Goal: Task Accomplishment & Management: Complete application form

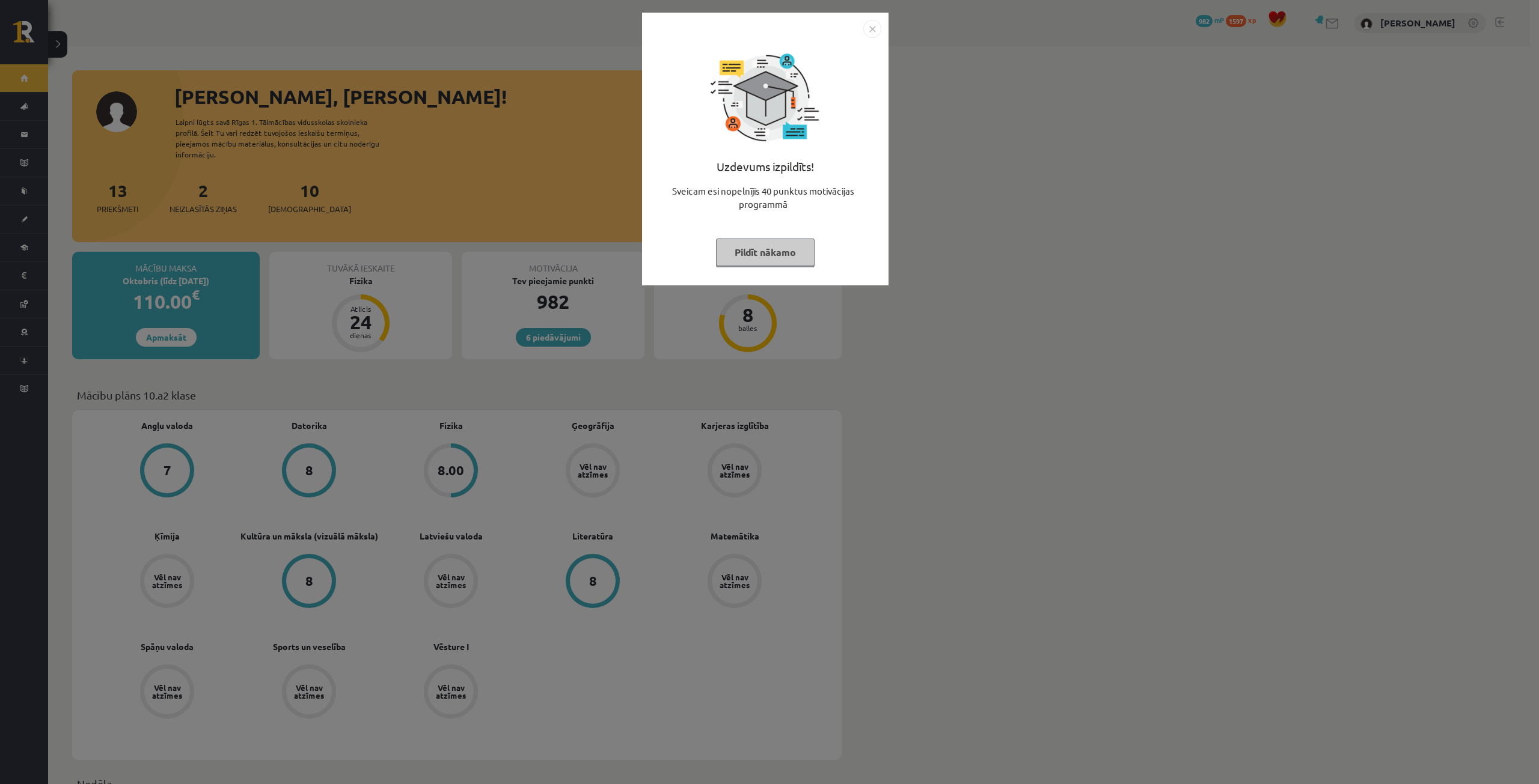
click at [783, 260] on button "Pildīt nākamo" at bounding box center [765, 252] width 99 height 28
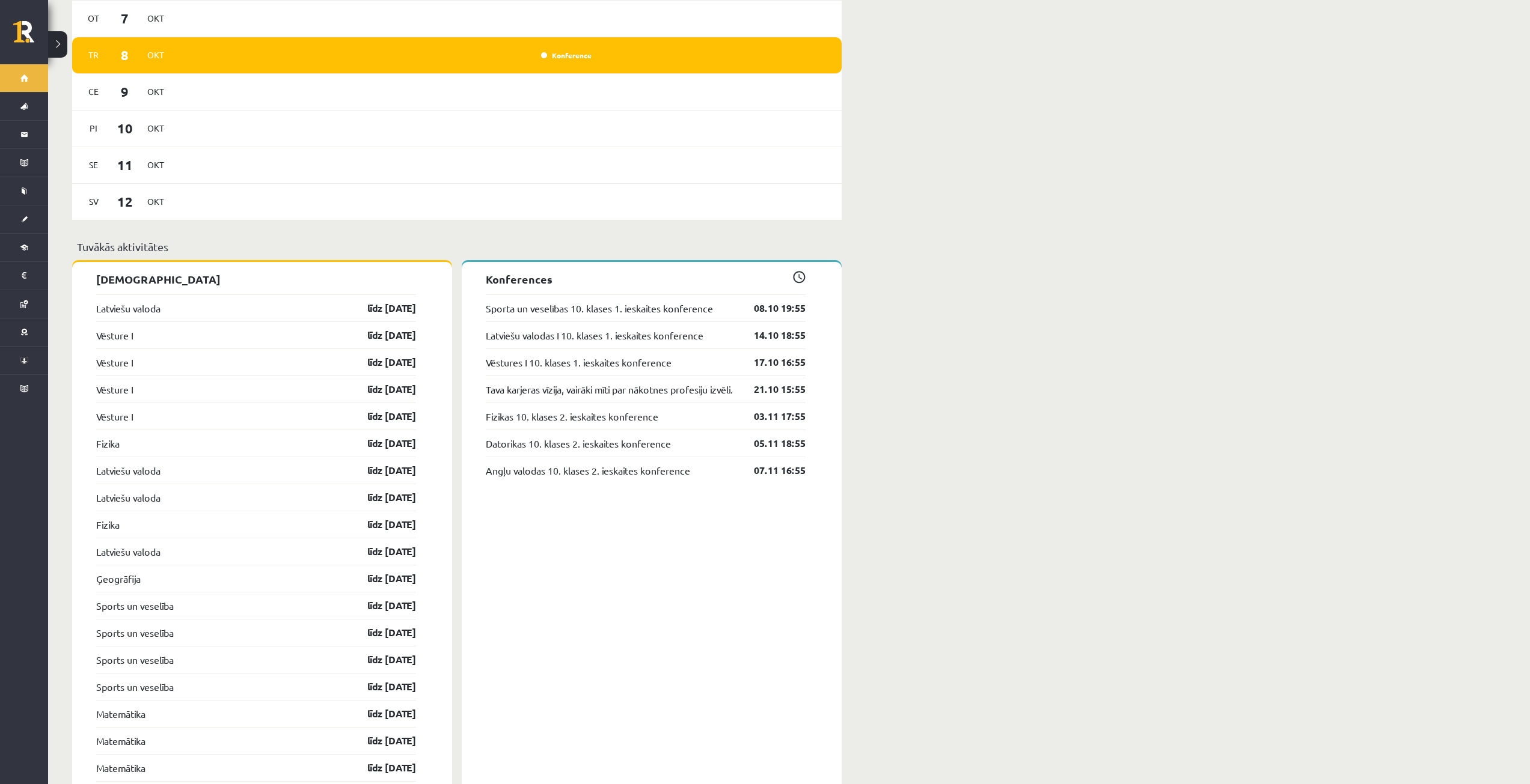
scroll to position [962, 0]
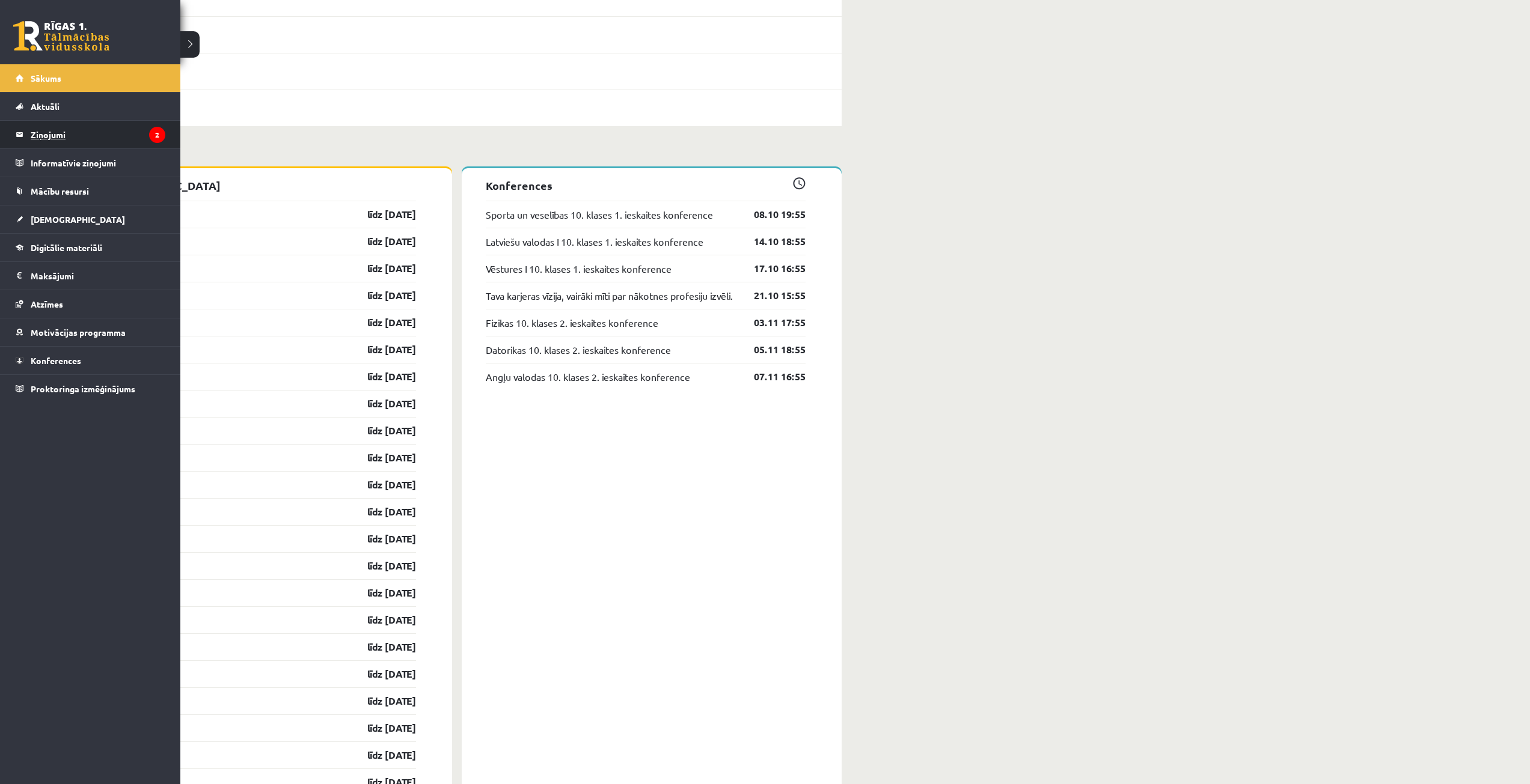
click at [127, 131] on legend "Ziņojumi 2" at bounding box center [97, 135] width 135 height 28
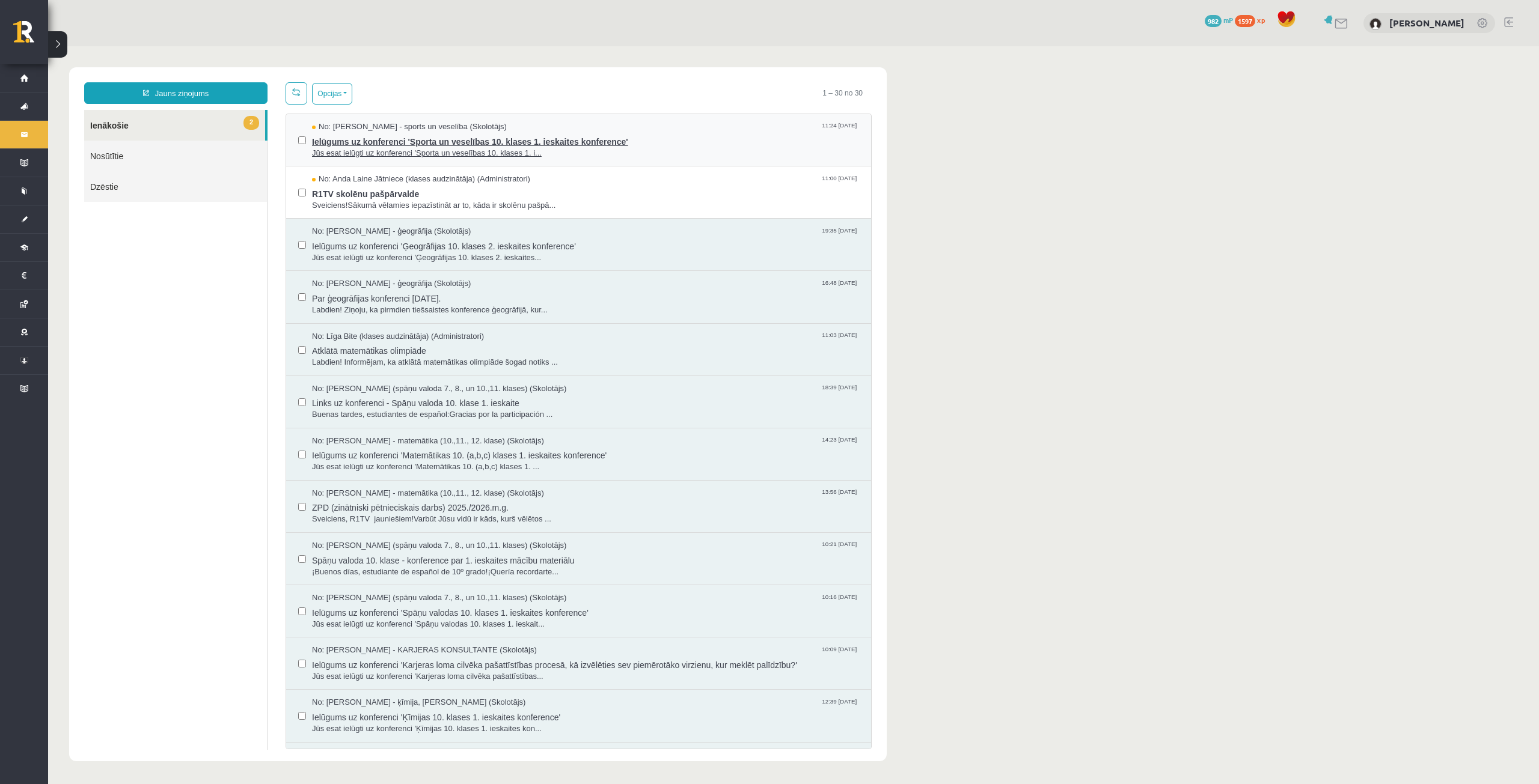
click at [672, 154] on span "Jūs esat ielūgti uz konferenci 'Sporta un veselības 10. klases 1. i..." at bounding box center [585, 153] width 547 height 11
click at [407, 179] on span "No: Anda Laine Jātniece (klases audzinātāja) (Administratori)" at bounding box center [421, 179] width 218 height 11
click at [346, 127] on span "No: Elvijs Antonišķis - sports un veselība (Skolotājs)" at bounding box center [410, 127] width 195 height 11
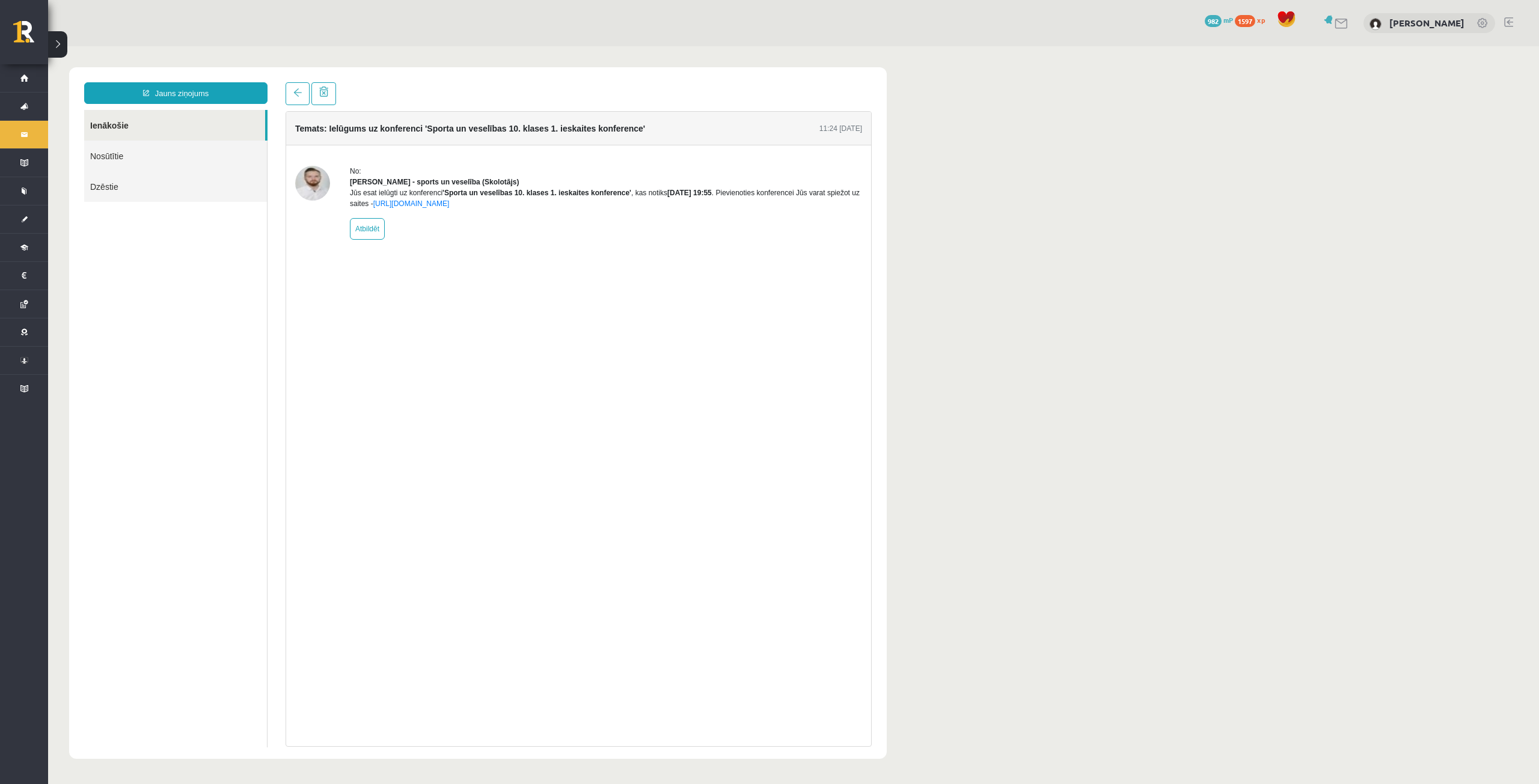
click at [62, 37] on button at bounding box center [58, 44] width 19 height 27
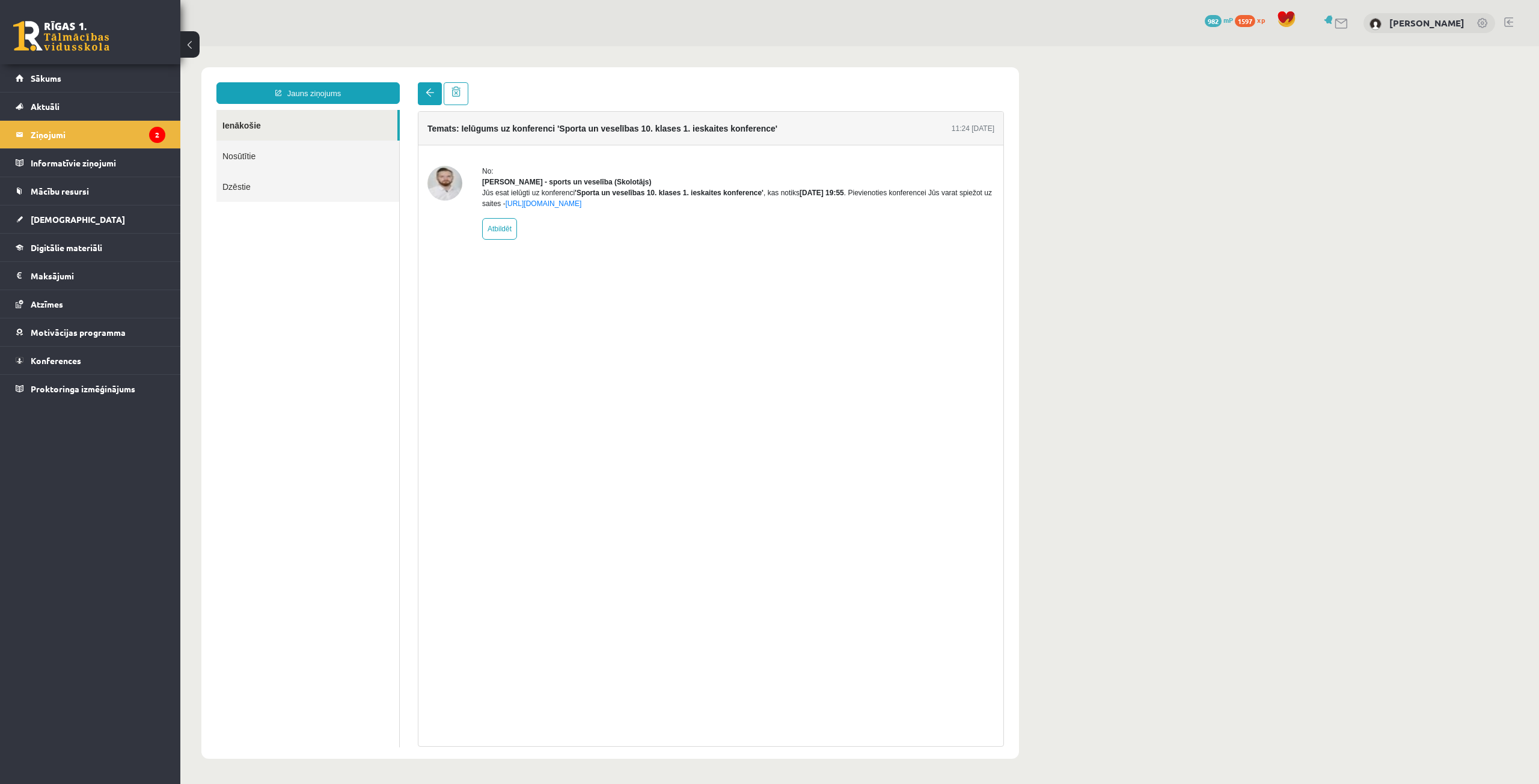
click at [420, 93] on link at bounding box center [430, 93] width 24 height 23
click at [437, 97] on link at bounding box center [430, 93] width 24 height 23
click at [429, 96] on span at bounding box center [430, 92] width 9 height 9
click at [110, 163] on legend "Informatīvie ziņojumi 0" at bounding box center [97, 163] width 135 height 28
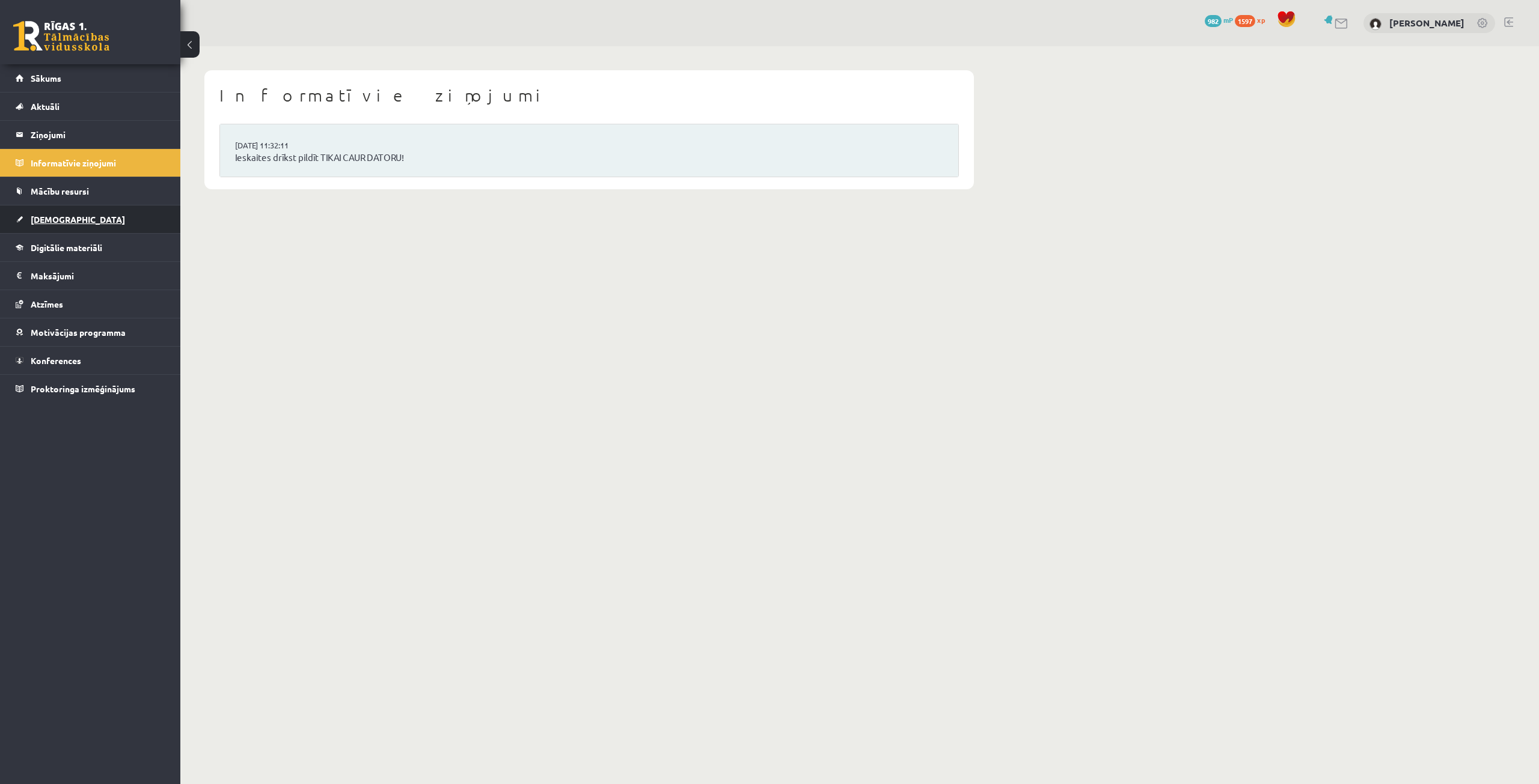
click at [86, 217] on link "[DEMOGRAPHIC_DATA]" at bounding box center [91, 219] width 150 height 28
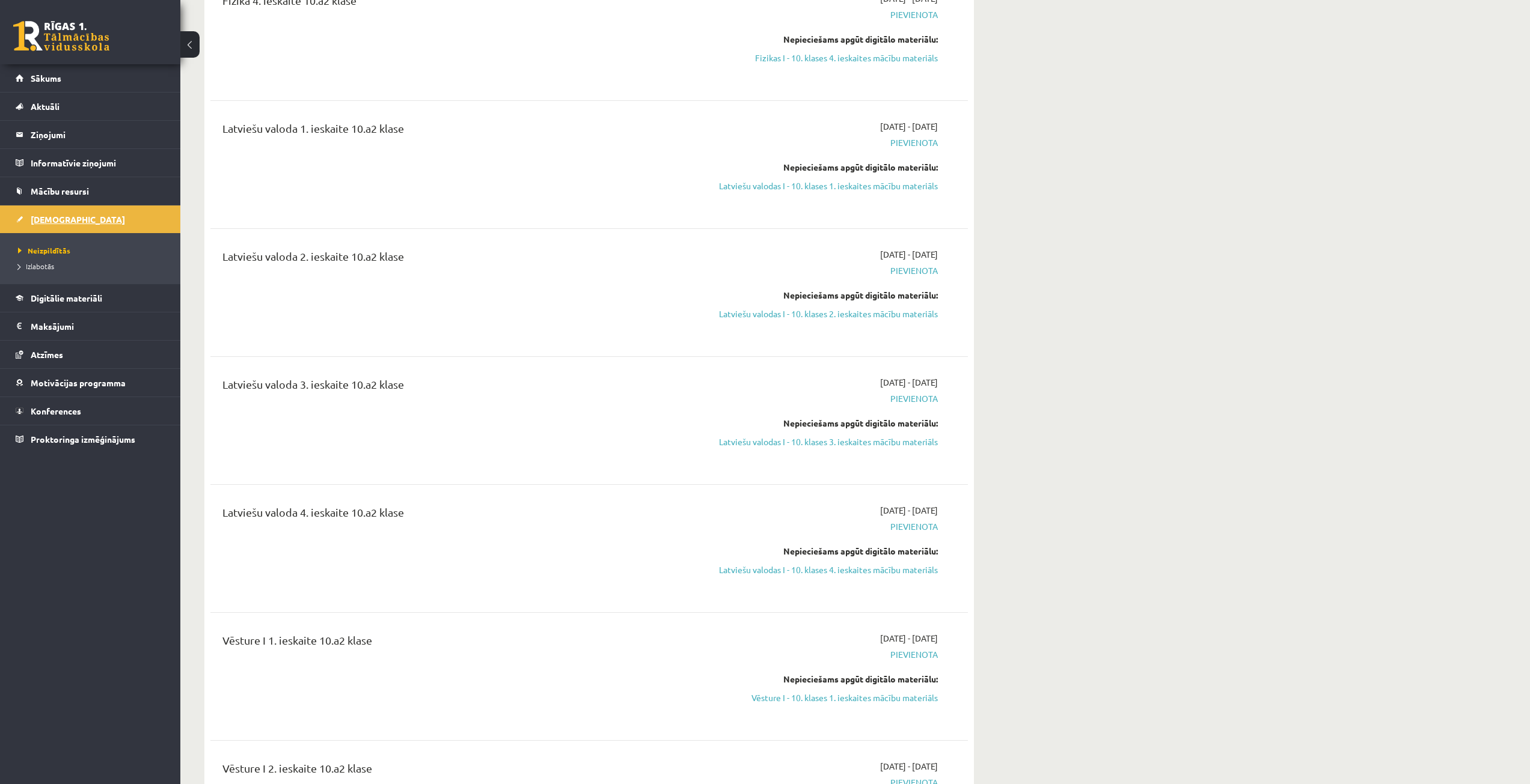
scroll to position [361, 0]
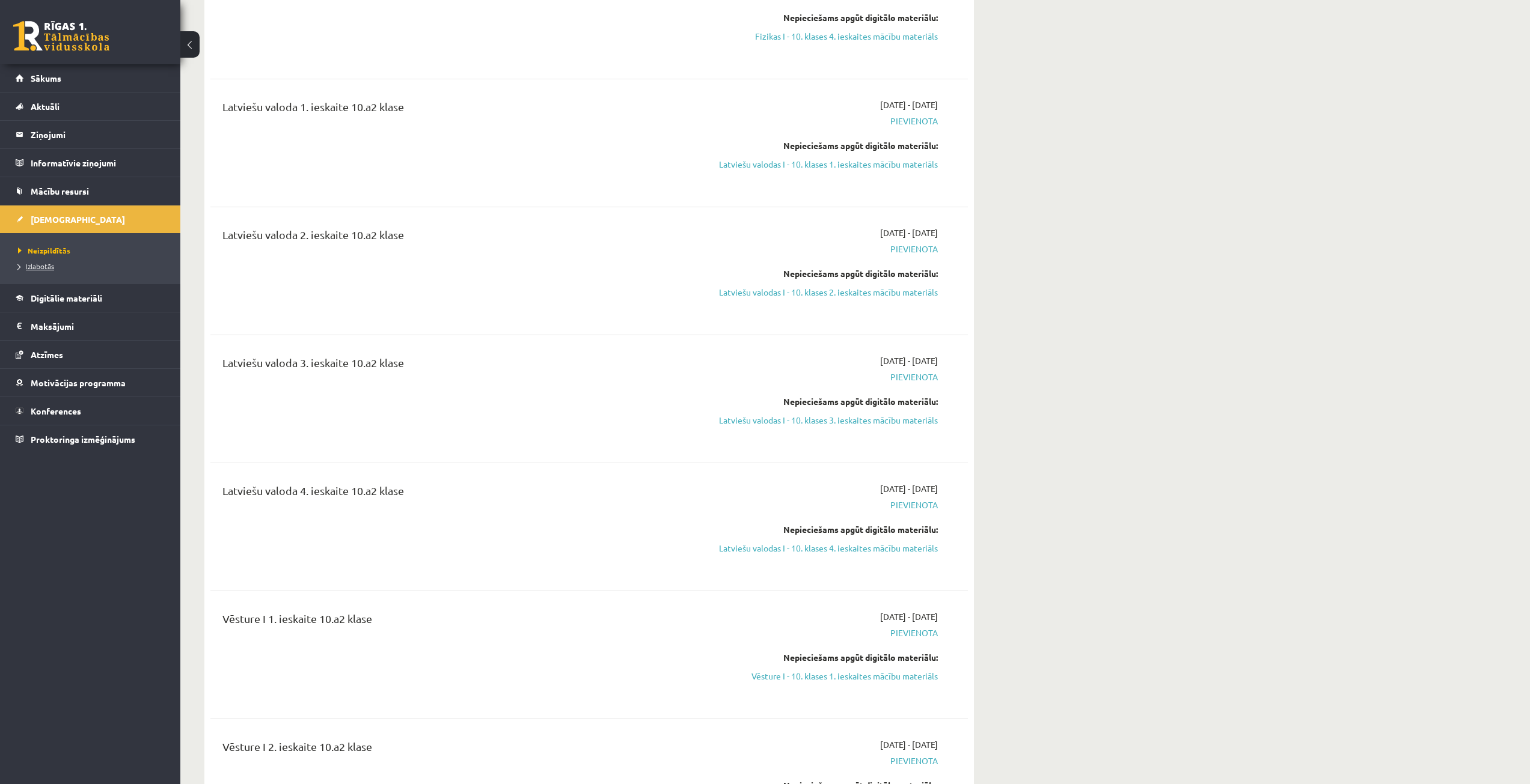
click at [54, 264] on span "Izlabotās" at bounding box center [36, 266] width 36 height 10
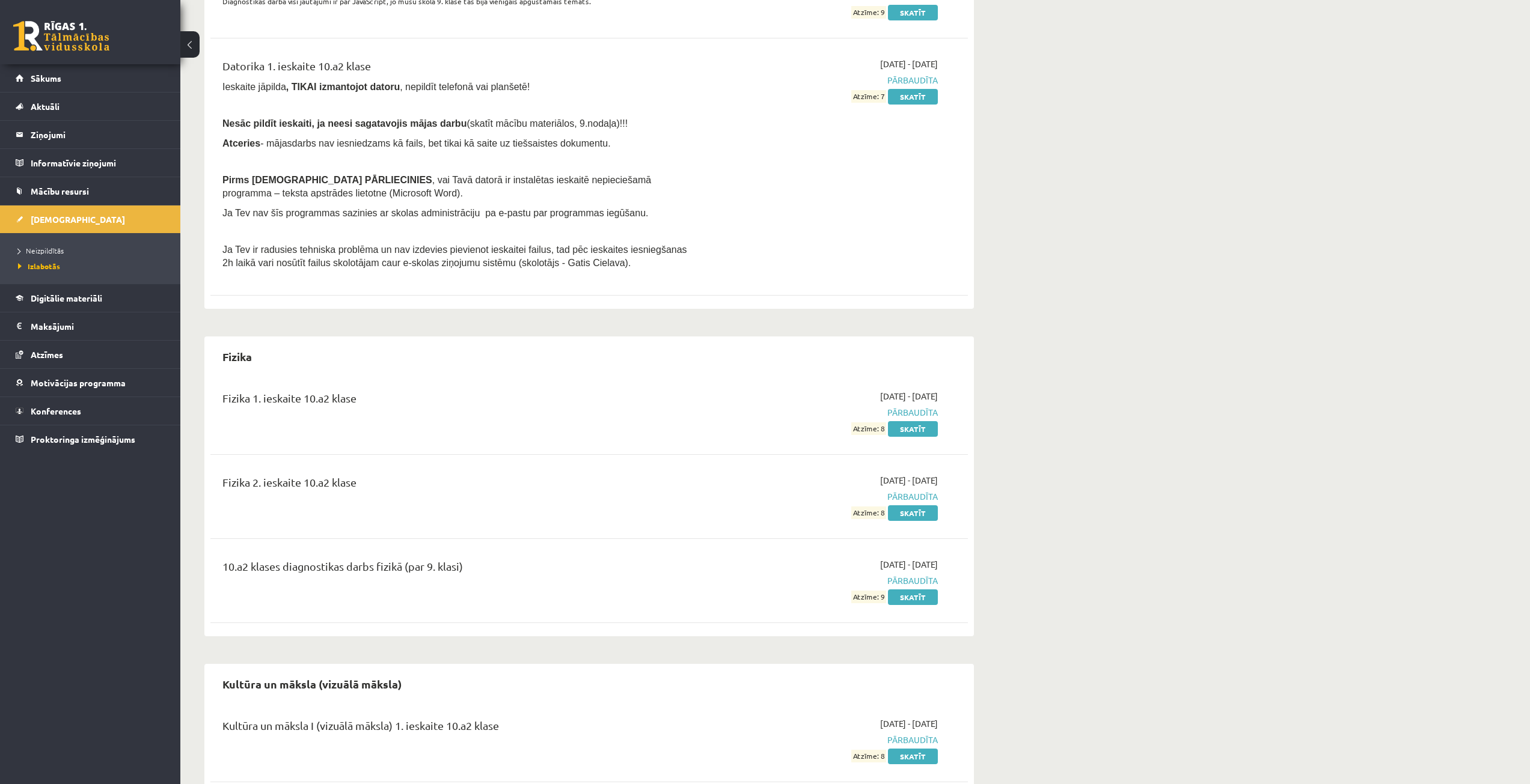
scroll to position [1502, 0]
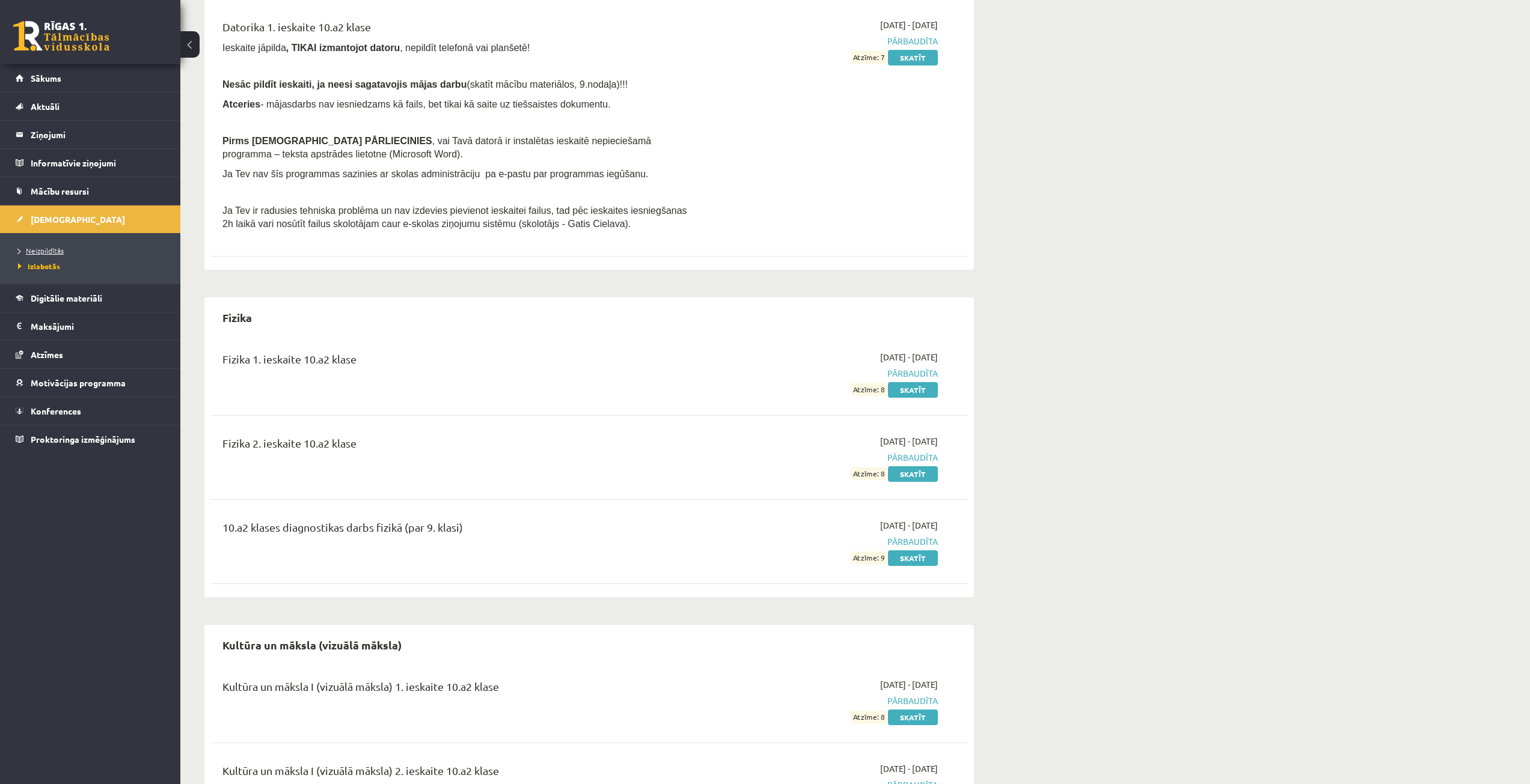
click at [60, 247] on span "Neizpildītās" at bounding box center [40, 251] width 46 height 10
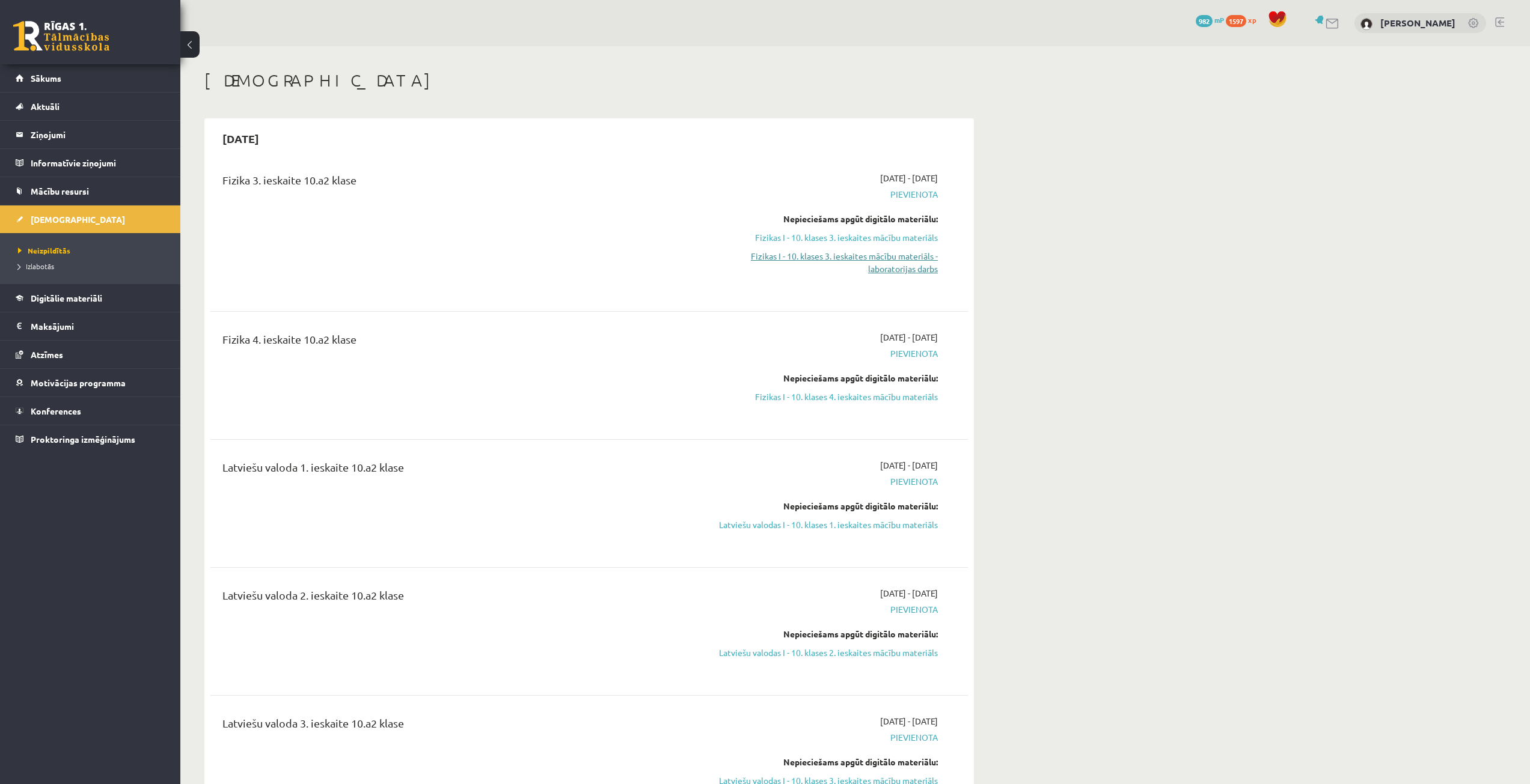
click at [864, 255] on link "Fizikas I - 10. klases 3. ieskaites mācību materiāls - laboratorijas darbs" at bounding box center [825, 262] width 227 height 25
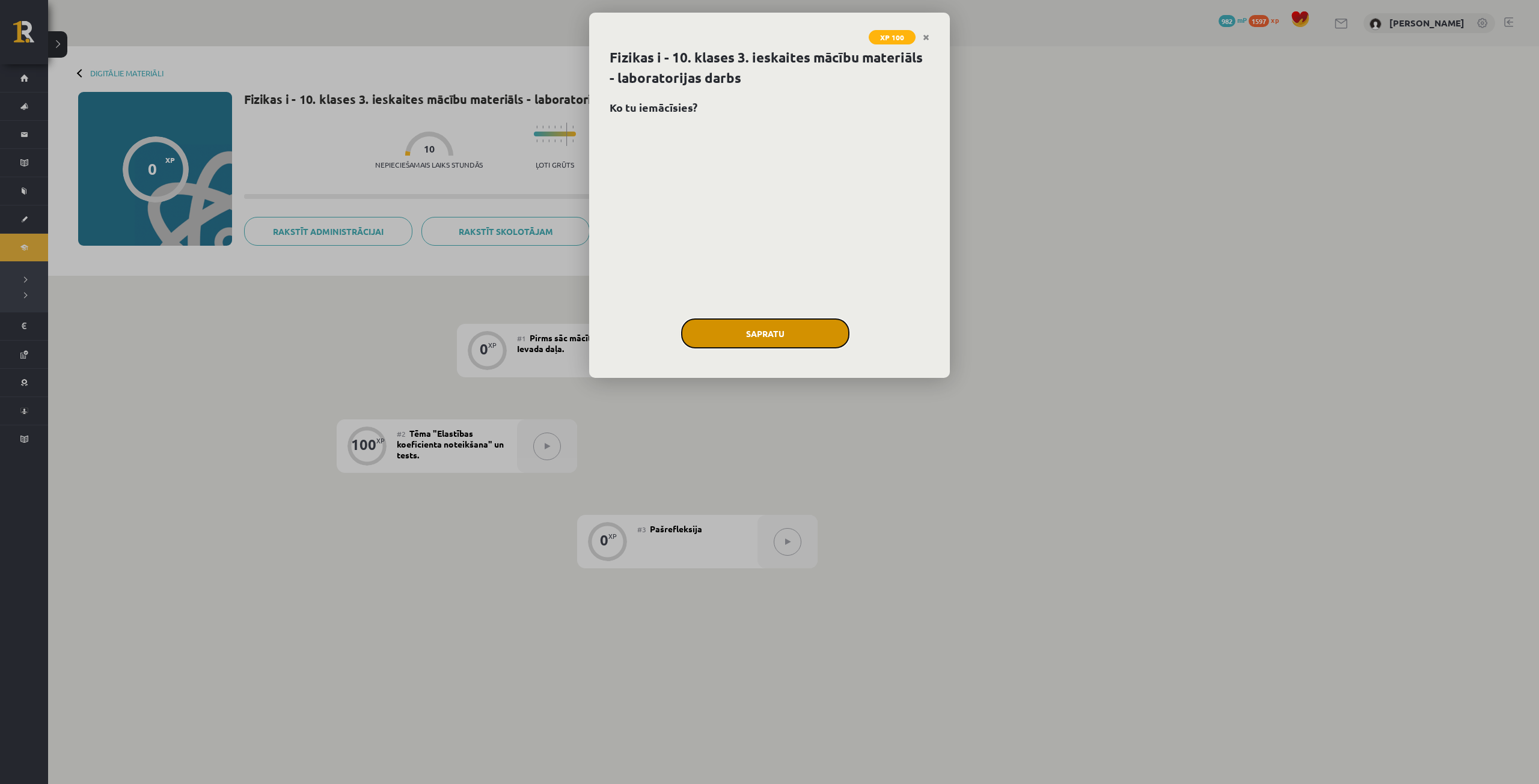
click at [820, 334] on button "Sapratu" at bounding box center [765, 333] width 168 height 30
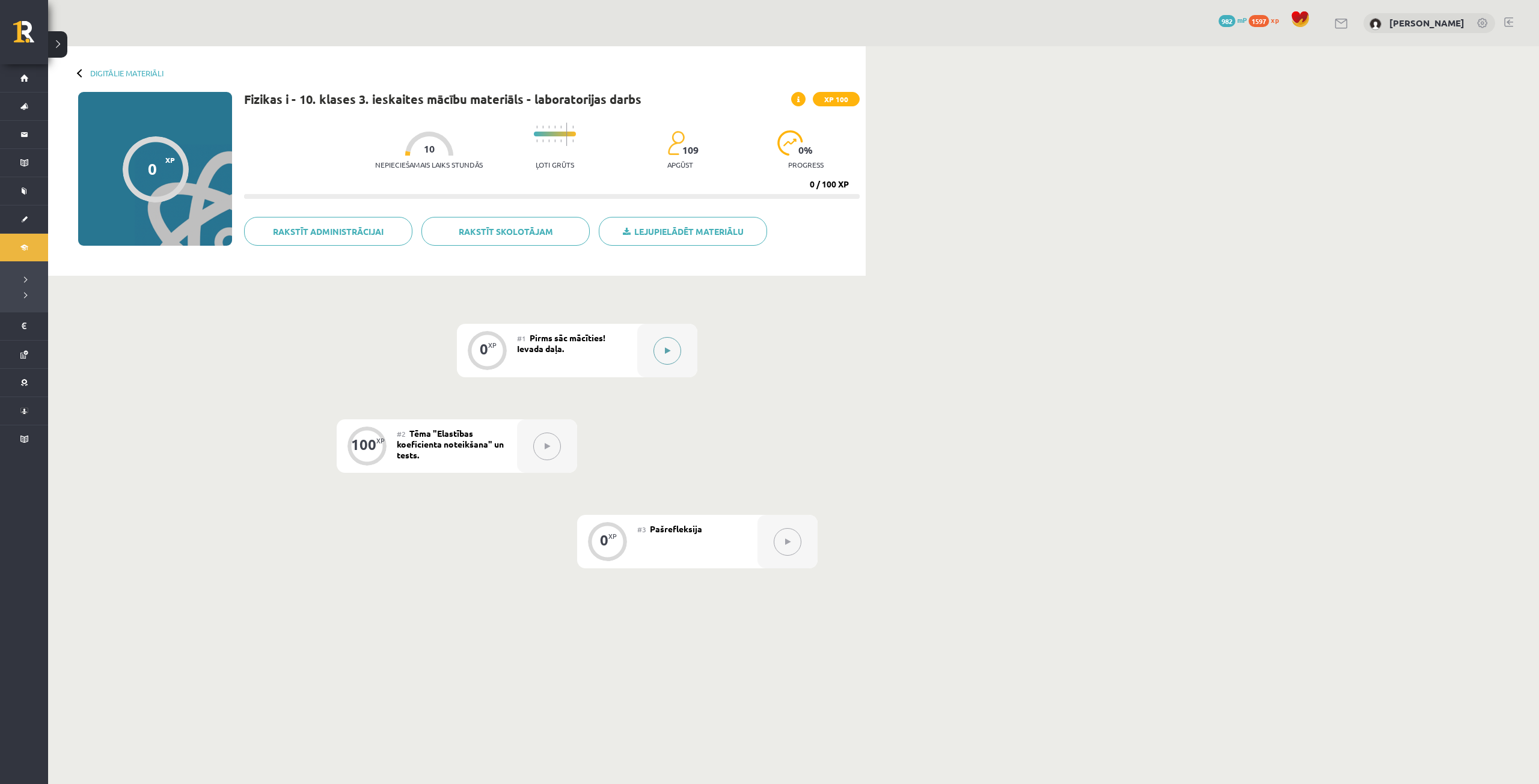
click at [671, 348] on button at bounding box center [668, 351] width 28 height 28
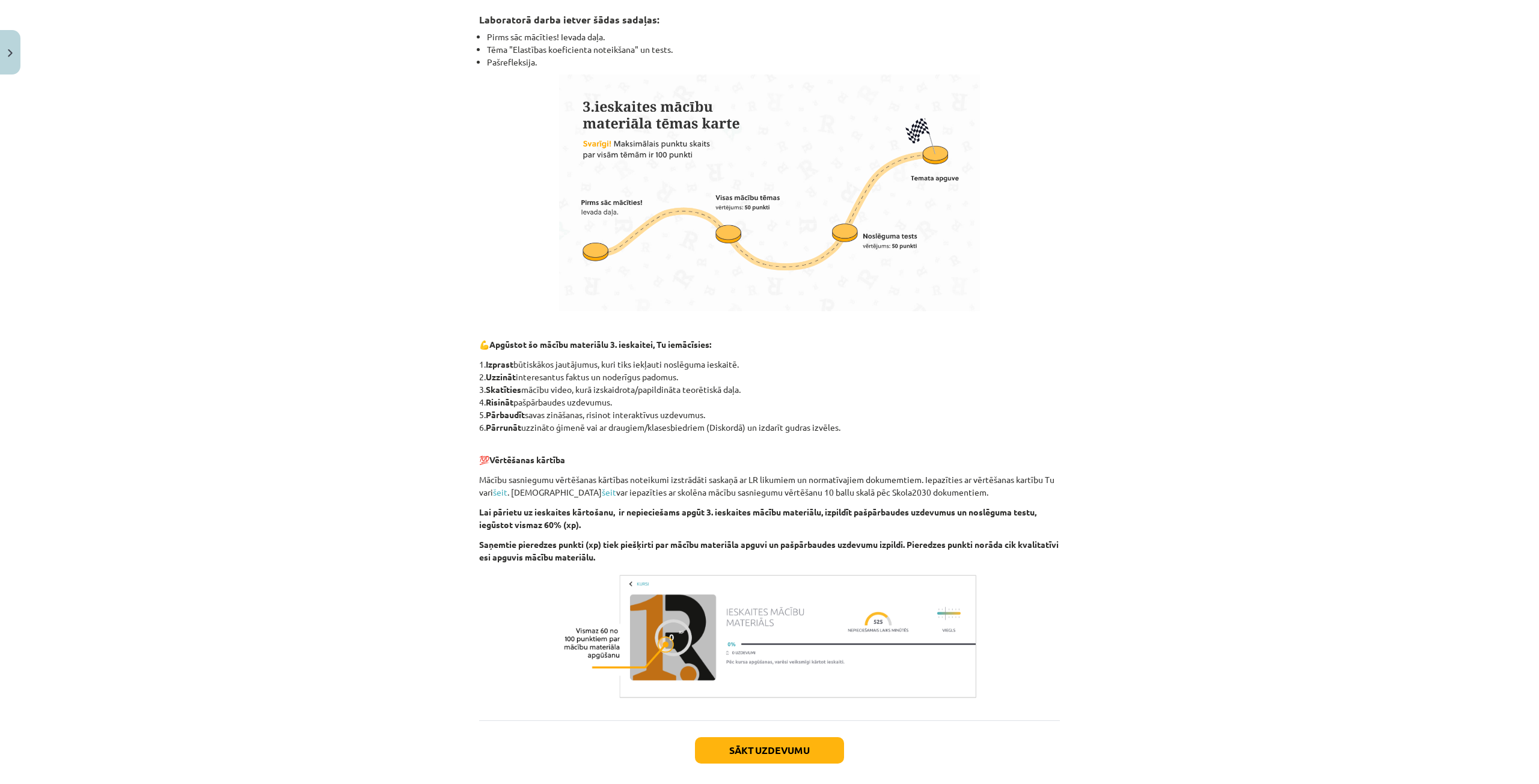
scroll to position [313, 0]
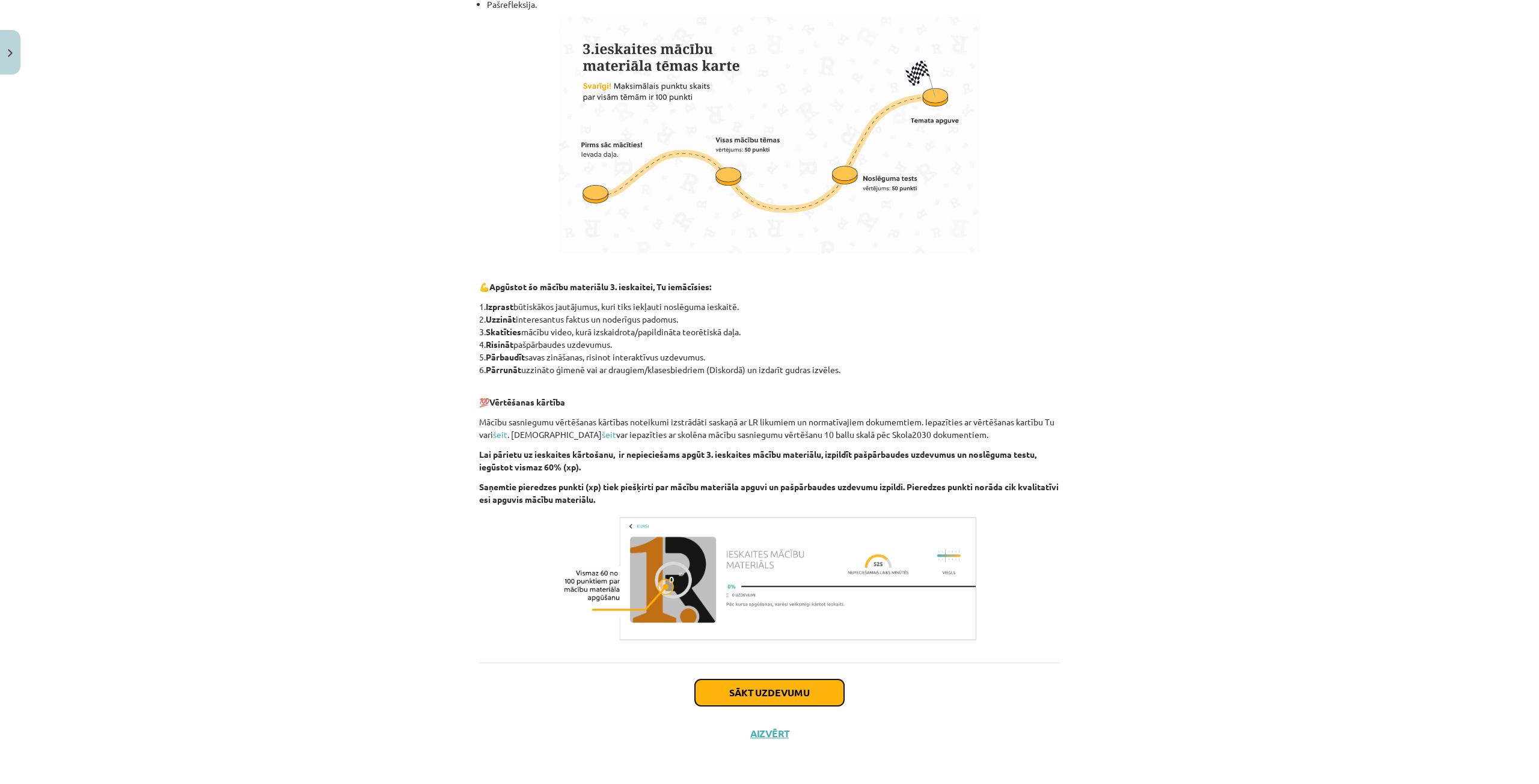
click at [814, 695] on button "Sākt uzdevumu" at bounding box center [769, 693] width 149 height 27
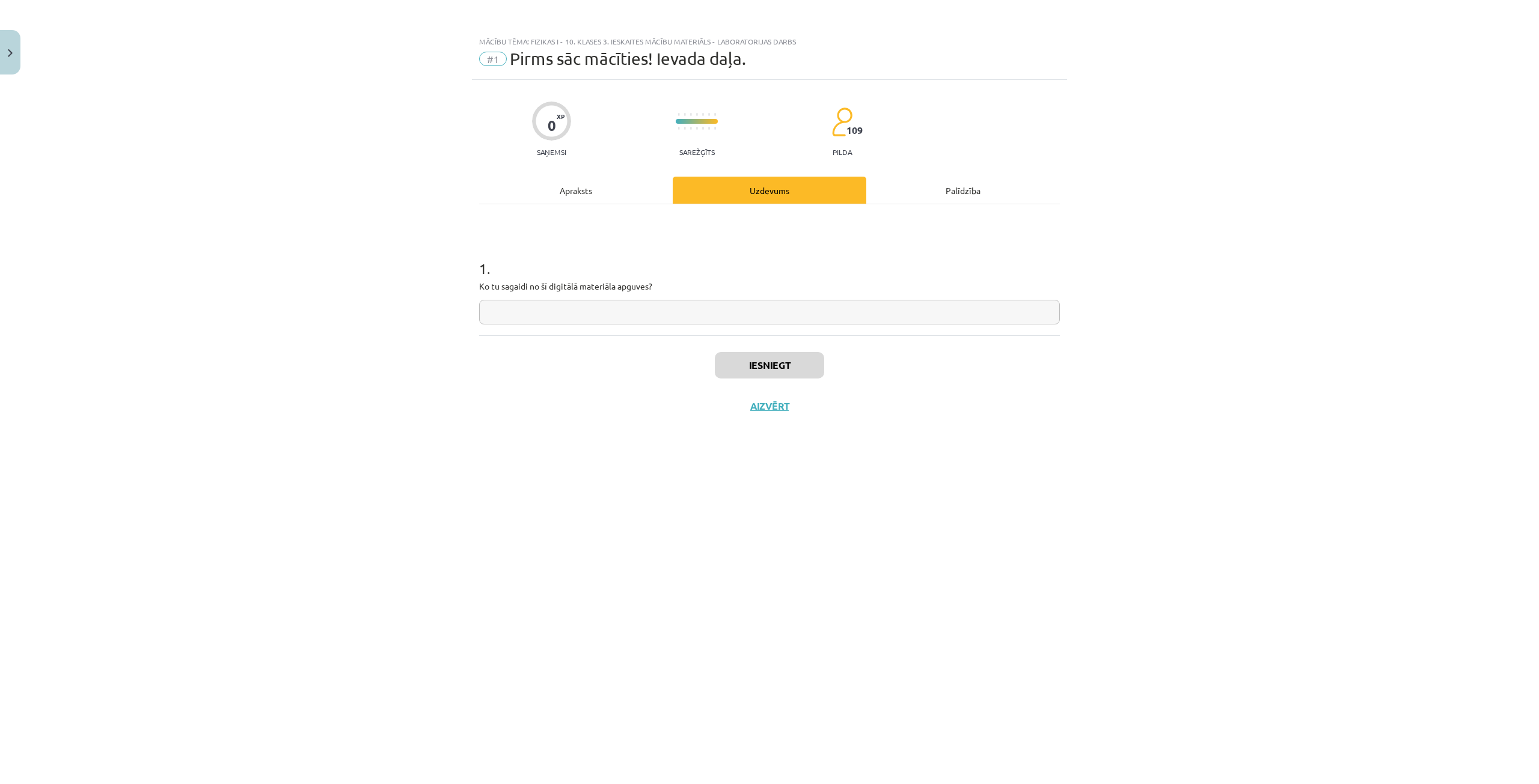
scroll to position [0, 0]
click at [604, 314] on input "text" at bounding box center [770, 311] width 581 height 25
type input "**********"
click at [767, 366] on button "Iesniegt" at bounding box center [769, 365] width 109 height 27
click at [772, 416] on button "Nākamā nodarbība" at bounding box center [770, 414] width 118 height 28
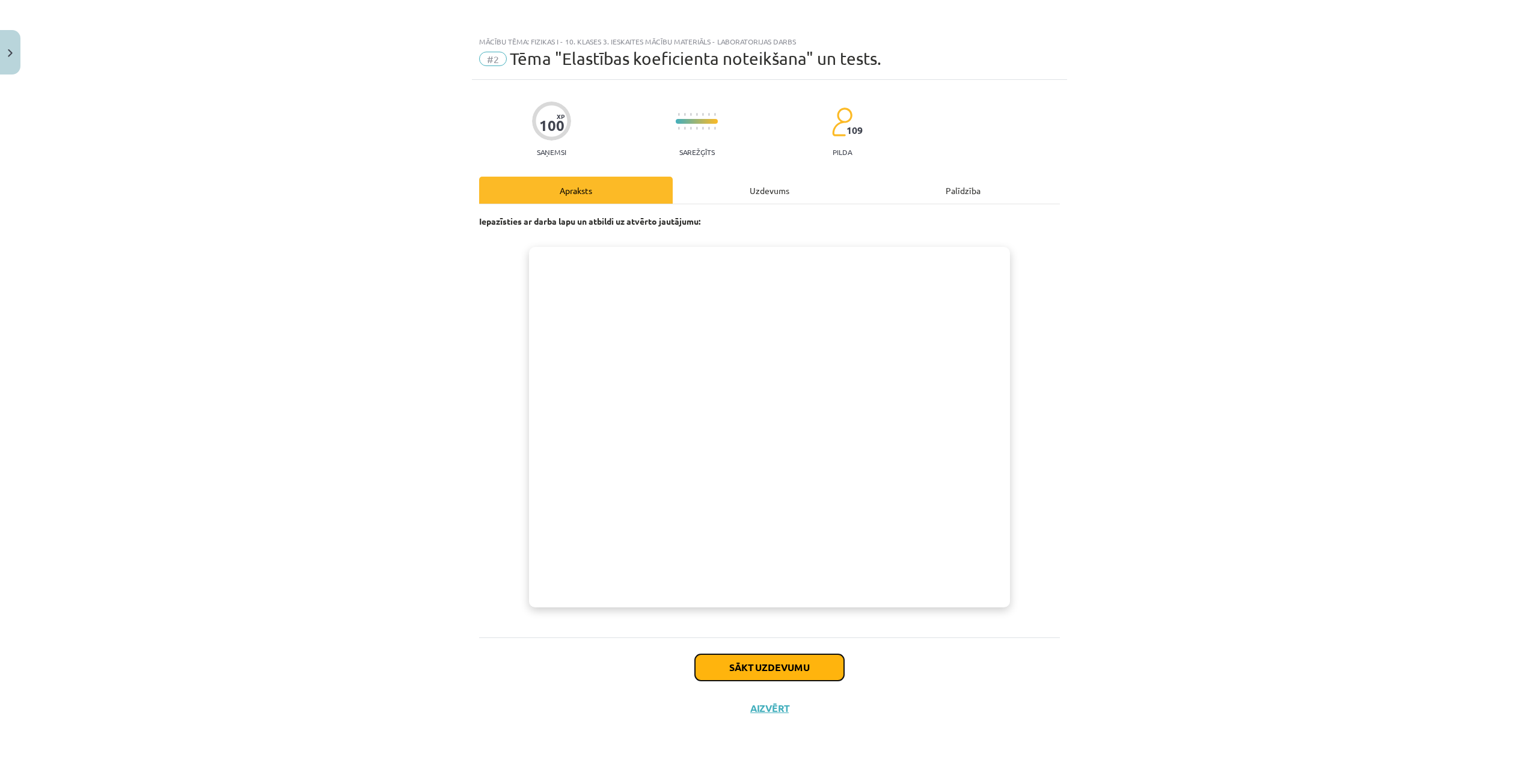
click at [794, 668] on button "Sākt uzdevumu" at bounding box center [769, 667] width 149 height 27
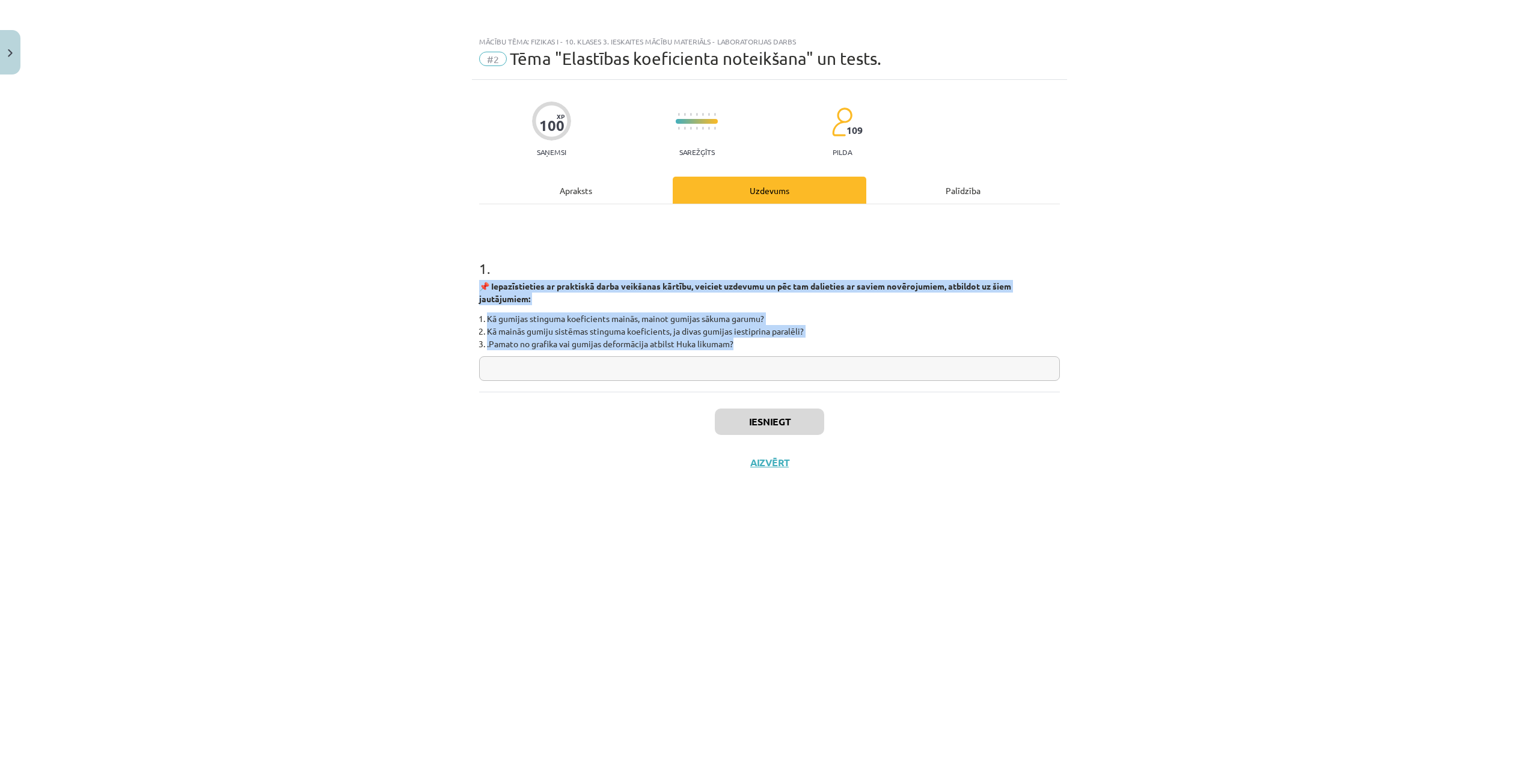
drag, startPoint x: 474, startPoint y: 287, endPoint x: 791, endPoint y: 343, distance: 321.9
click at [791, 343] on div "Mācību tēma: Fizikas i - 10. klases 3. ieskaites mācību materiāls - laboratorij…" at bounding box center [769, 392] width 1539 height 784
copy div "📌 Iepazīstieties ar praktiskā darba veikšanas kārtību, veiciet uzdevumu un pēc …"
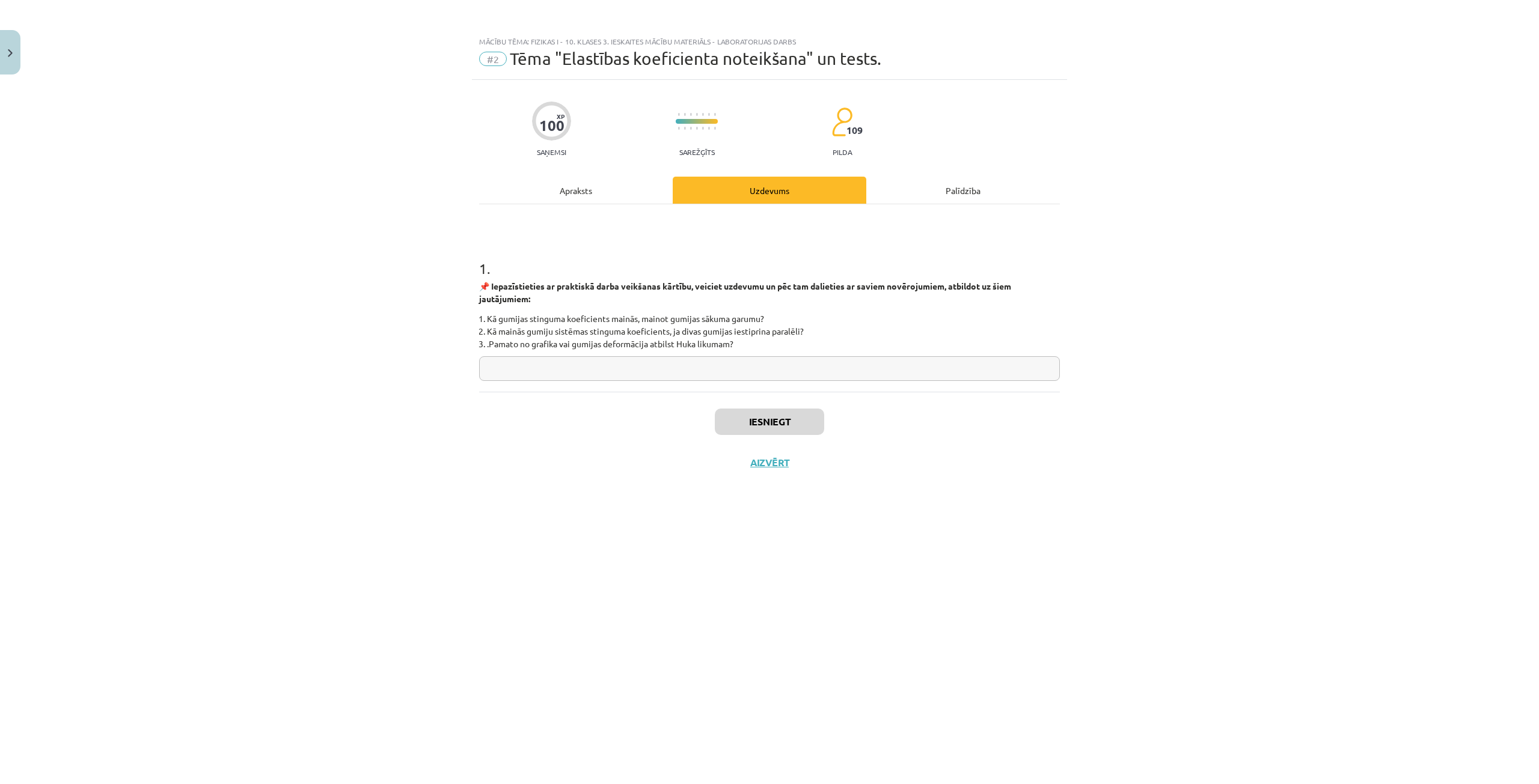
drag, startPoint x: 612, startPoint y: 372, endPoint x: 610, endPoint y: 362, distance: 10.2
click at [611, 372] on input "text" at bounding box center [770, 368] width 581 height 25
paste input "**********"
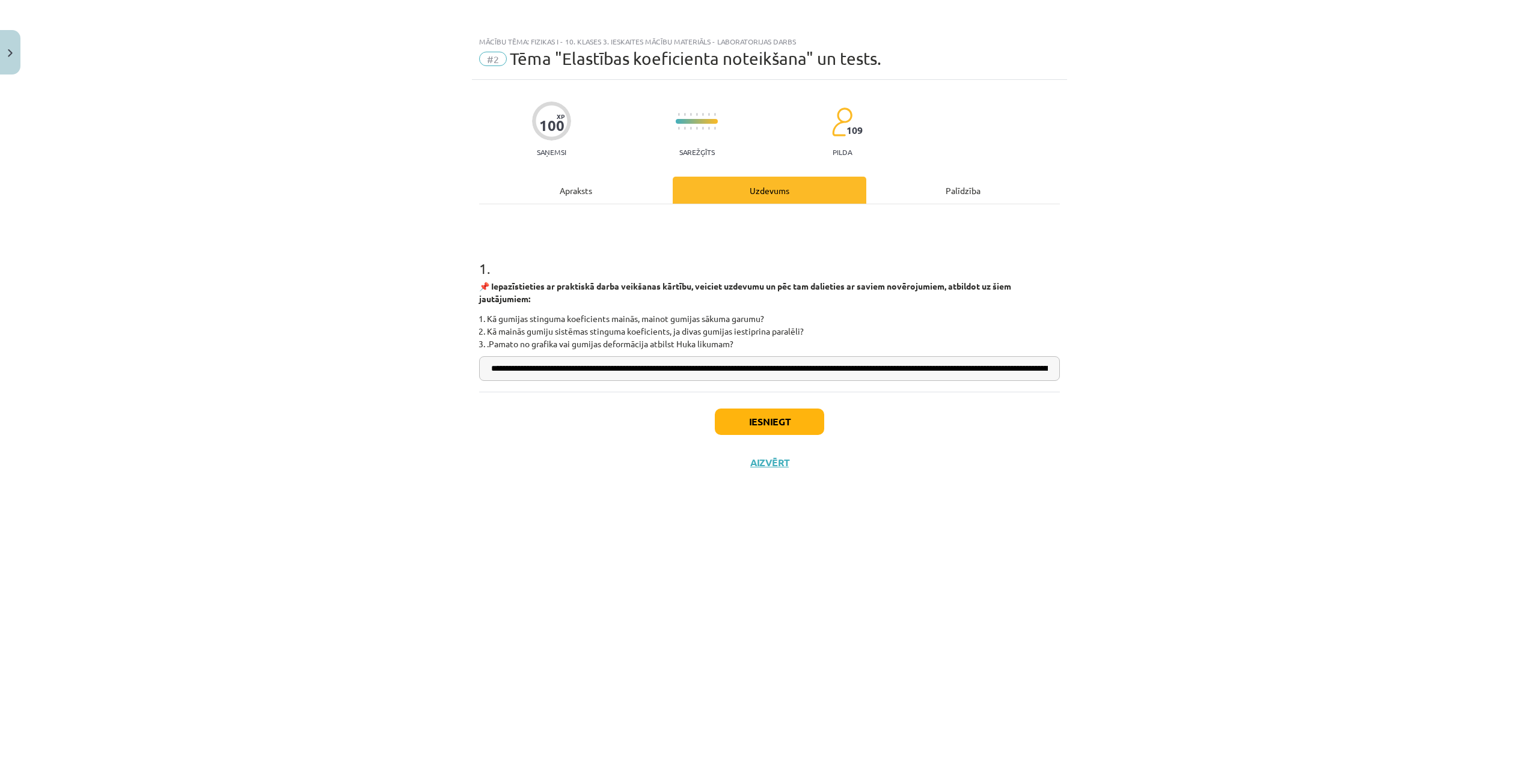
scroll to position [0, 474]
click at [672, 372] on input "**********" at bounding box center [770, 368] width 581 height 25
click at [664, 376] on input "**********" at bounding box center [770, 368] width 581 height 25
click at [666, 376] on input "**********" at bounding box center [770, 368] width 581 height 25
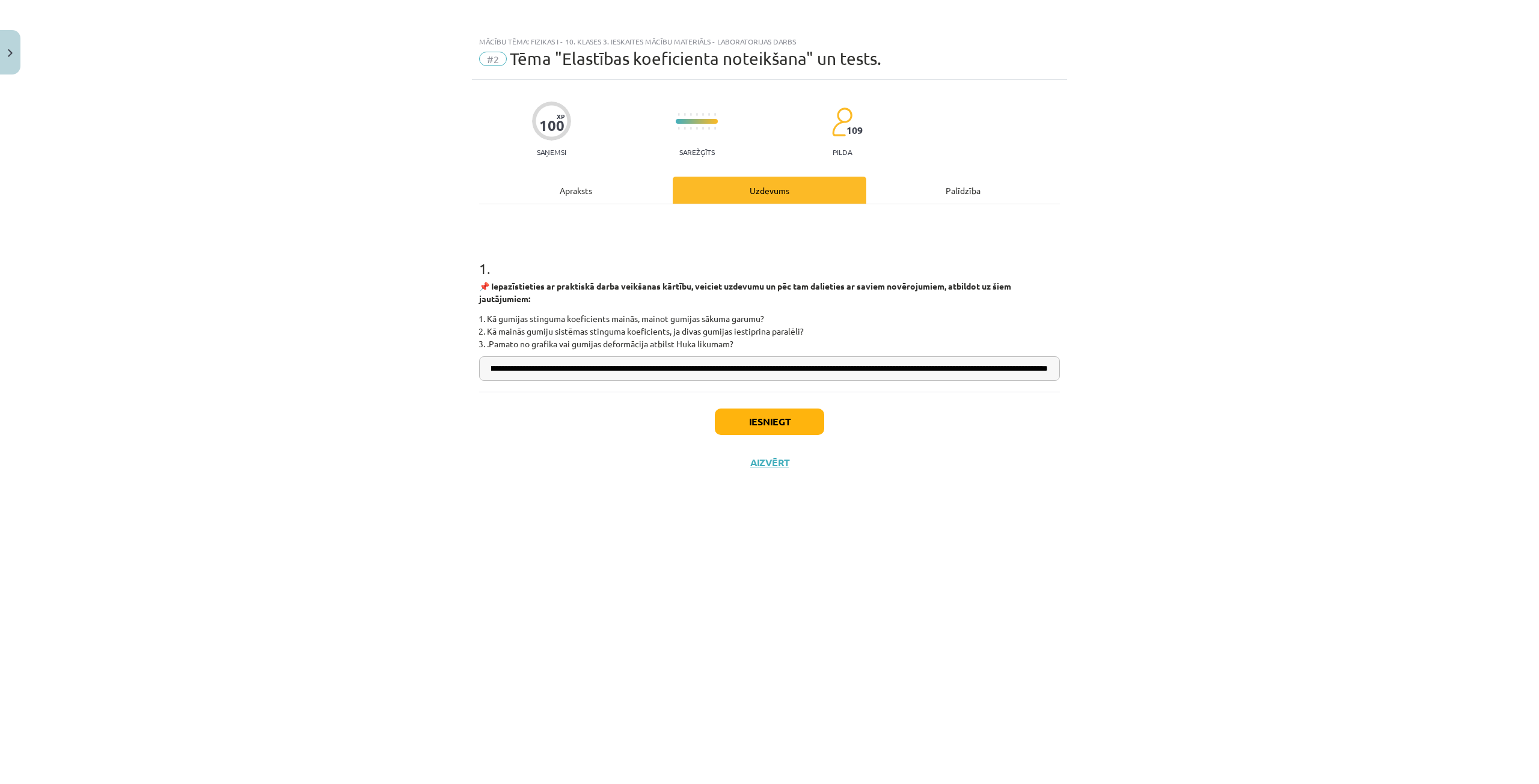
scroll to position [0, 472]
click at [635, 376] on input "**********" at bounding box center [770, 368] width 581 height 25
click at [638, 372] on input "**********" at bounding box center [770, 368] width 581 height 25
click at [637, 372] on input "**********" at bounding box center [770, 368] width 581 height 25
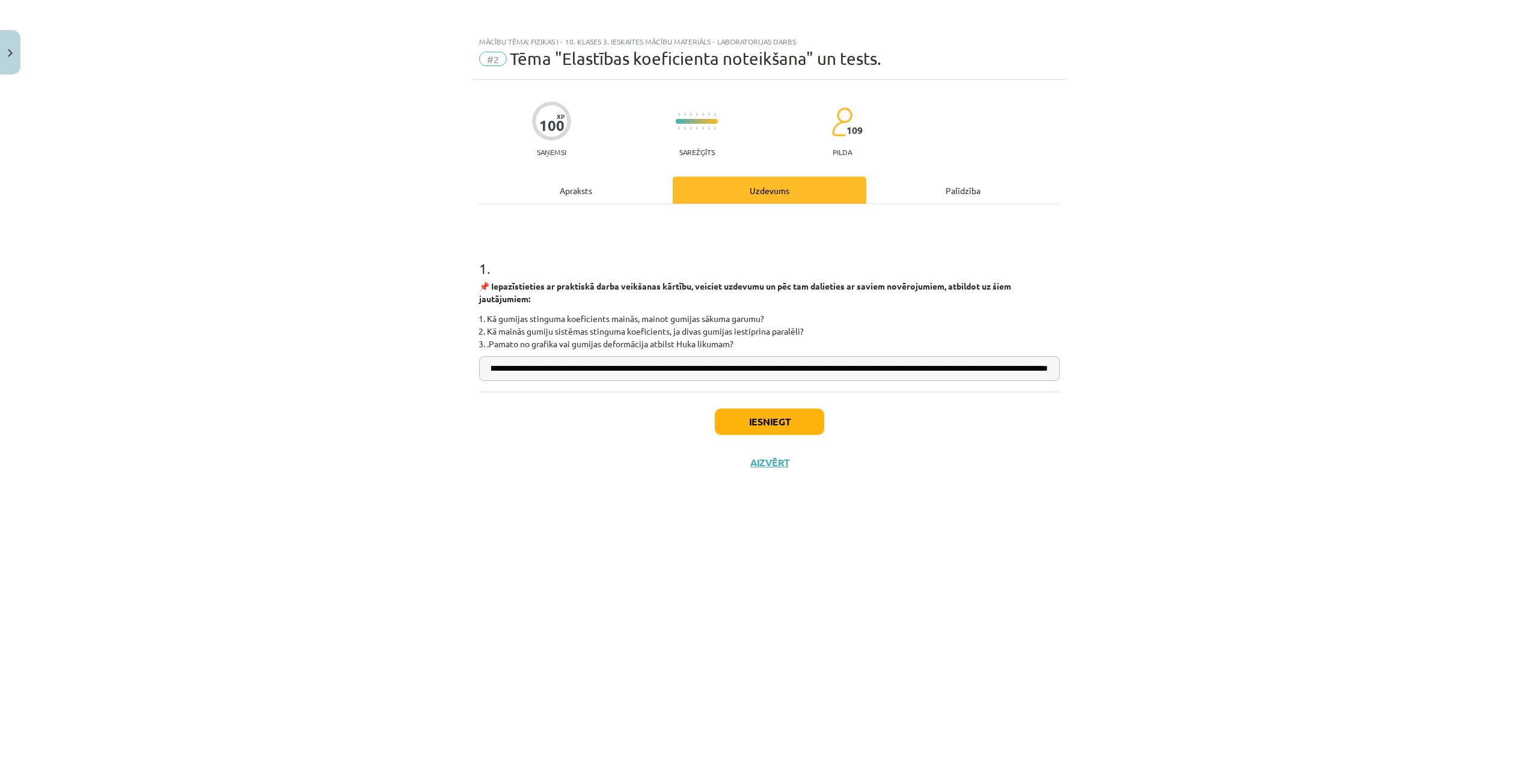
scroll to position [0, 469]
type input "**********"
click at [787, 424] on button "Iesniegt" at bounding box center [769, 422] width 109 height 27
click at [791, 471] on button "Nākamā nodarbība" at bounding box center [770, 471] width 118 height 28
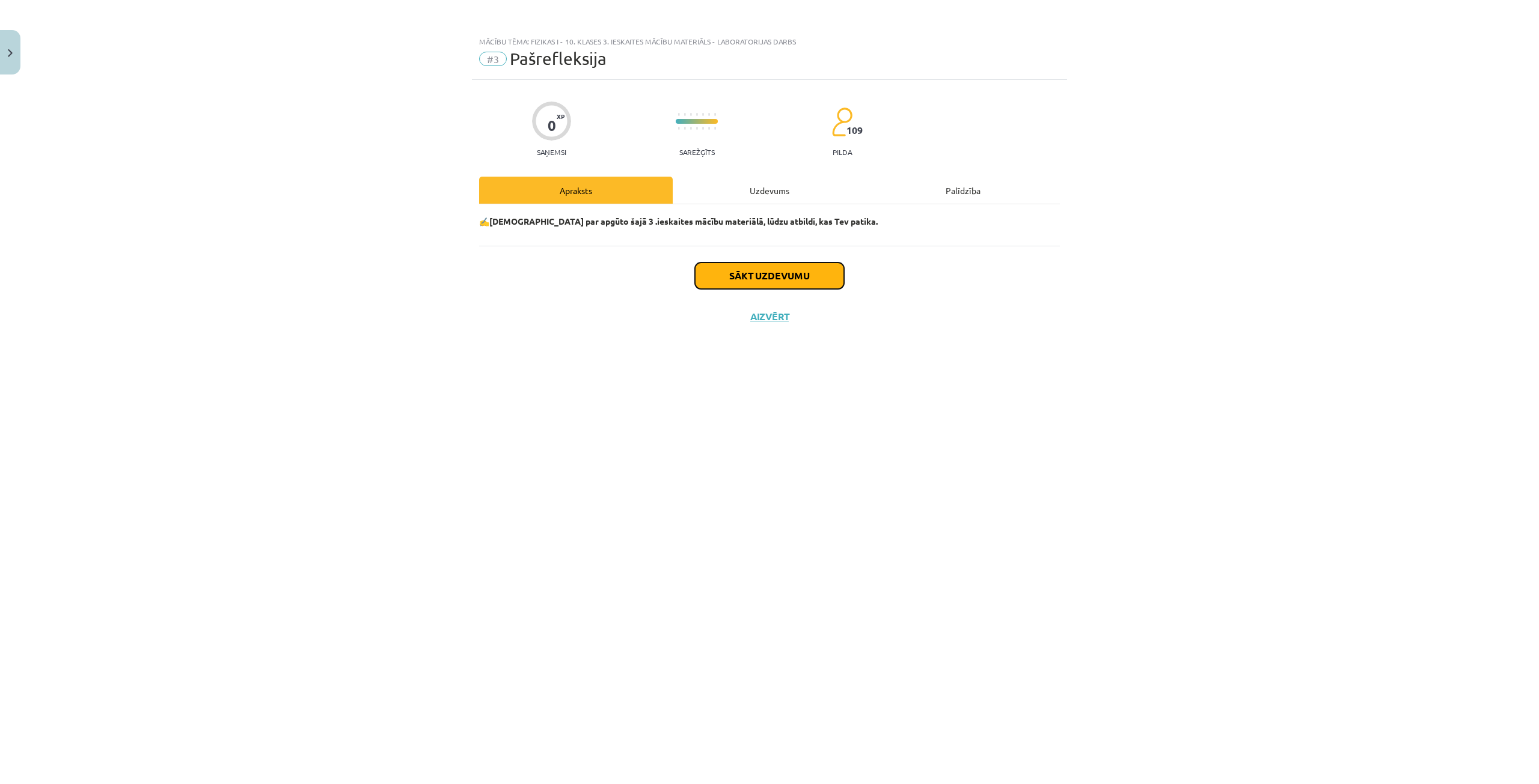
click at [743, 274] on button "Sākt uzdevumu" at bounding box center [769, 276] width 149 height 27
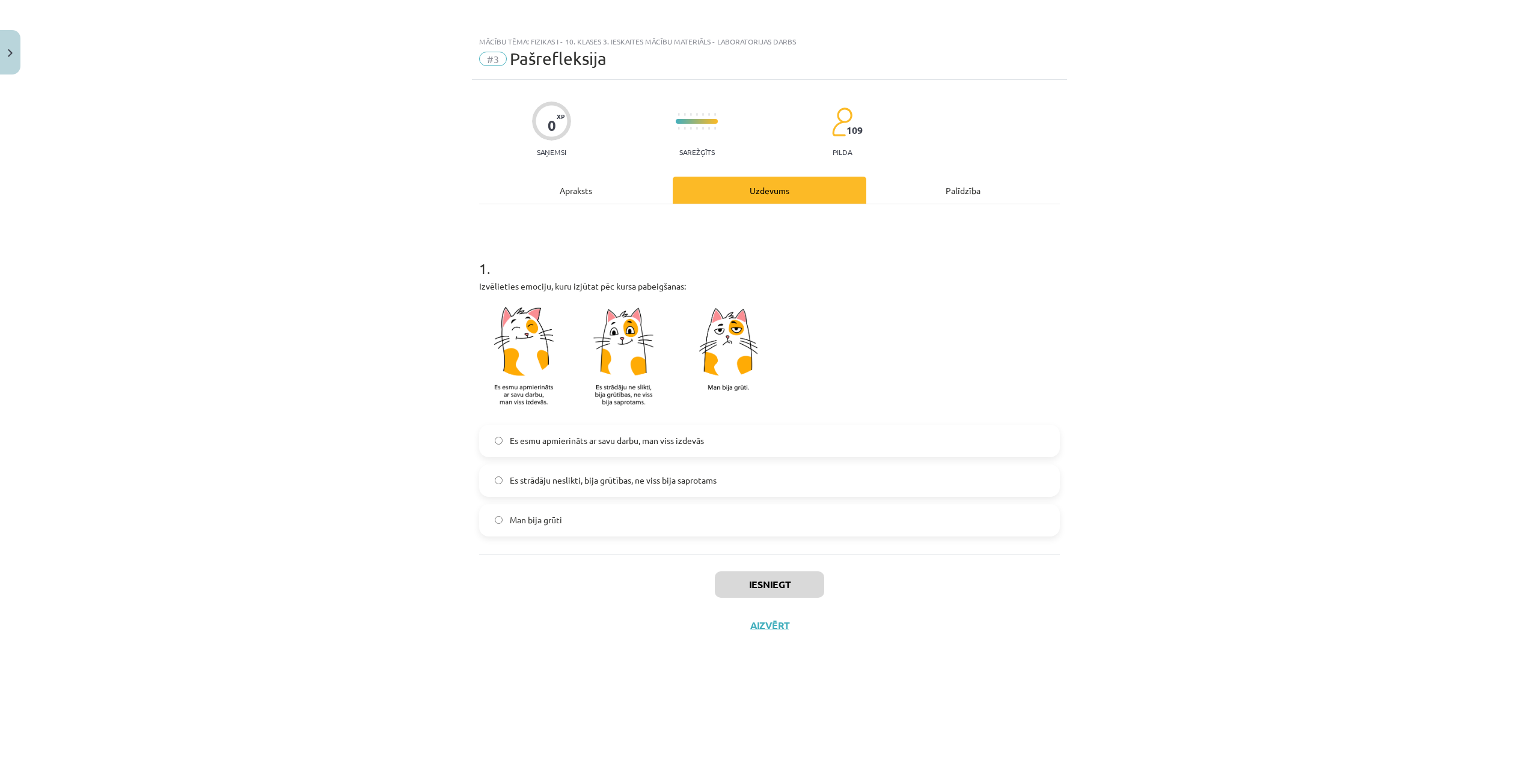
click at [739, 436] on label "Es esmu apmierināts ar savu darbu, man viss izdevās" at bounding box center [770, 441] width 578 height 30
click at [784, 584] on button "Iesniegt" at bounding box center [769, 585] width 109 height 27
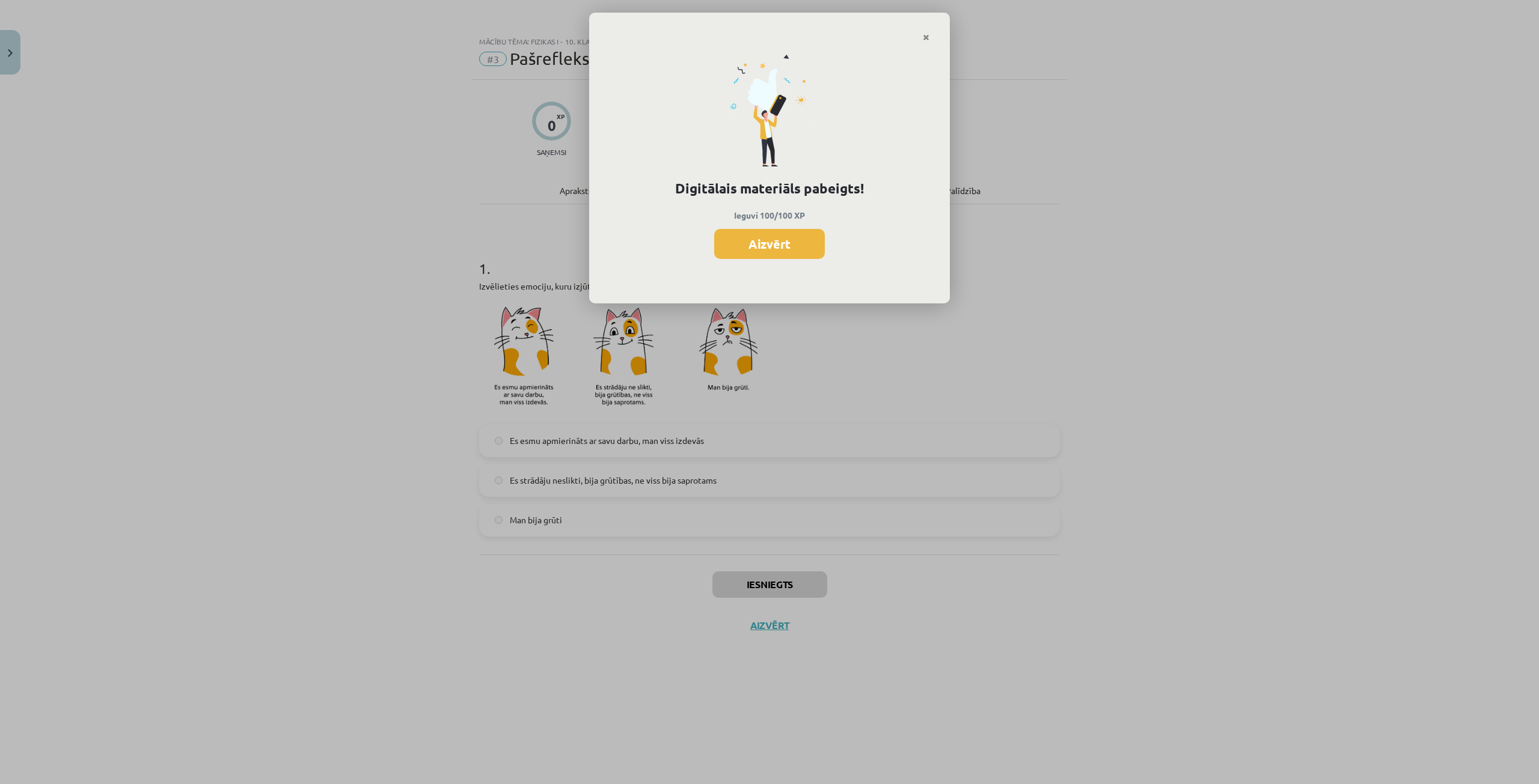
click at [786, 256] on button "Aizvērt" at bounding box center [769, 243] width 111 height 30
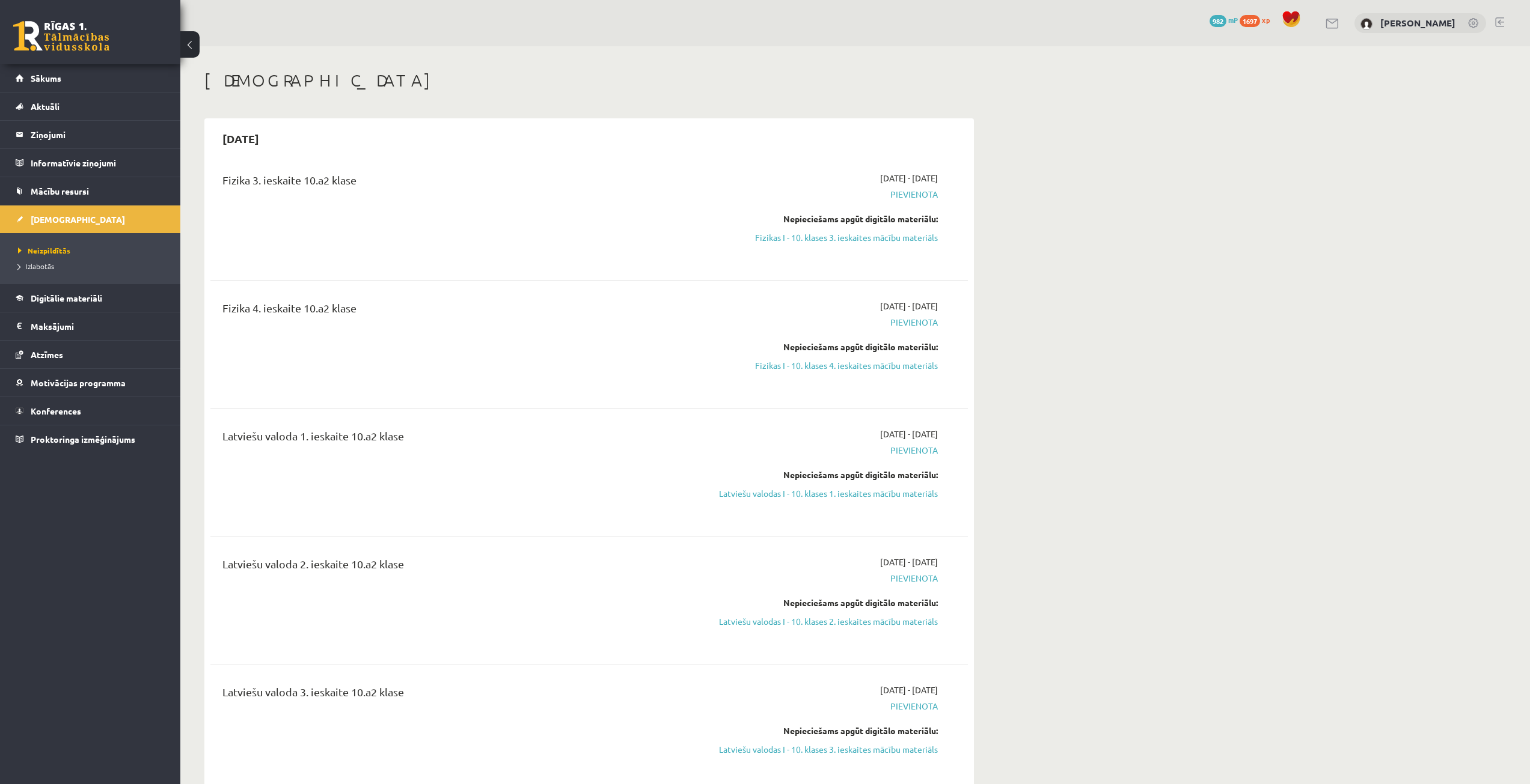
drag, startPoint x: 807, startPoint y: 239, endPoint x: 831, endPoint y: 67, distance: 173.7
click at [807, 239] on link "Fizikas I - 10. klases 3. ieskaites mācību materiāls" at bounding box center [825, 237] width 227 height 13
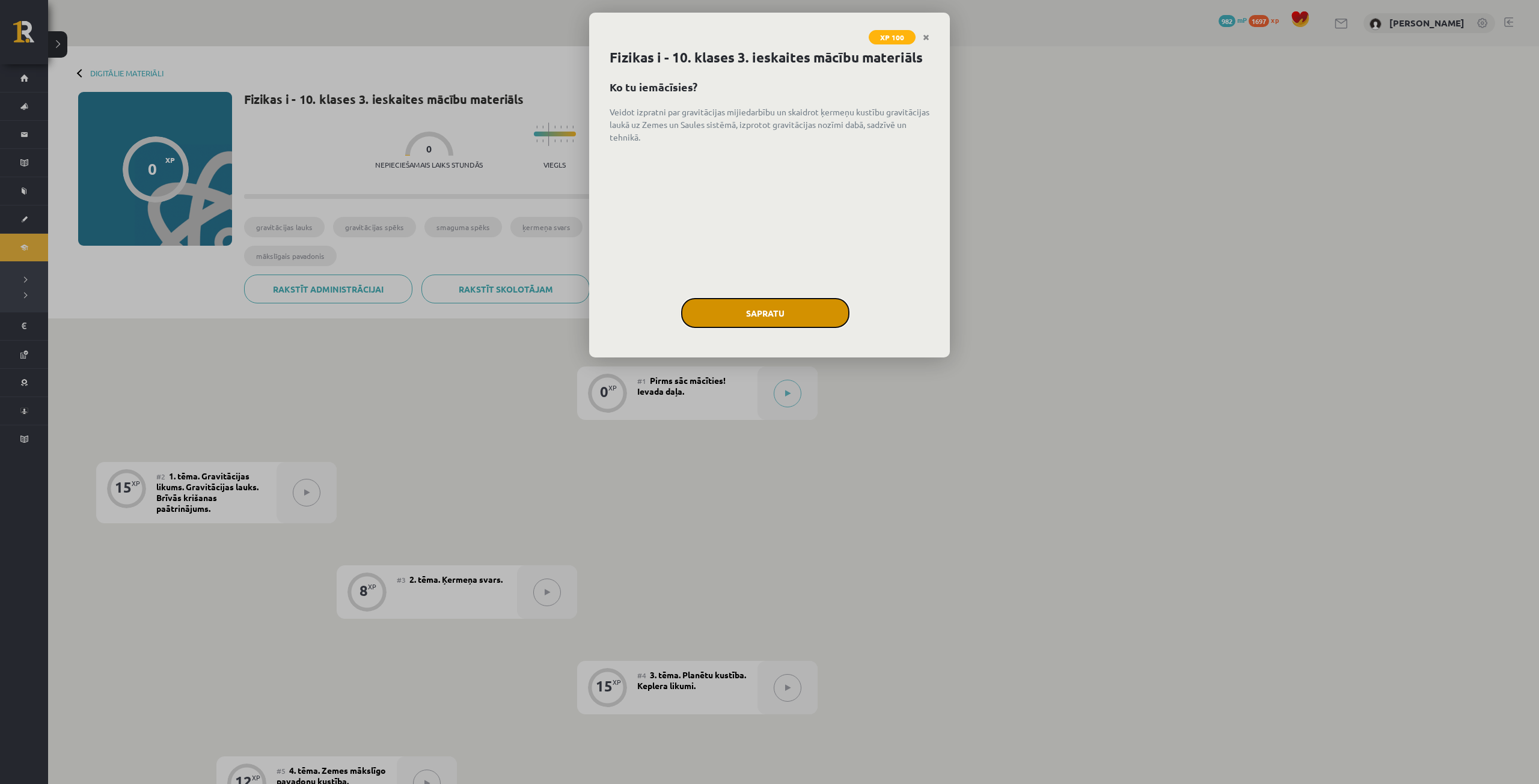
click at [771, 319] on button "Sapratu" at bounding box center [765, 313] width 168 height 30
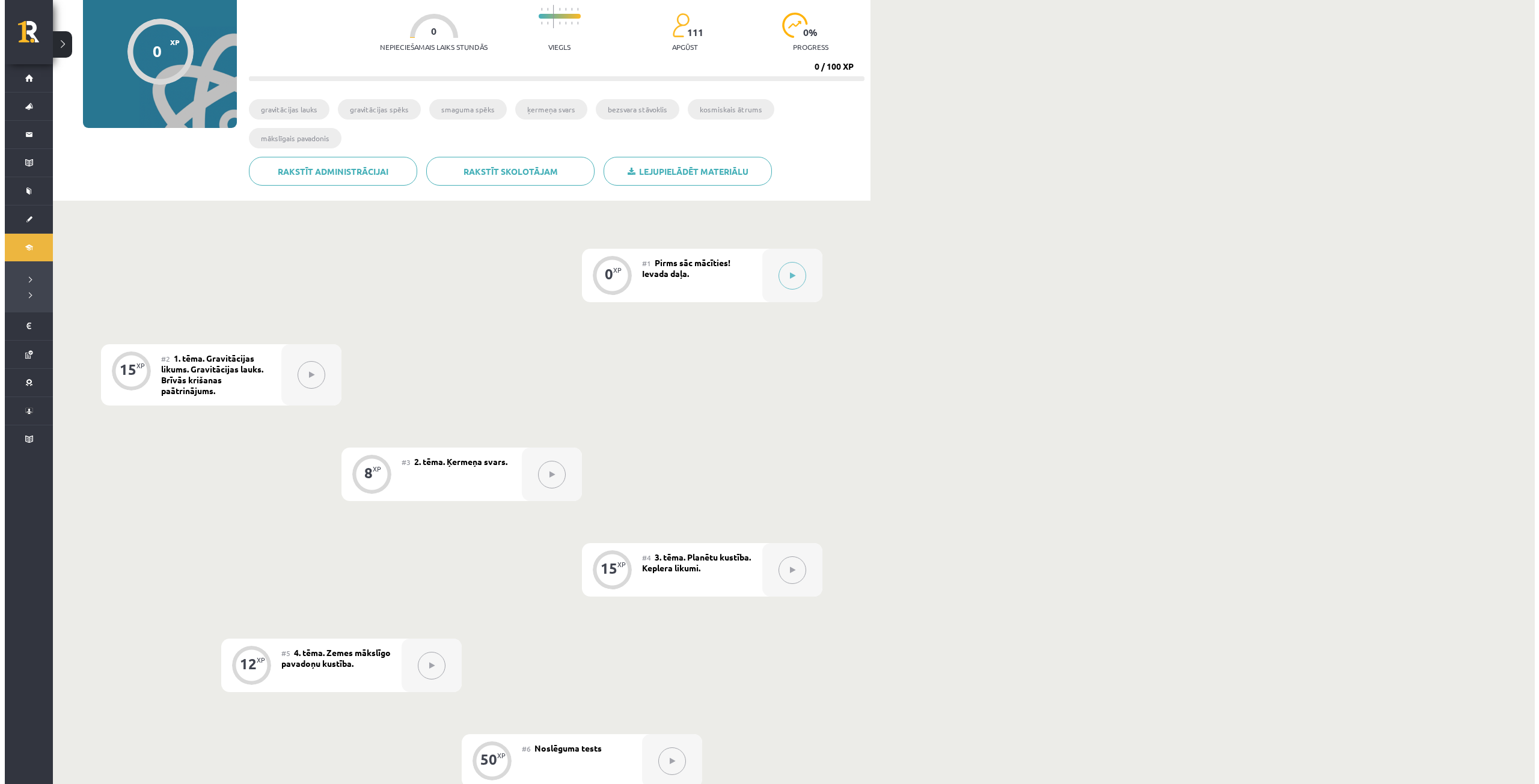
scroll to position [67, 0]
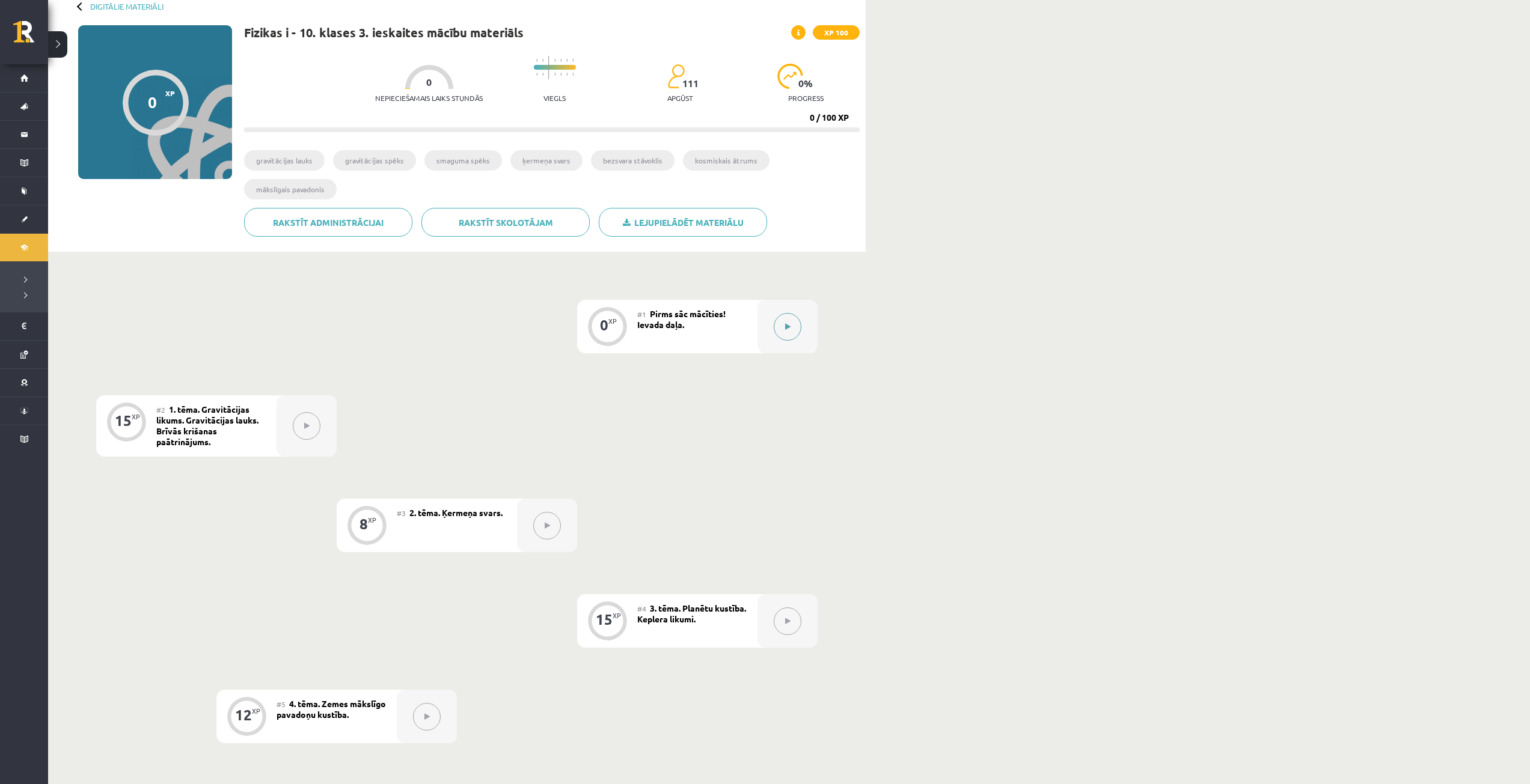
click at [776, 322] on button at bounding box center [788, 327] width 28 height 28
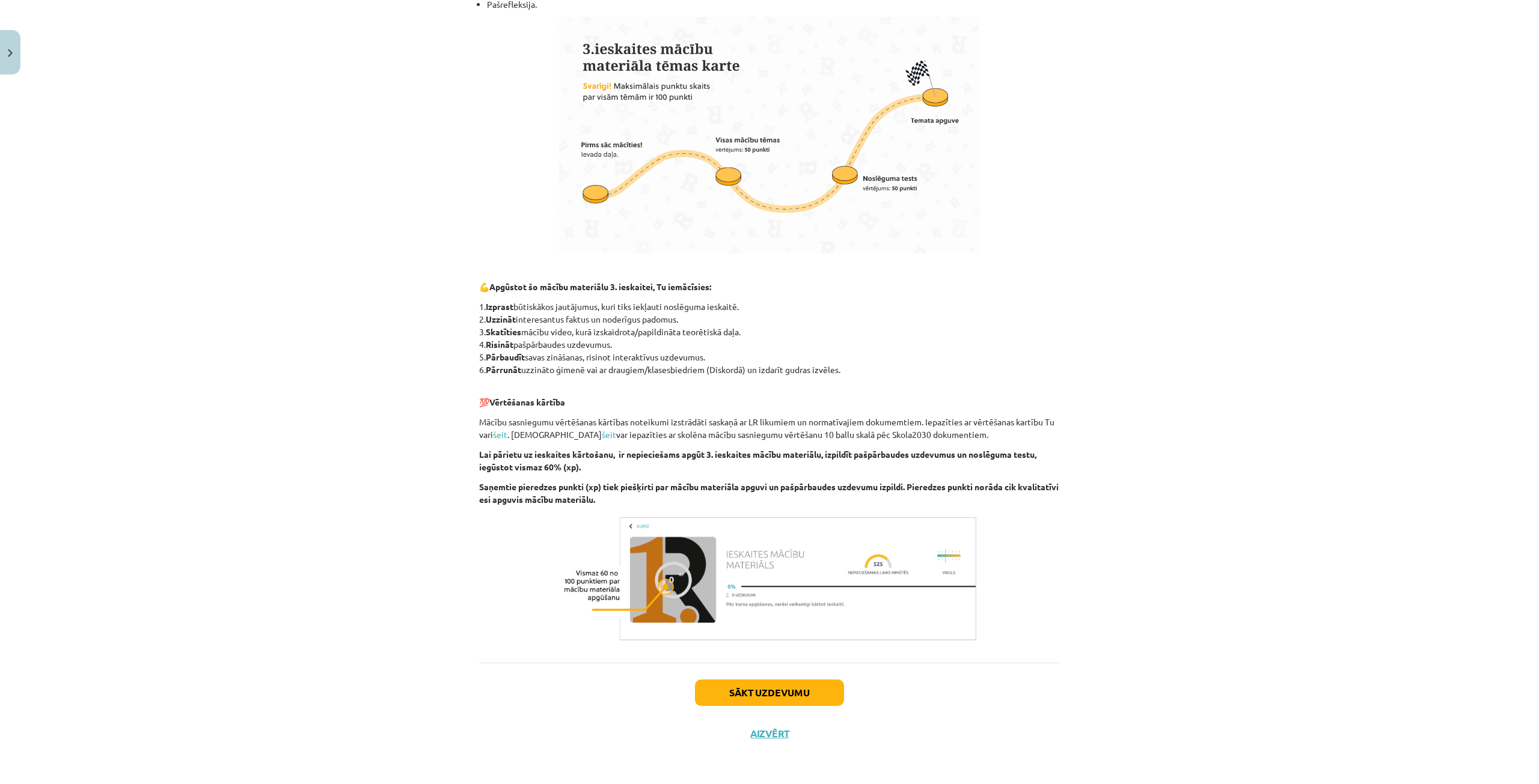
scroll to position [363, 0]
drag, startPoint x: 810, startPoint y: 701, endPoint x: 810, endPoint y: 693, distance: 8.0
click at [810, 699] on button "Sākt uzdevumu" at bounding box center [769, 693] width 149 height 27
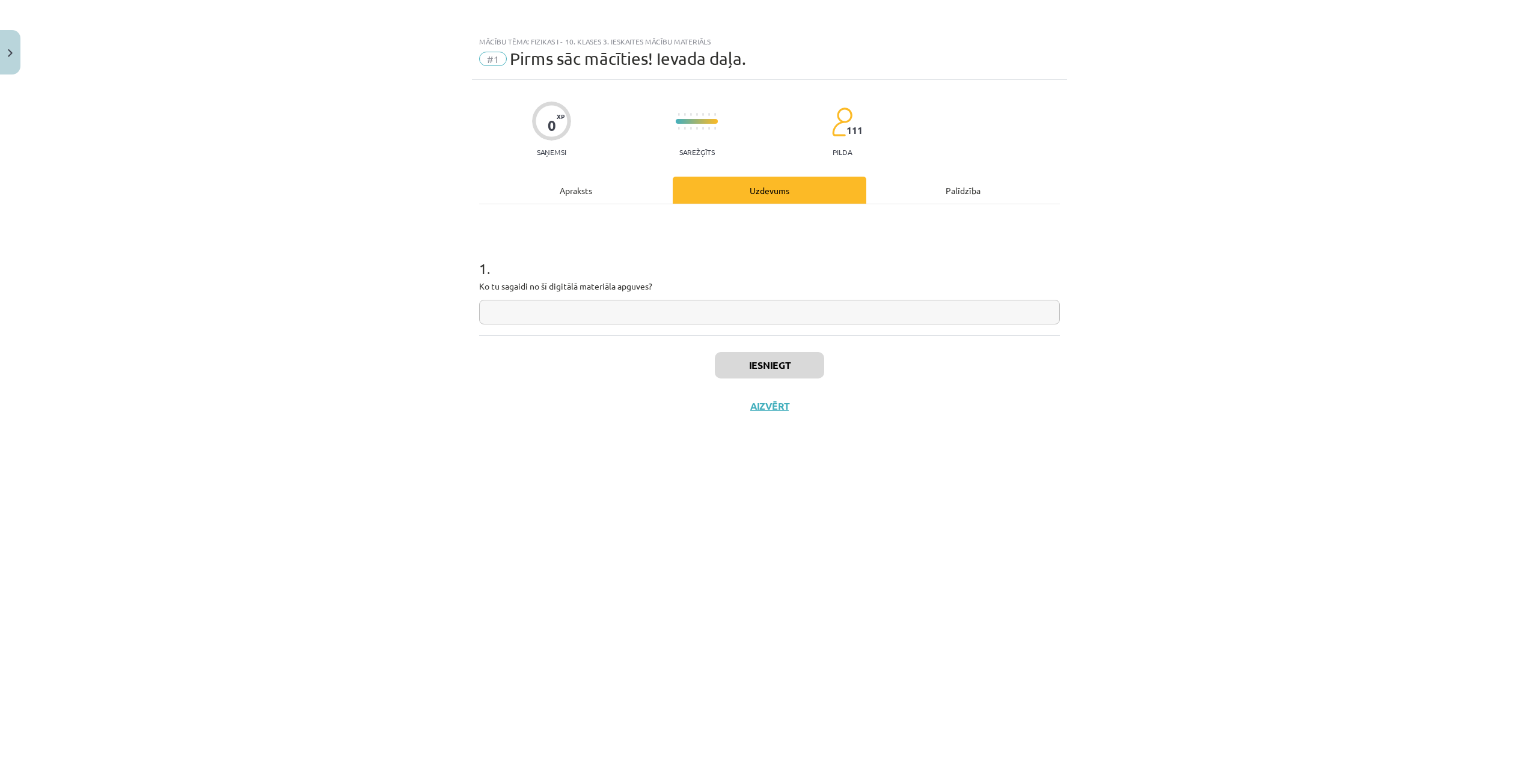
click at [648, 311] on input "text" at bounding box center [770, 311] width 581 height 25
type input "**"
click at [813, 369] on button "Iesniegt" at bounding box center [769, 365] width 109 height 27
click at [755, 409] on button "Nākamā nodarbība" at bounding box center [770, 414] width 118 height 28
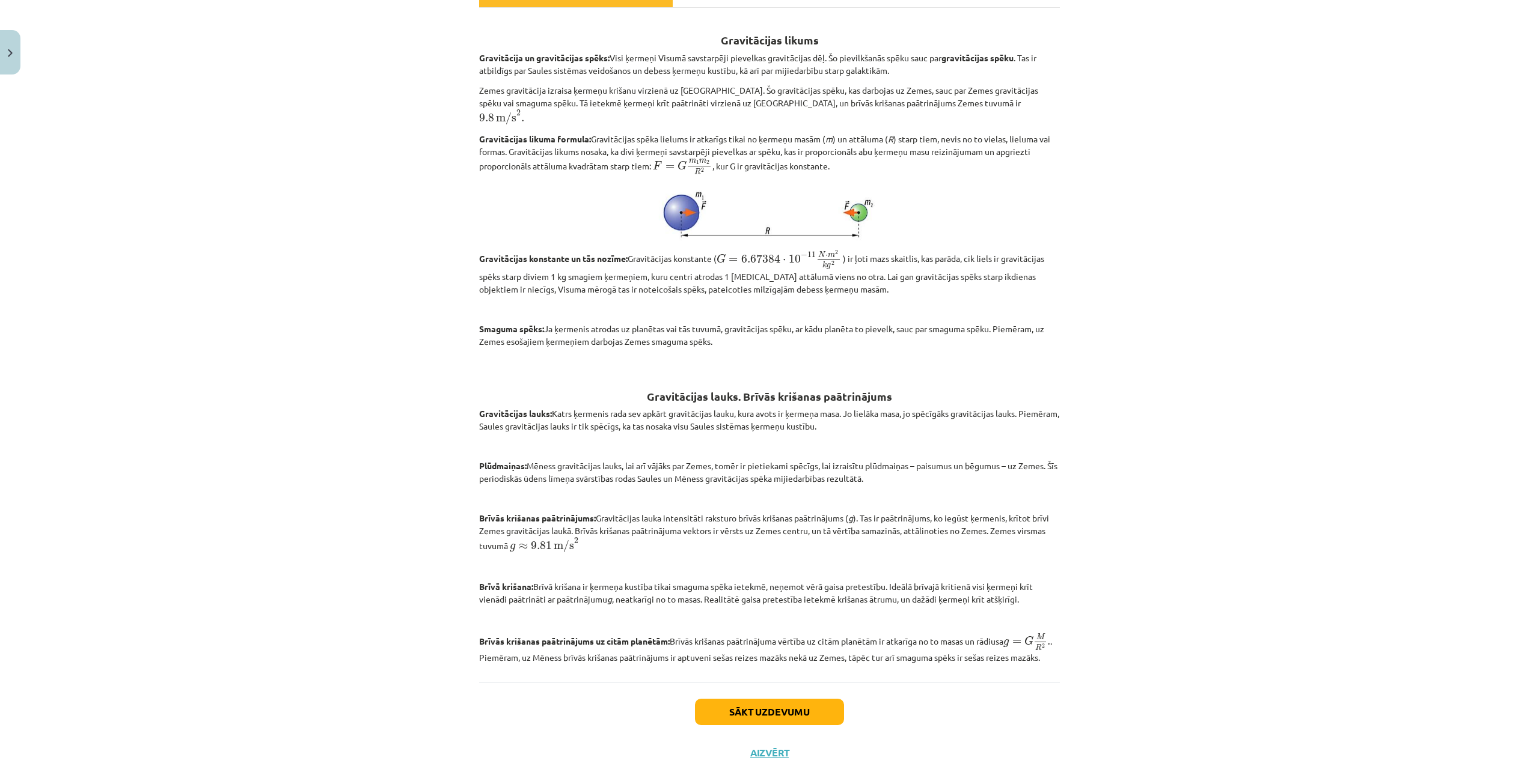
scroll to position [235, 0]
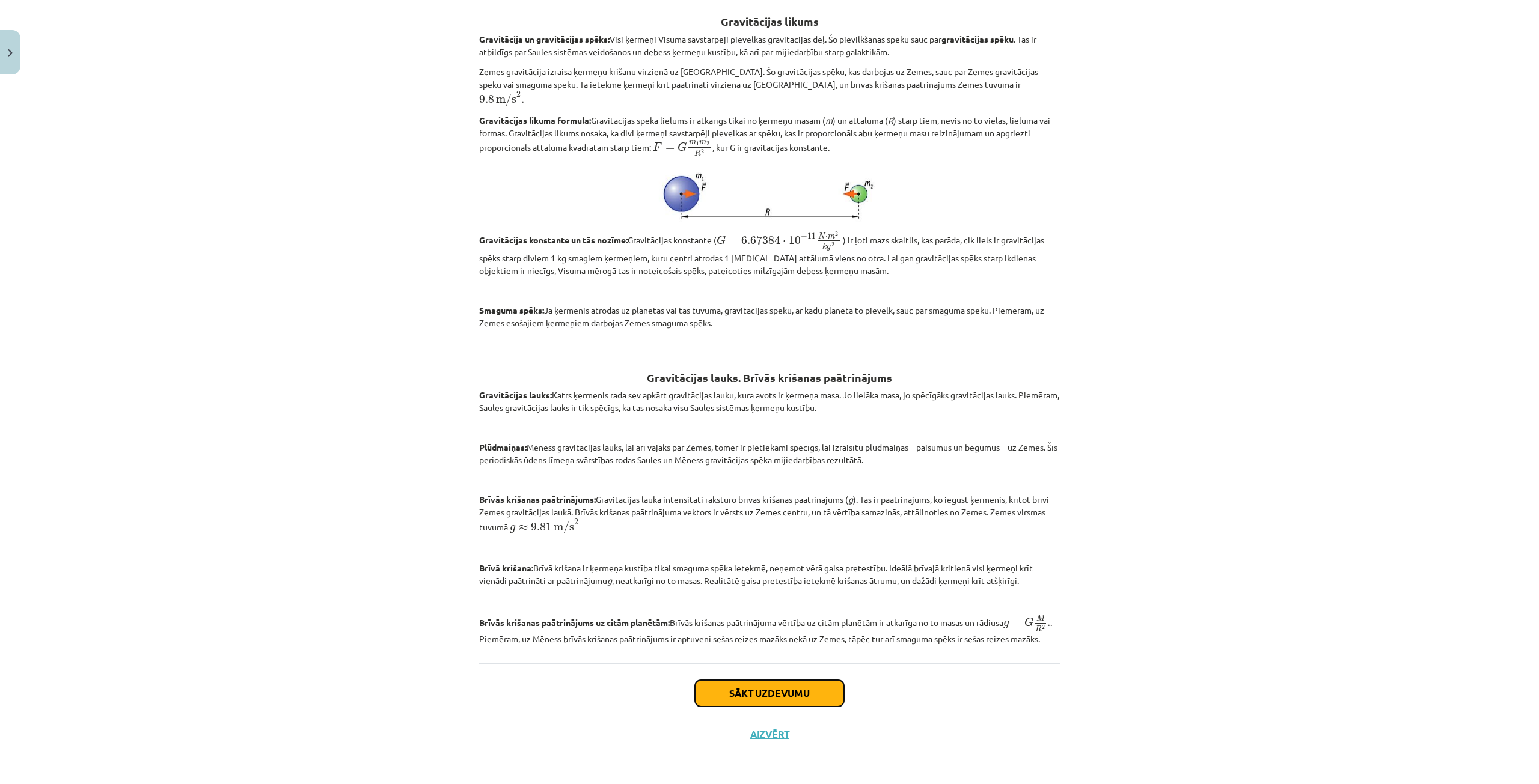
click at [743, 690] on button "Sākt uzdevumu" at bounding box center [769, 693] width 149 height 27
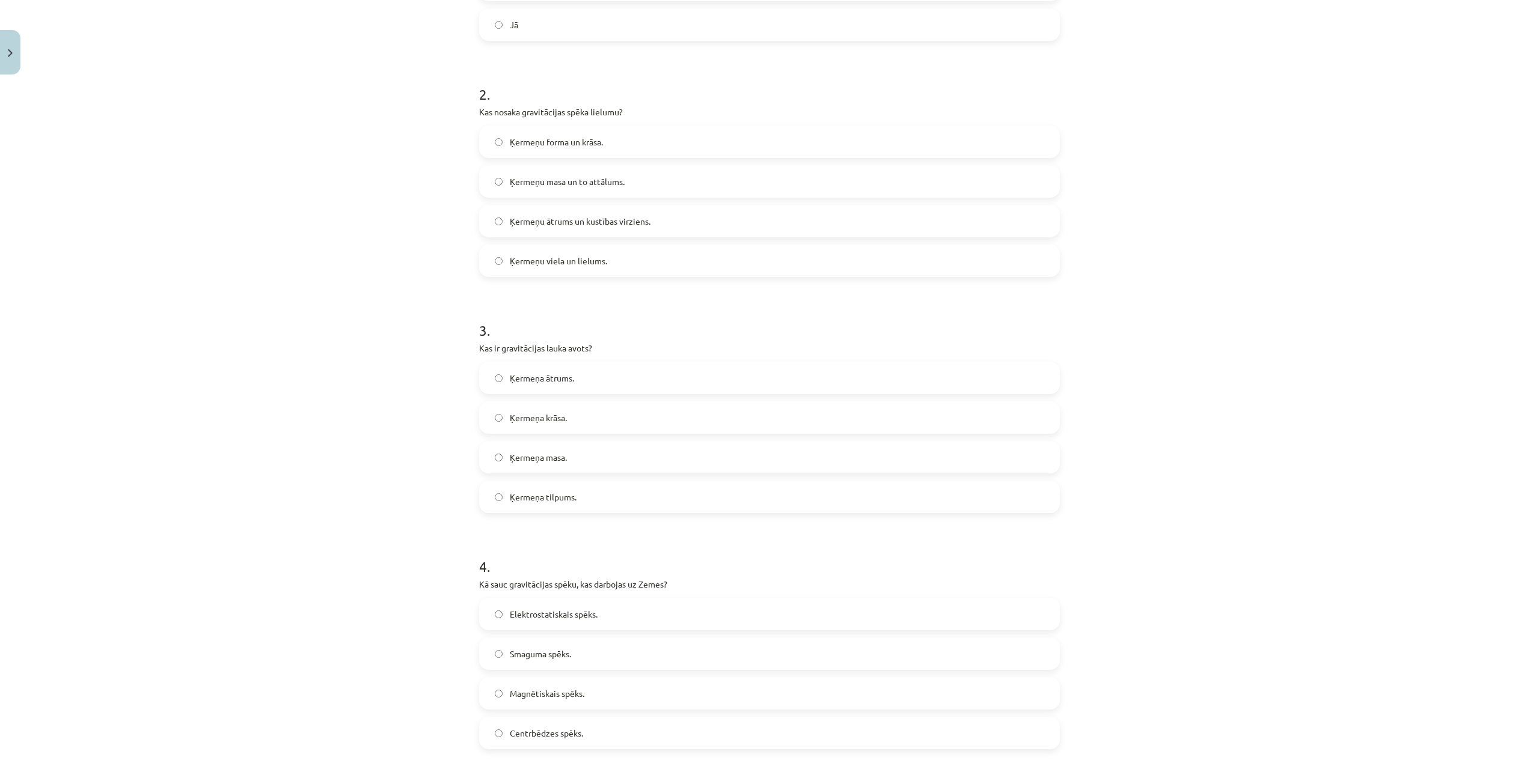
scroll to position [612, 0]
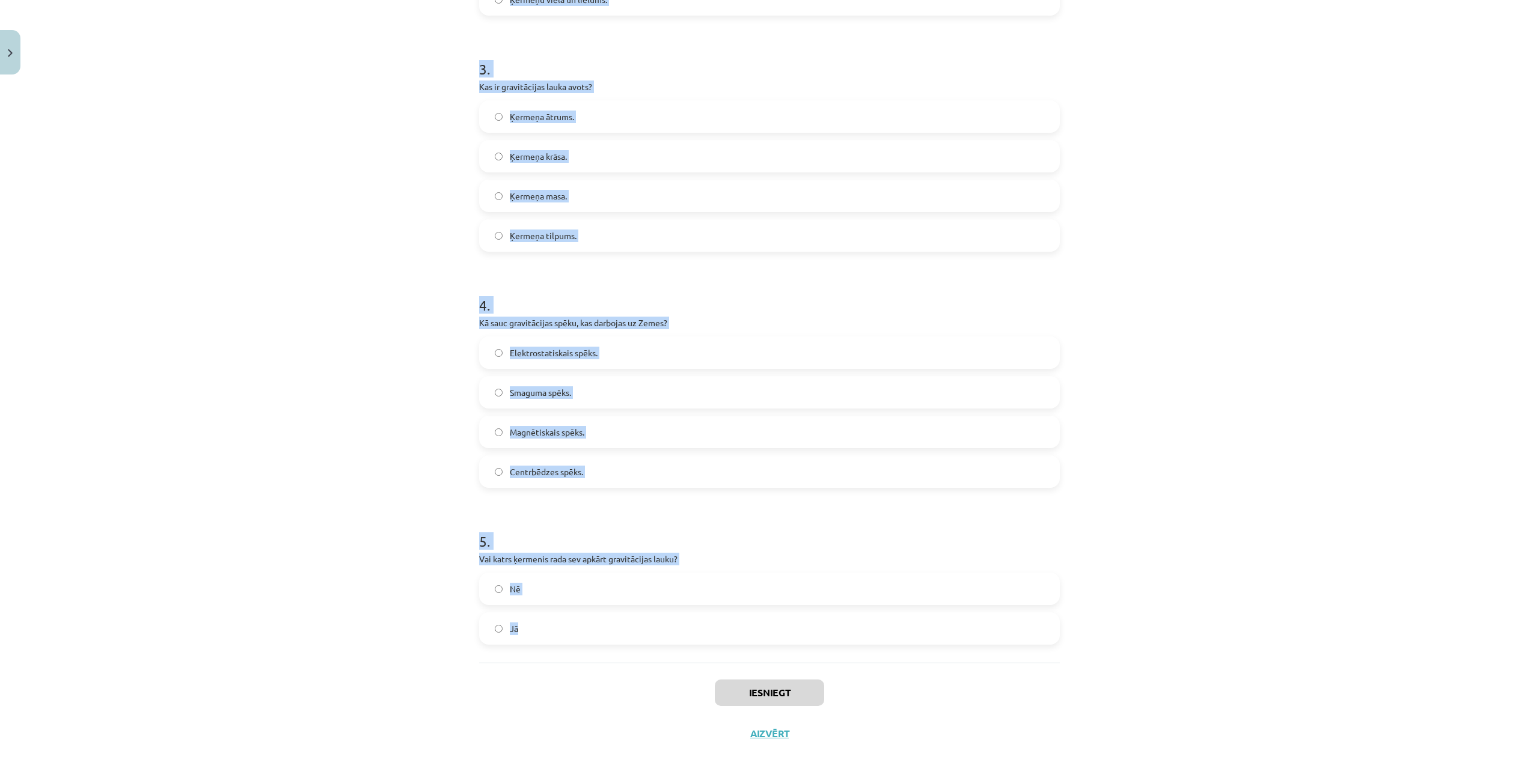
drag, startPoint x: 463, startPoint y: 203, endPoint x: 594, endPoint y: 633, distance: 449.5
click at [594, 633] on div "Mācību tēma: Fizikas i - 10. klases 3. ieskaites mācību materiāls #2 1. tēma. G…" at bounding box center [769, 392] width 1539 height 784
copy form "1 . Vai Zemes gravitācija izraisa ķermeņu krišanu virzienā uz Zemi? Nē Jā 2 . K…"
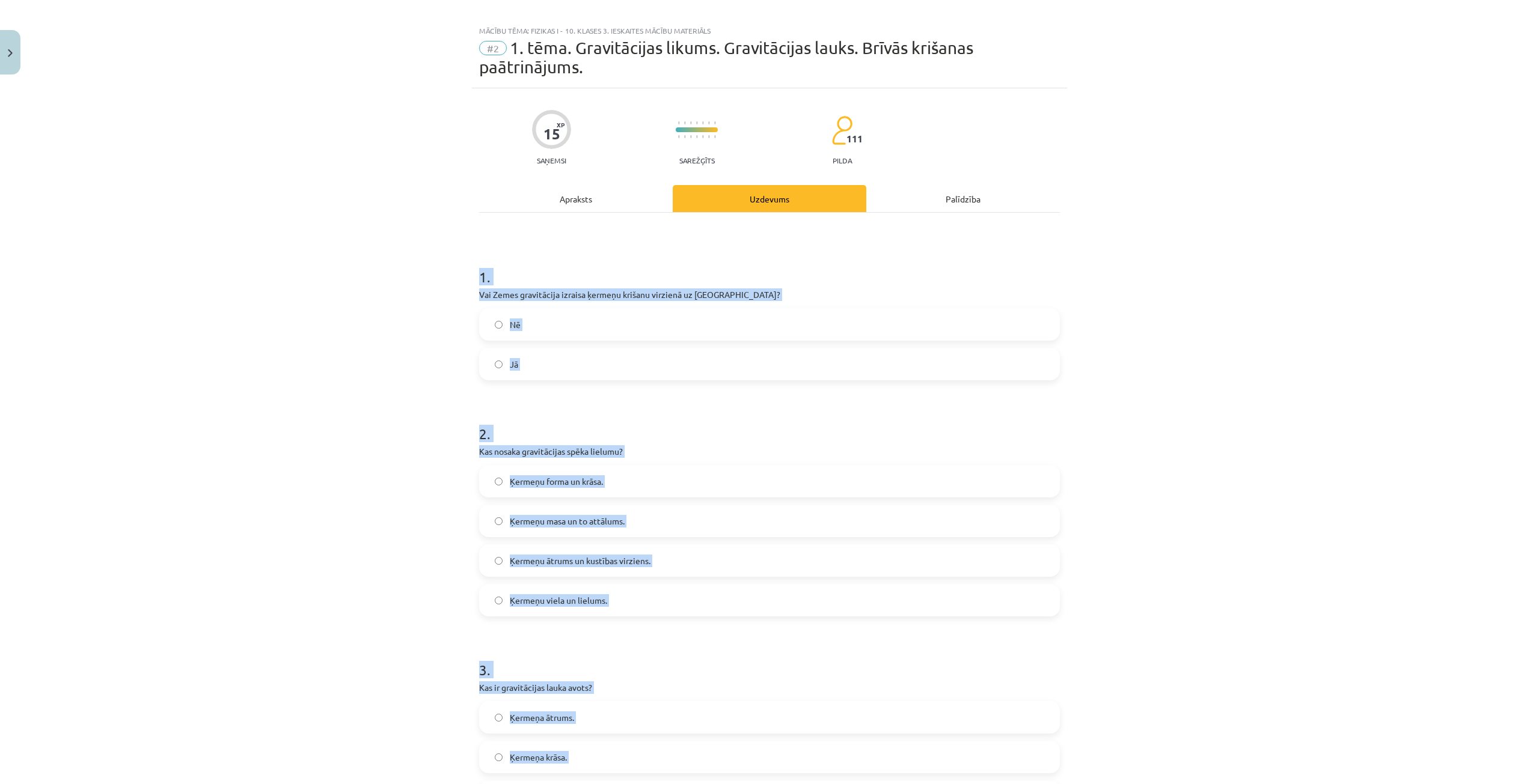
scroll to position [0, 0]
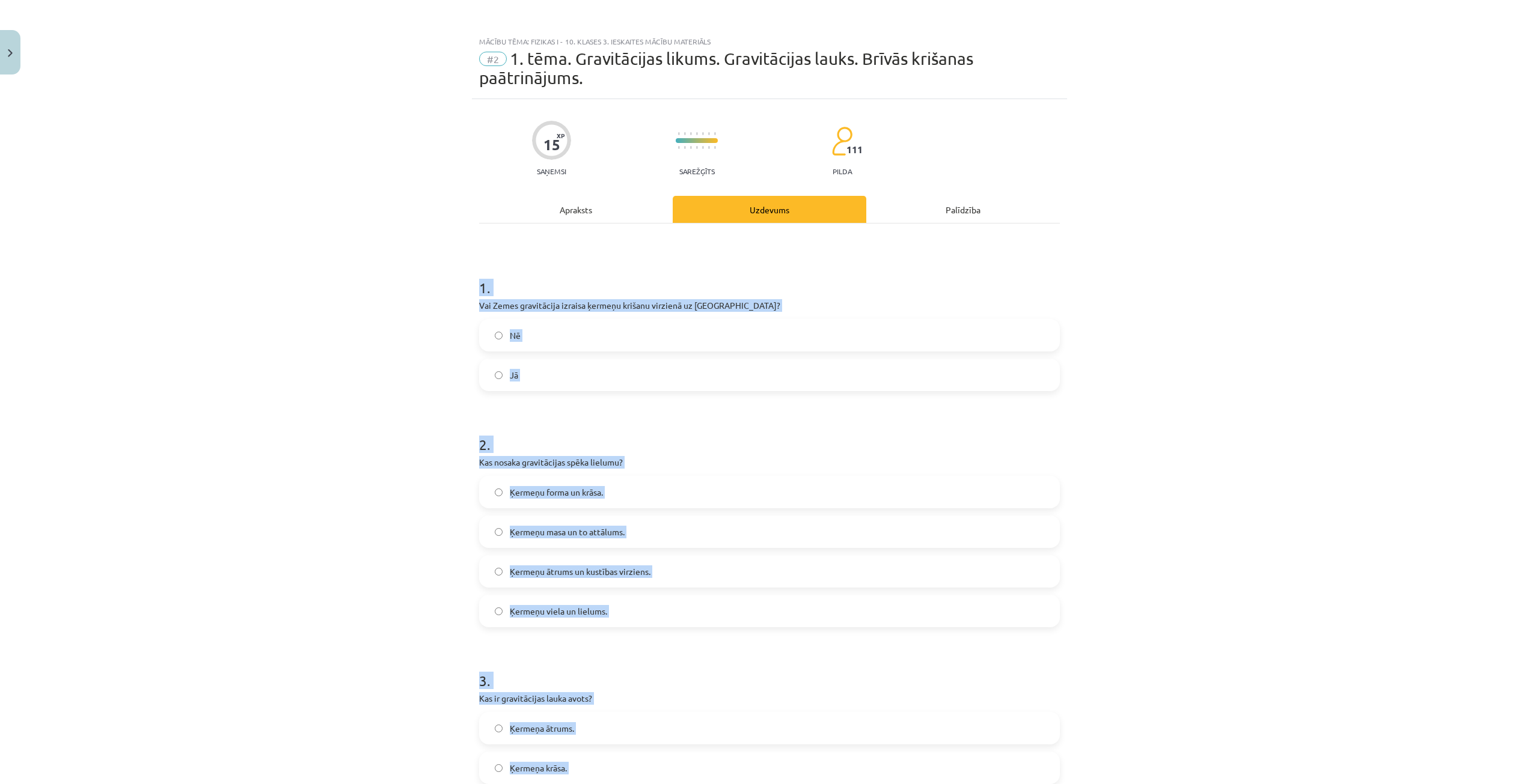
click at [544, 371] on label "Jā" at bounding box center [770, 374] width 578 height 30
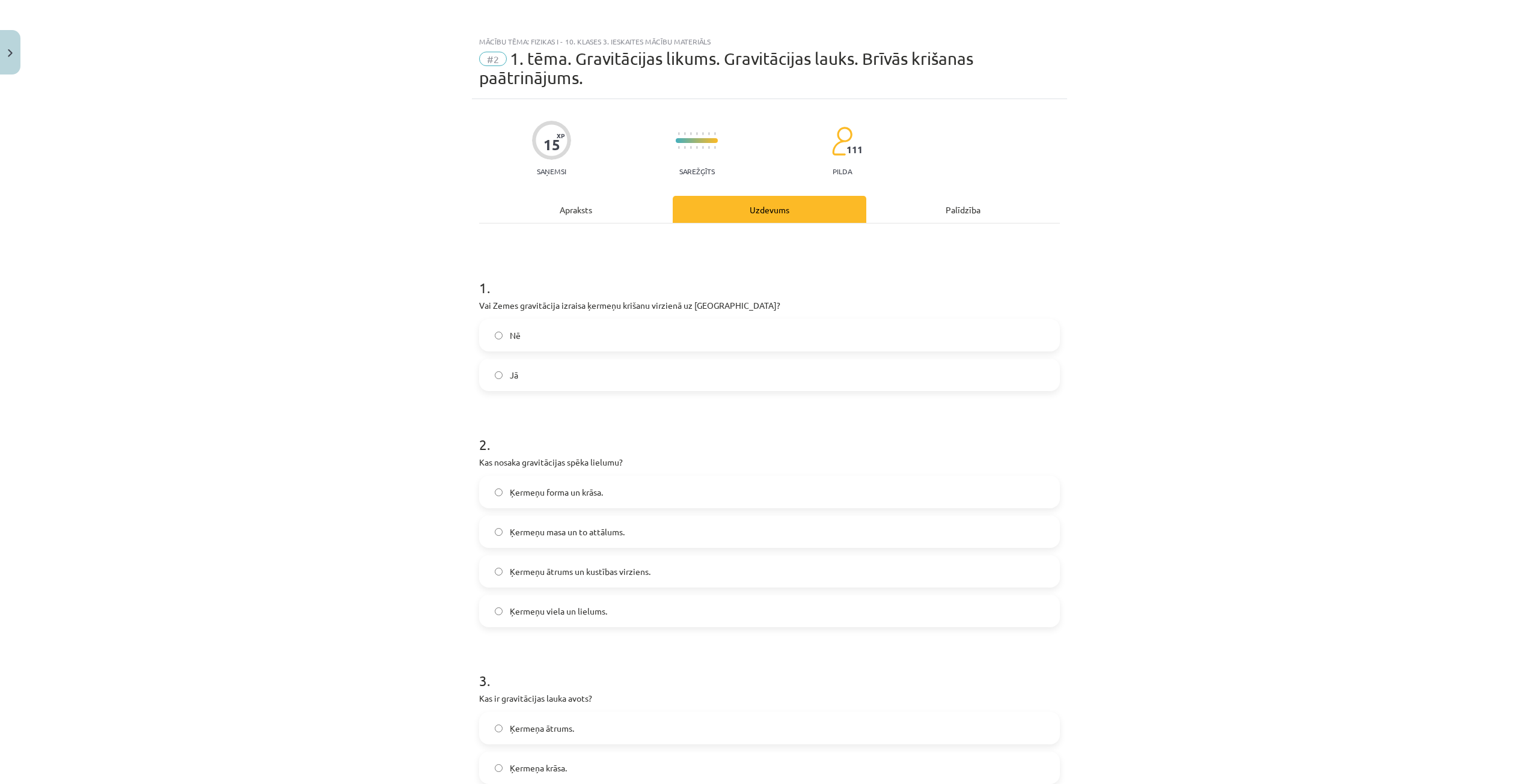
click at [642, 532] on label "Ķermeņu masa un to attālums." at bounding box center [770, 532] width 578 height 30
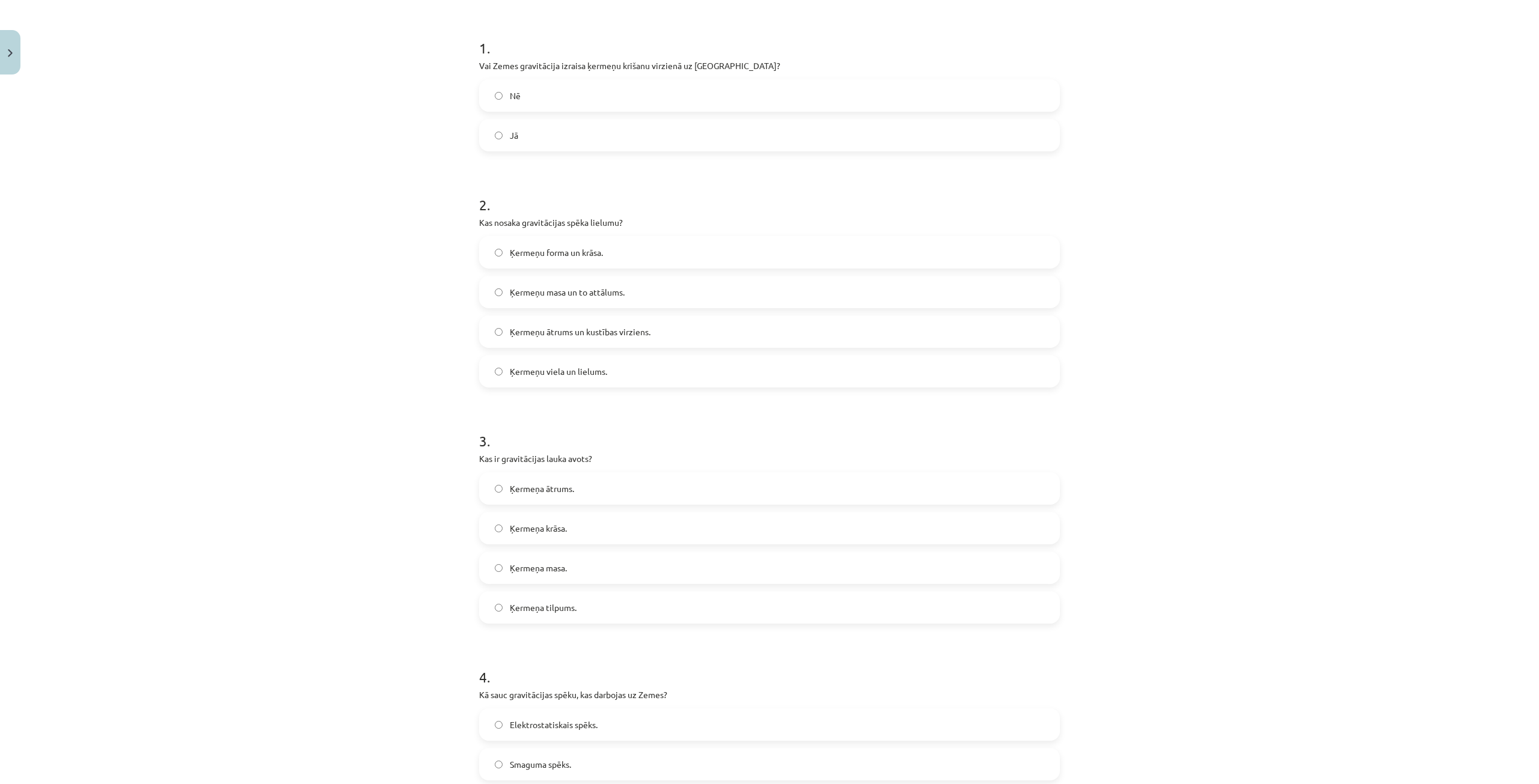
scroll to position [241, 0]
click at [584, 561] on label "Ķermeņa masa." at bounding box center [770, 567] width 578 height 30
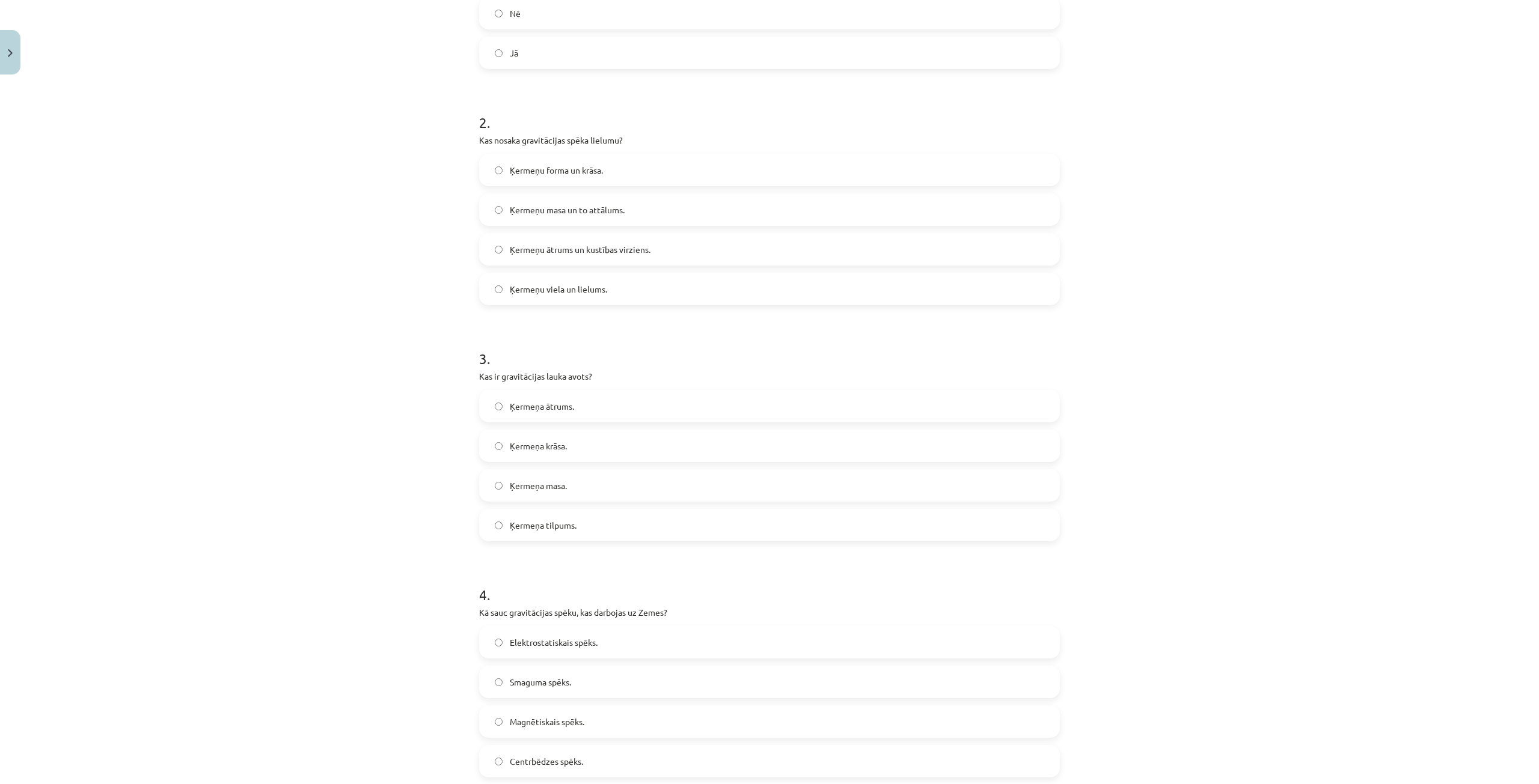
scroll to position [361, 0]
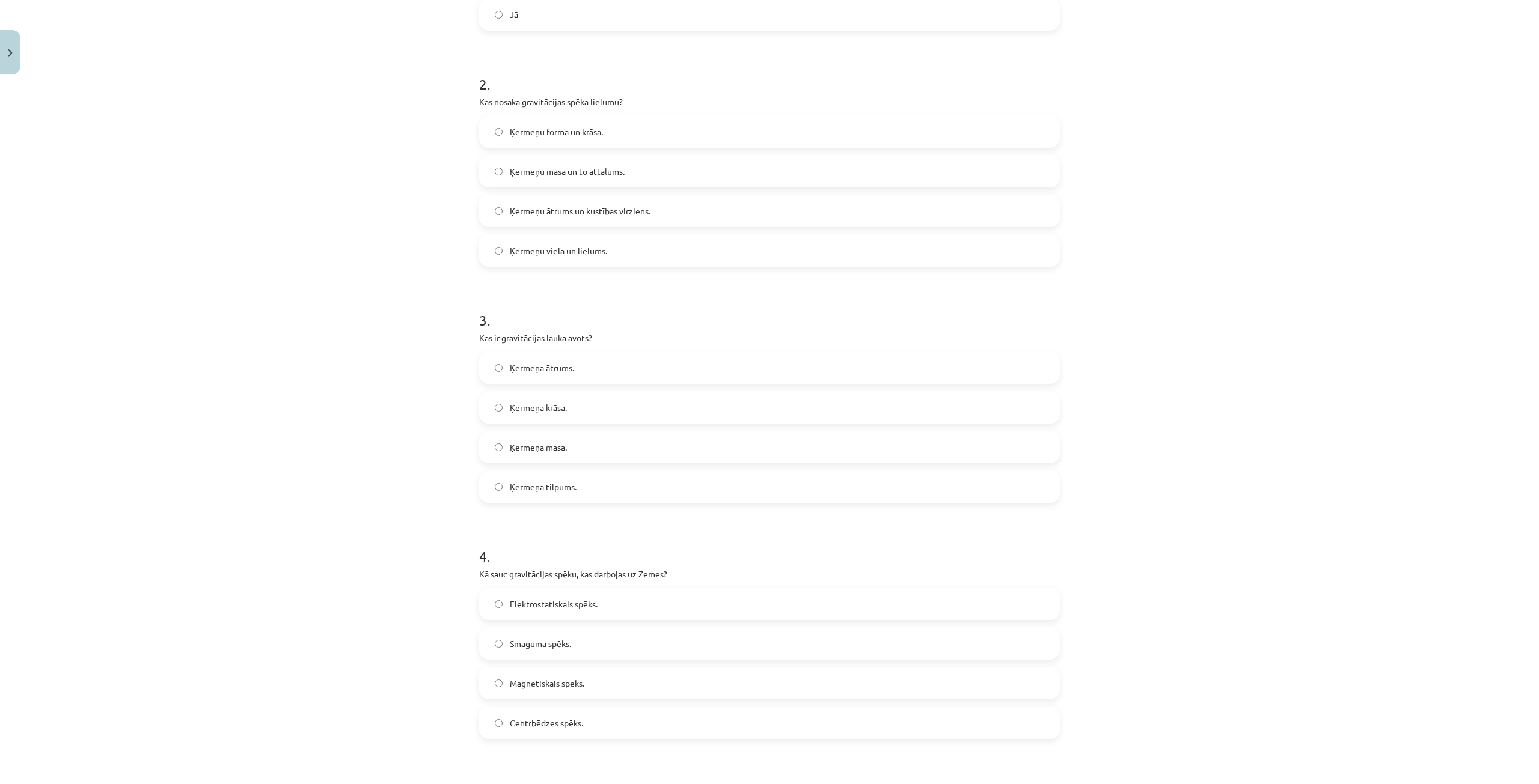
click at [584, 645] on label "Smaguma spēks." at bounding box center [770, 643] width 578 height 30
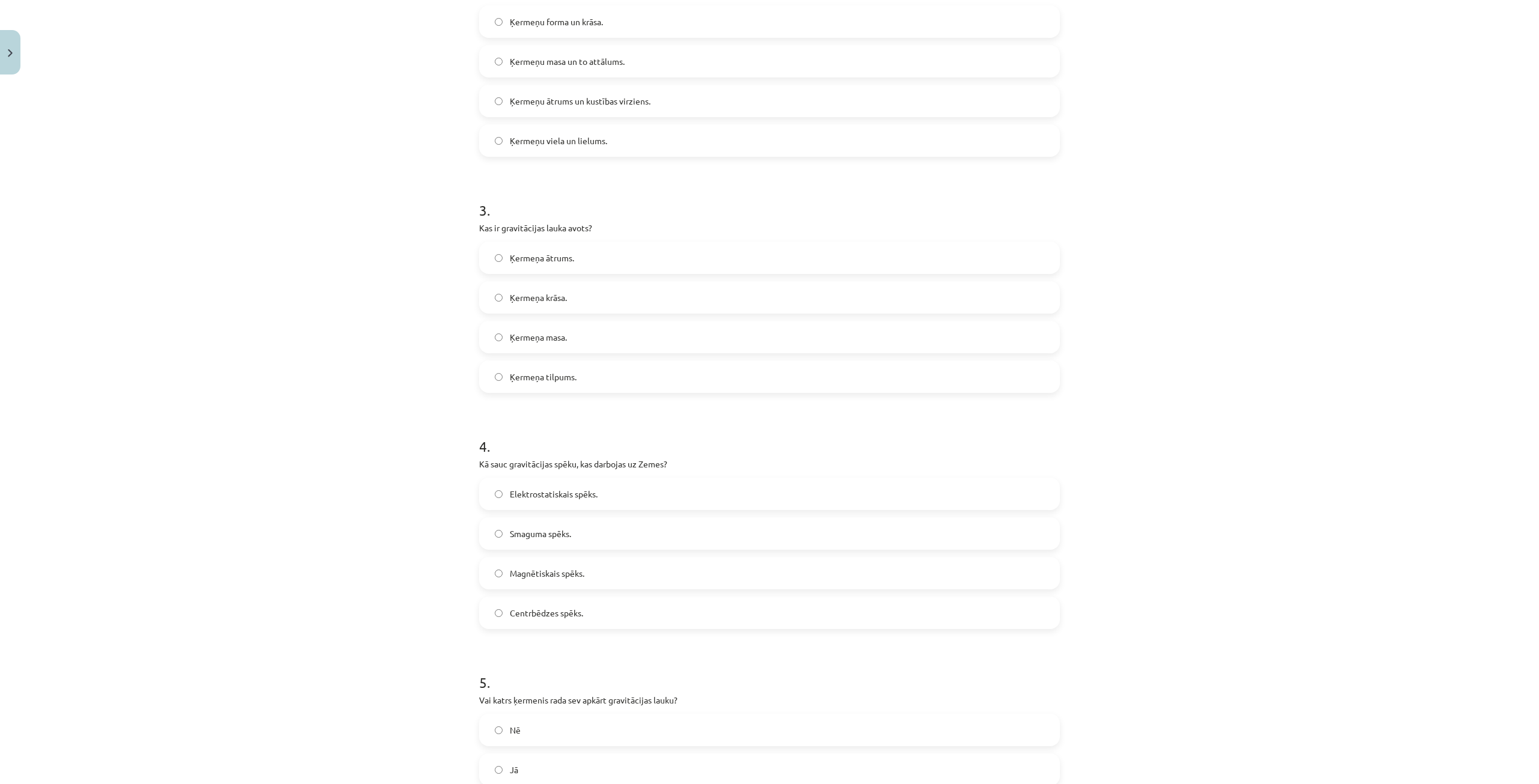
scroll to position [612, 0]
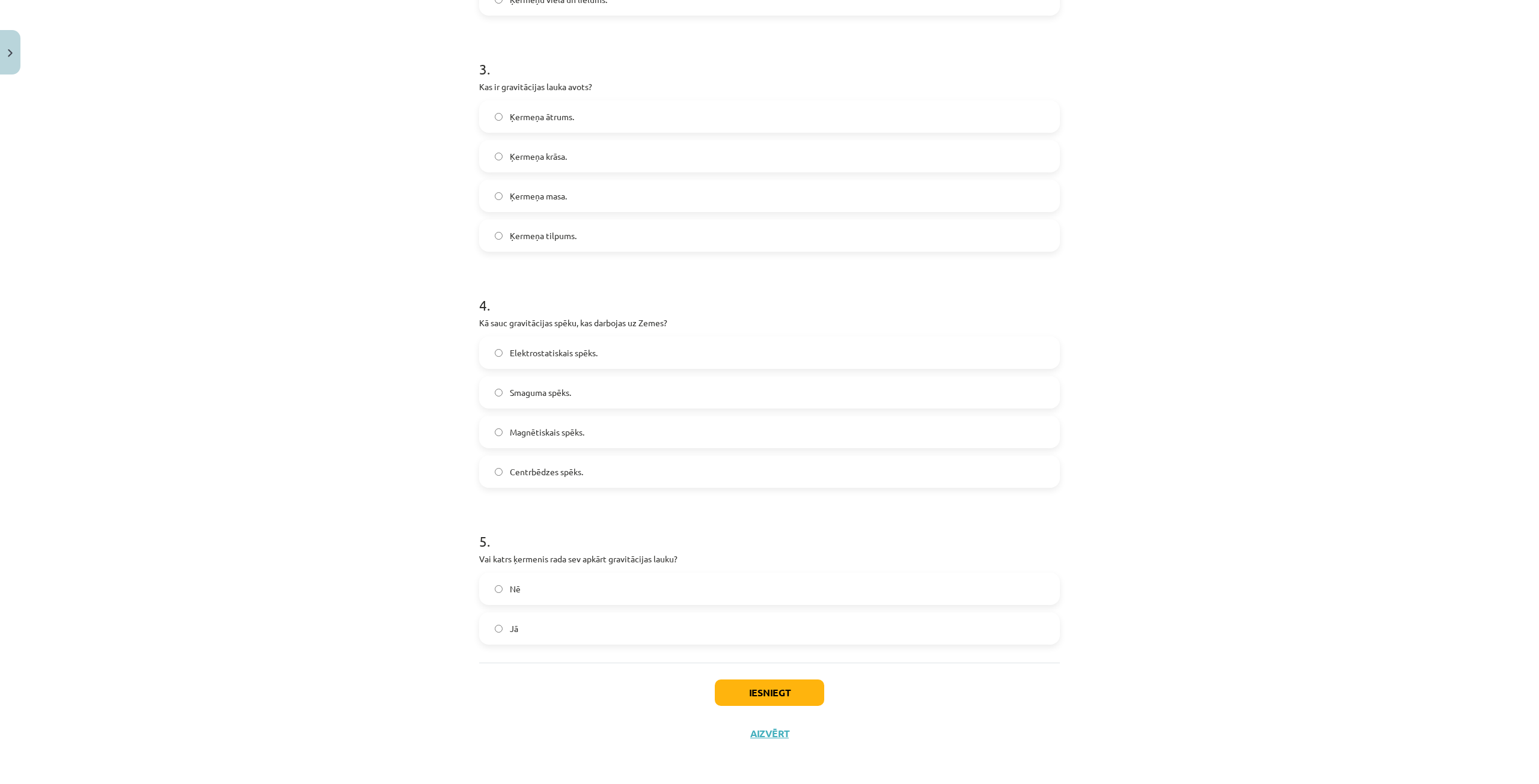
click at [572, 624] on label "Jā" at bounding box center [770, 628] width 578 height 30
click at [725, 694] on button "Iesniegt" at bounding box center [769, 693] width 109 height 27
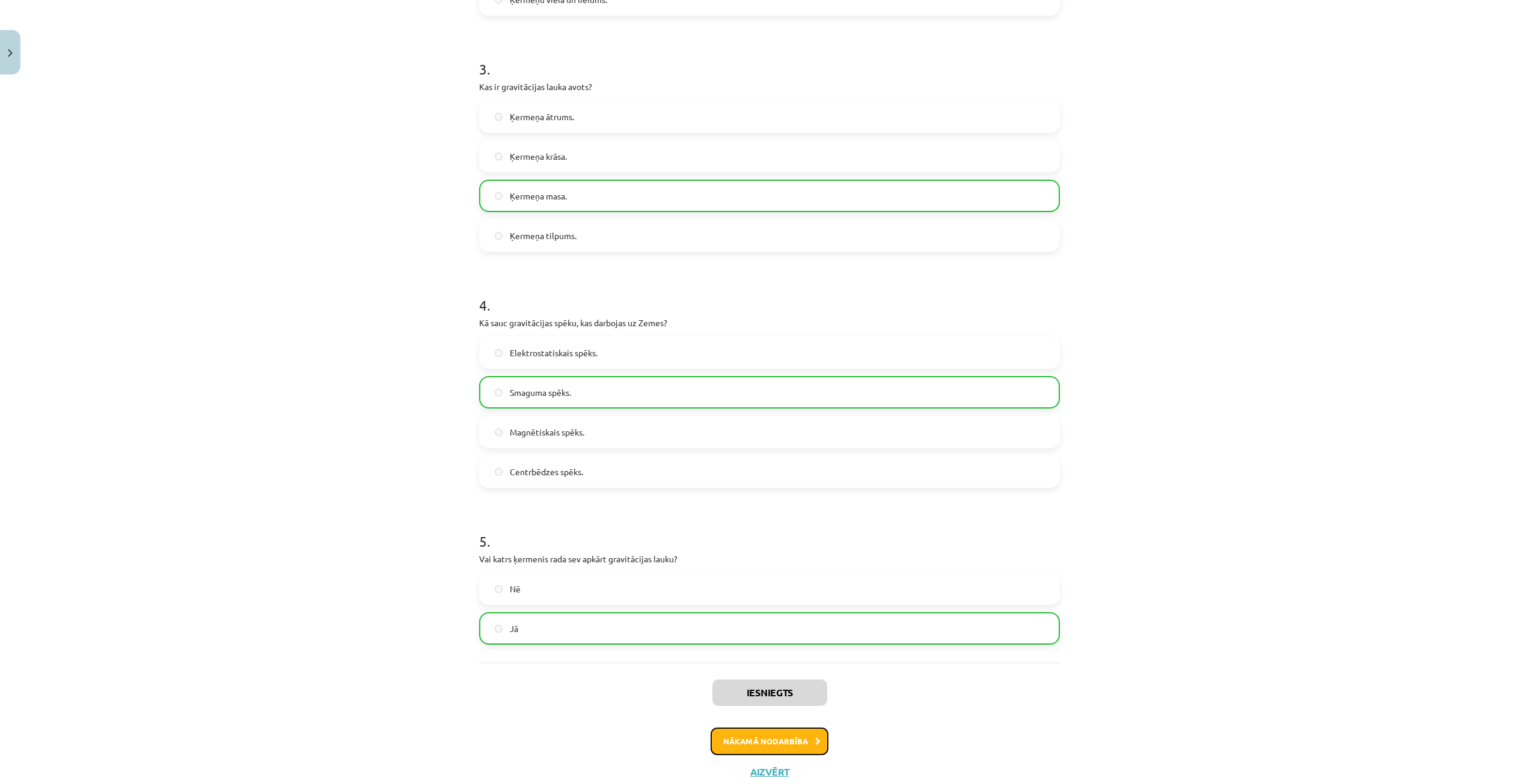
click at [767, 746] on button "Nākamā nodarbība" at bounding box center [770, 742] width 118 height 28
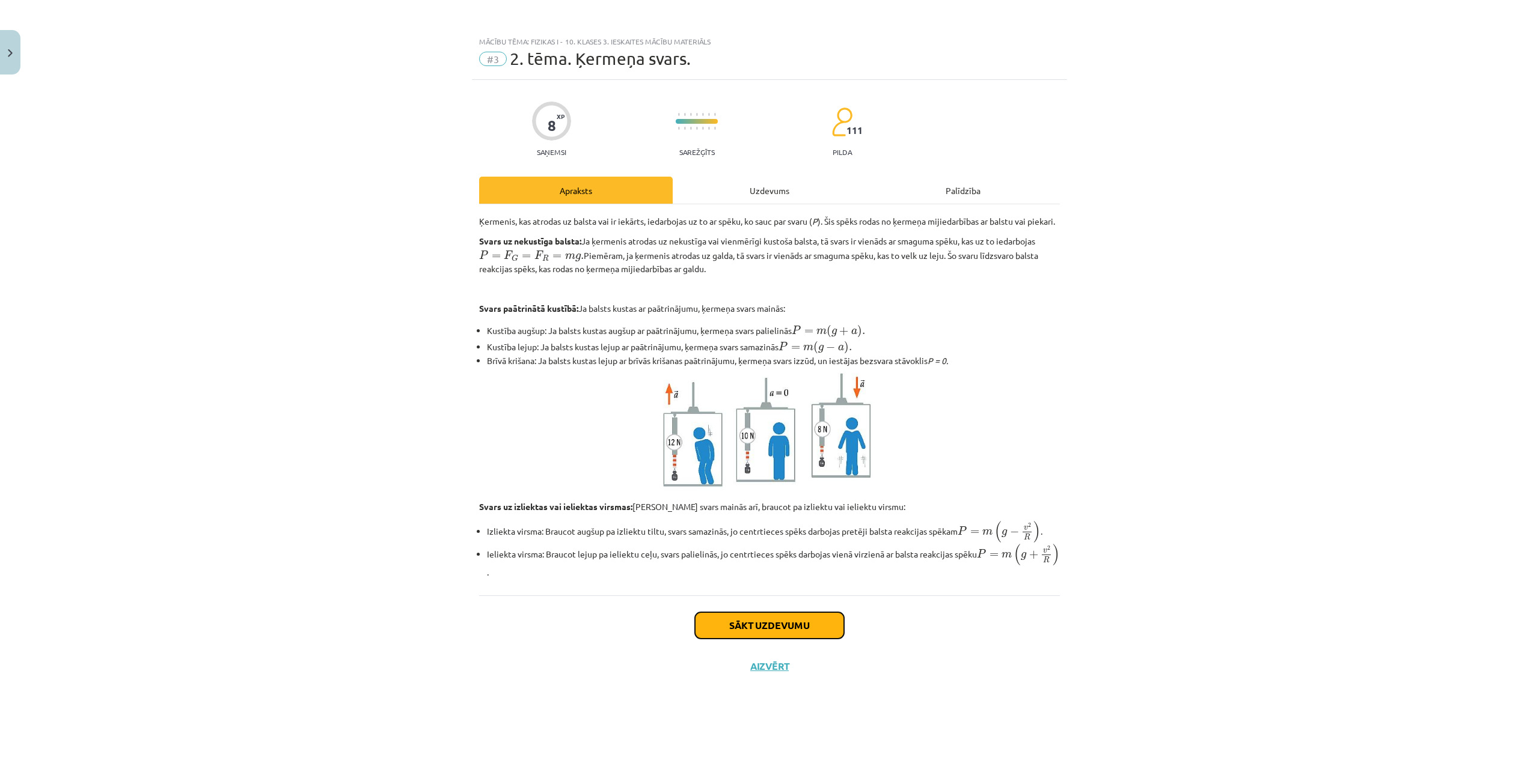
click at [784, 639] on button "Sākt uzdevumu" at bounding box center [769, 626] width 149 height 27
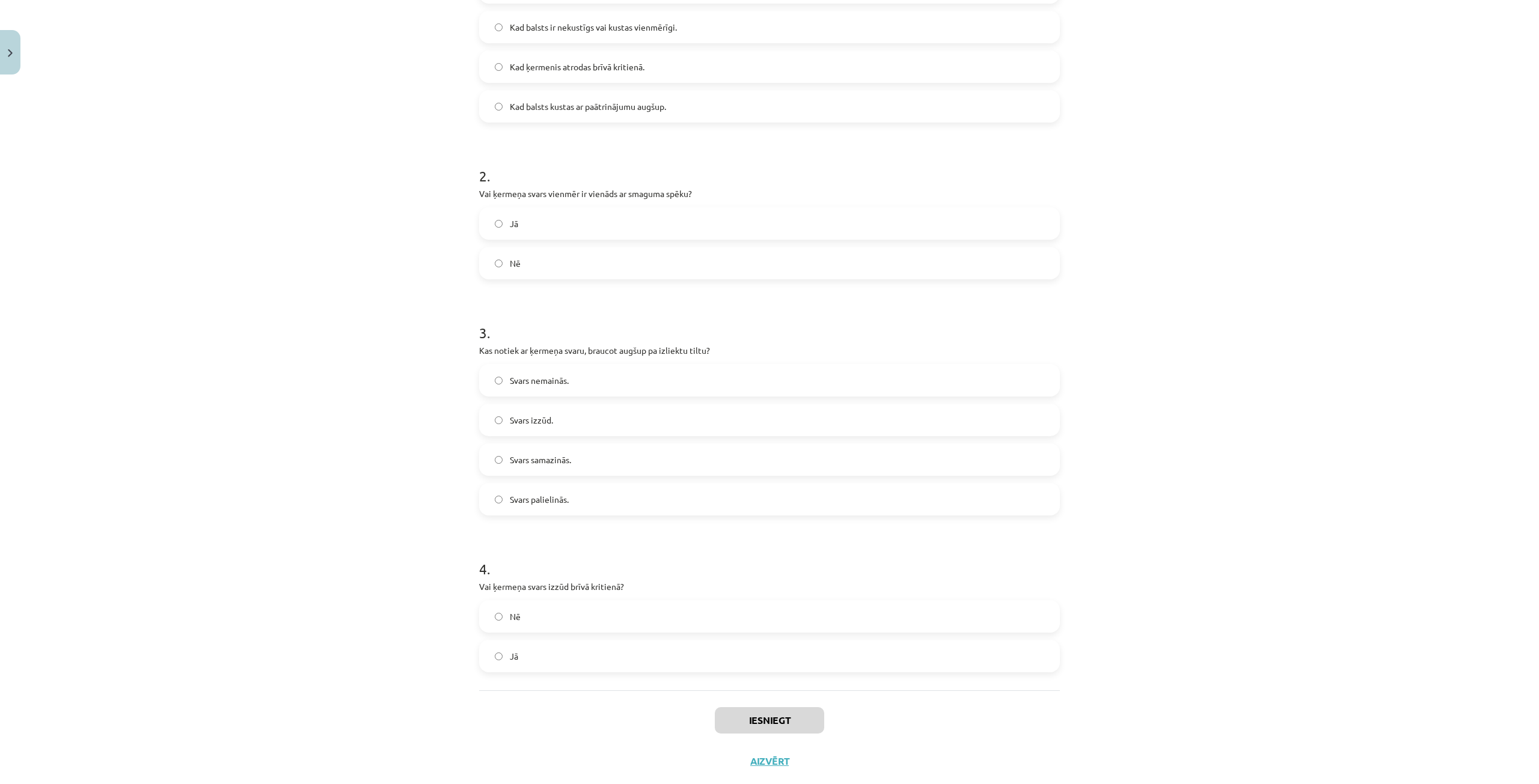
scroll to position [357, 0]
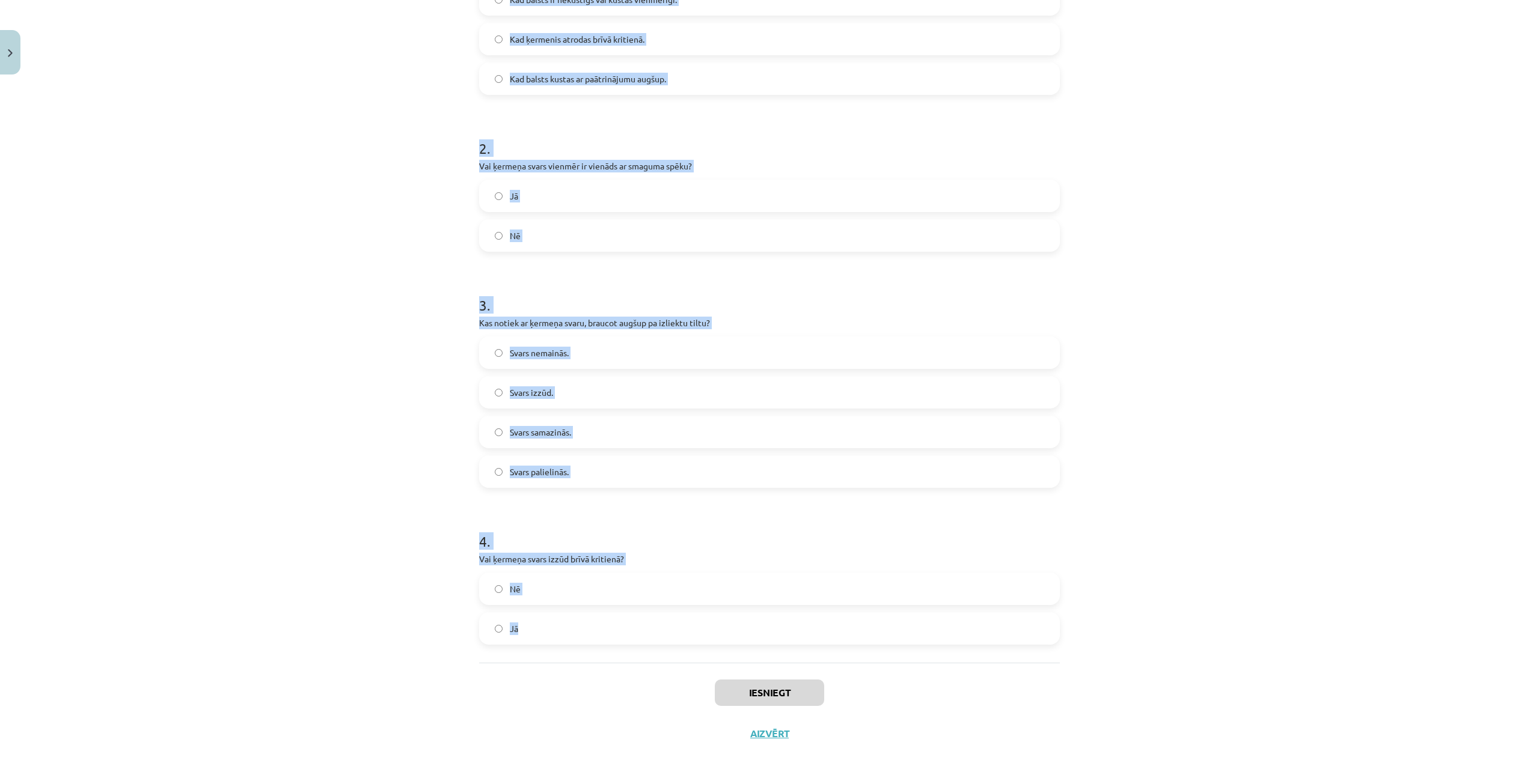
drag, startPoint x: 525, startPoint y: 152, endPoint x: 549, endPoint y: 653, distance: 501.6
click at [552, 657] on div "Mācību tēma: Fizikas i - 10. klases 3. ieskaites mācību materiāls #3 2. tēma. Ķ…" at bounding box center [769, 392] width 1539 height 784
copy form "1 . Kad ķermeņa svars ir vienāds ar smaguma spēku? Kad balsts kustas ar paātrin…"
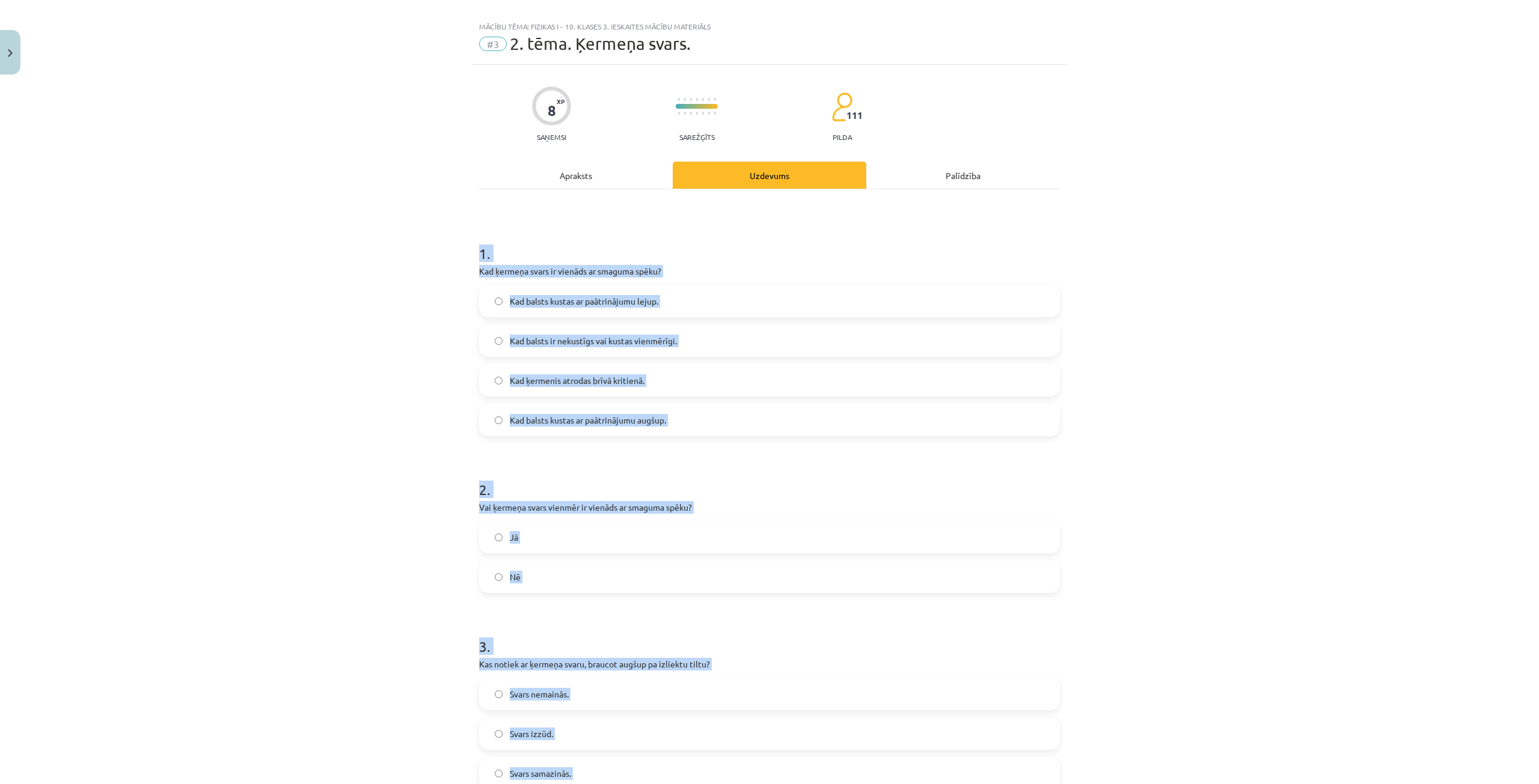
scroll to position [0, 0]
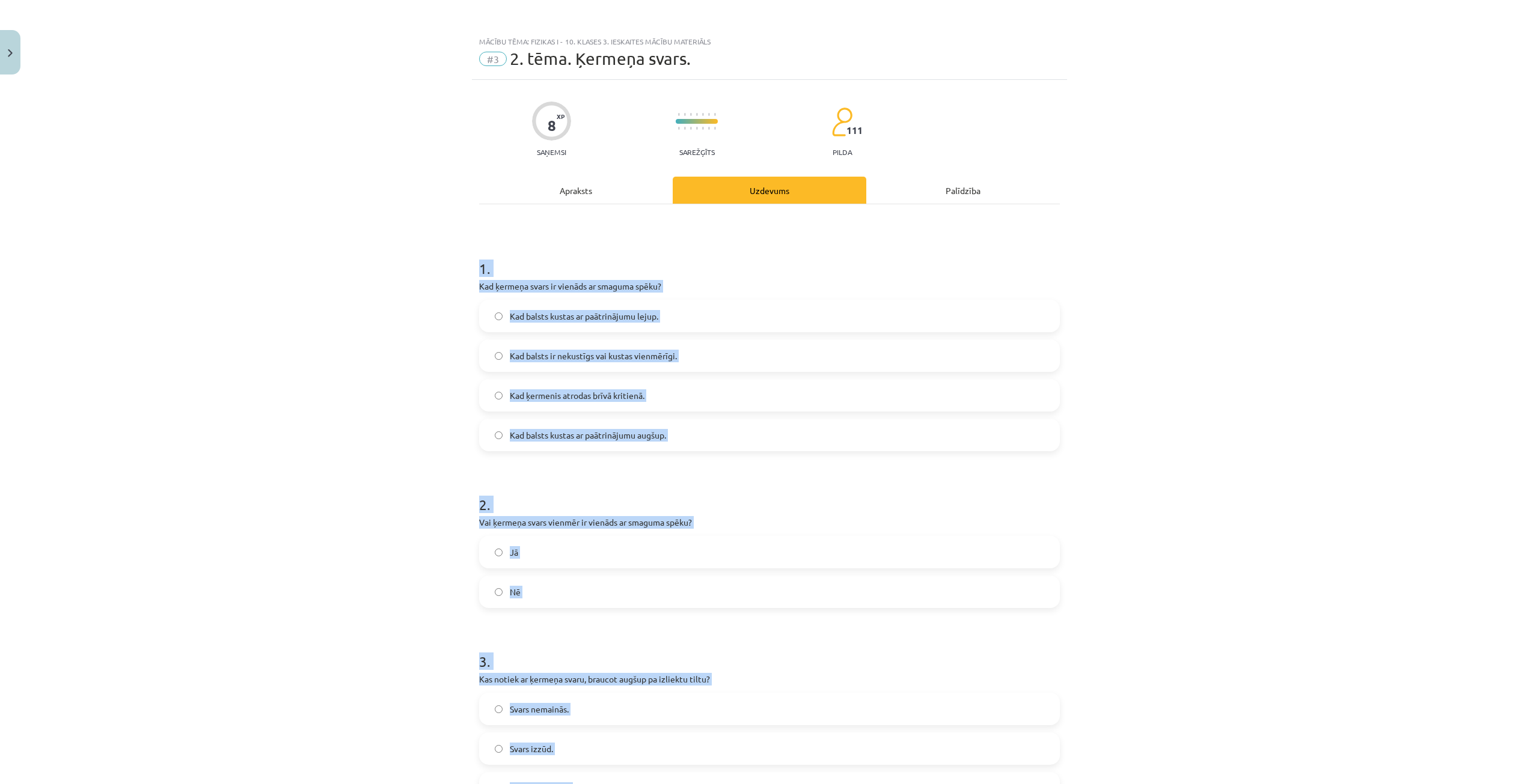
click at [780, 290] on p "Kad ķermeņa svars ir vienāds ar smaguma spēku?" at bounding box center [770, 286] width 581 height 13
click at [686, 272] on h1 "1 ." at bounding box center [770, 258] width 581 height 37
click at [1066, 426] on div "Mācību tēma: Fizikas i - 10. klases 3. ieskaites mācību materiāls #3 2. tēma. Ķ…" at bounding box center [769, 392] width 1539 height 784
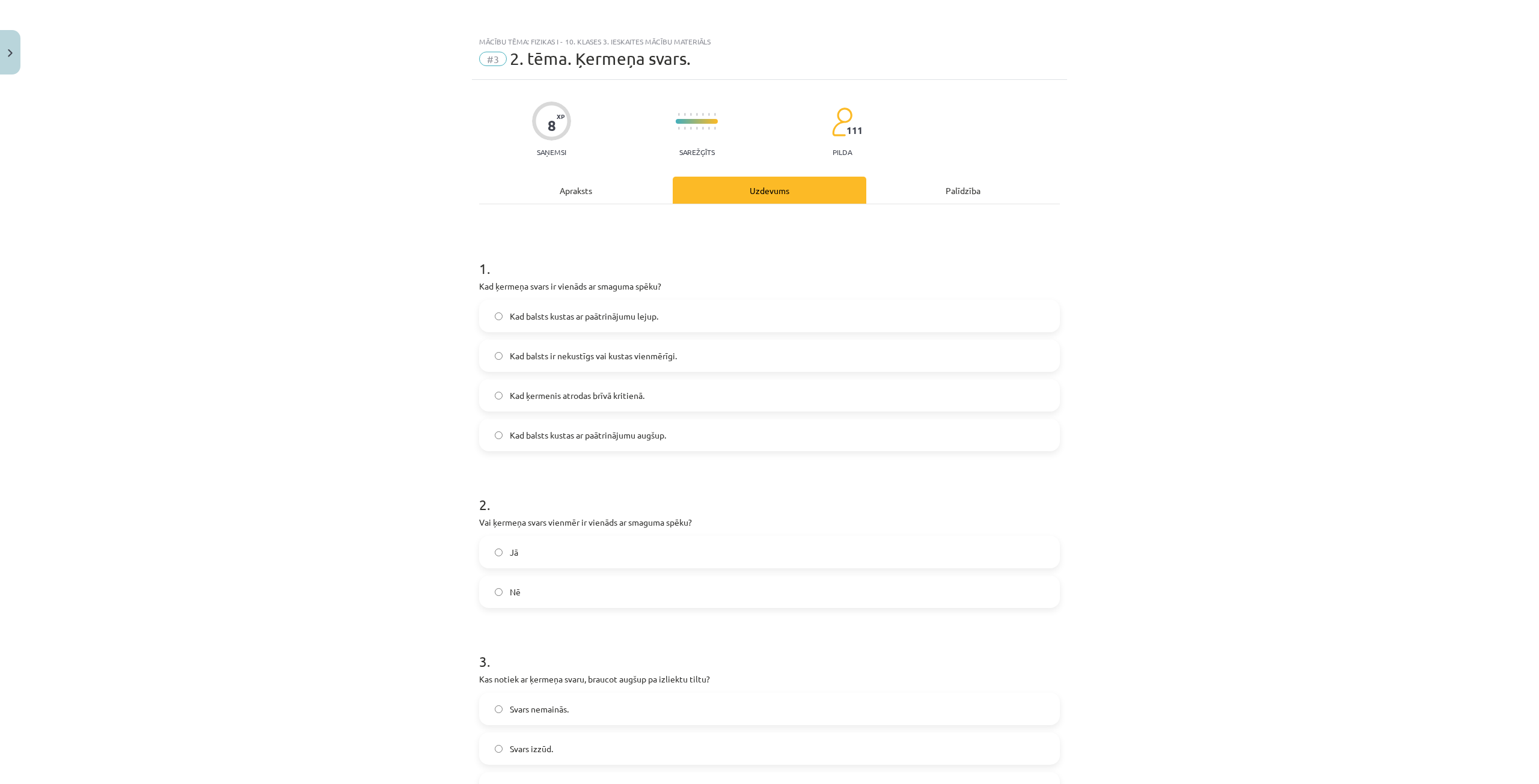
click at [711, 359] on label "Kad balsts ir nekustīgs vai kustas vienmērīgi." at bounding box center [770, 355] width 578 height 30
click at [564, 600] on label "Nē" at bounding box center [770, 591] width 578 height 30
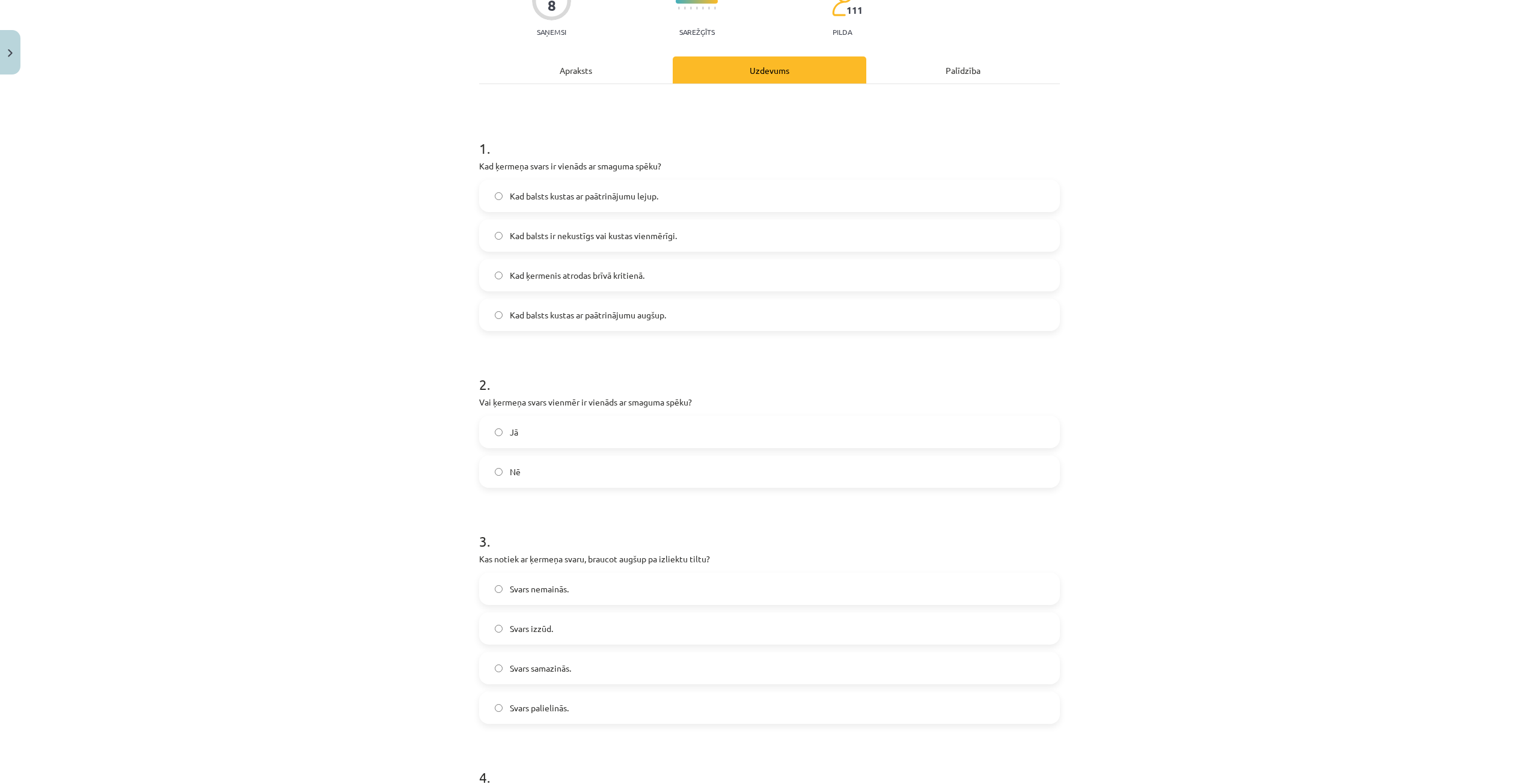
click at [589, 587] on label "Svars nemainās." at bounding box center [770, 588] width 578 height 30
click at [582, 658] on label "Svars samazinās." at bounding box center [770, 668] width 578 height 30
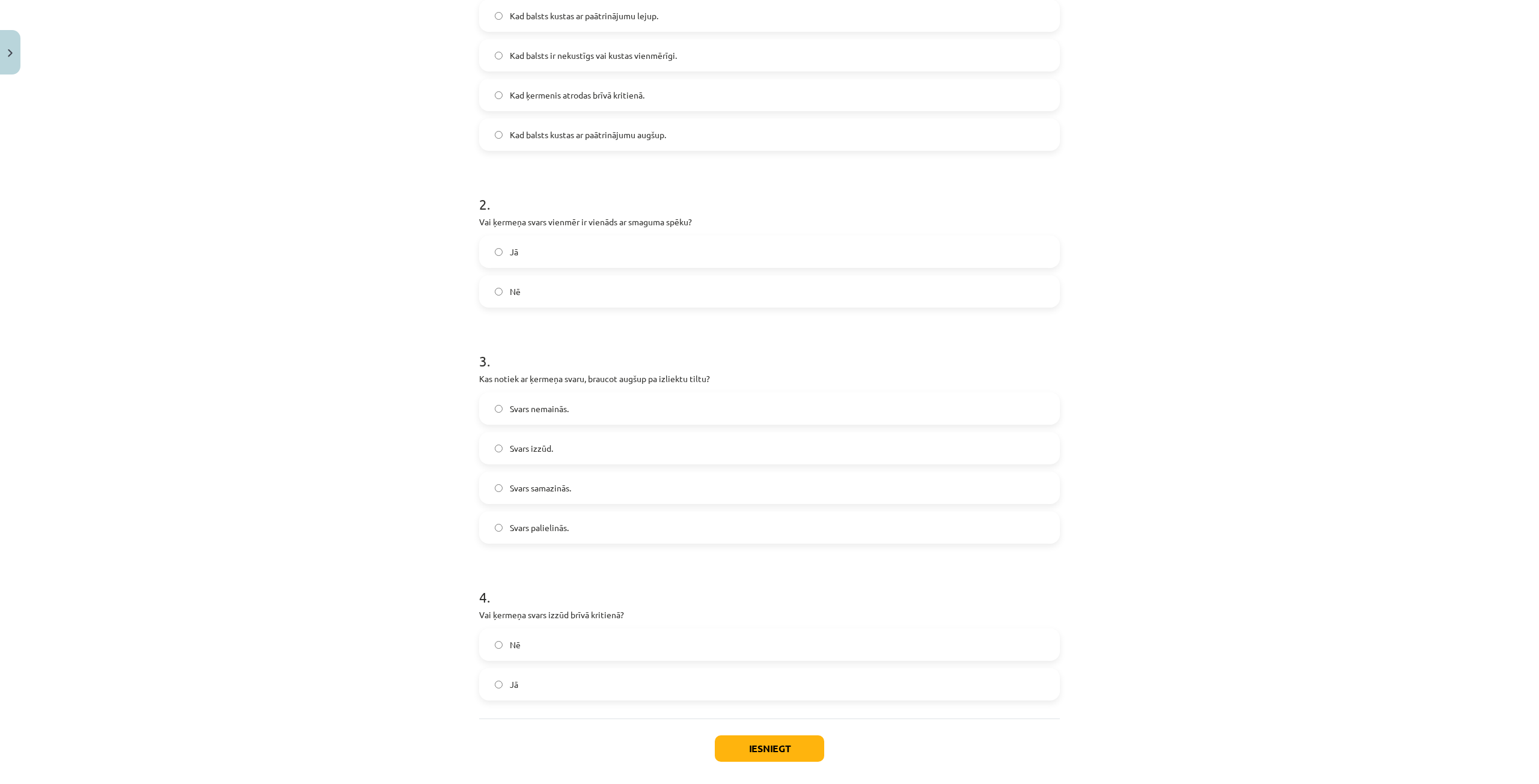
click at [545, 688] on label "Jā" at bounding box center [770, 684] width 578 height 30
click at [763, 745] on button "Iesniegt" at bounding box center [769, 749] width 109 height 27
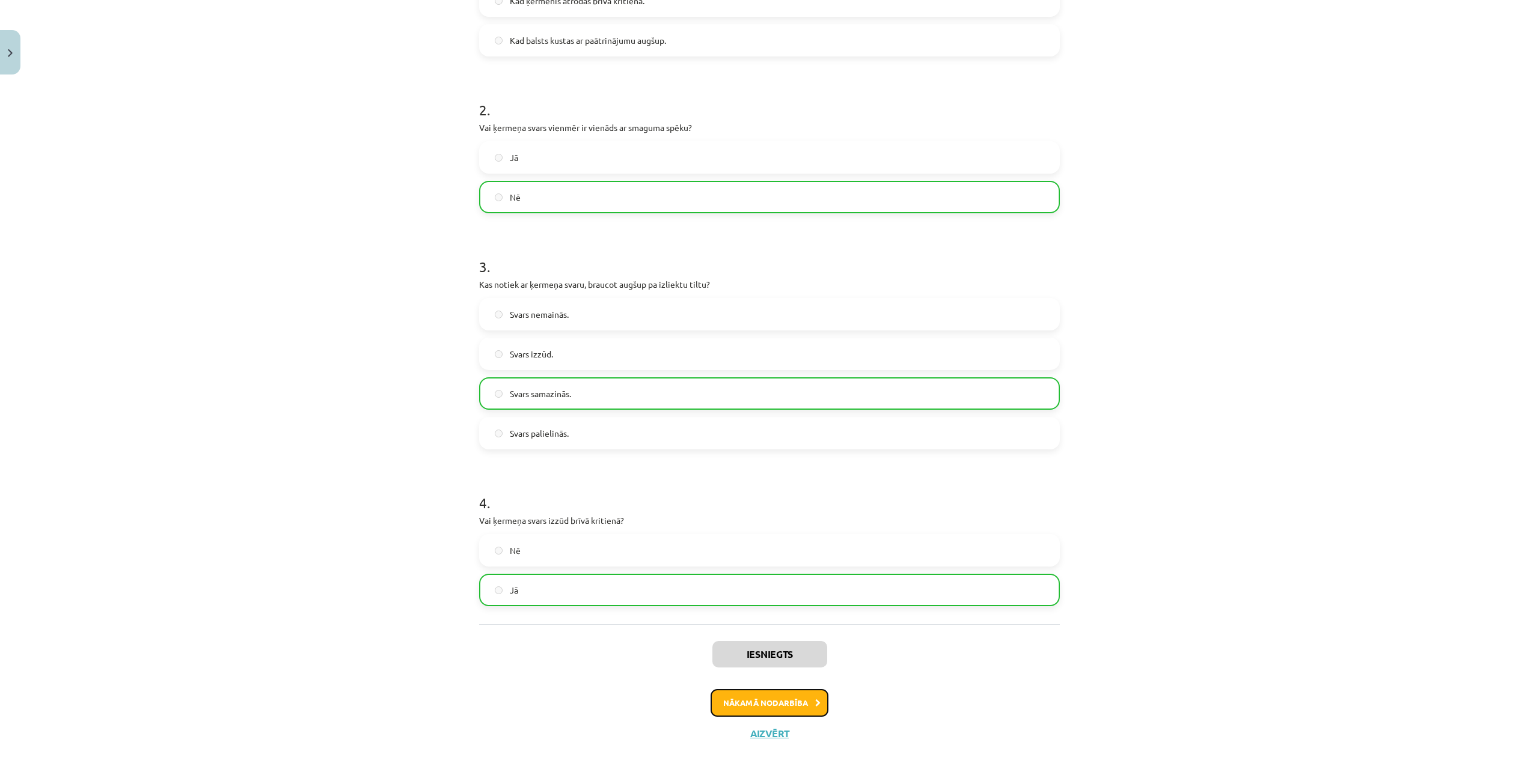
click at [762, 700] on button "Nākamā nodarbība" at bounding box center [770, 703] width 118 height 28
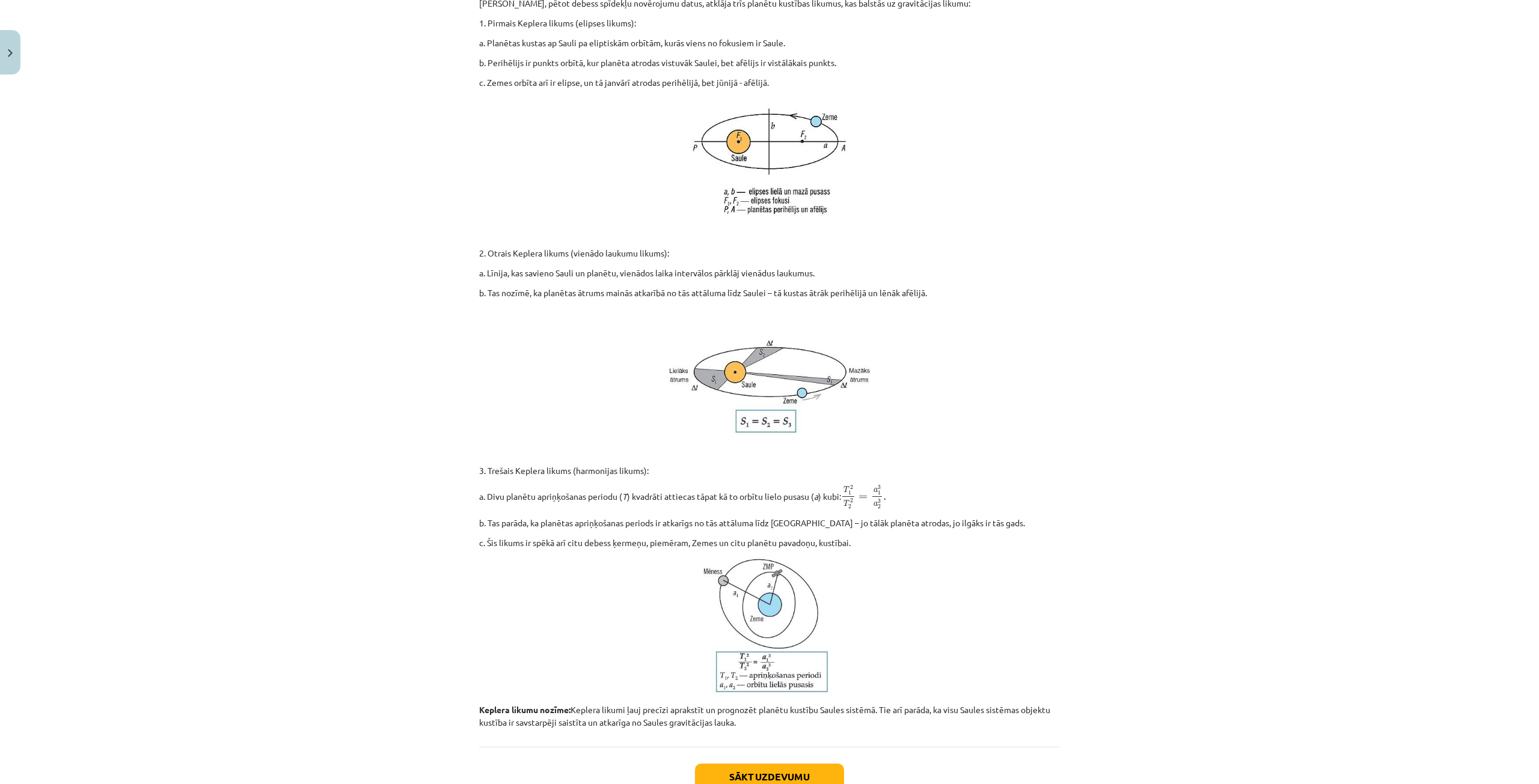
scroll to position [355, 0]
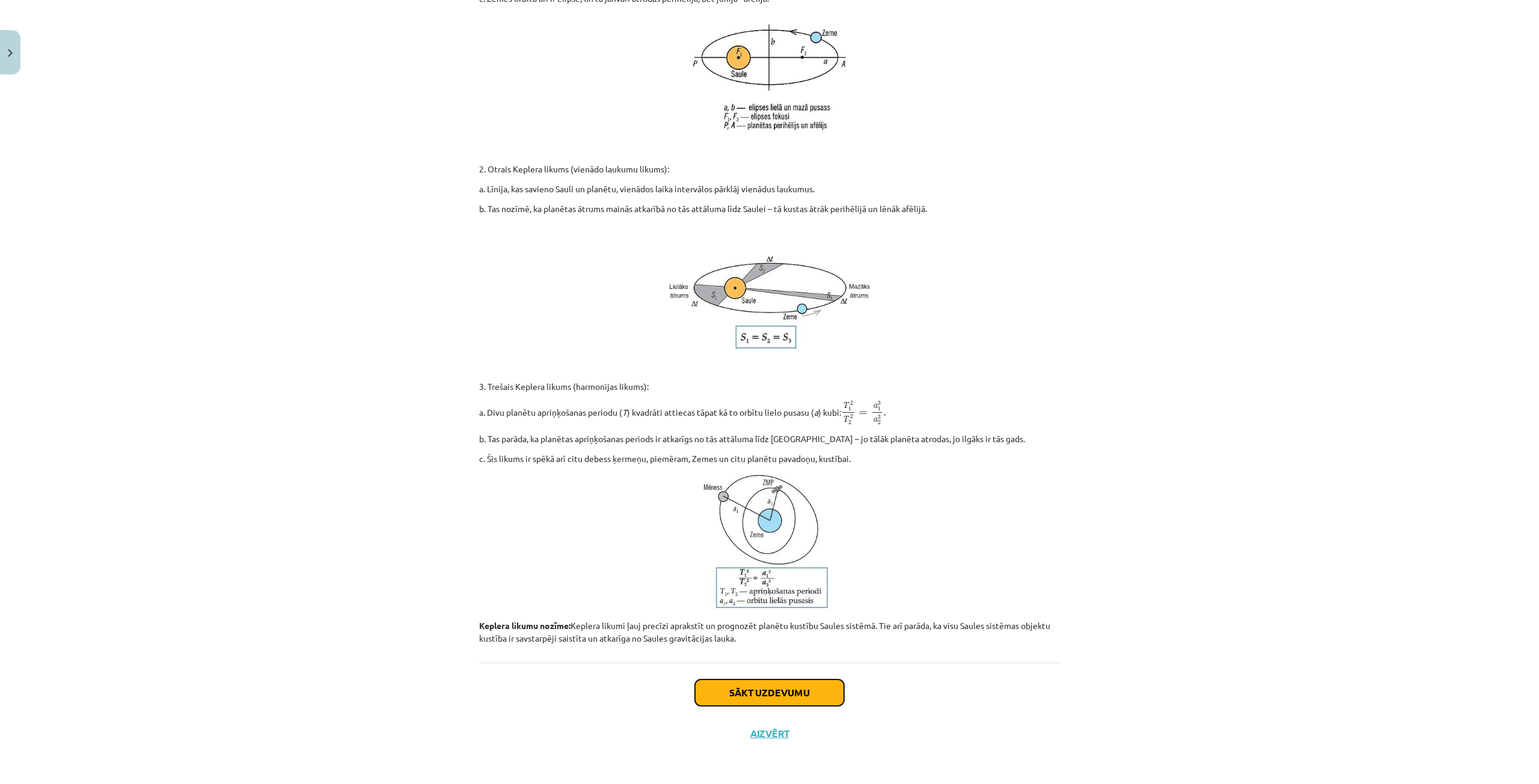
click at [742, 699] on button "Sākt uzdevumu" at bounding box center [769, 693] width 149 height 27
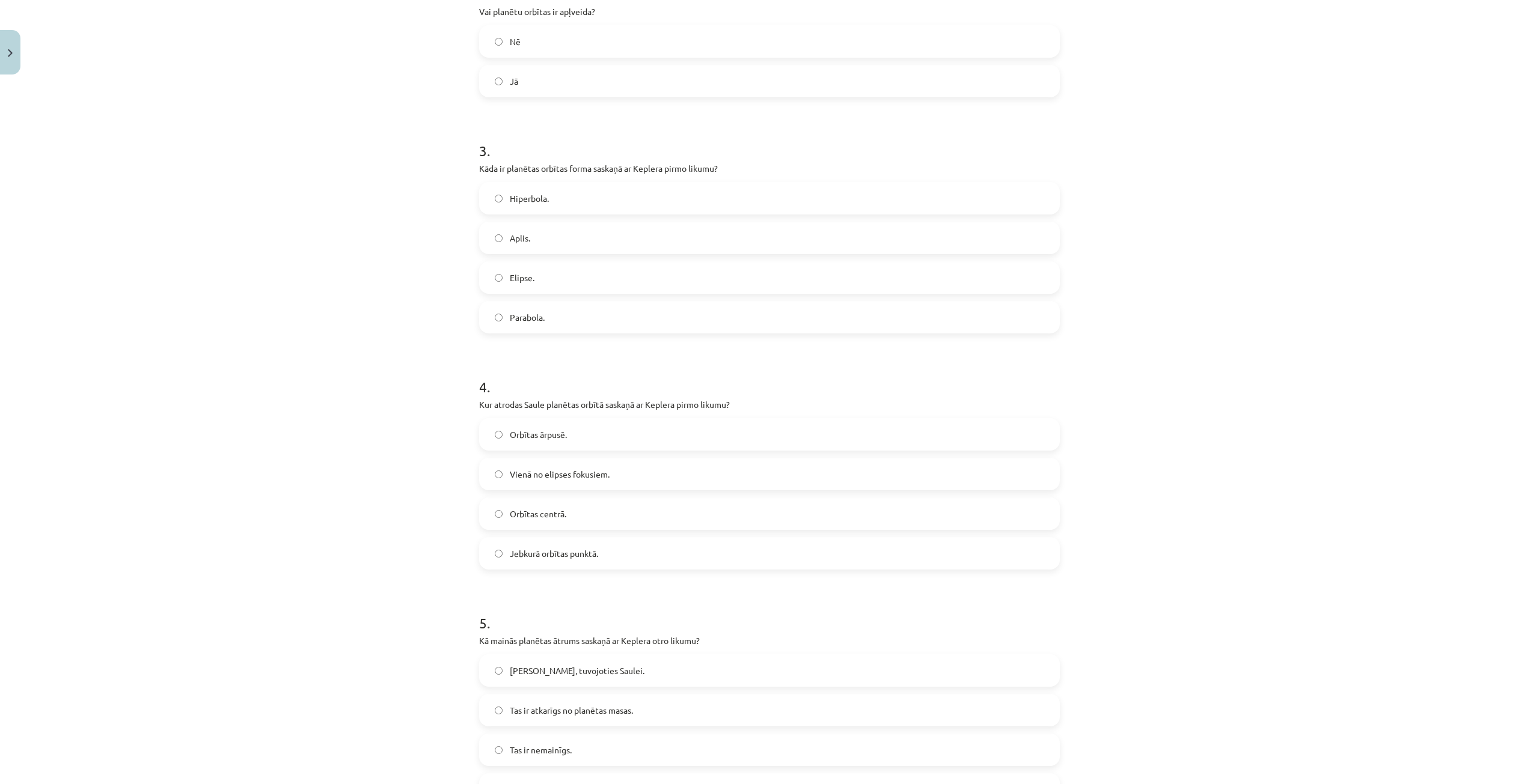
scroll to position [592, 0]
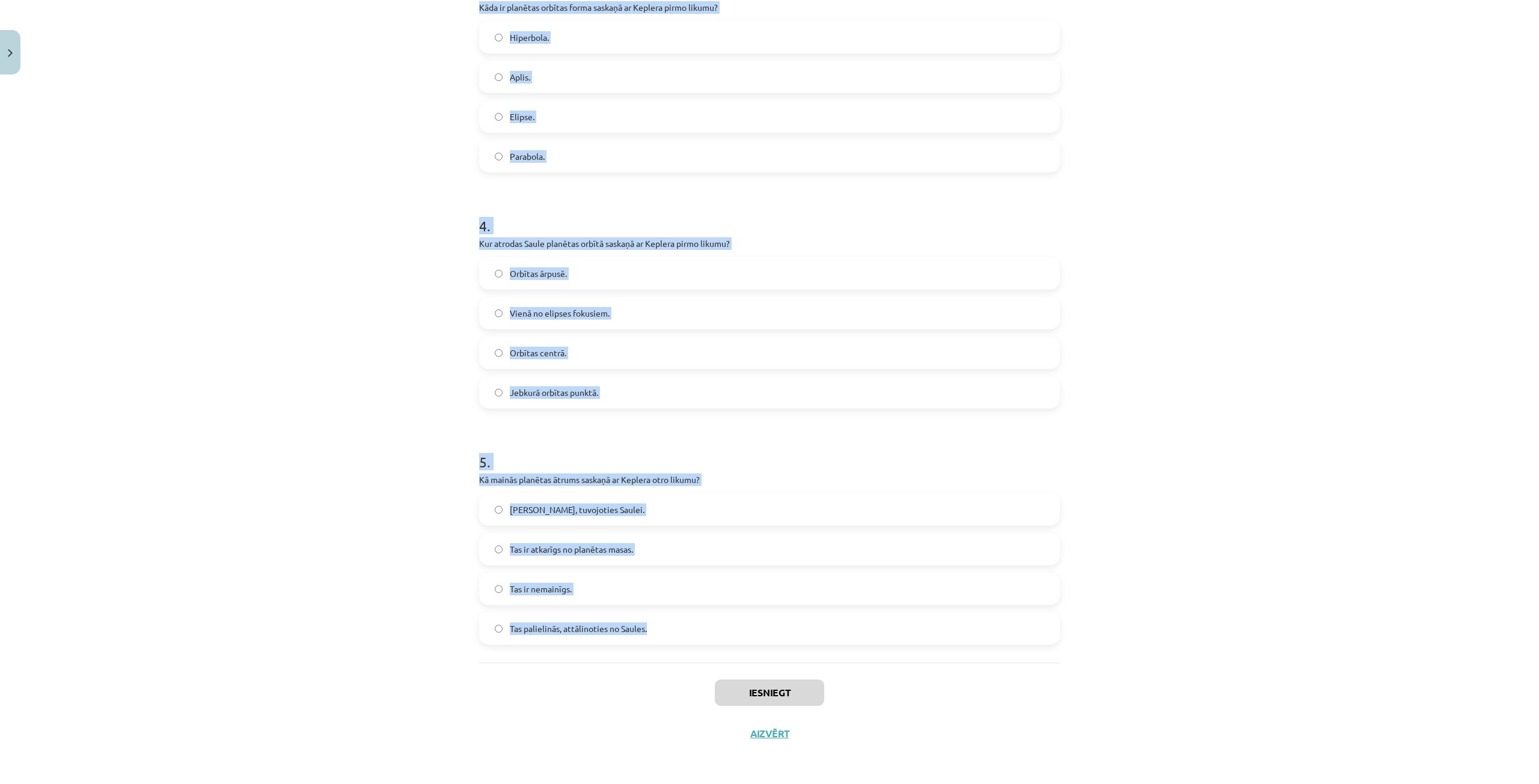
drag, startPoint x: 458, startPoint y: 276, endPoint x: 654, endPoint y: 637, distance: 410.8
click at [654, 637] on div "Mācību tēma: Fizikas i - 10. klases 3. ieskaites mācību materiāls #4 3. tēma. P…" at bounding box center [769, 392] width 1539 height 784
copy form "1 . Vai Saule atrodas heliocentriskā modeļa centrā? Jā Nē 2 . Vai planētu orbīt…"
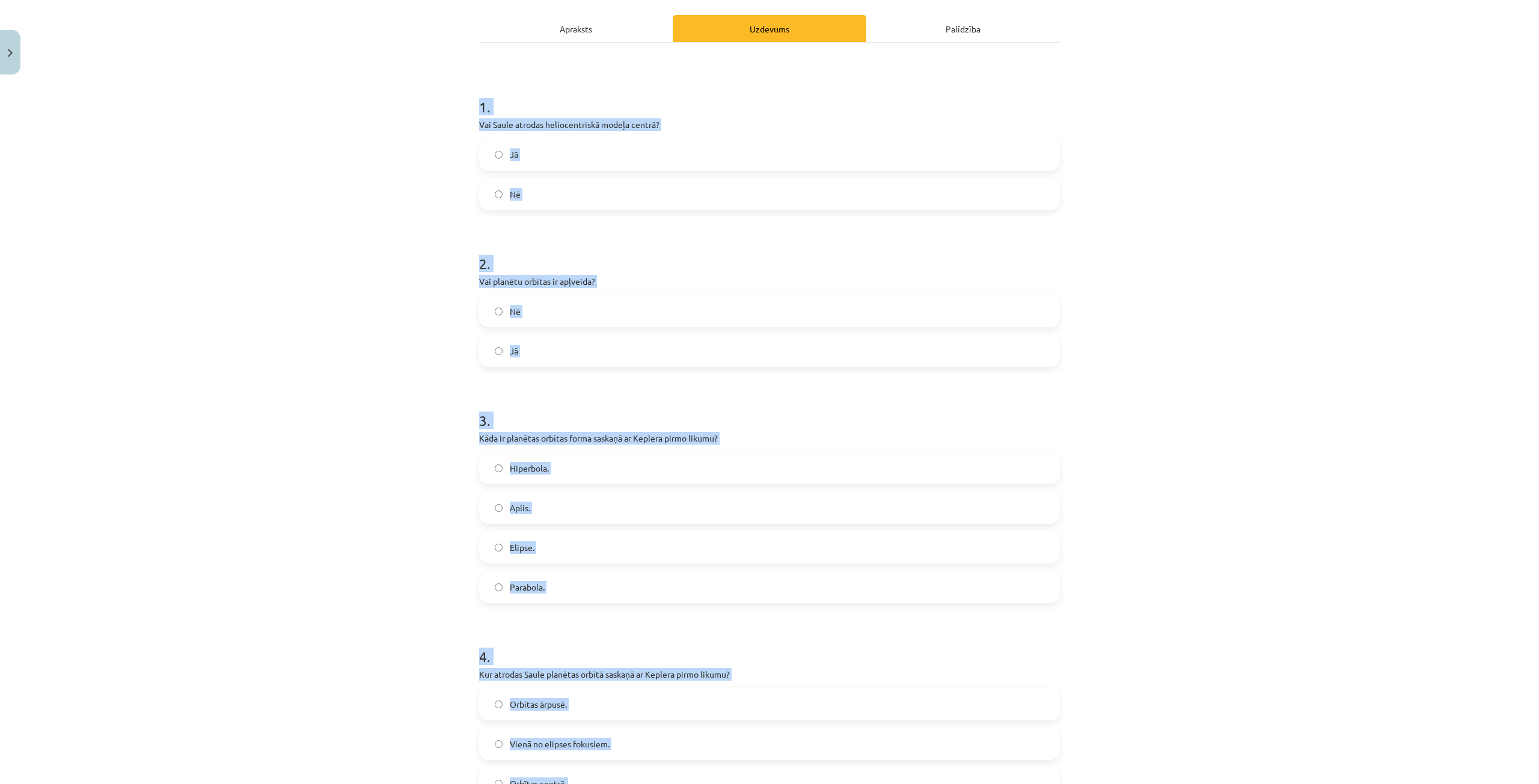
scroll to position [52, 0]
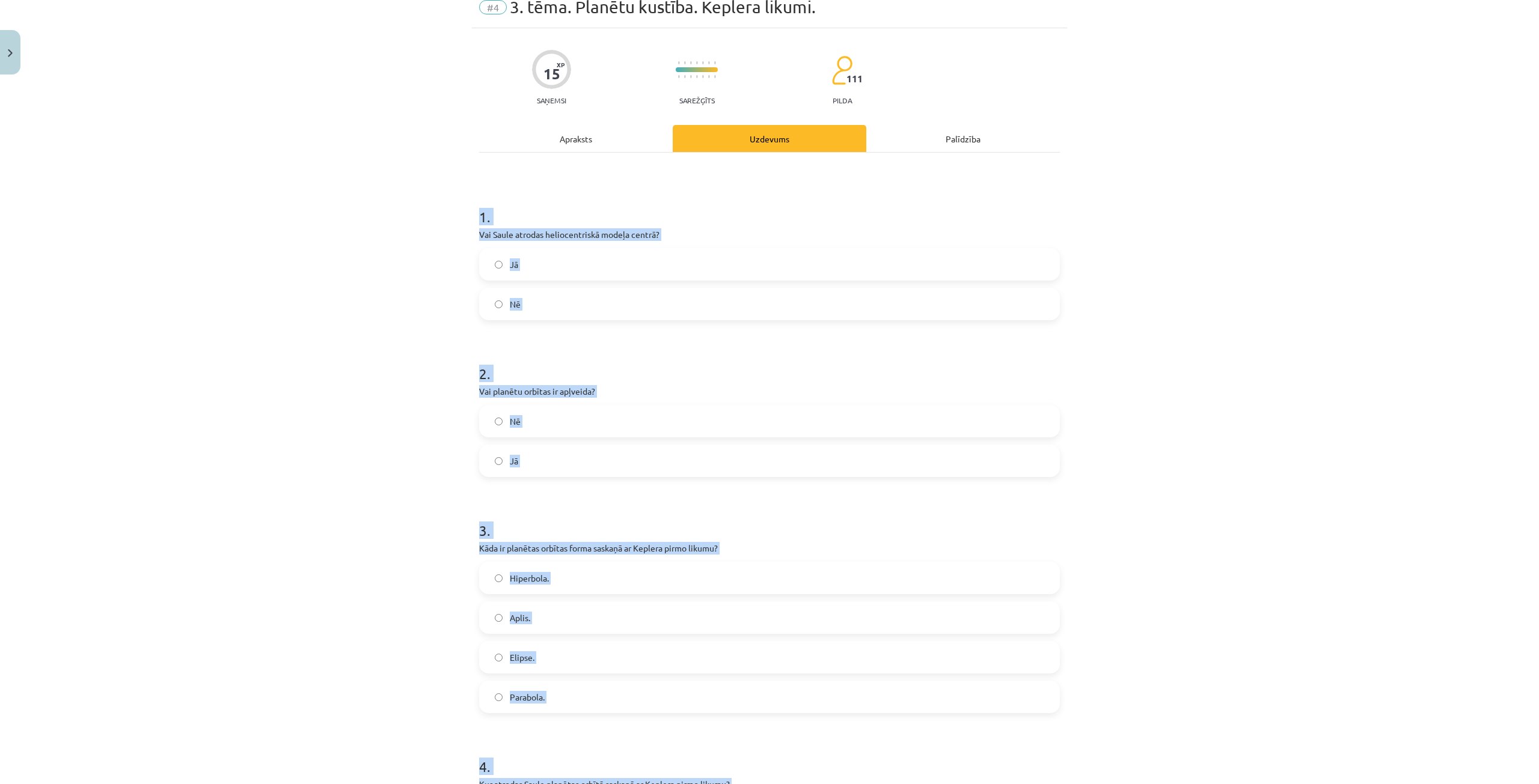
click at [769, 217] on h1 "1 ." at bounding box center [770, 206] width 581 height 37
click at [582, 264] on label "Jā" at bounding box center [770, 264] width 578 height 30
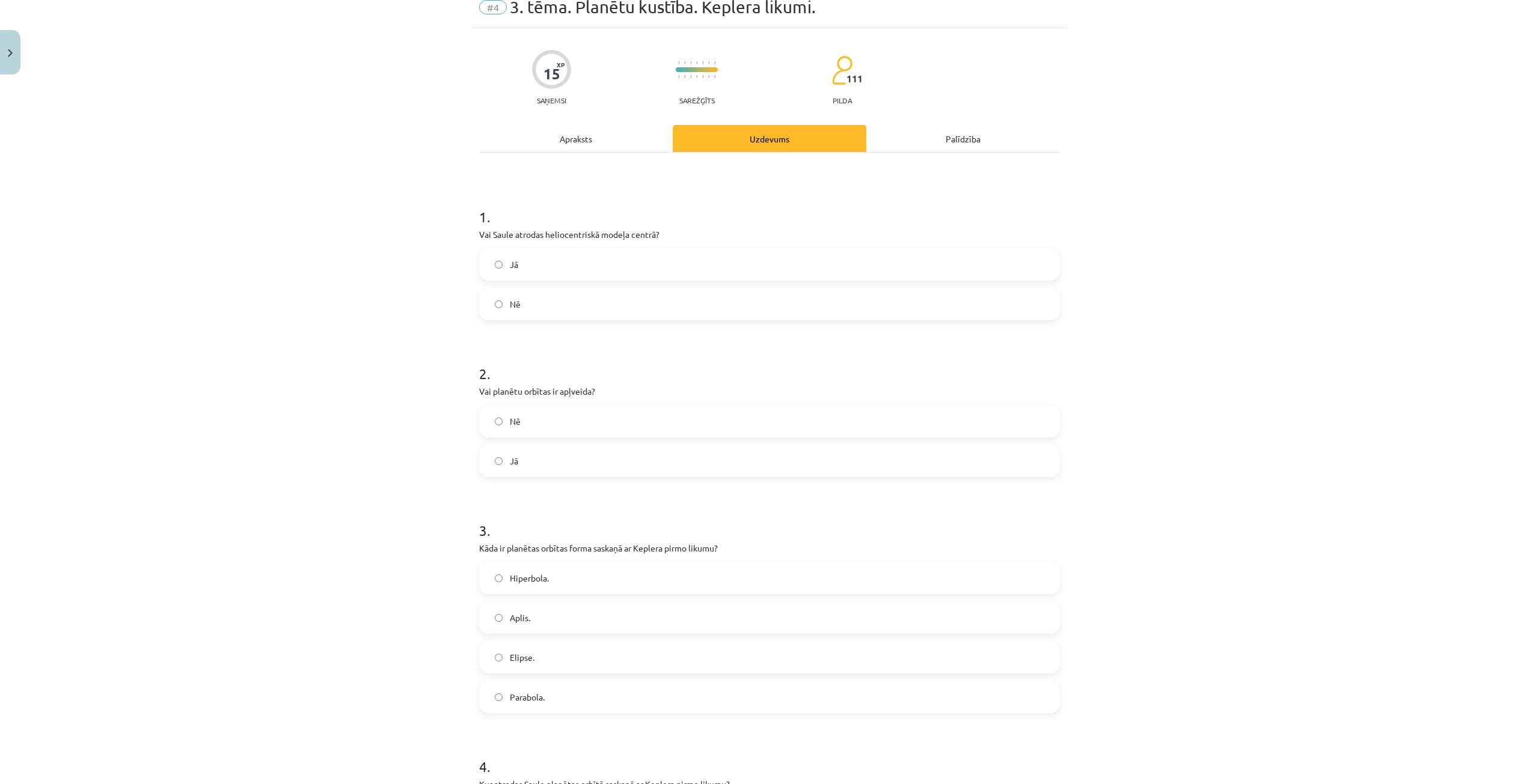
click at [547, 425] on label "Nē" at bounding box center [770, 421] width 578 height 30
click at [551, 653] on label "Elipse." at bounding box center [770, 657] width 578 height 30
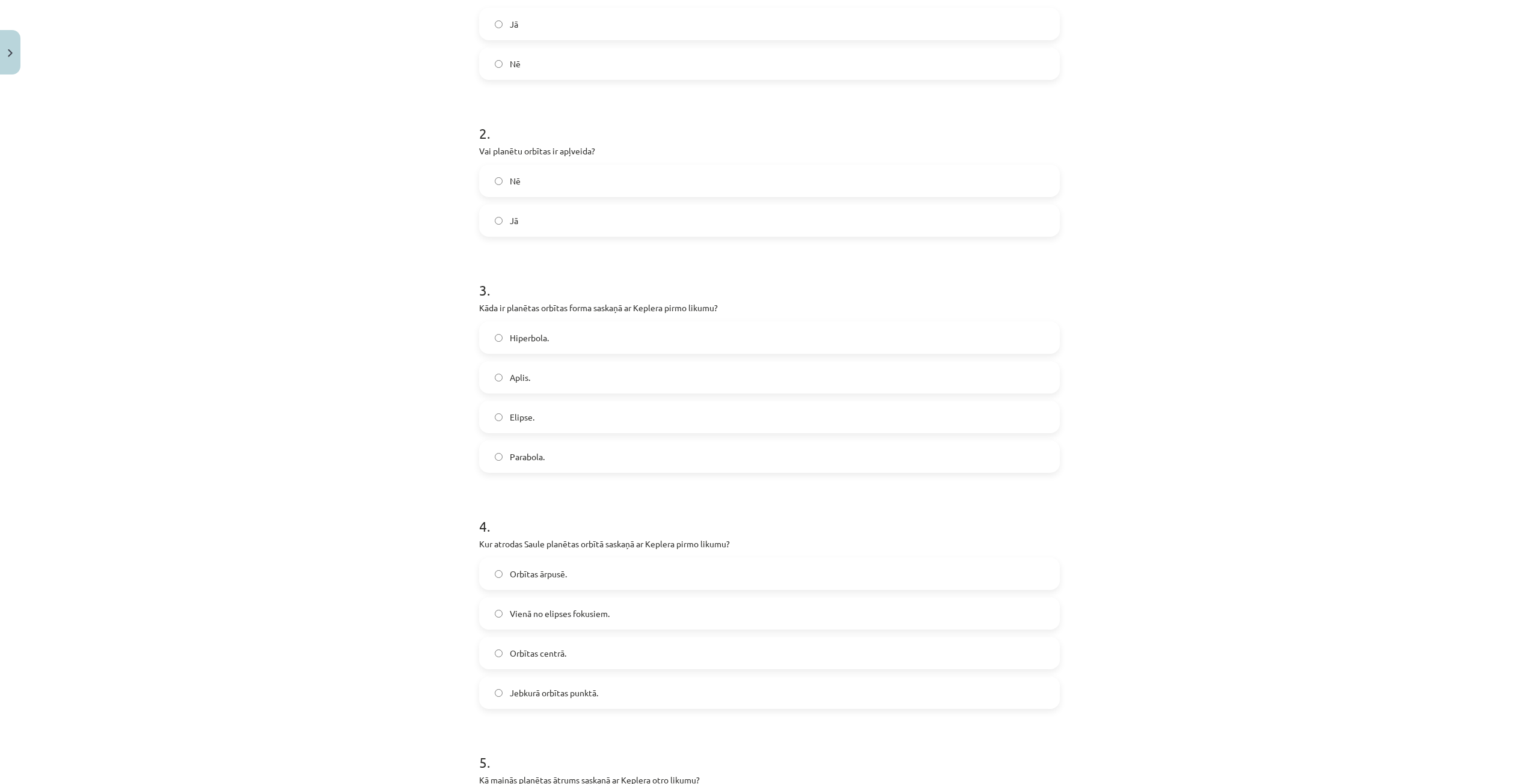
click at [641, 607] on label "Vienā no elipses fokusiem." at bounding box center [770, 613] width 578 height 30
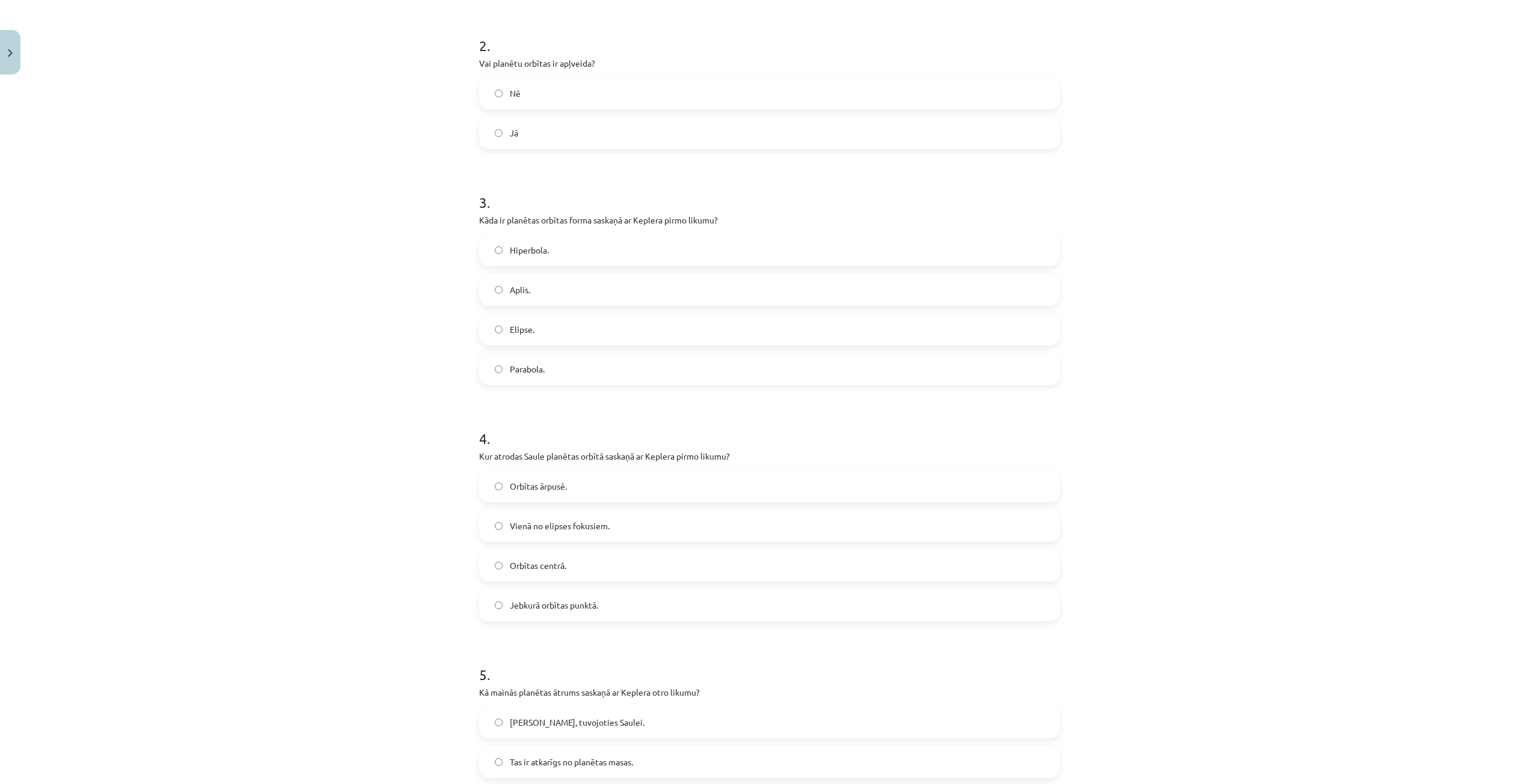
scroll to position [532, 0]
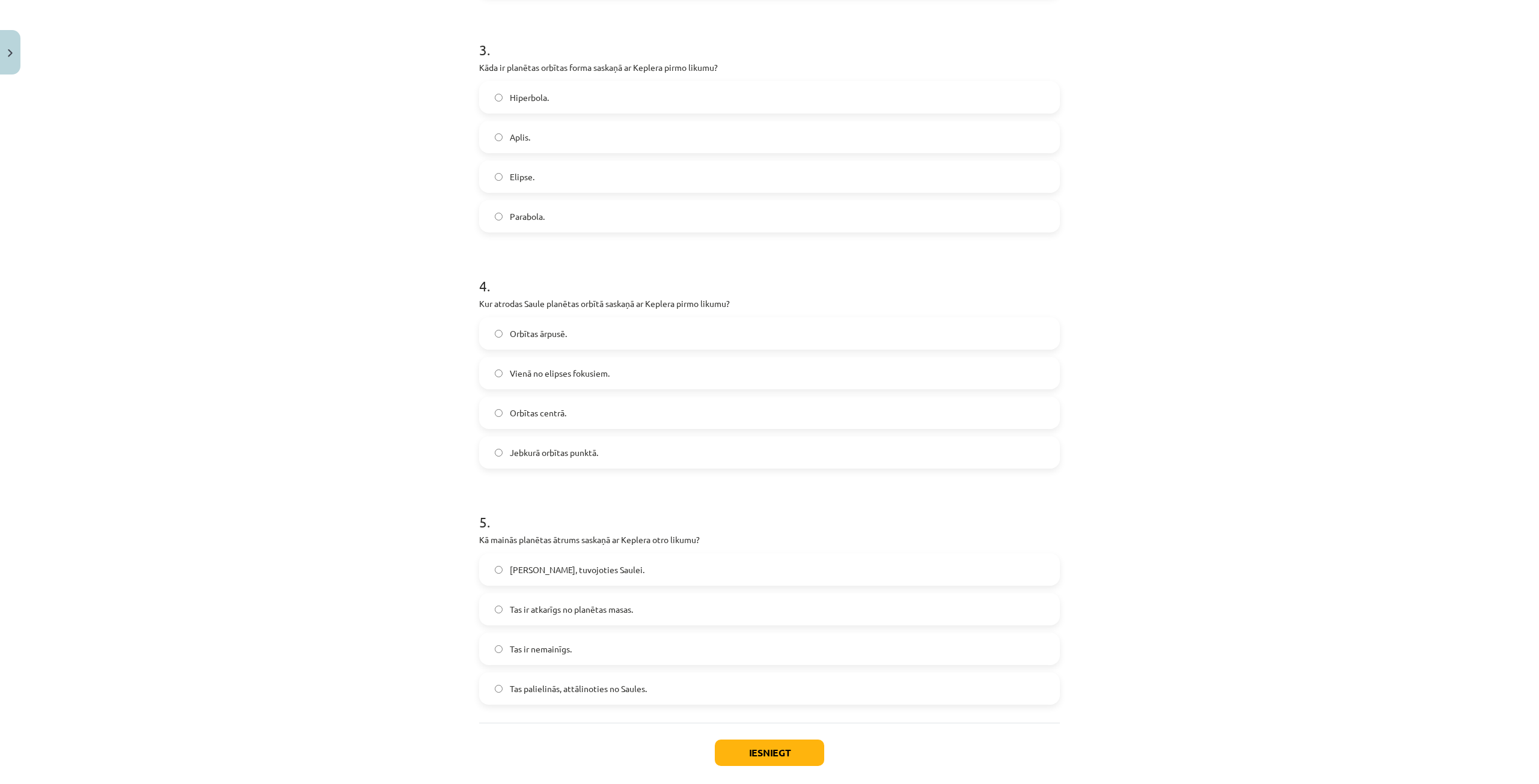
click at [664, 573] on label "Tas palielinās, tuvojoties Saulei." at bounding box center [770, 569] width 578 height 30
click at [737, 754] on button "Iesniegt" at bounding box center [769, 753] width 109 height 27
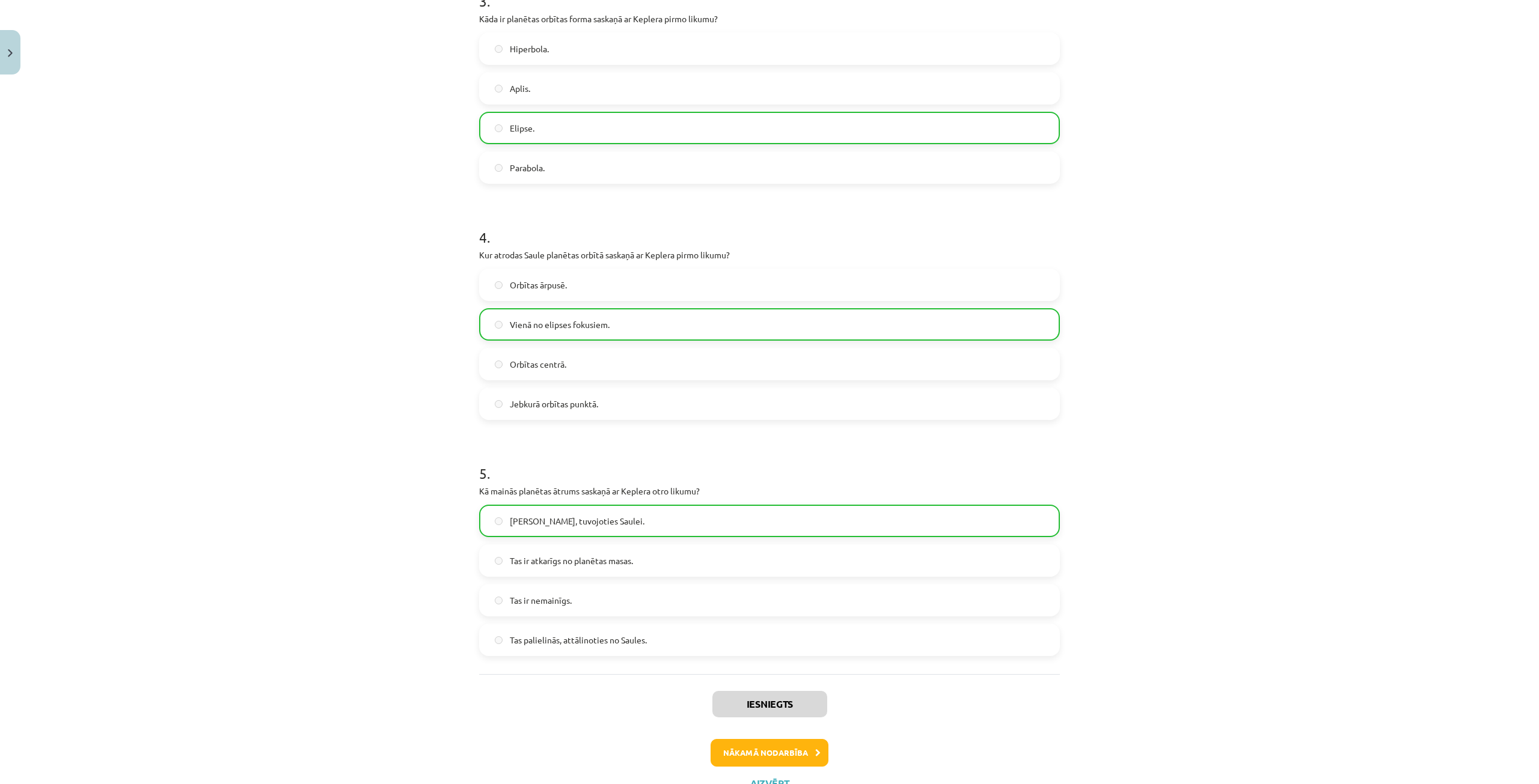
scroll to position [631, 0]
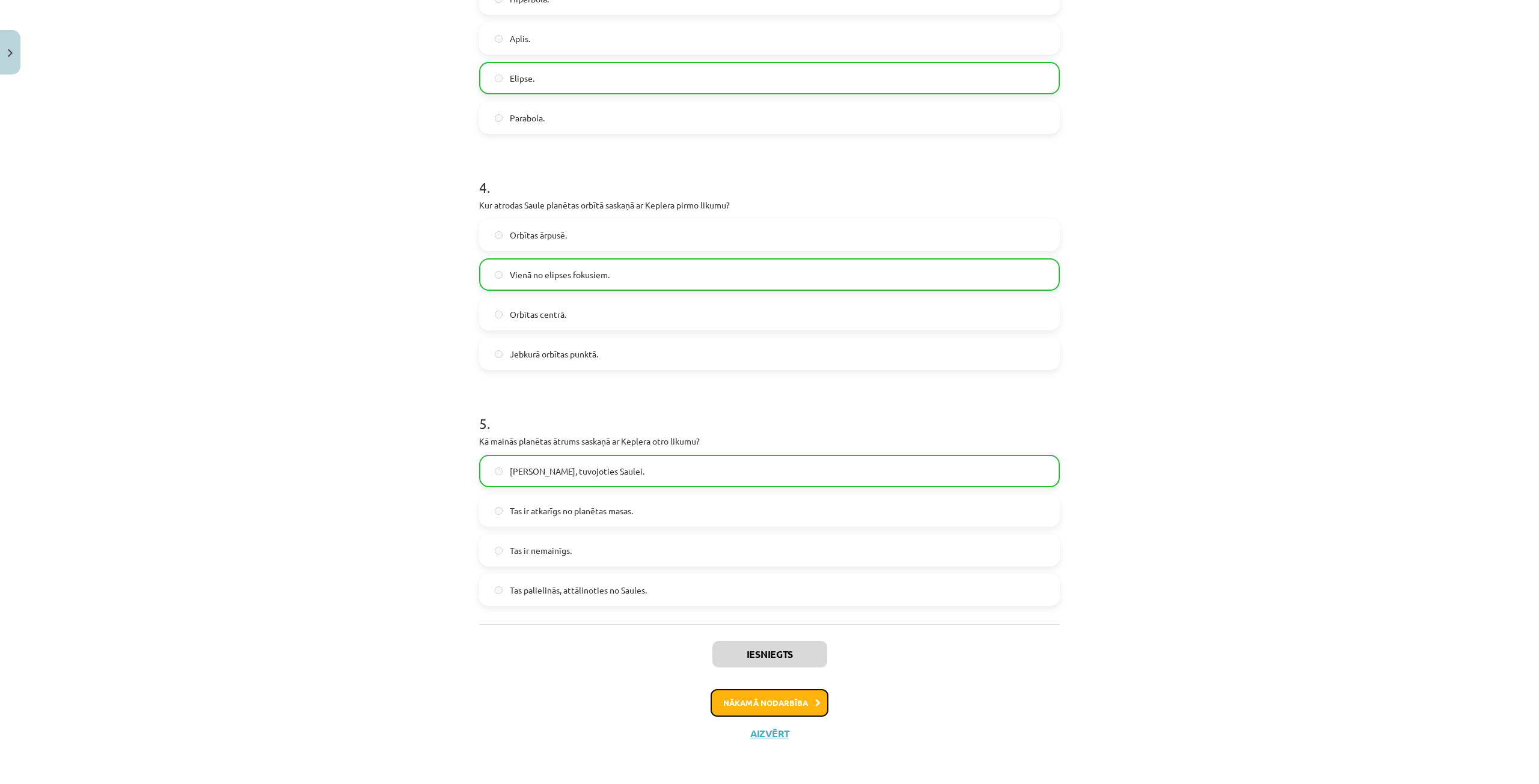
click at [768, 714] on button "Nākamā nodarbība" at bounding box center [770, 703] width 118 height 28
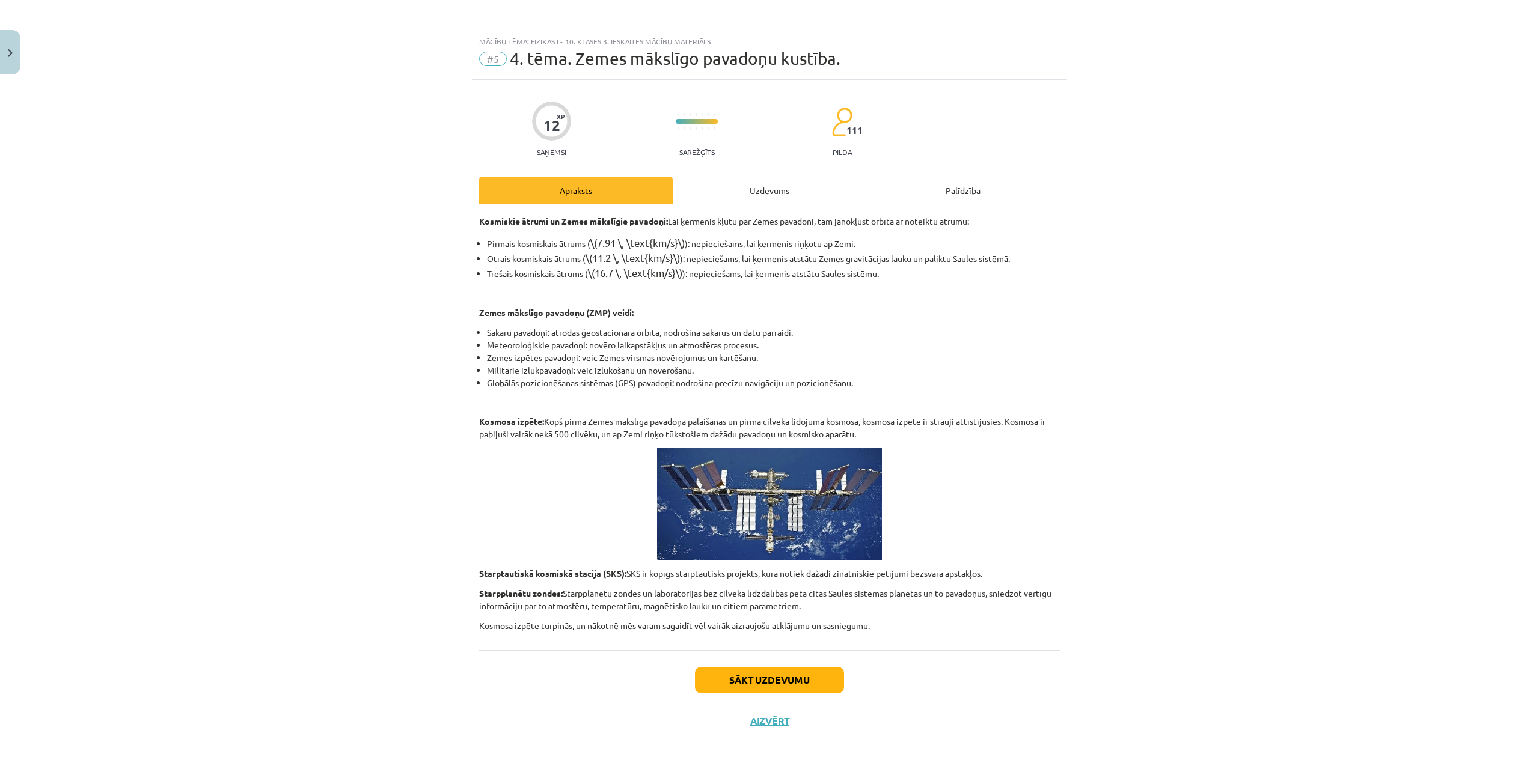
scroll to position [0, 0]
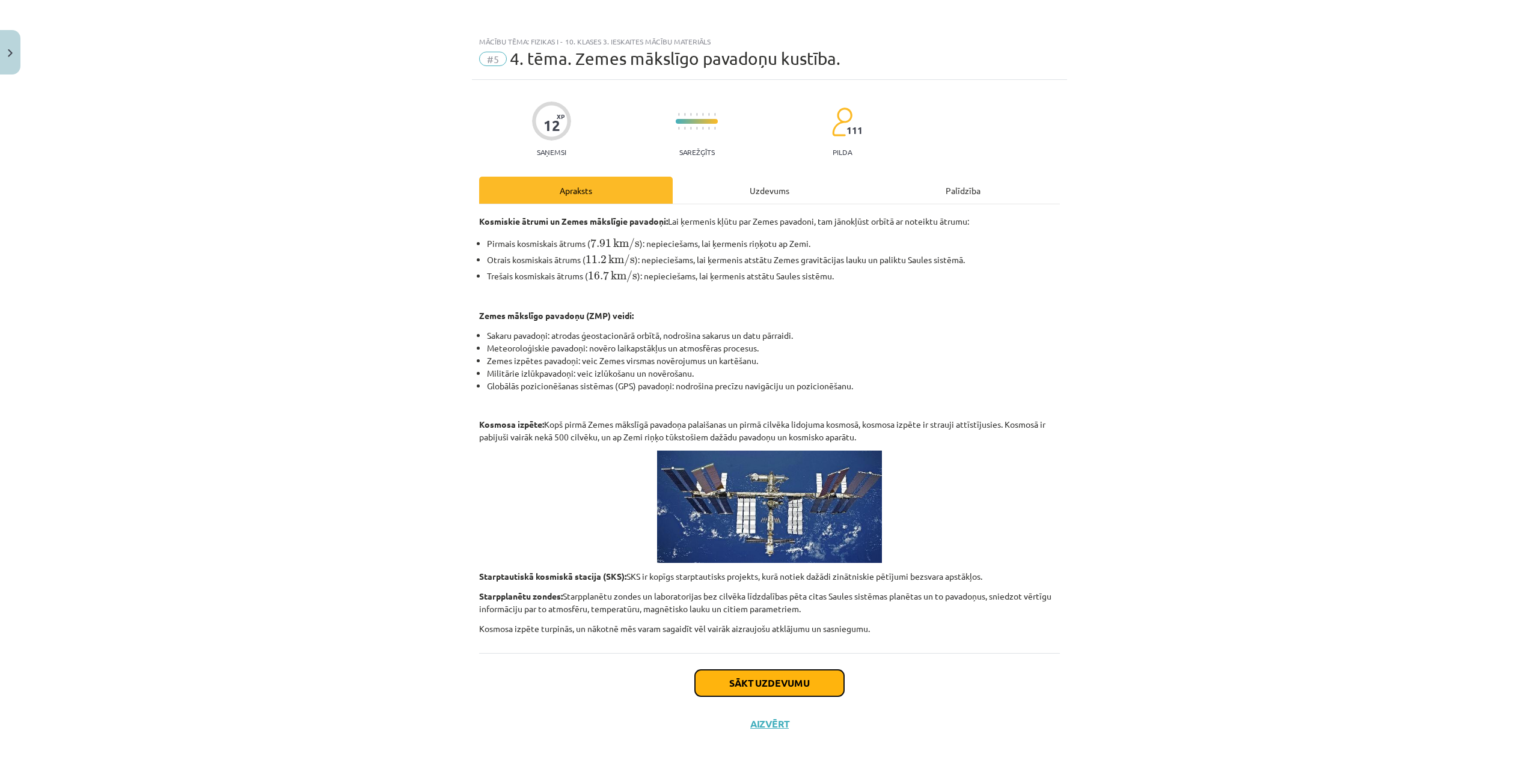
click at [790, 691] on button "Sākt uzdevumu" at bounding box center [769, 683] width 149 height 27
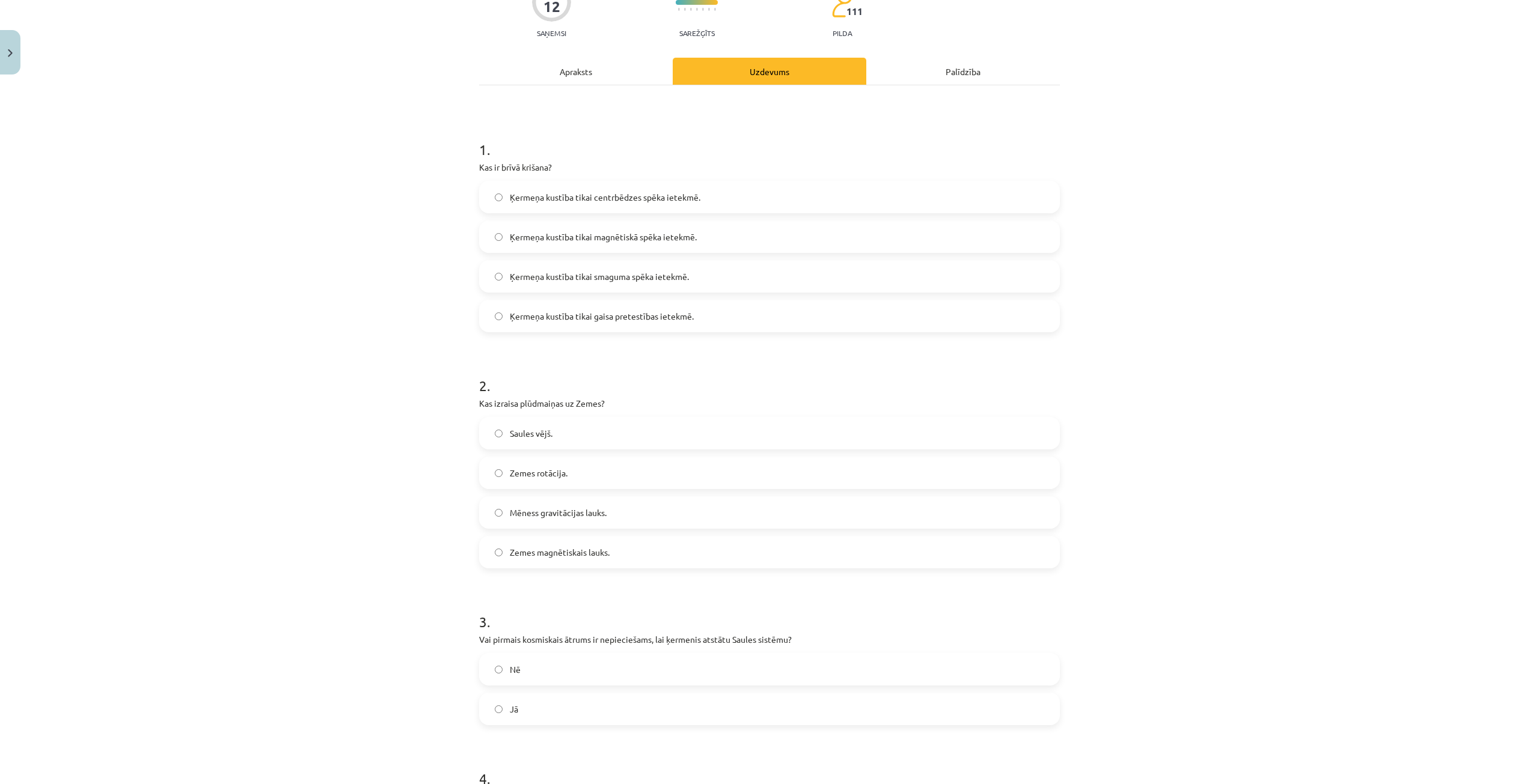
scroll to position [120, 0]
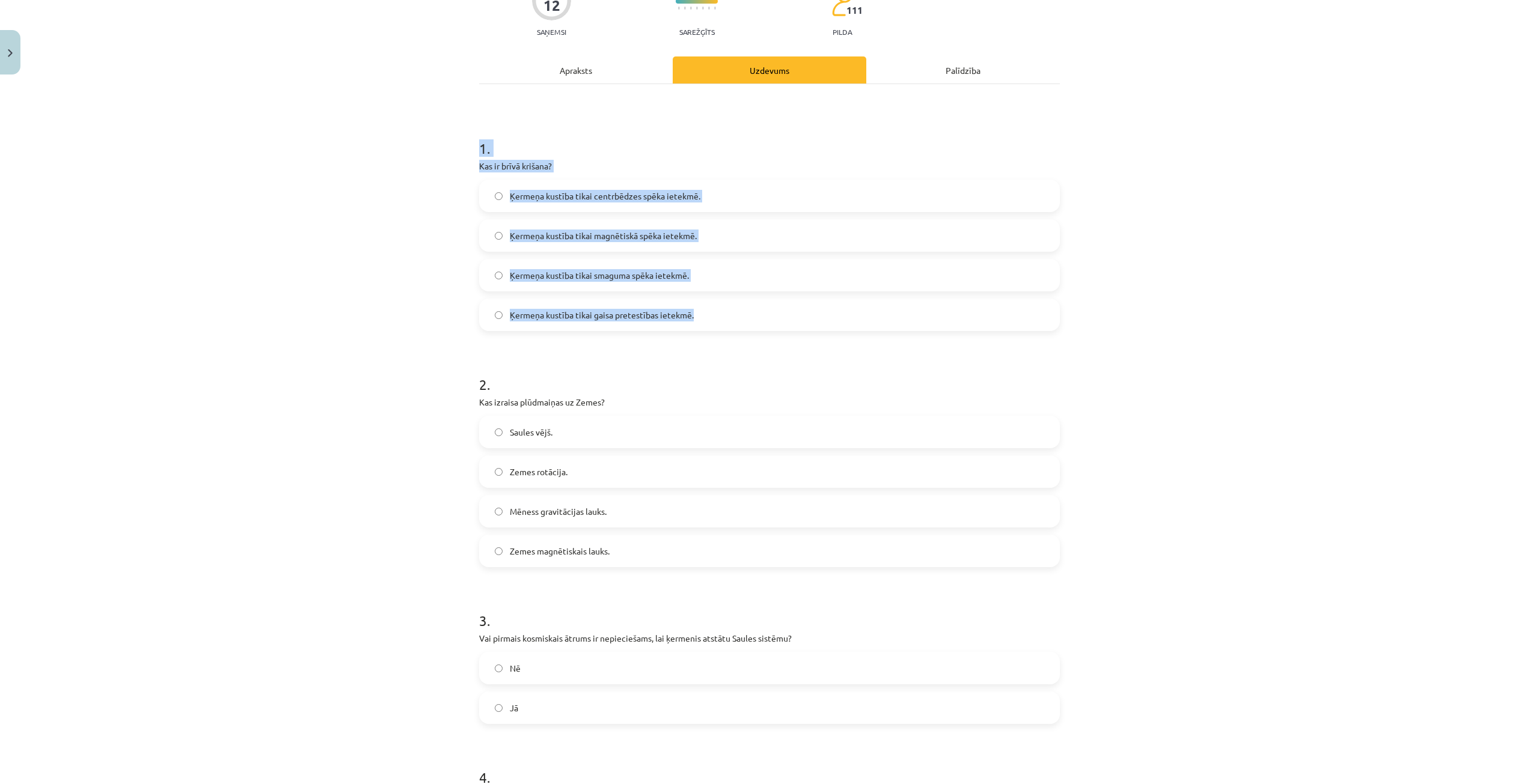
drag, startPoint x: 445, startPoint y: 154, endPoint x: 709, endPoint y: 325, distance: 314.5
click at [709, 325] on div "Mācību tēma: Fizikas i - 10. klases 3. ieskaites mācību materiāls #5 4. tēma. Z…" at bounding box center [769, 392] width 1539 height 784
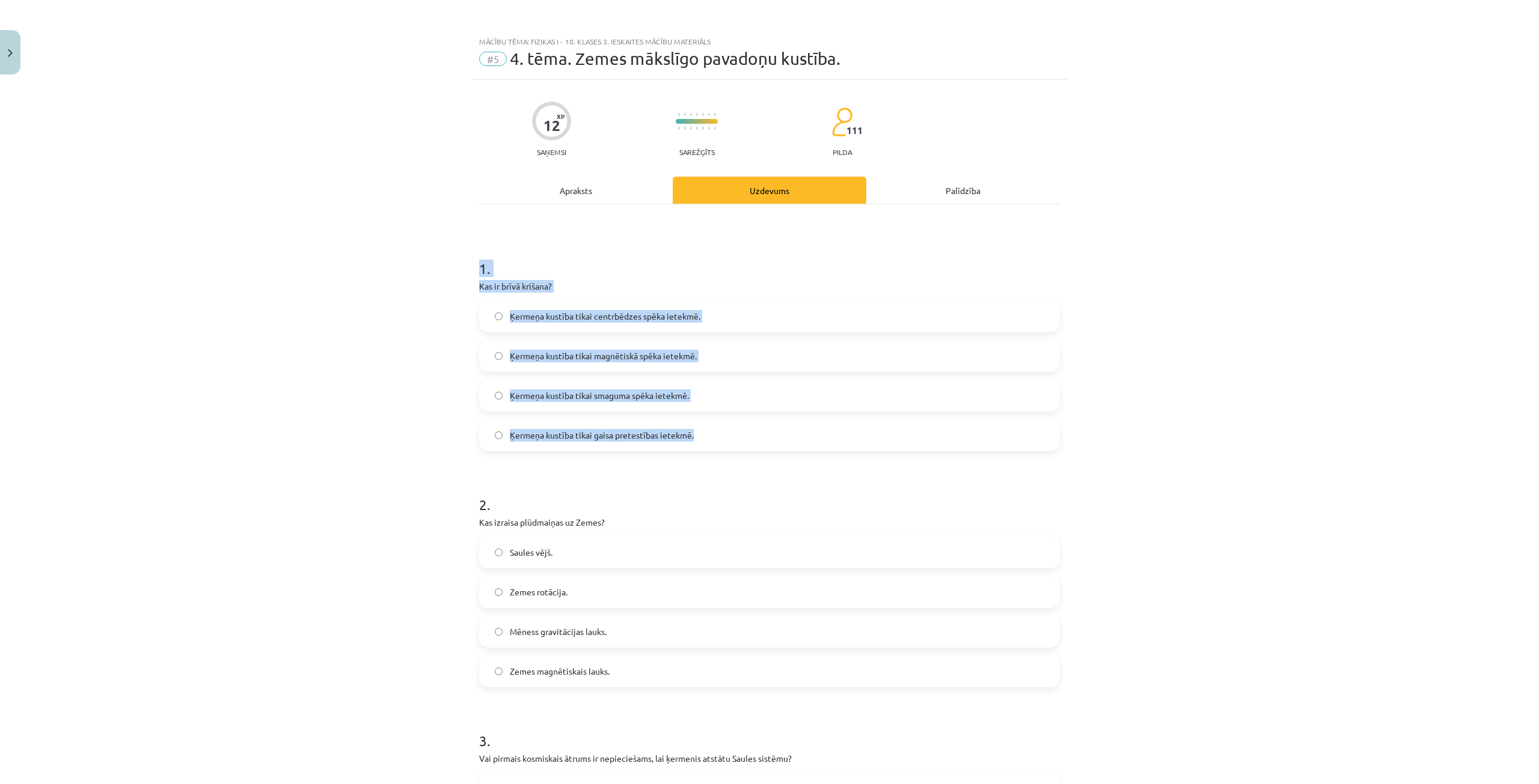
click at [735, 299] on div "1 . Kas ir brīvā krišana? Ķermeņa kustība tikai centrbēdzes spēka ietekmē. Ķerm…" at bounding box center [770, 345] width 581 height 212
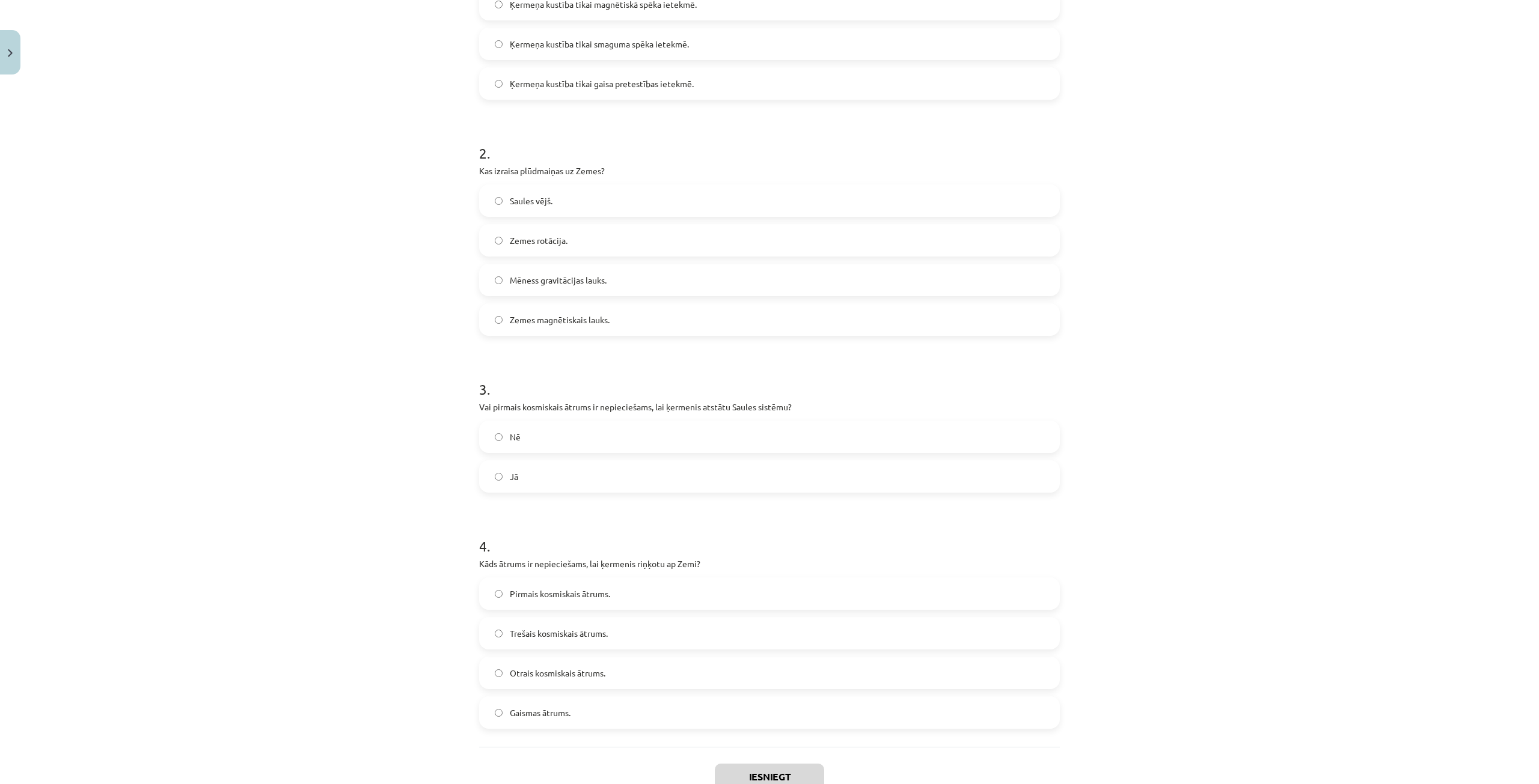
scroll to position [435, 0]
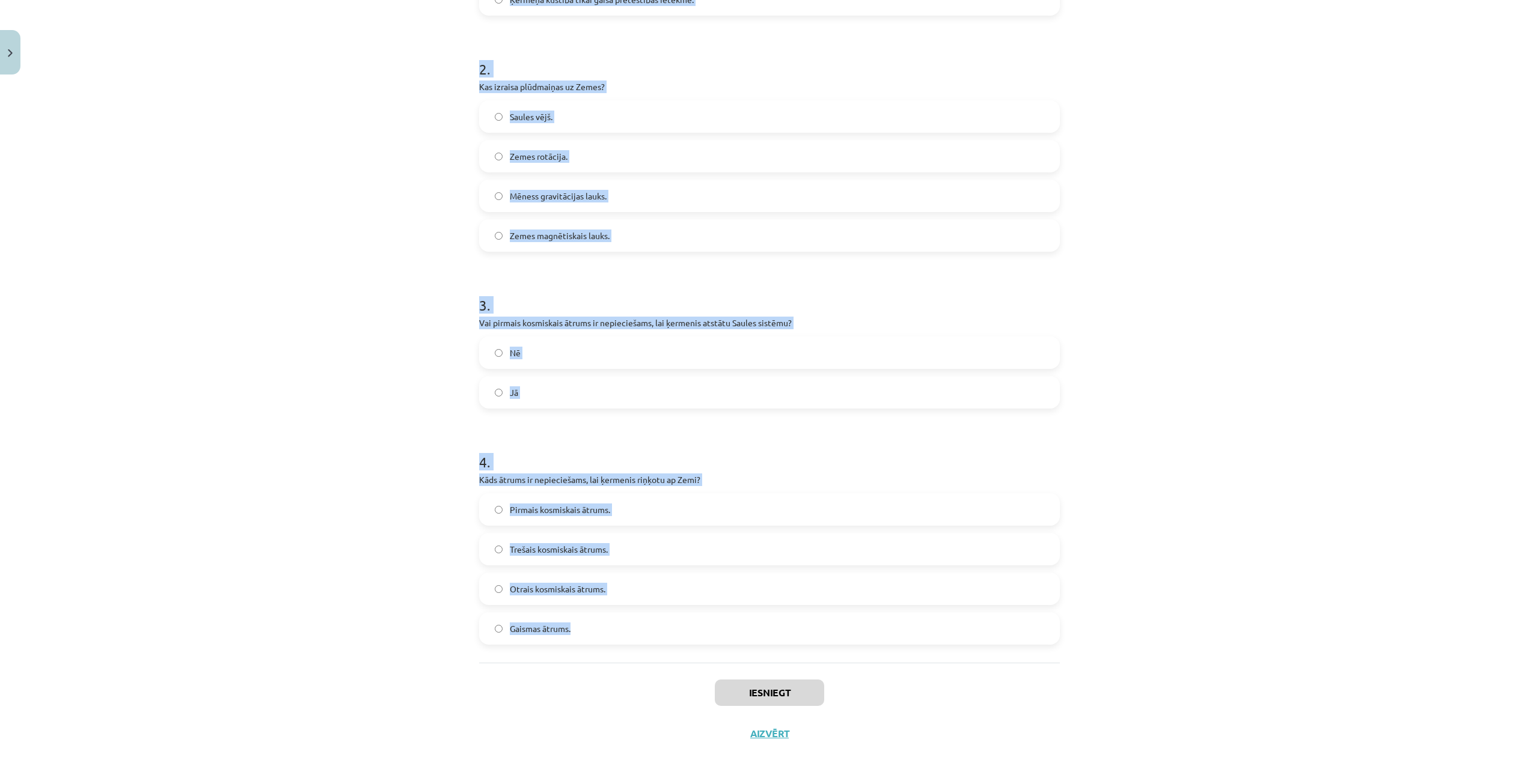
drag, startPoint x: 449, startPoint y: 268, endPoint x: 609, endPoint y: 651, distance: 415.1
click at [609, 651] on div "Mācību tēma: Fizikas i - 10. klases 3. ieskaites mācību materiāls #5 4. tēma. Z…" at bounding box center [769, 392] width 1539 height 784
copy form "1 . Kas ir brīvā krišana? Ķermeņa kustība tikai centrbēdzes spēka ietekmē. Ķerm…"
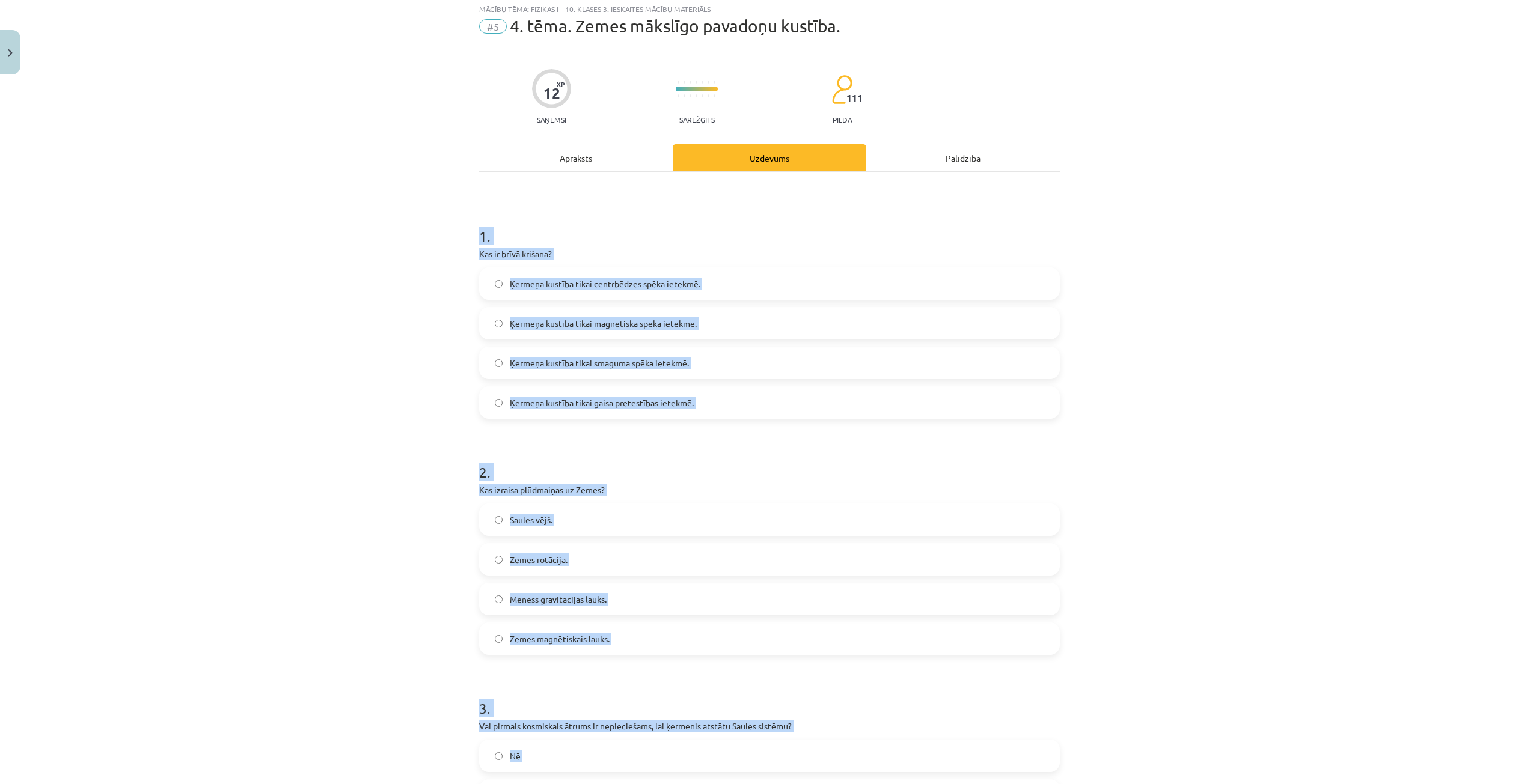
scroll to position [0, 0]
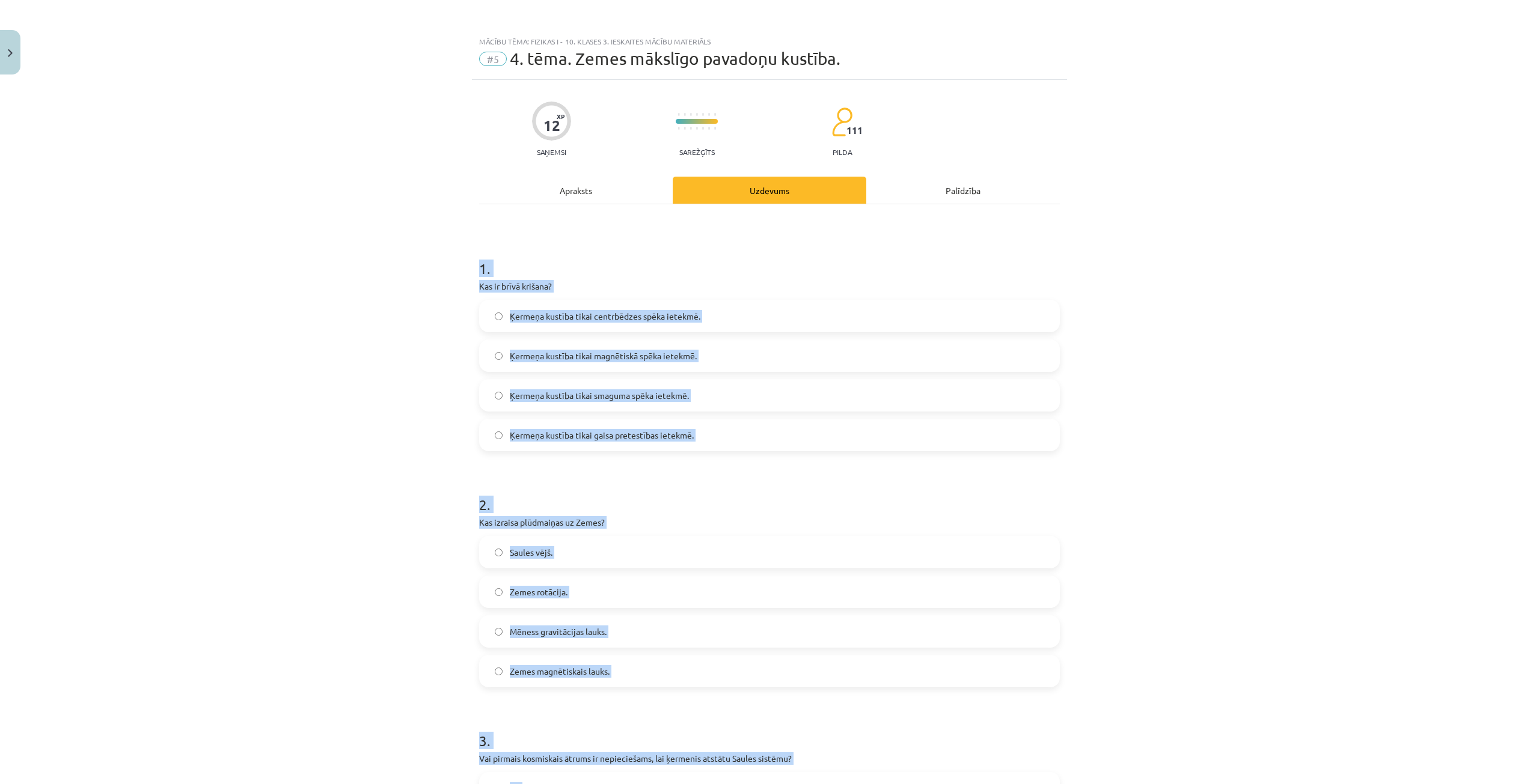
click at [855, 237] on div "1 . Kas ir brīvā krišana? Ķermeņa kustība tikai centrbēdzes spēka ietekmē. Ķerm…" at bounding box center [770, 651] width 581 height 894
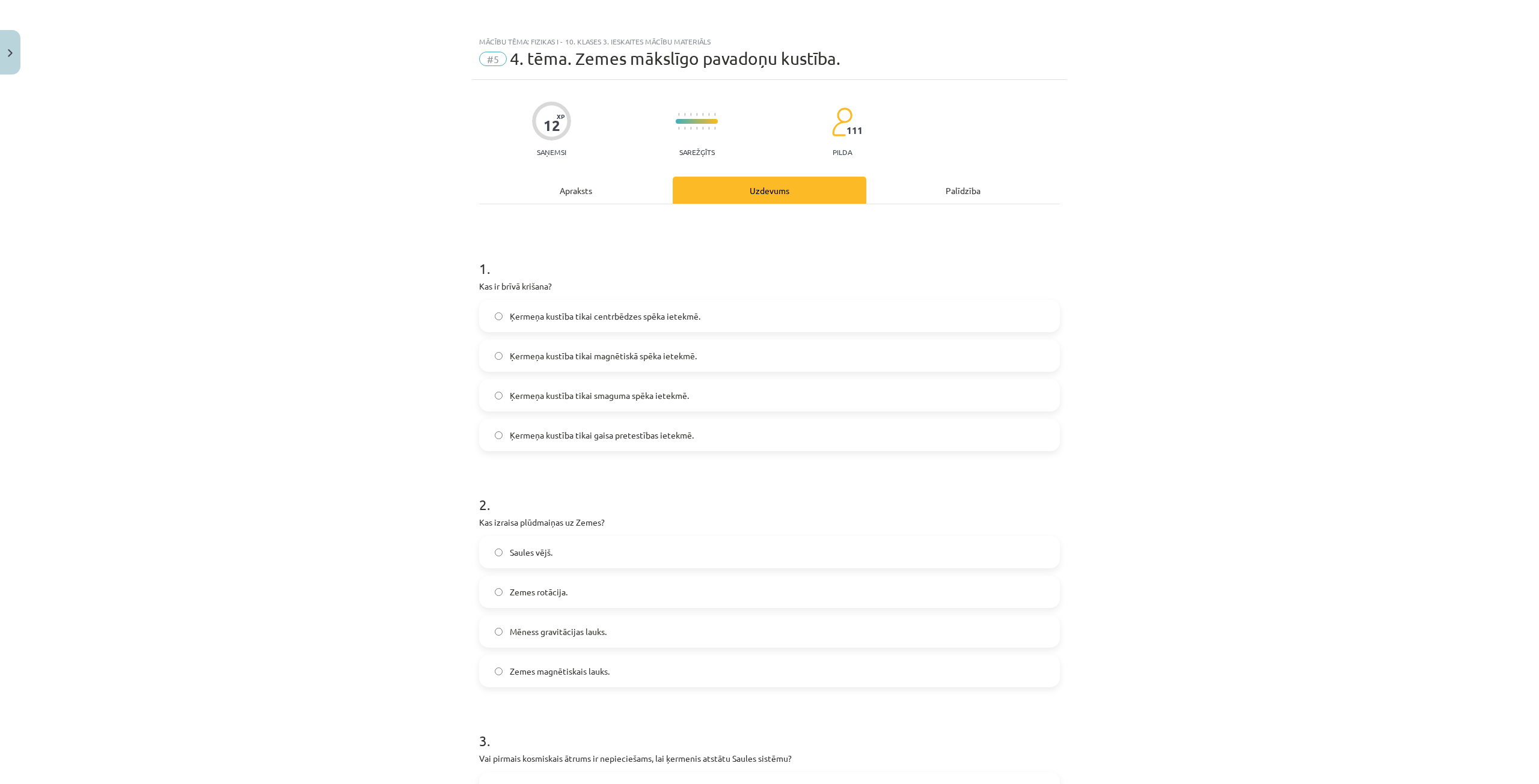
click at [710, 397] on label "Ķermeņa kustība tikai smaguma spēka ietekmē." at bounding box center [770, 395] width 578 height 30
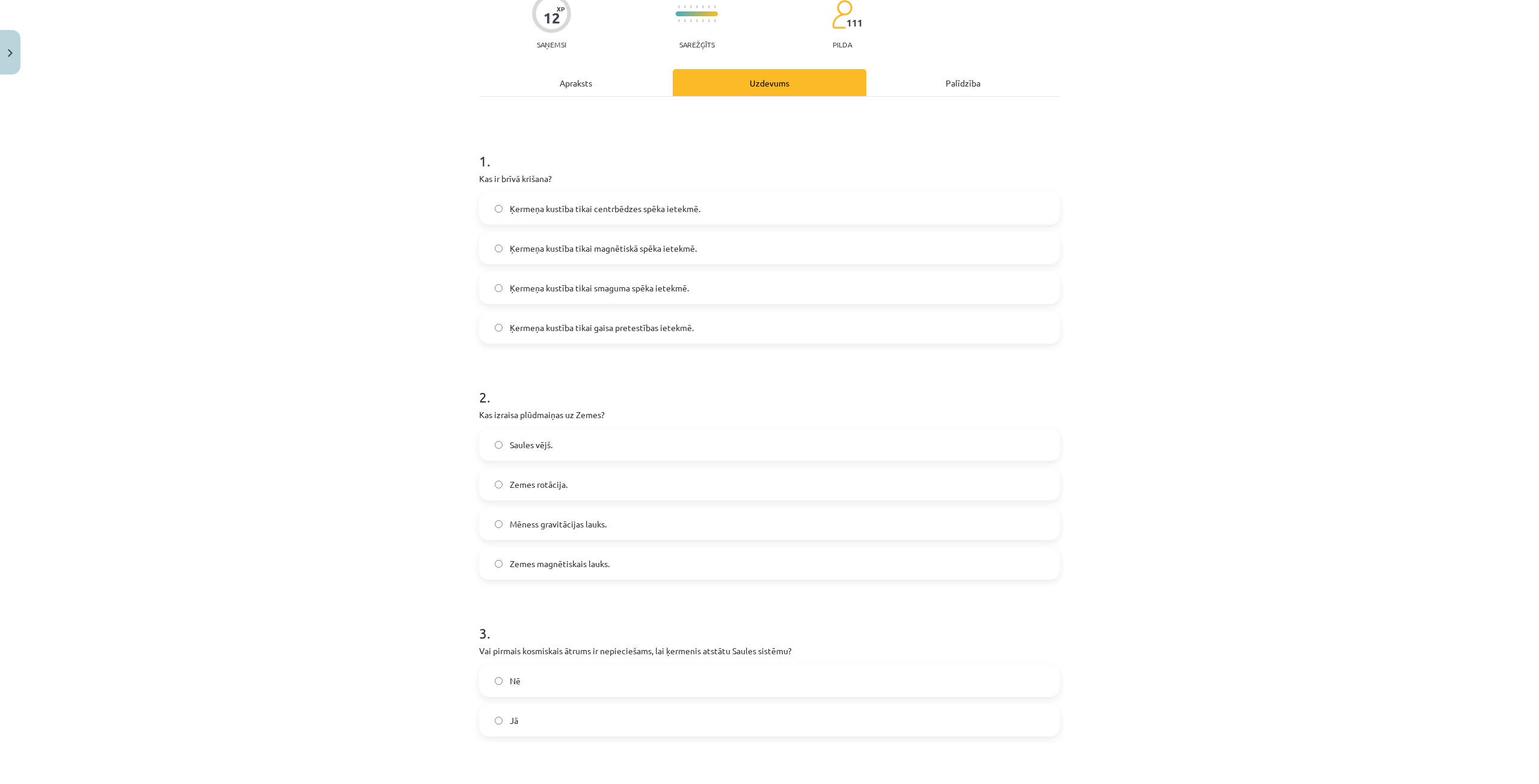
scroll to position [180, 0]
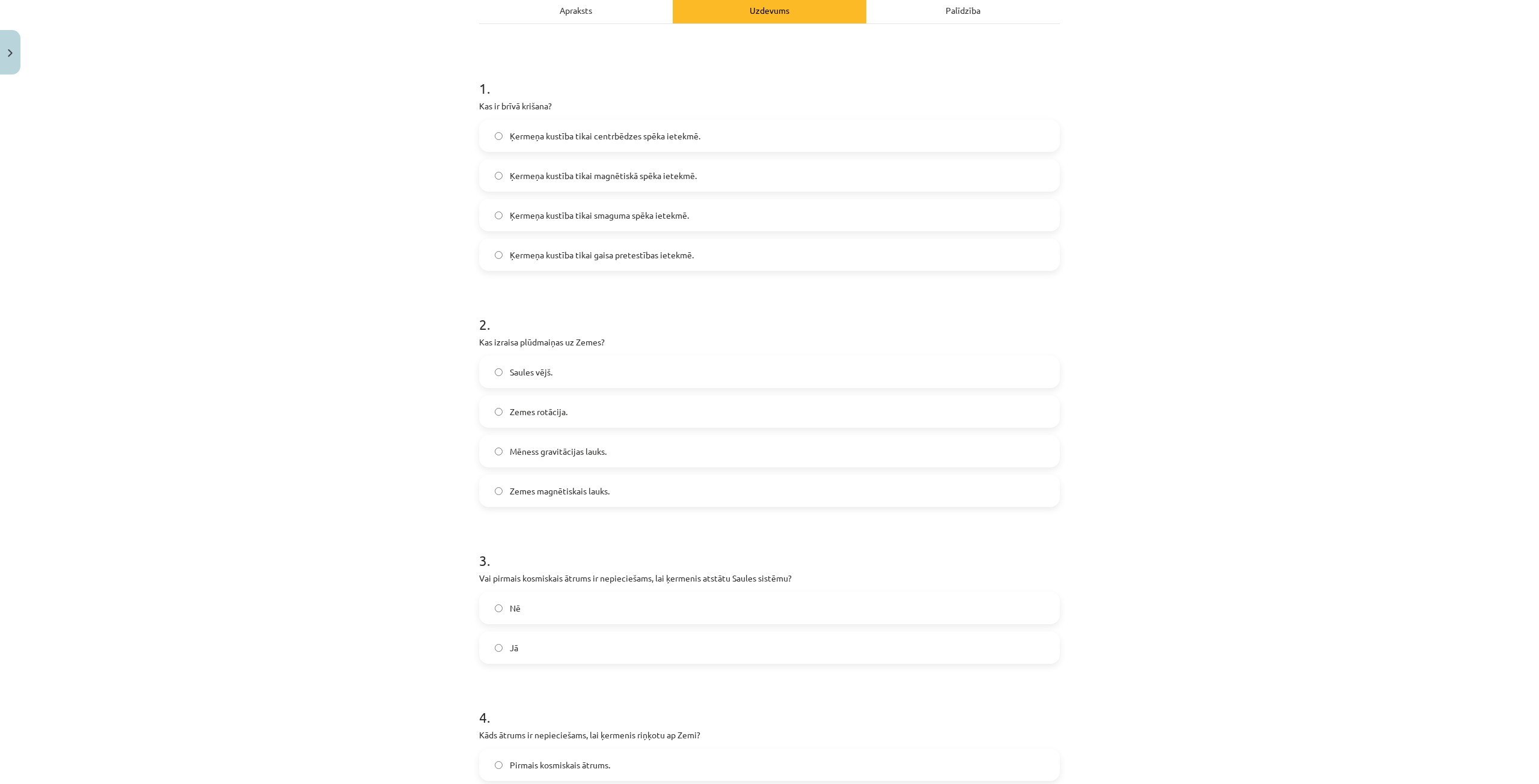
click at [607, 447] on label "Mēness gravitācijas lauks." at bounding box center [770, 451] width 578 height 30
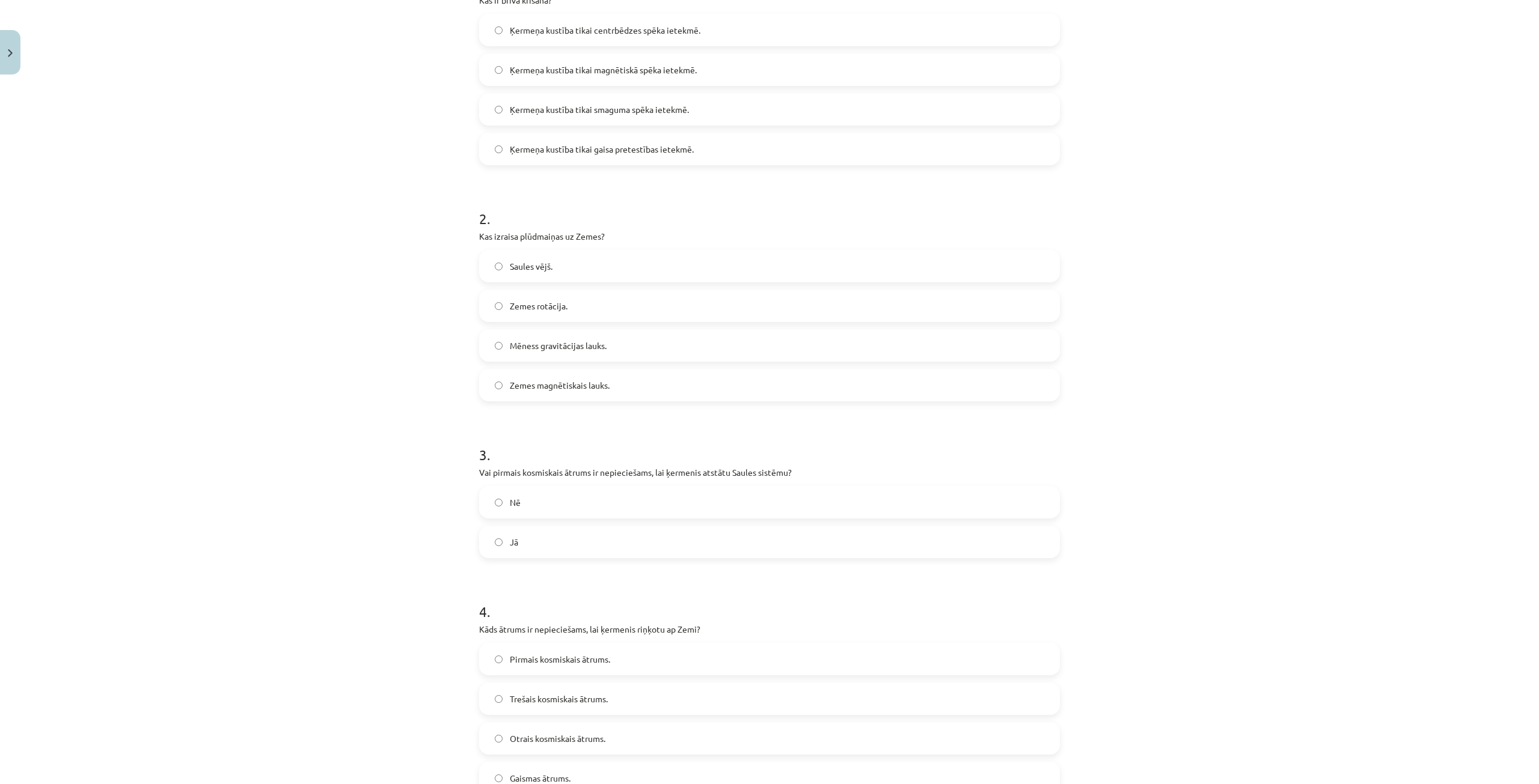
scroll to position [300, 0]
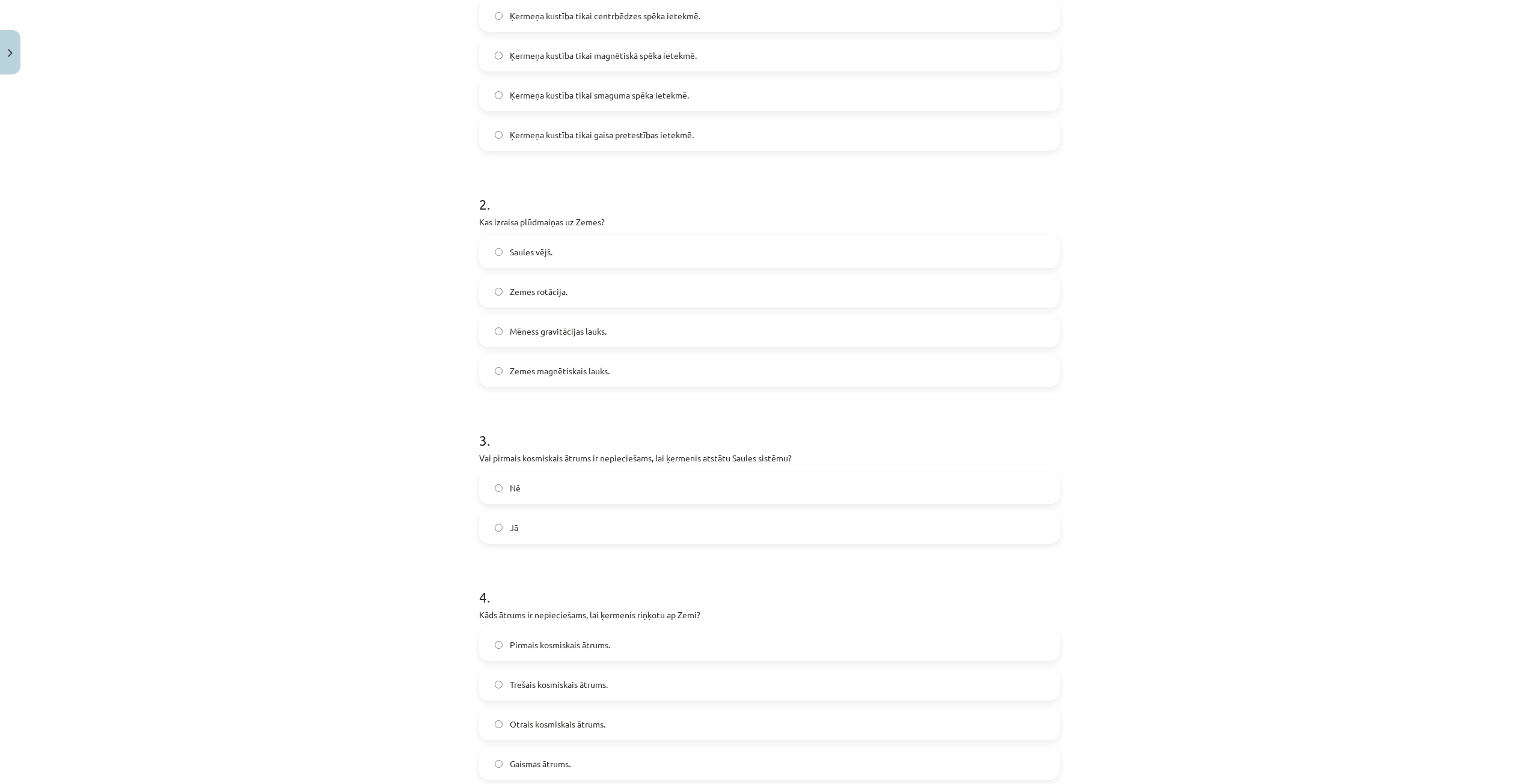
click at [577, 492] on label "Nē" at bounding box center [770, 488] width 578 height 30
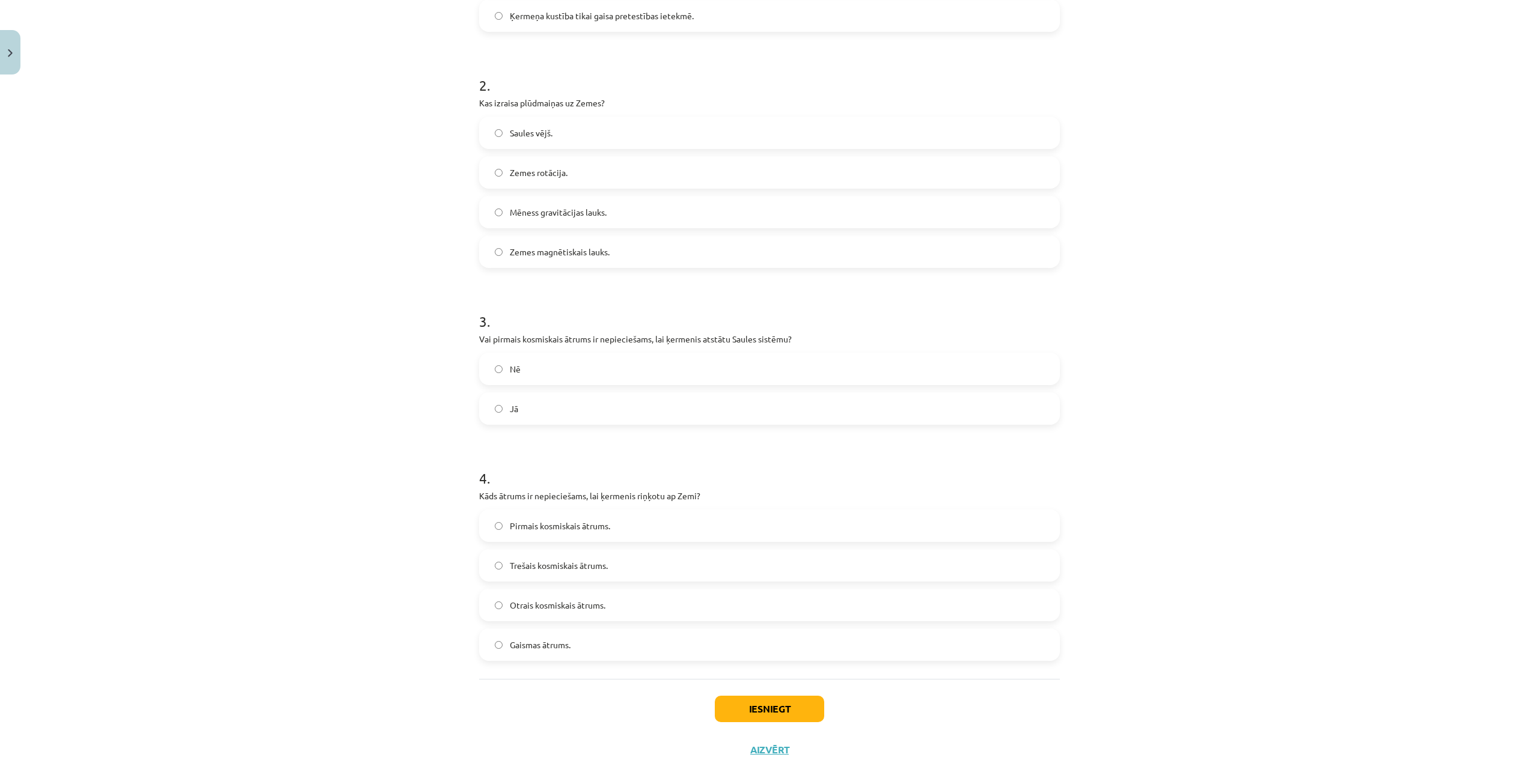
scroll to position [421, 0]
click at [647, 568] on label "Trešais kosmiskais ātrums." at bounding box center [770, 564] width 578 height 30
click at [580, 520] on span "Pirmais kosmiskais ātrums." at bounding box center [560, 525] width 100 height 13
click at [732, 706] on button "Iesniegt" at bounding box center [769, 708] width 109 height 27
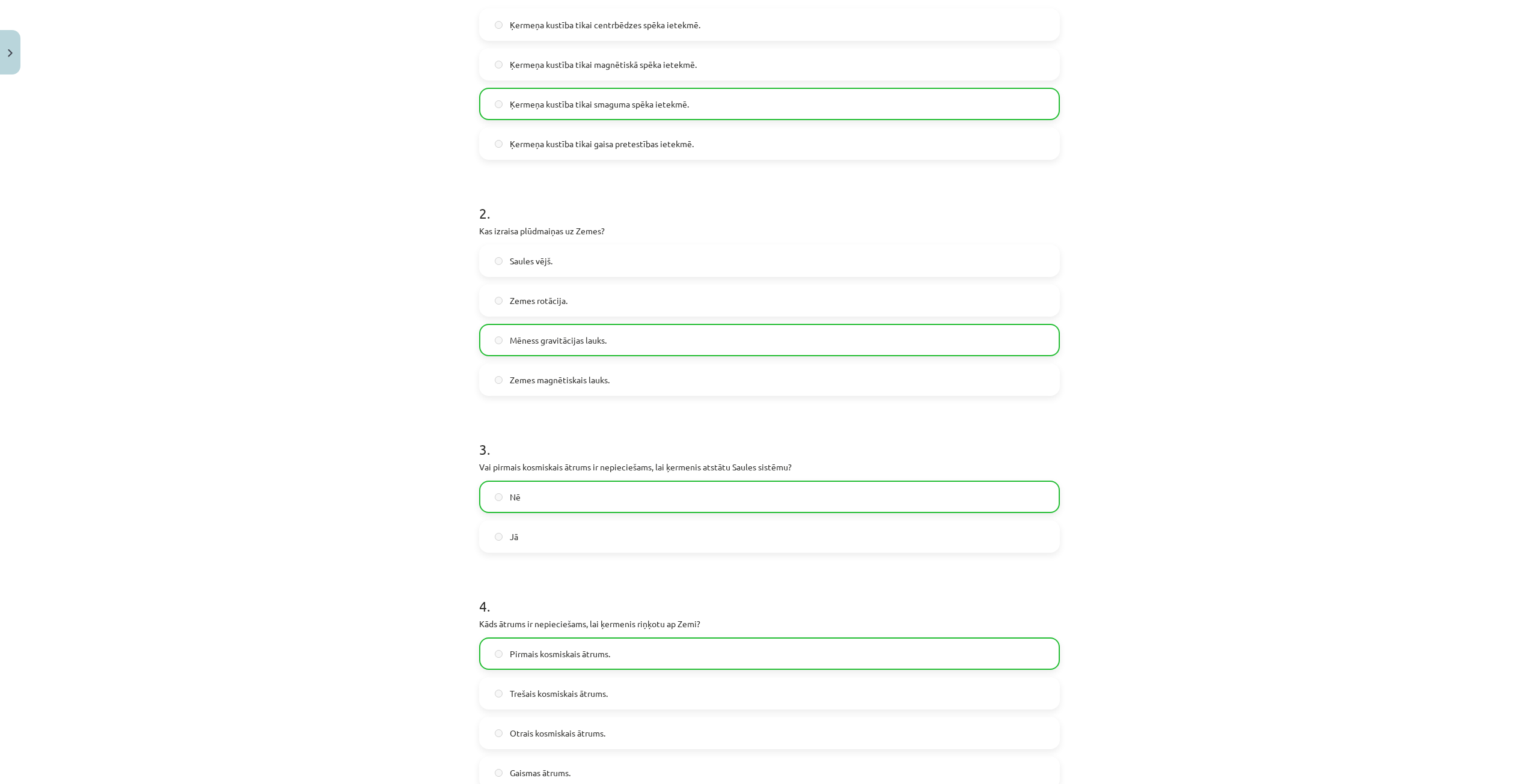
scroll to position [474, 0]
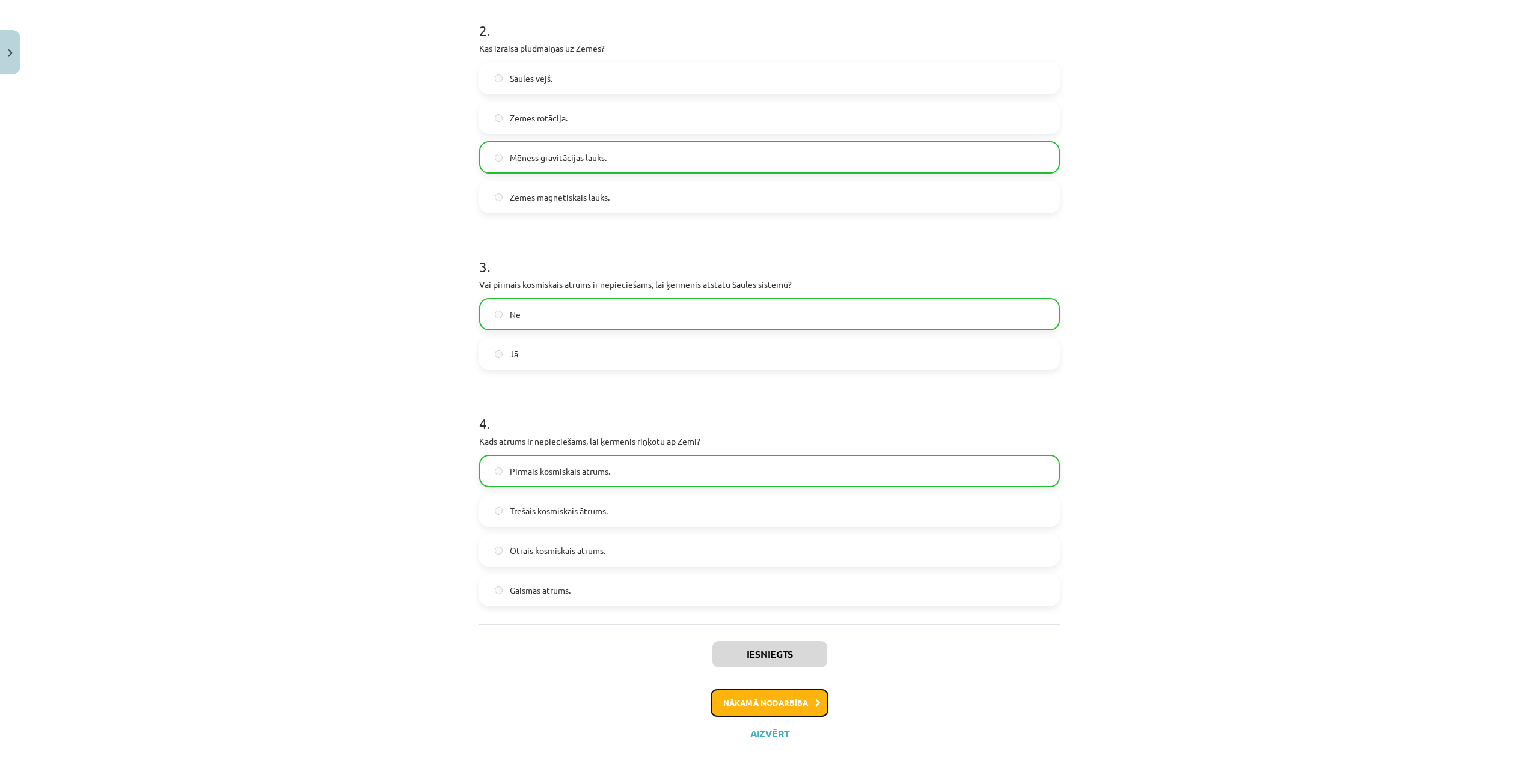
click at [777, 710] on button "Nākamā nodarbība" at bounding box center [770, 703] width 118 height 28
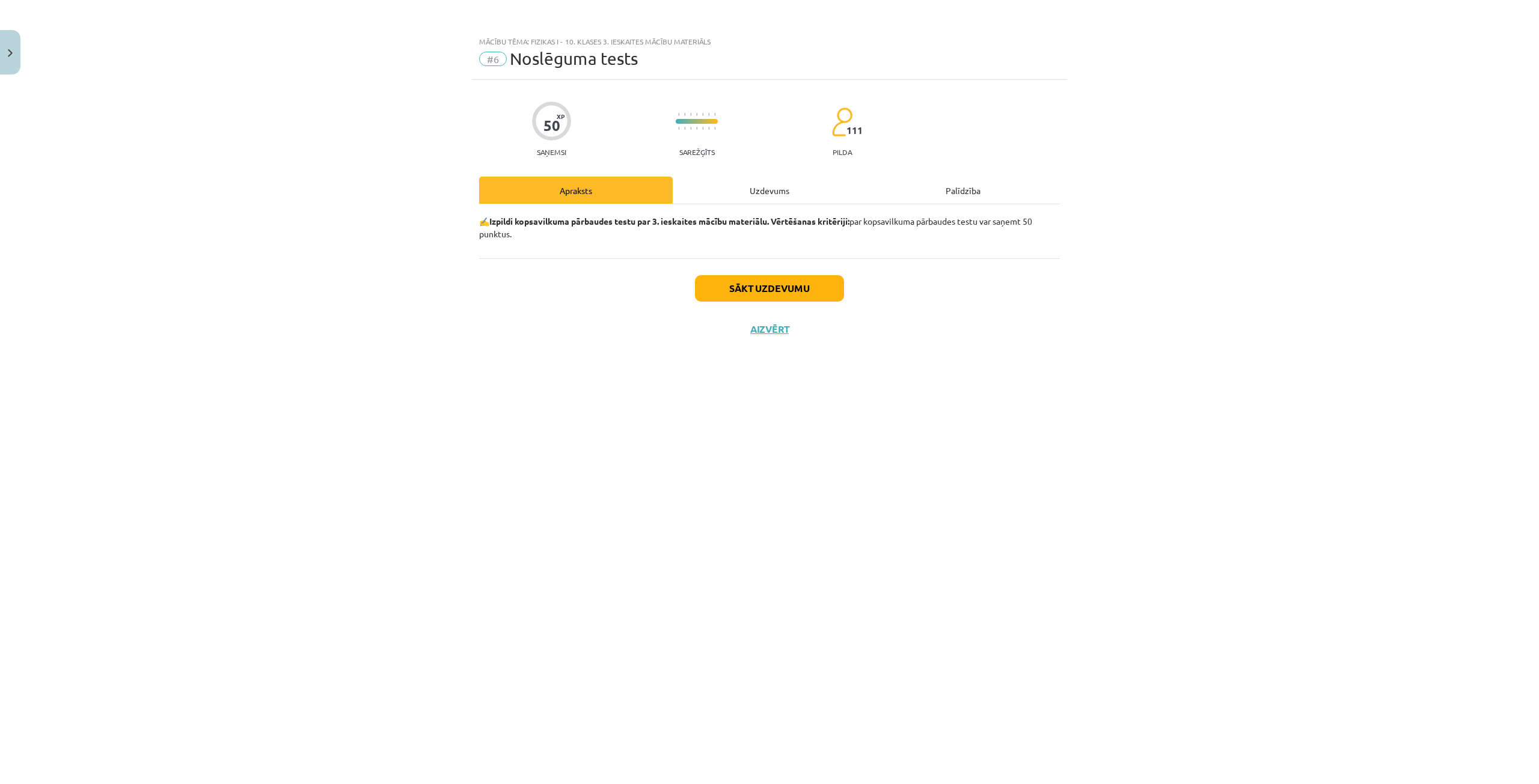
scroll to position [0, 0]
click at [763, 284] on button "Sākt uzdevumu" at bounding box center [769, 288] width 149 height 27
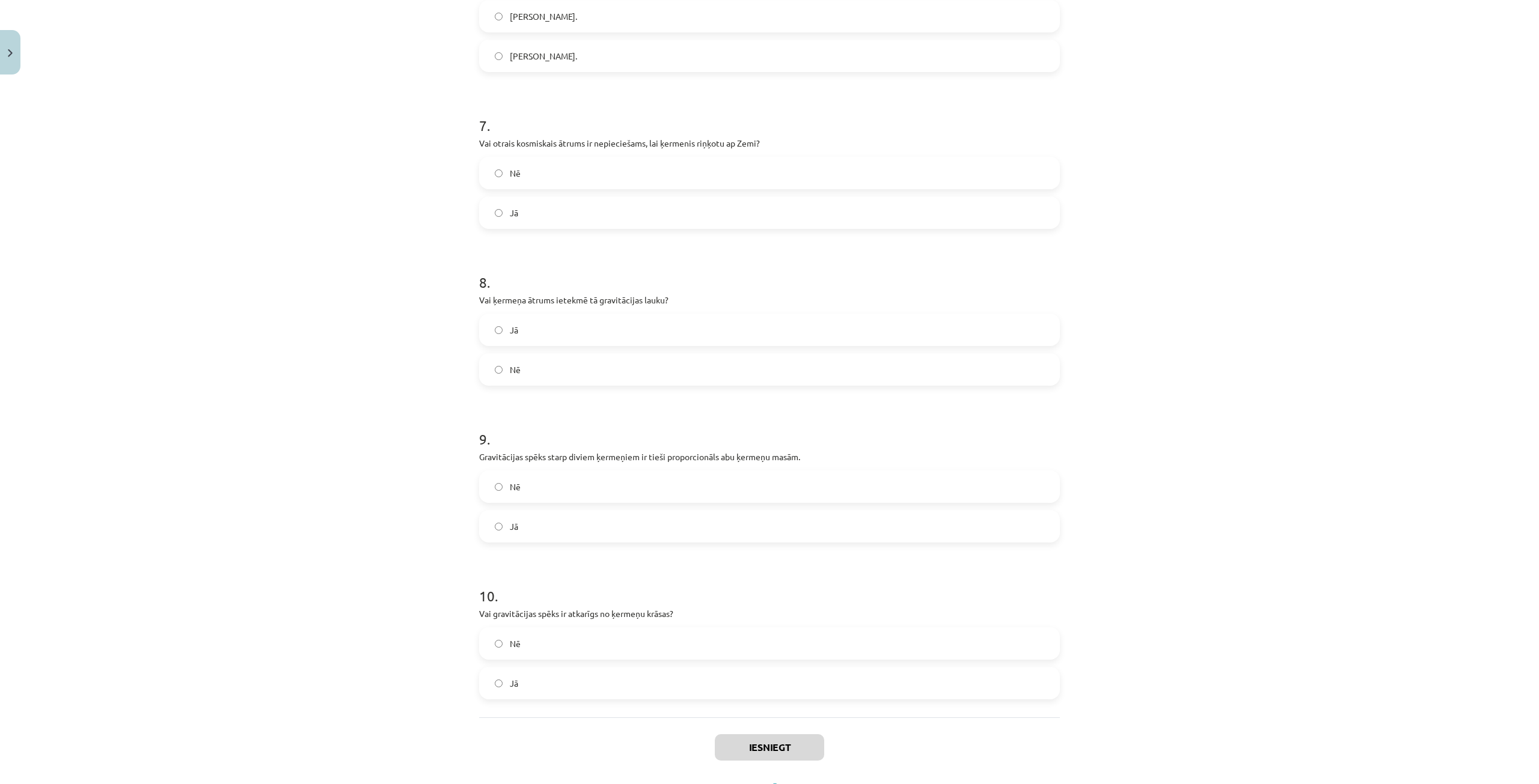
scroll to position [1456, 0]
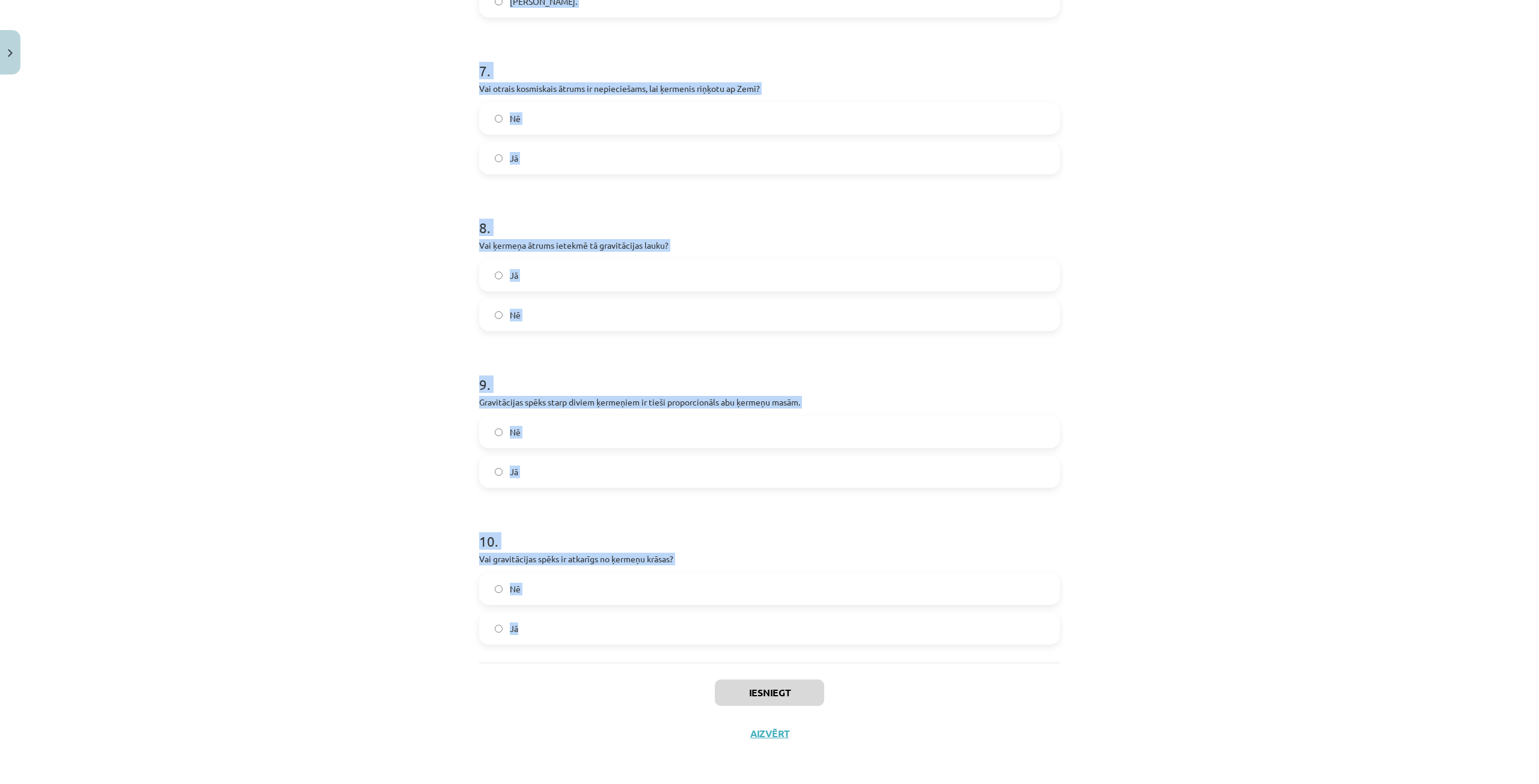
drag, startPoint x: 442, startPoint y: 271, endPoint x: 523, endPoint y: 642, distance: 379.7
click at [523, 642] on div "Mācību tēma: Fizikas i - 10. klases 3. ieskaites mācību materiāls #6 Noslēguma …" at bounding box center [769, 392] width 1539 height 784
copy form "1 . Vai gravitācijas konstante ir atkarīga no ķermeņu masas? Nē Jā 2 . Kāda ir …"
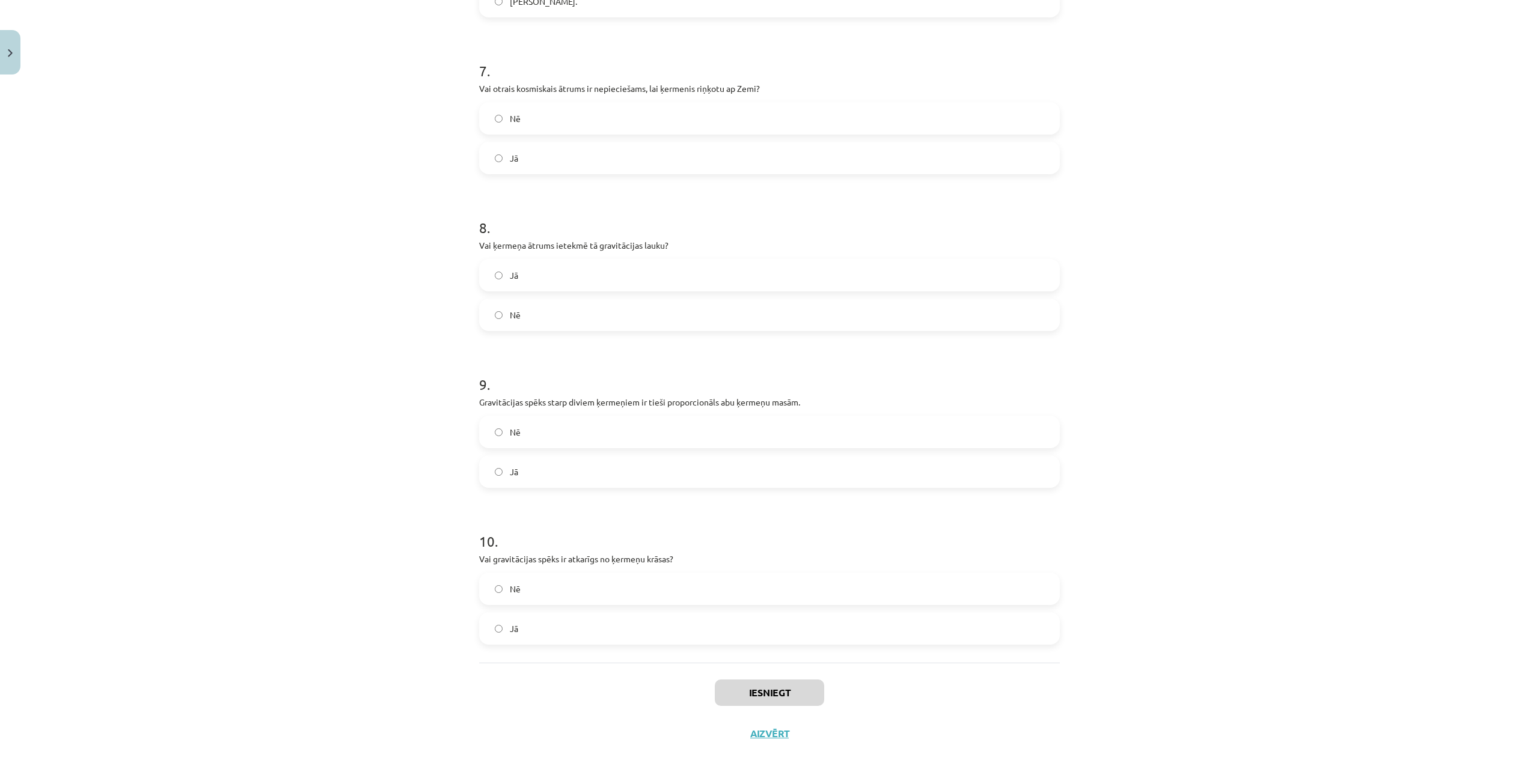
click at [616, 699] on div "Iesniegt Aizvērt" at bounding box center [770, 704] width 581 height 84
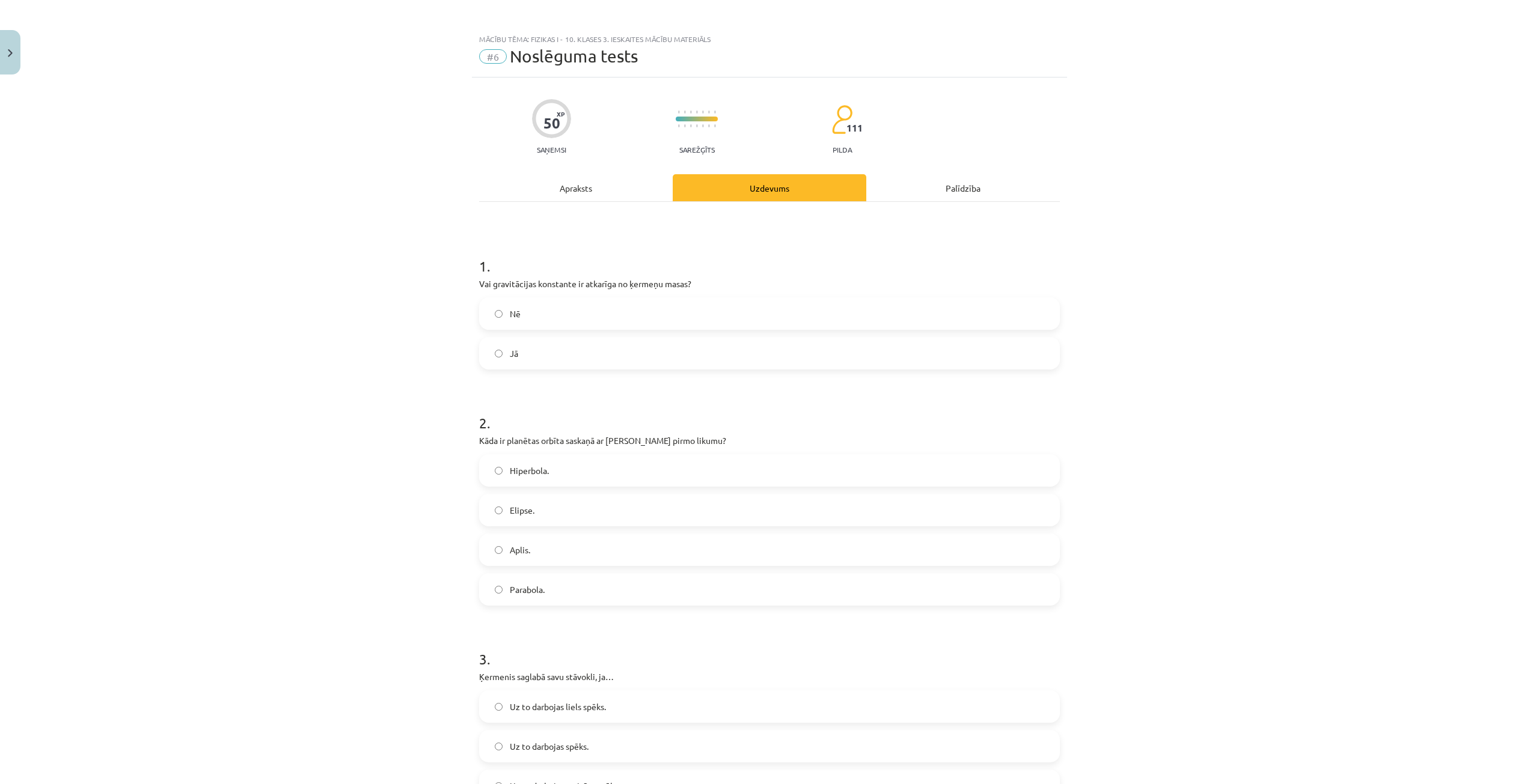
scroll to position [0, 0]
click at [553, 314] on label "Nē" at bounding box center [770, 315] width 578 height 30
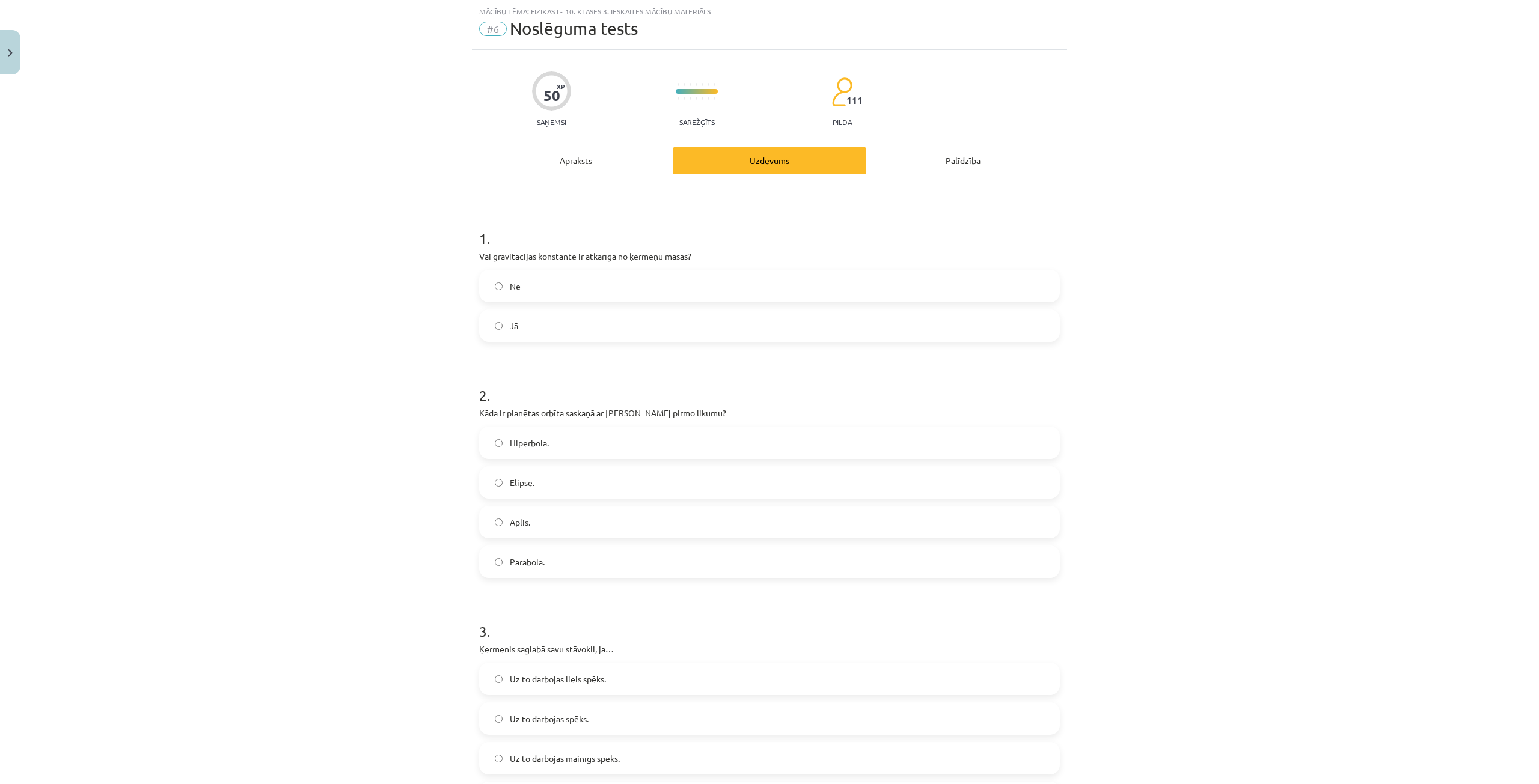
scroll to position [60, 0]
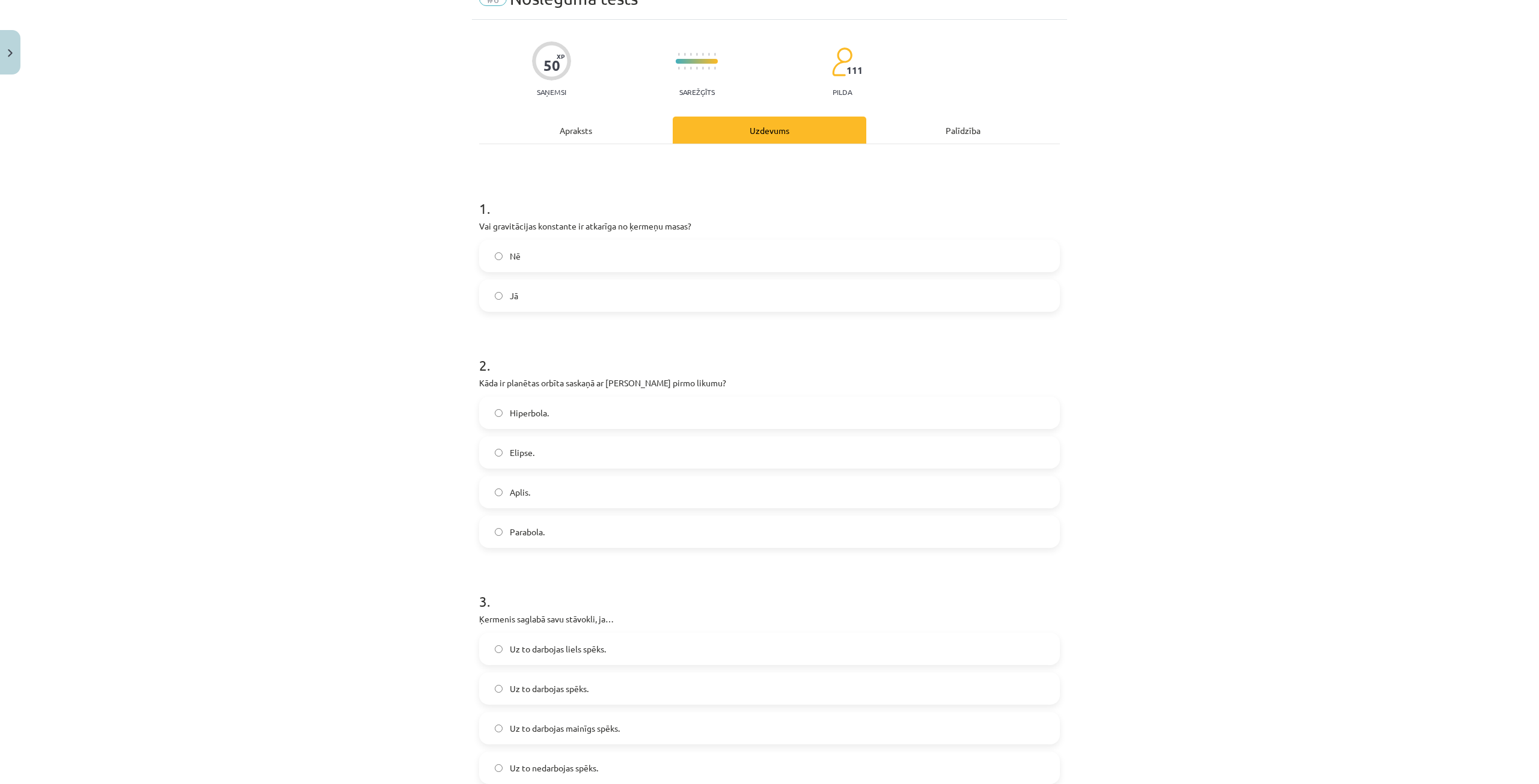
click at [558, 457] on label "Elipse." at bounding box center [770, 452] width 578 height 30
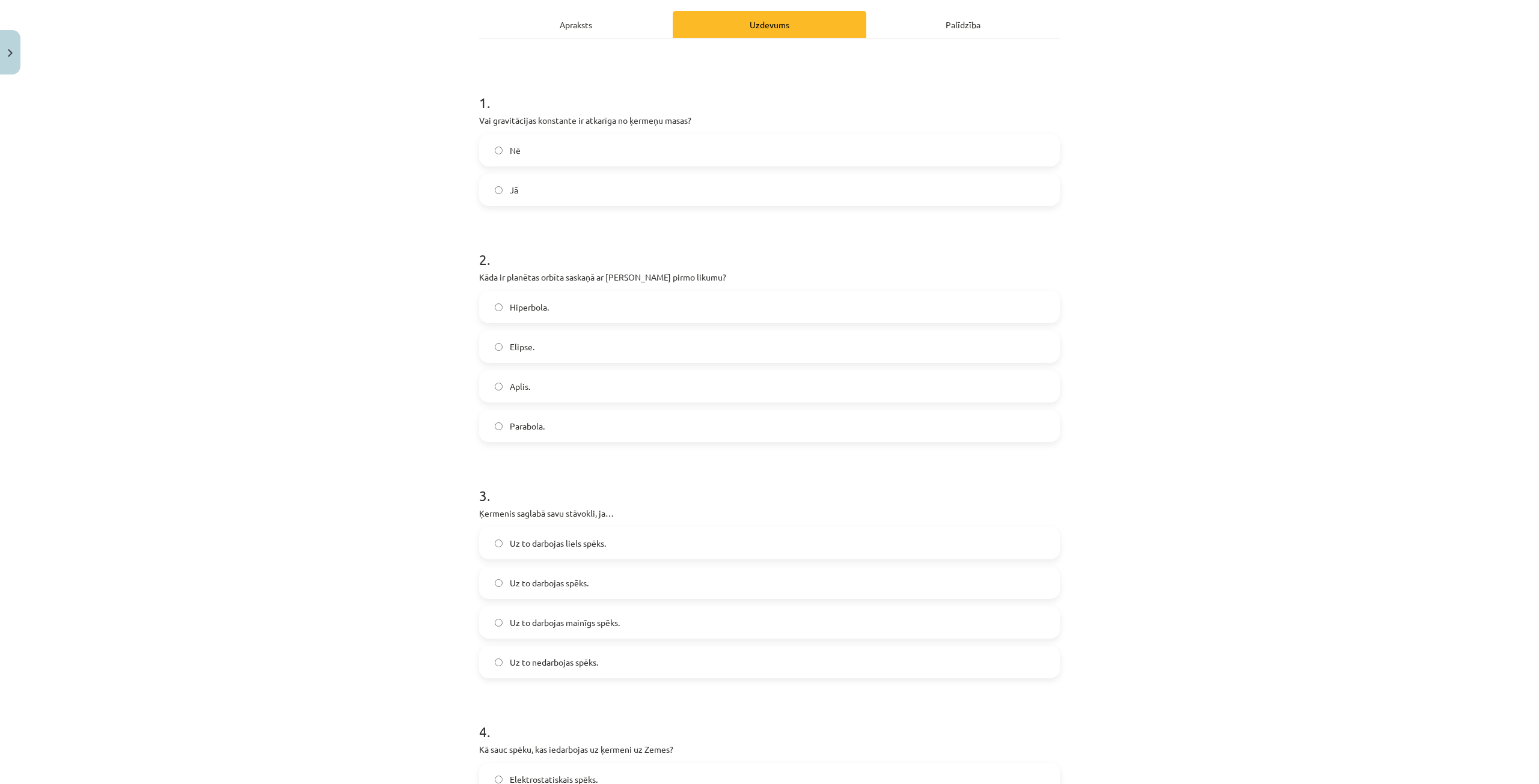
scroll to position [241, 0]
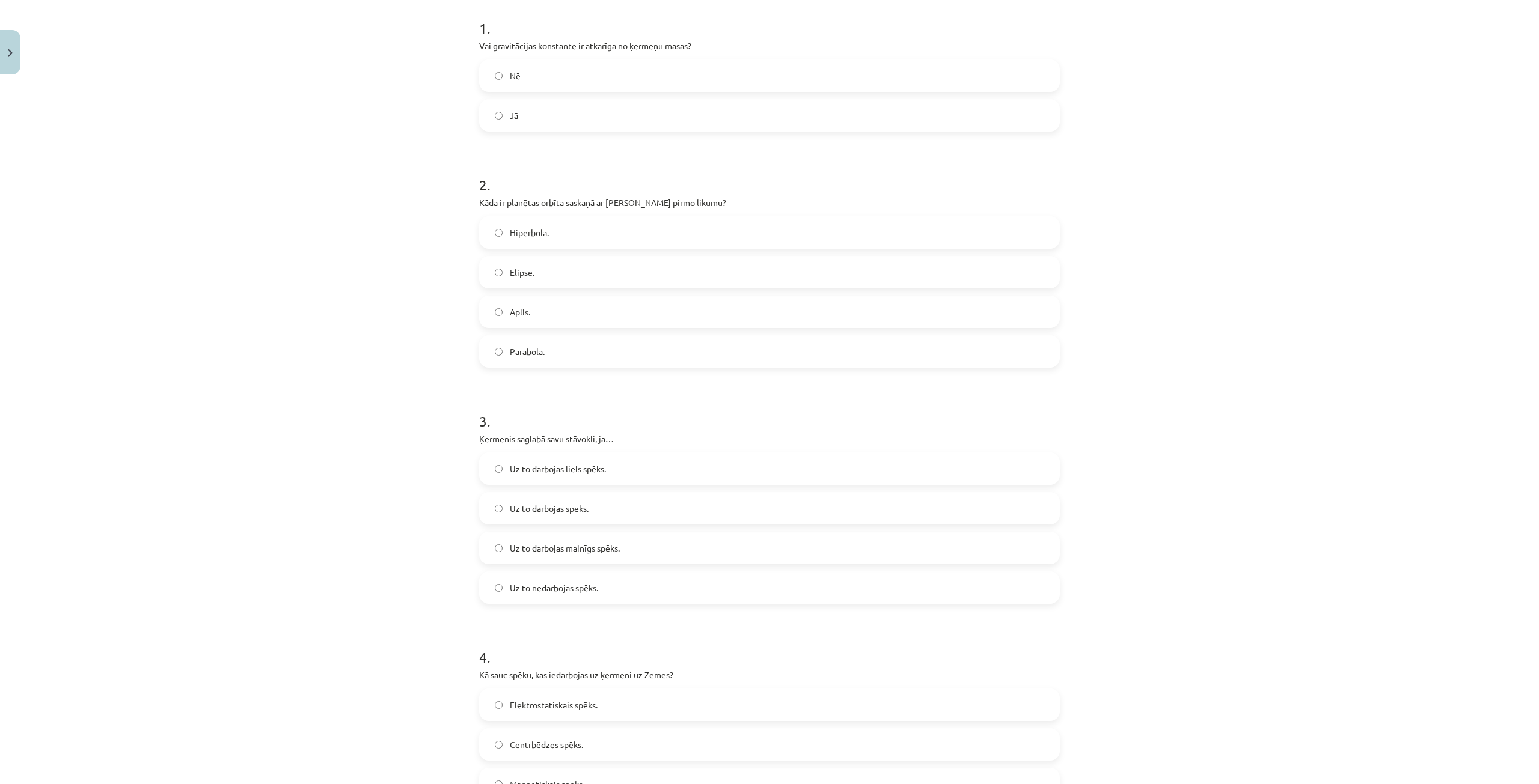
click at [621, 582] on label "Uz to nedarbojas spēks." at bounding box center [770, 587] width 578 height 30
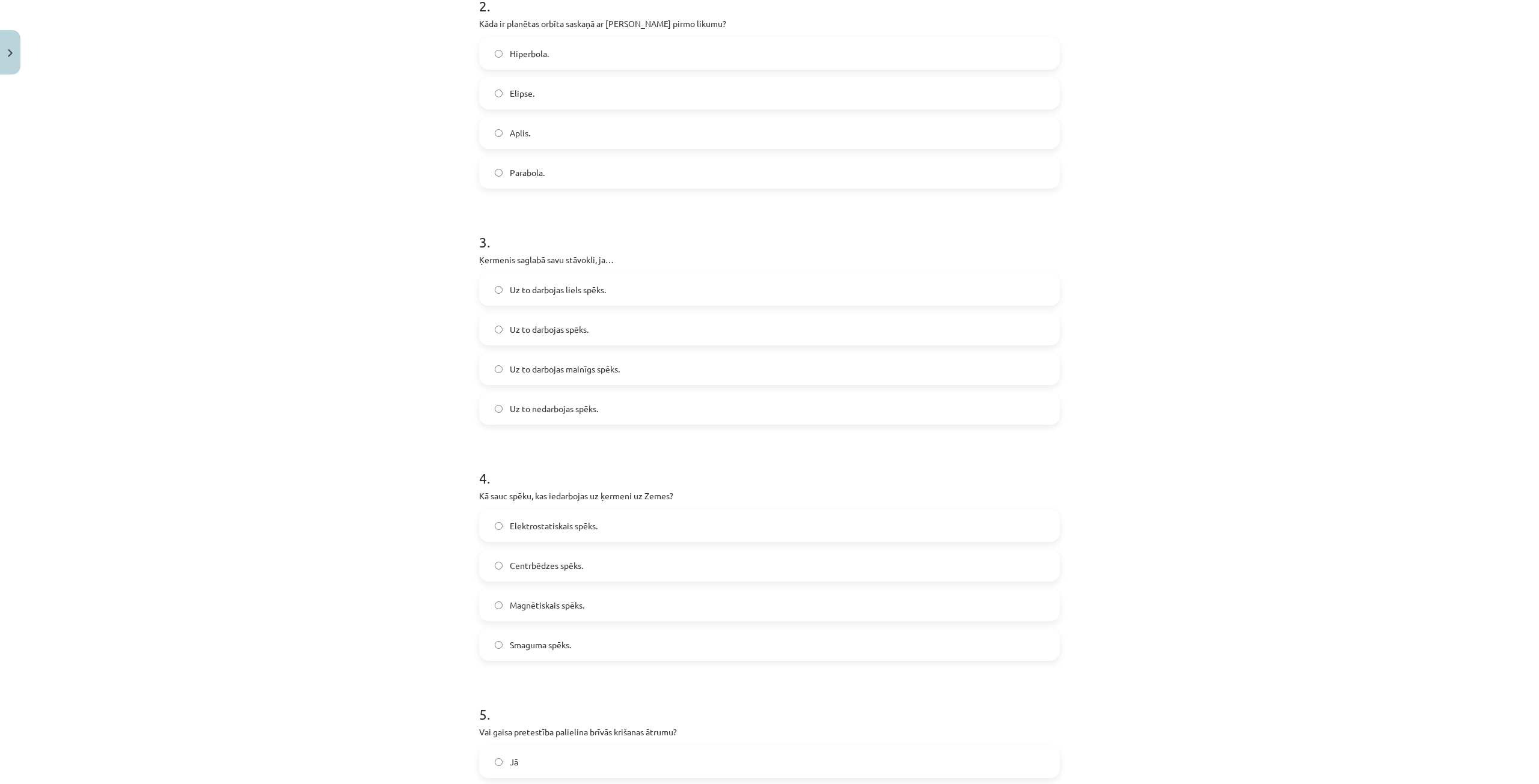
scroll to position [421, 0]
click at [601, 634] on label "Smaguma spēks." at bounding box center [770, 643] width 578 height 30
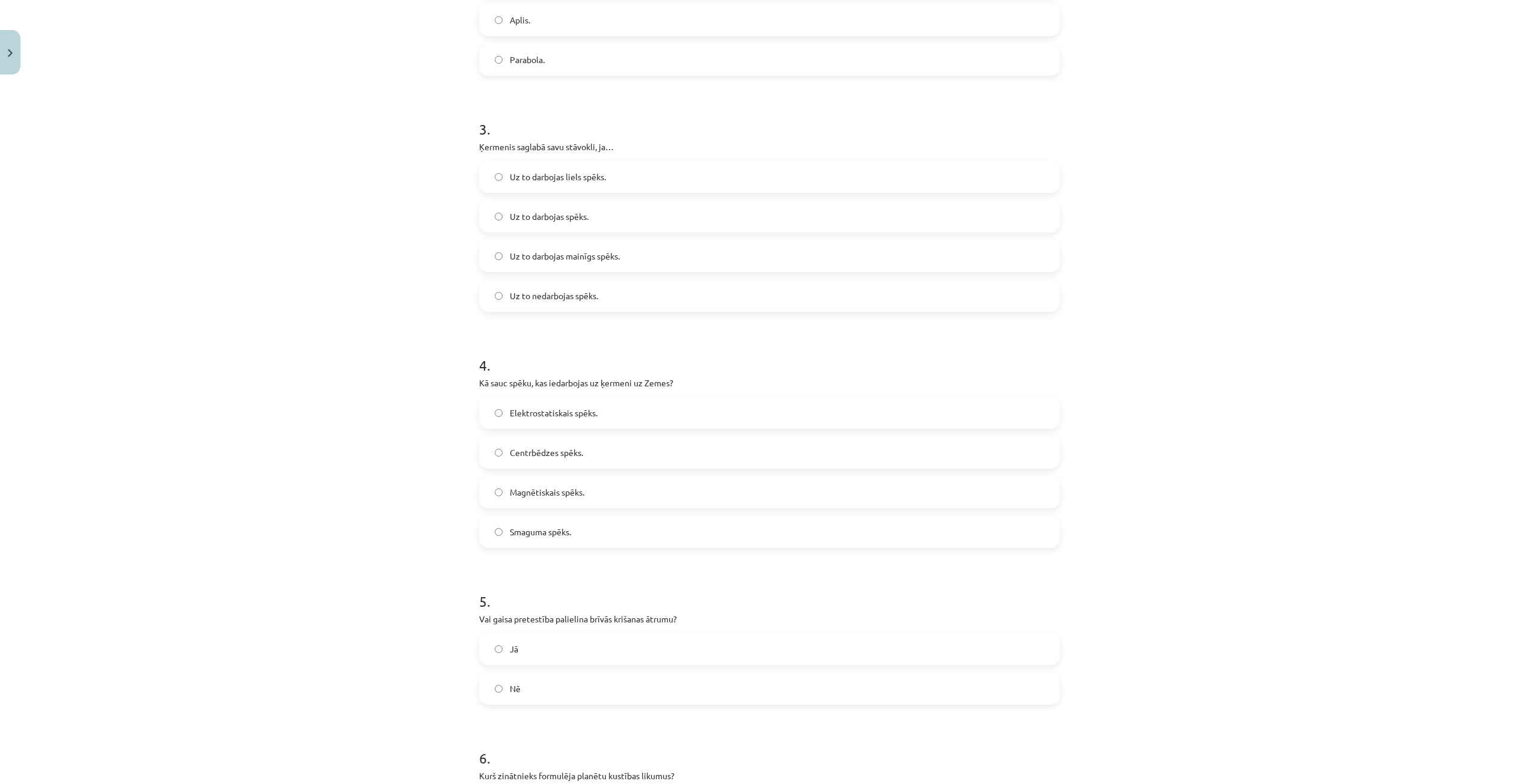
scroll to position [541, 0]
click at [589, 668] on label "Nē" at bounding box center [770, 680] width 578 height 30
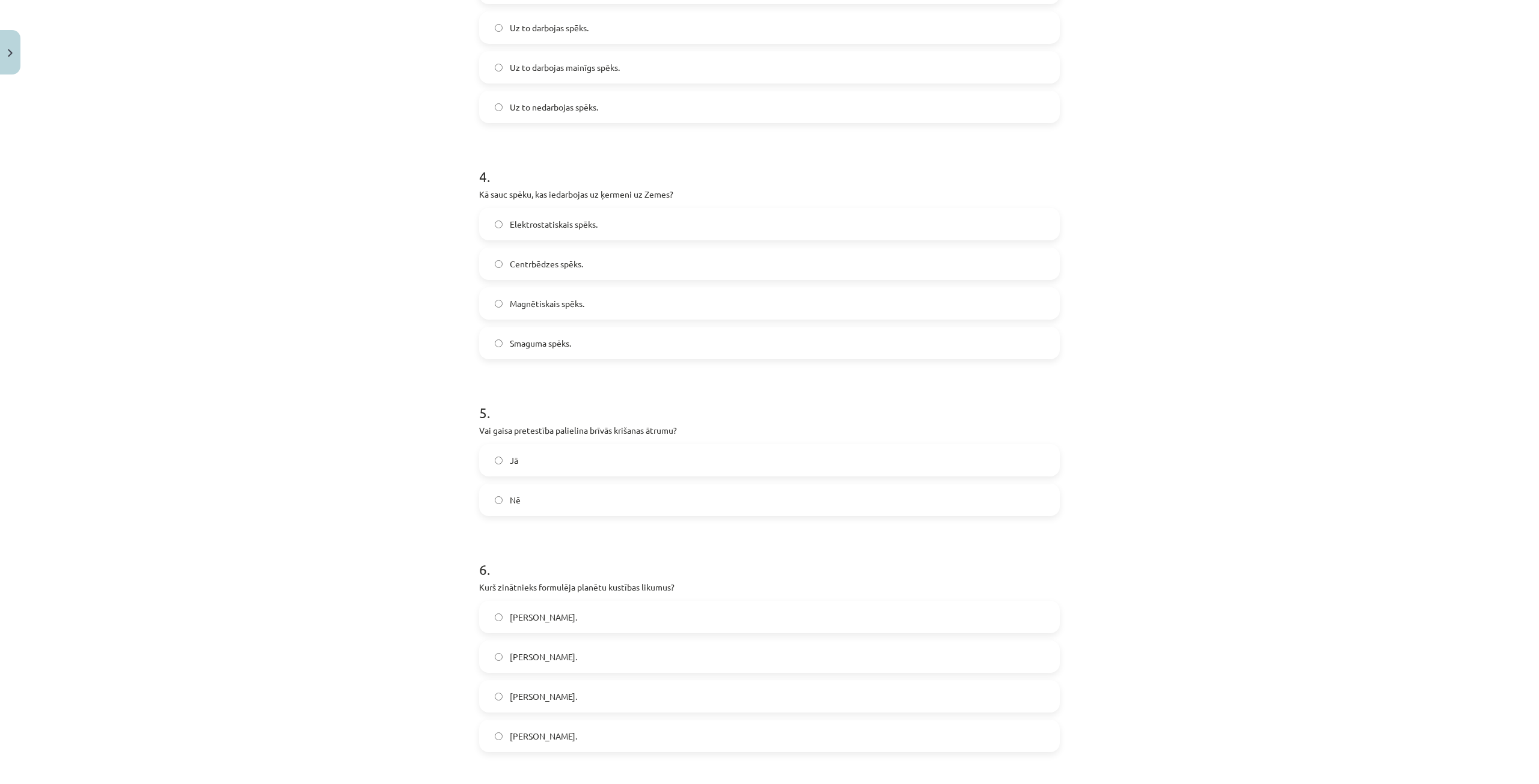
click at [620, 624] on label "Johanness Keplers." at bounding box center [770, 617] width 578 height 30
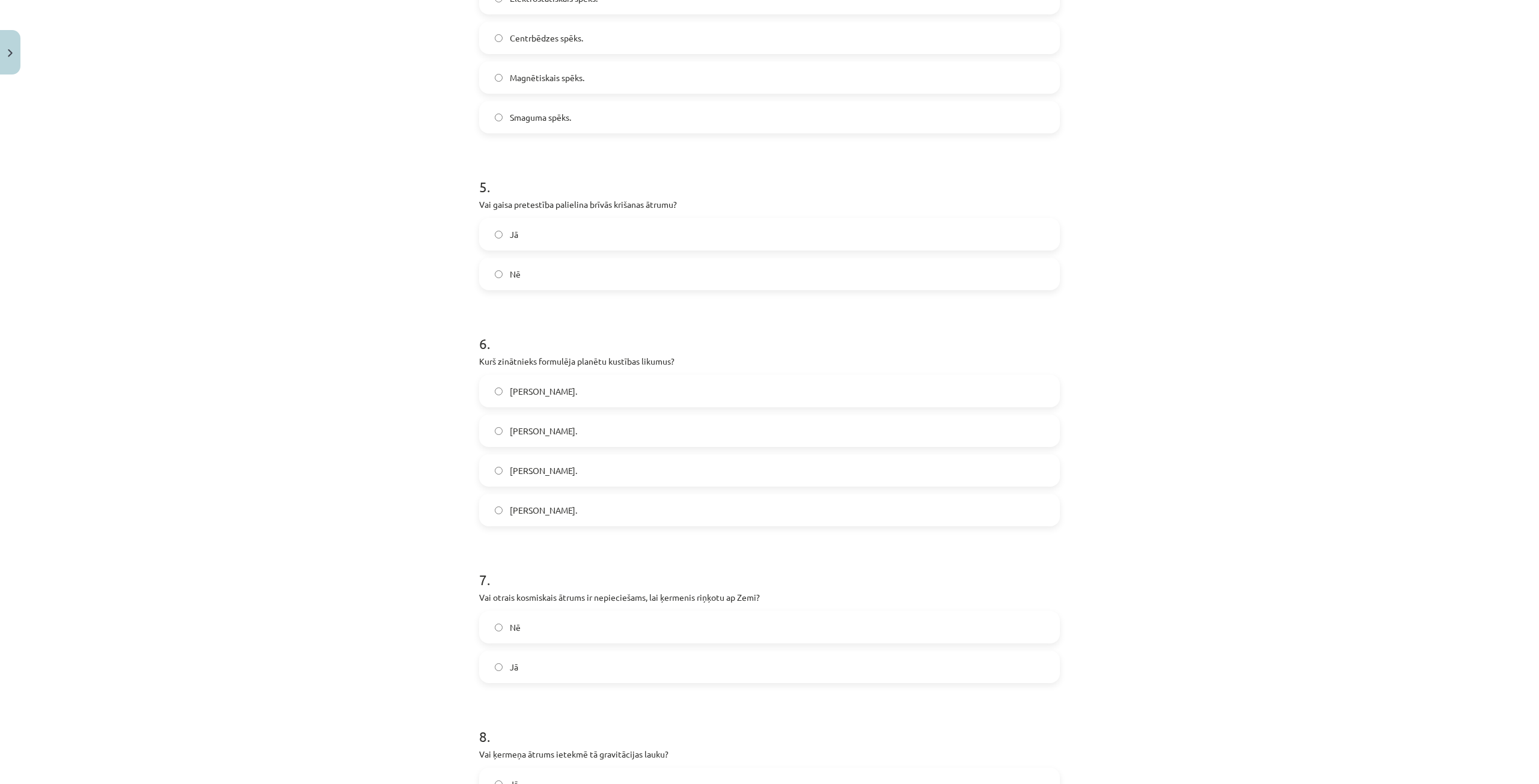
scroll to position [1021, 0]
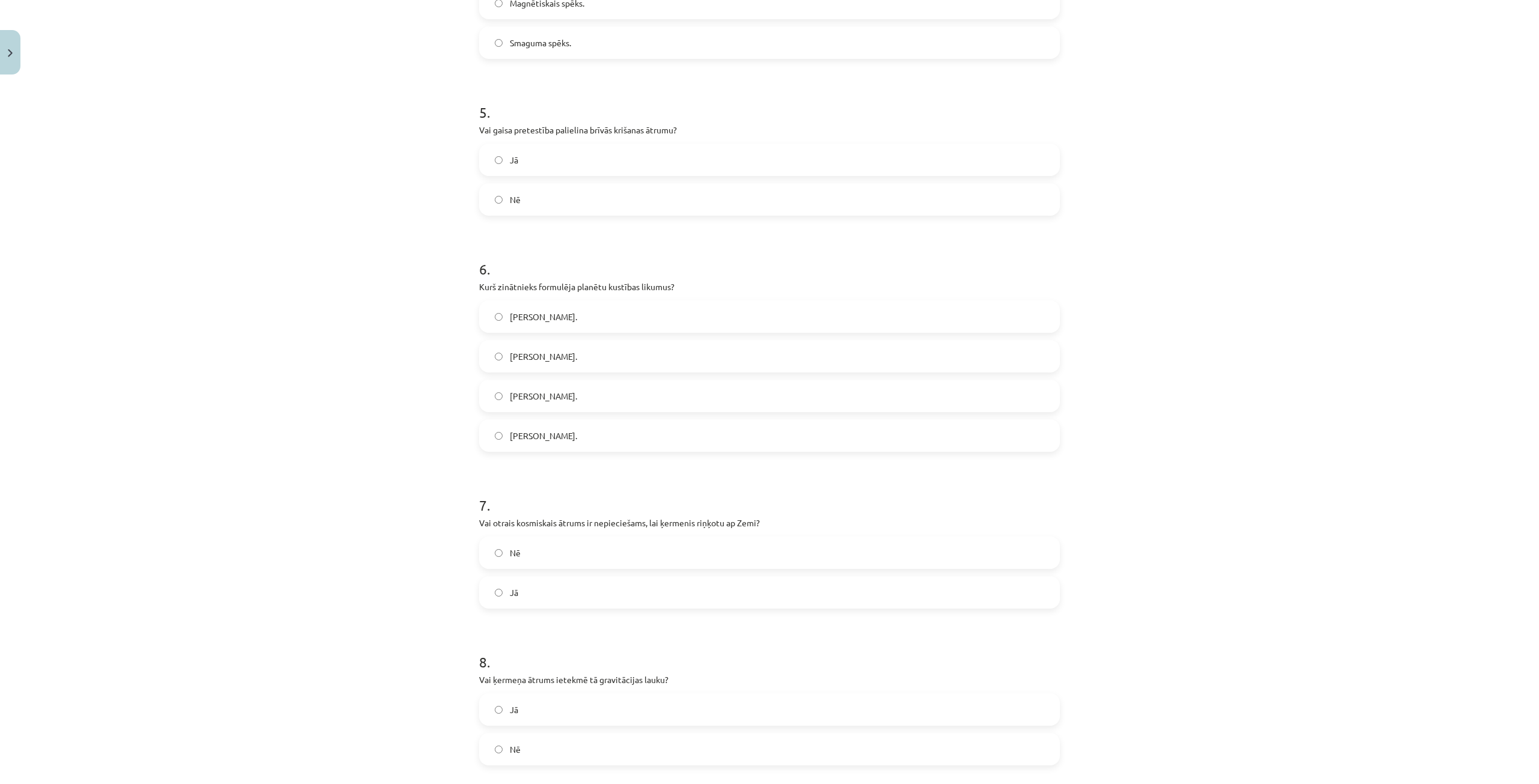
click at [552, 551] on label "Nē" at bounding box center [770, 553] width 578 height 30
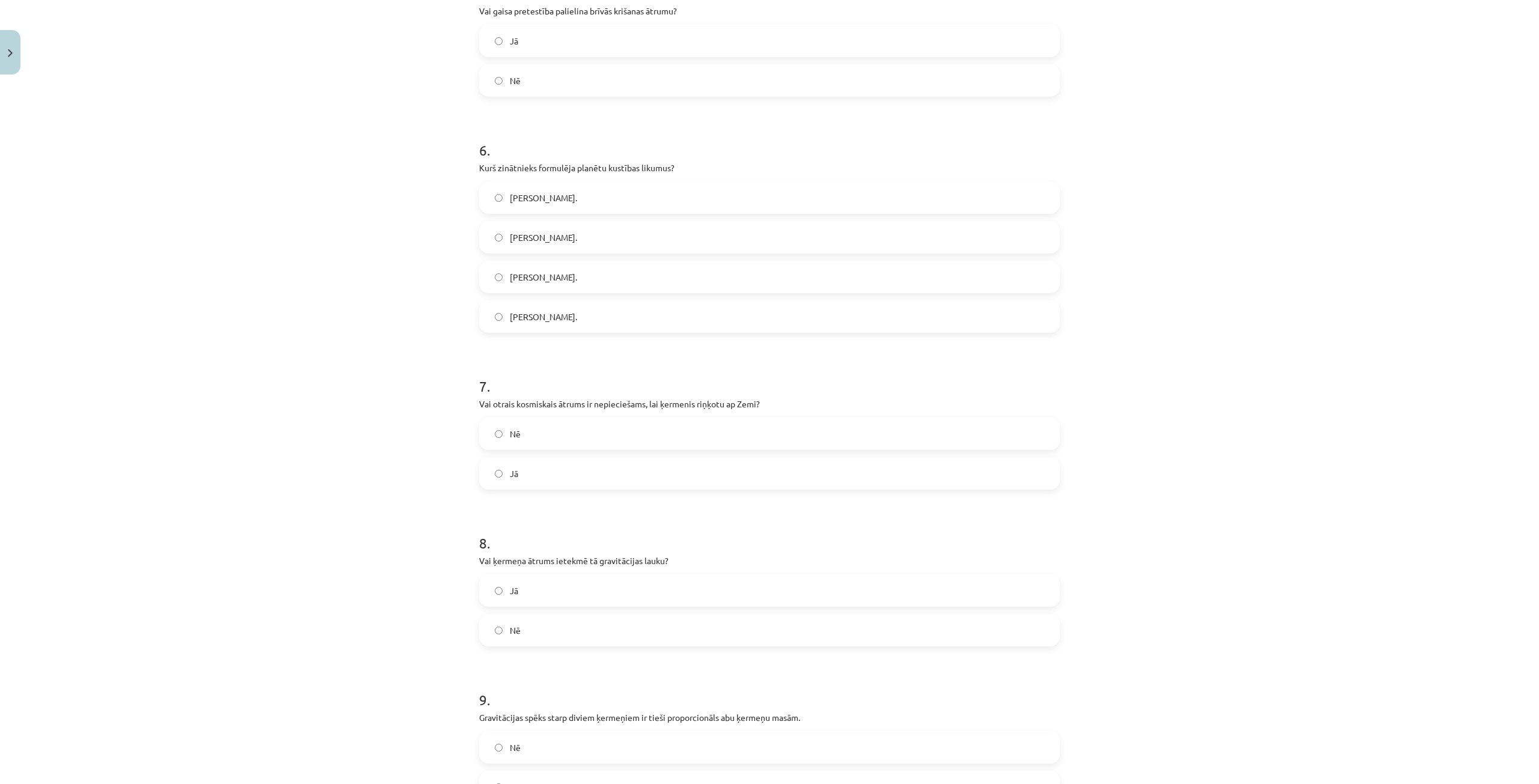
scroll to position [1142, 0]
click at [550, 631] on label "Nē" at bounding box center [770, 629] width 578 height 30
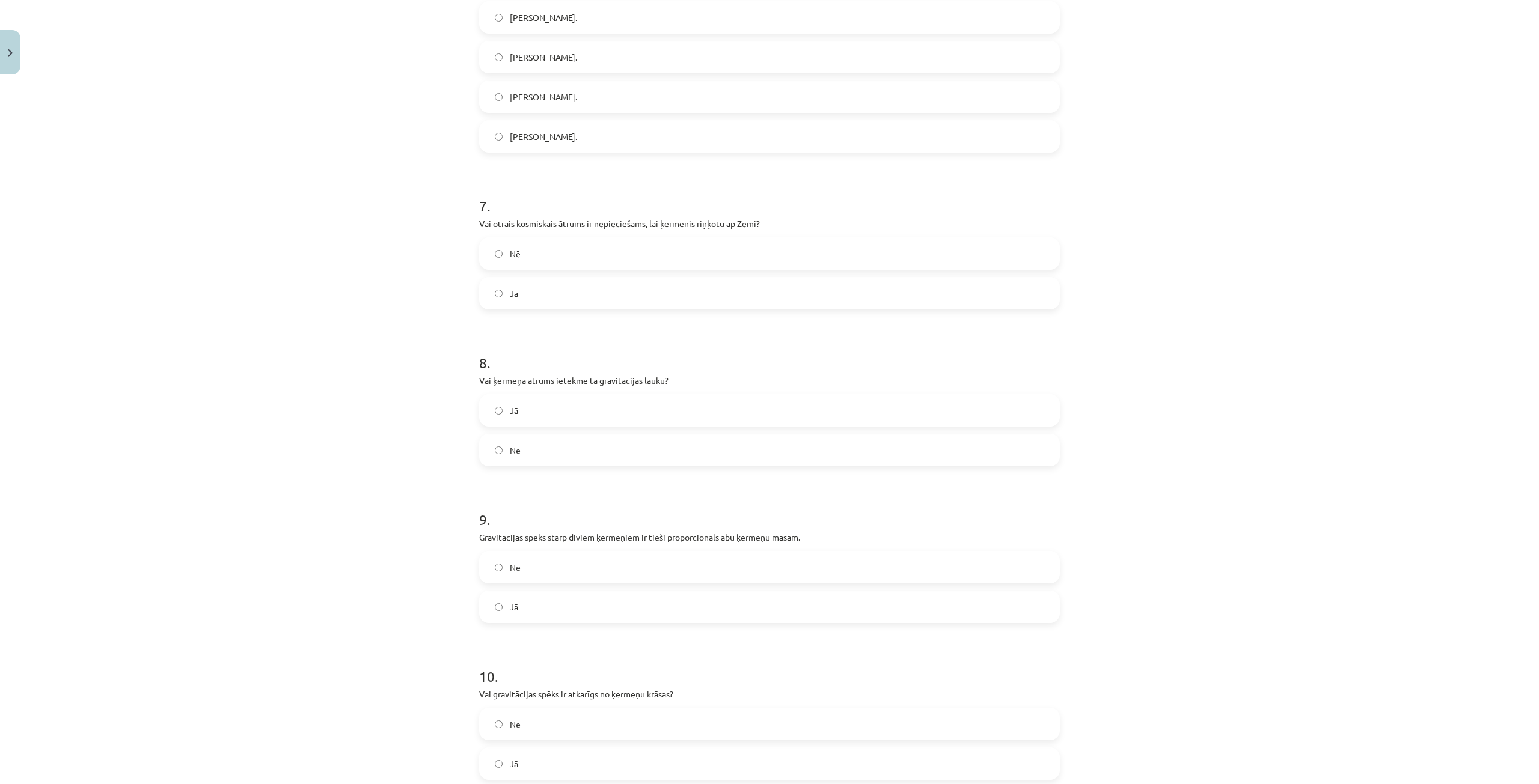
scroll to position [1322, 0]
click at [552, 622] on div "Jā" at bounding box center [770, 606] width 581 height 32
click at [552, 604] on label "Jā" at bounding box center [770, 605] width 578 height 30
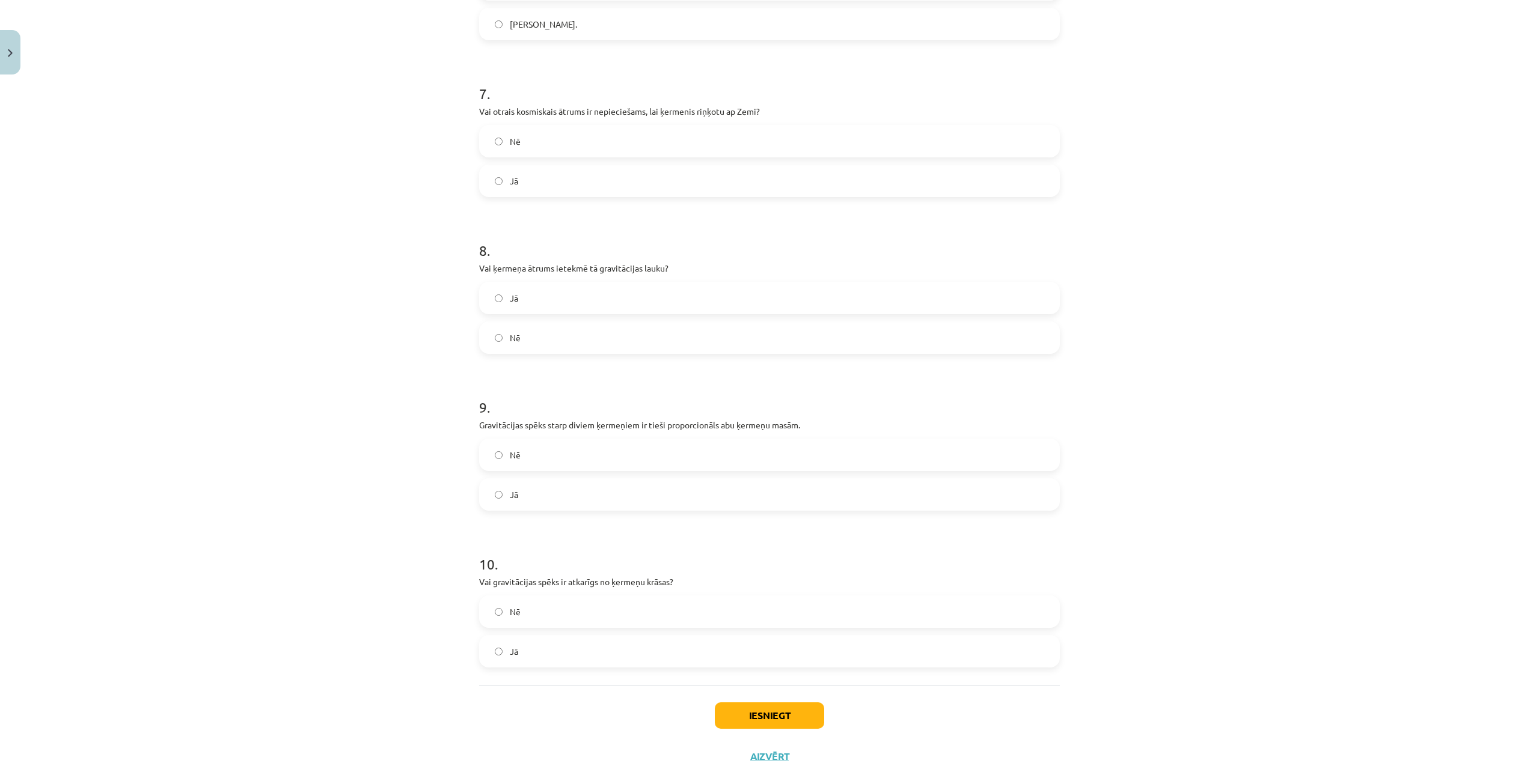
scroll to position [1456, 0]
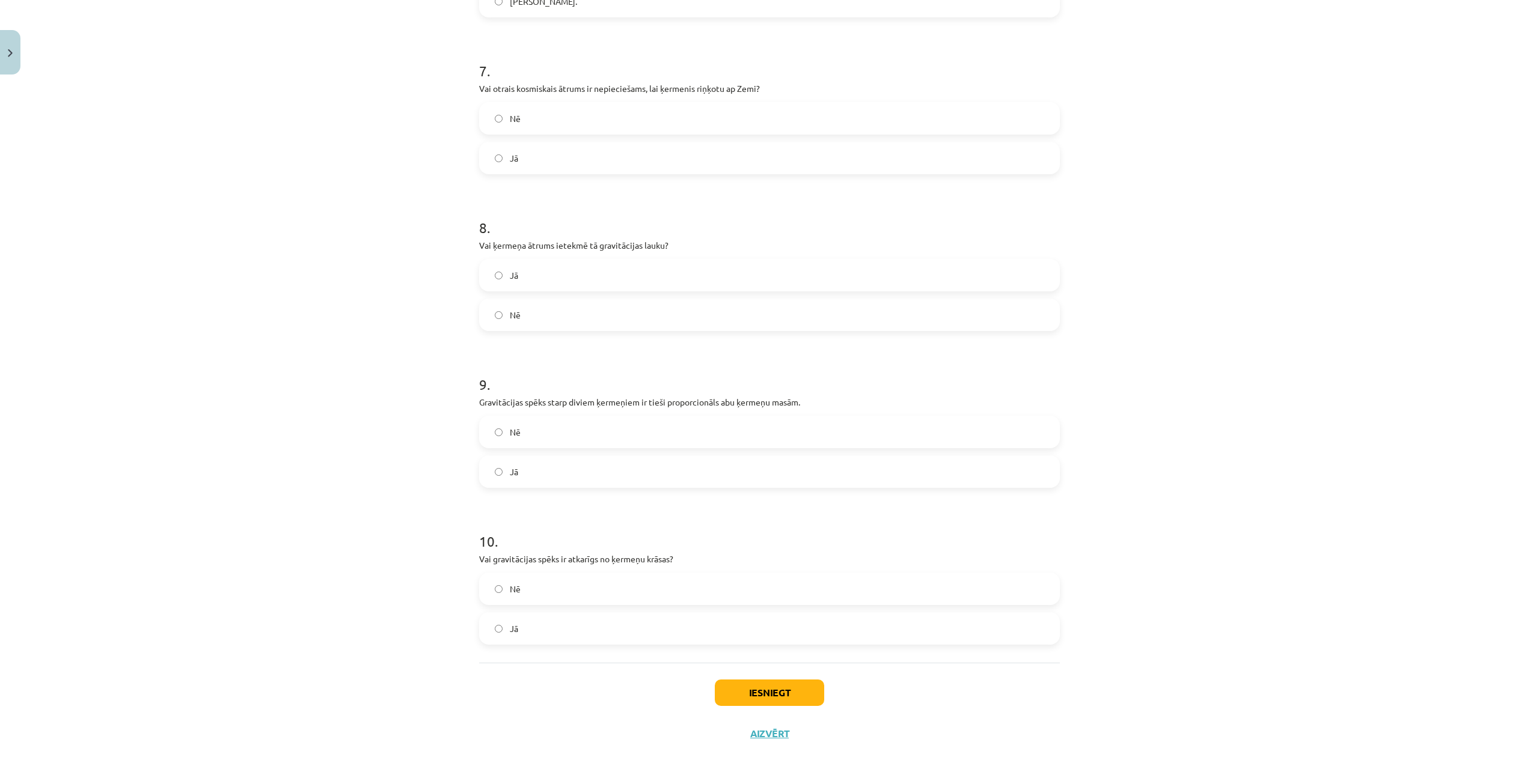
click at [574, 577] on label "Nē" at bounding box center [770, 588] width 578 height 30
click at [735, 693] on button "Iesniegt" at bounding box center [769, 693] width 109 height 27
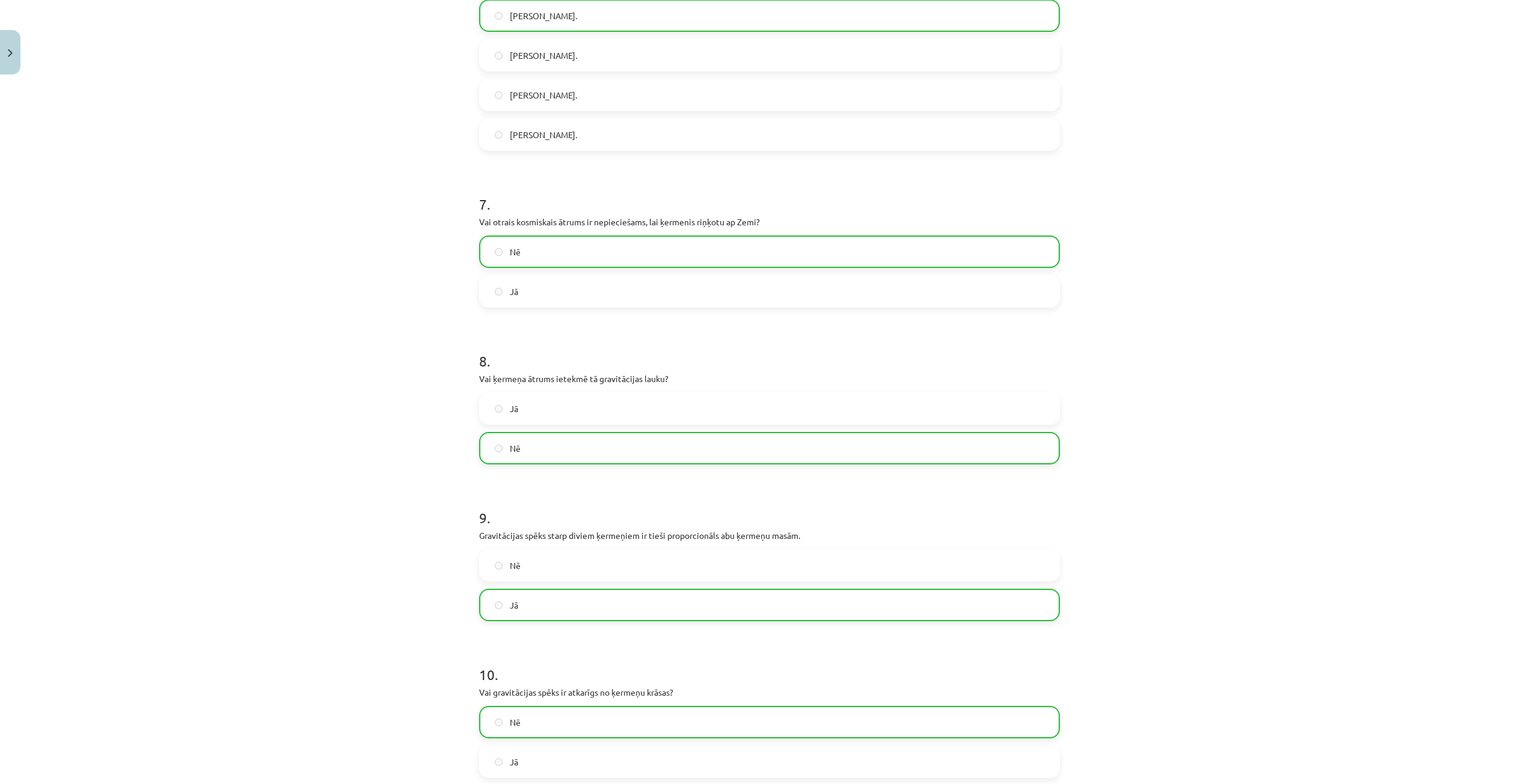
scroll to position [1494, 0]
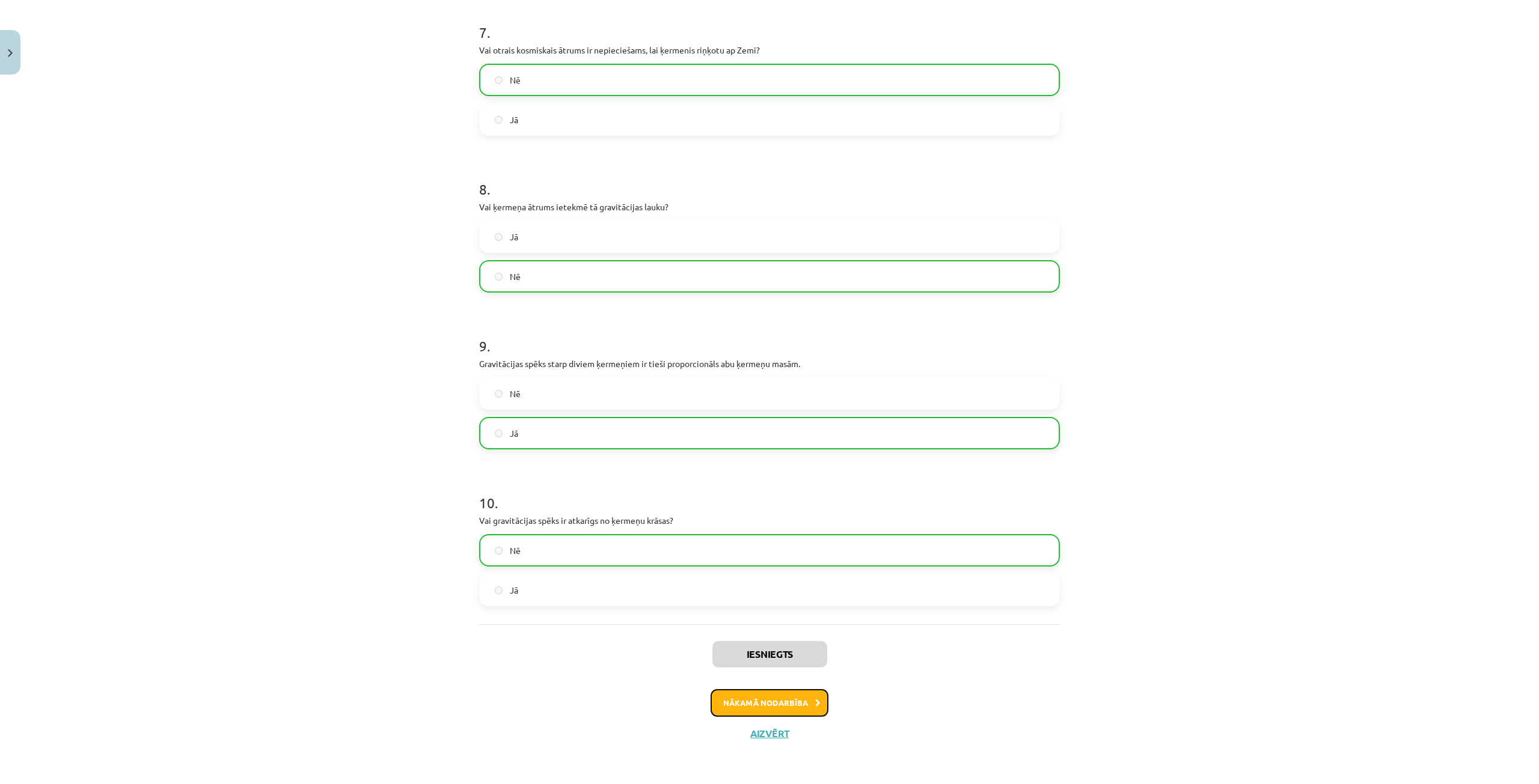
click at [776, 710] on button "Nākamā nodarbība" at bounding box center [770, 703] width 118 height 28
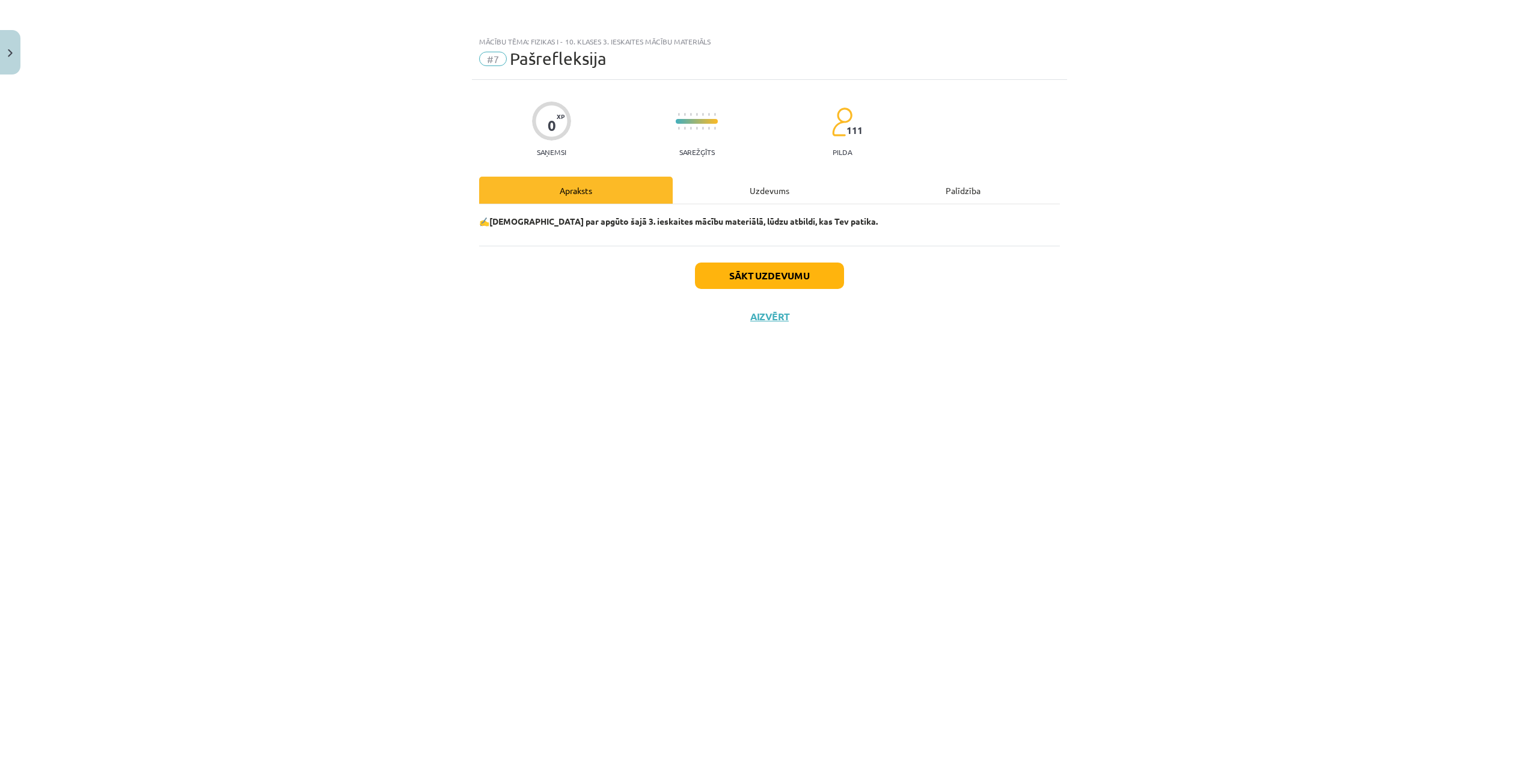
scroll to position [0, 0]
click at [764, 284] on button "Sākt uzdevumu" at bounding box center [769, 276] width 149 height 27
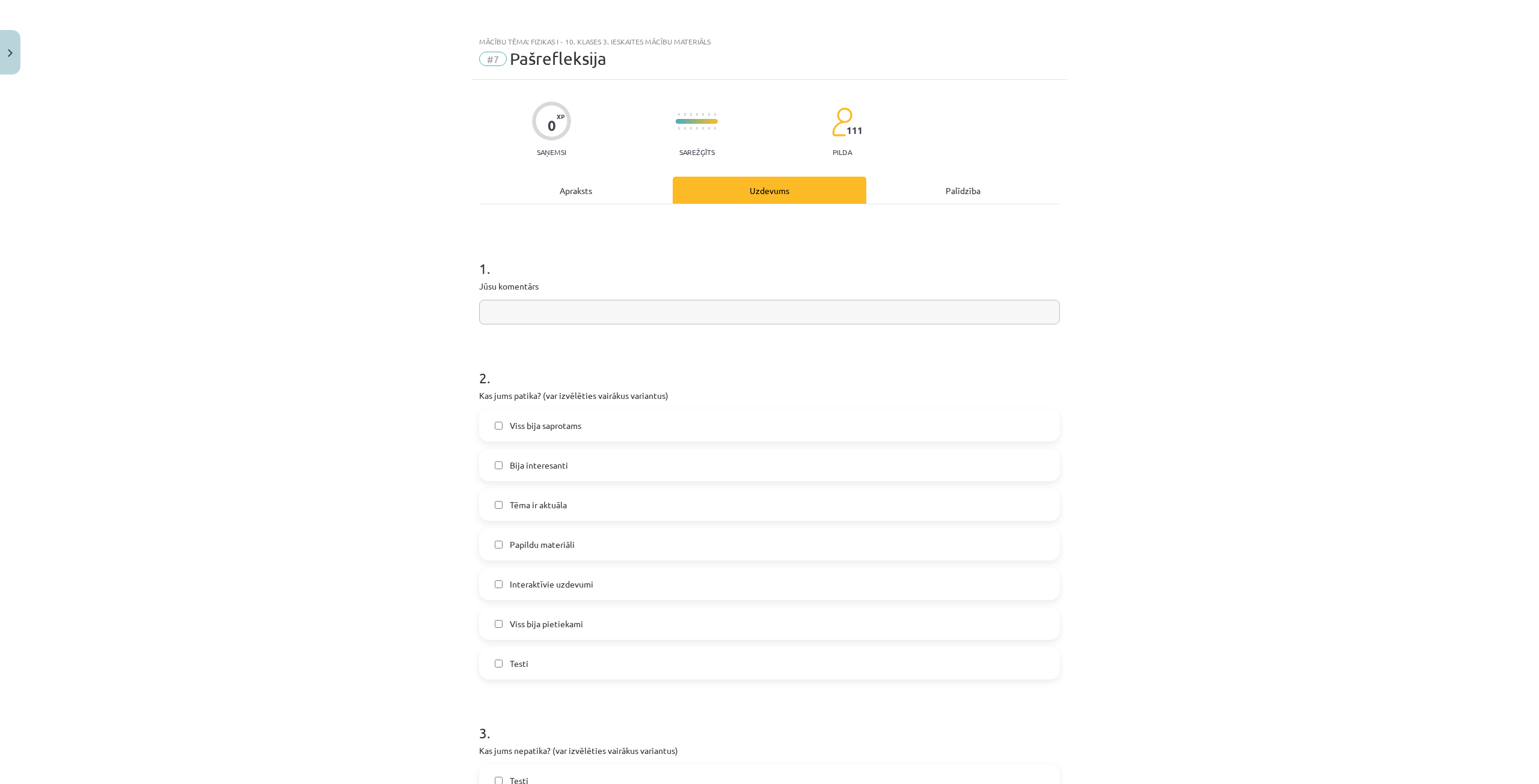
click at [550, 312] on input "text" at bounding box center [770, 311] width 581 height 25
type input "**"
click at [606, 429] on label "Viss bija saprotams" at bounding box center [770, 425] width 578 height 30
click at [600, 460] on label "Bija interesanti" at bounding box center [770, 465] width 578 height 30
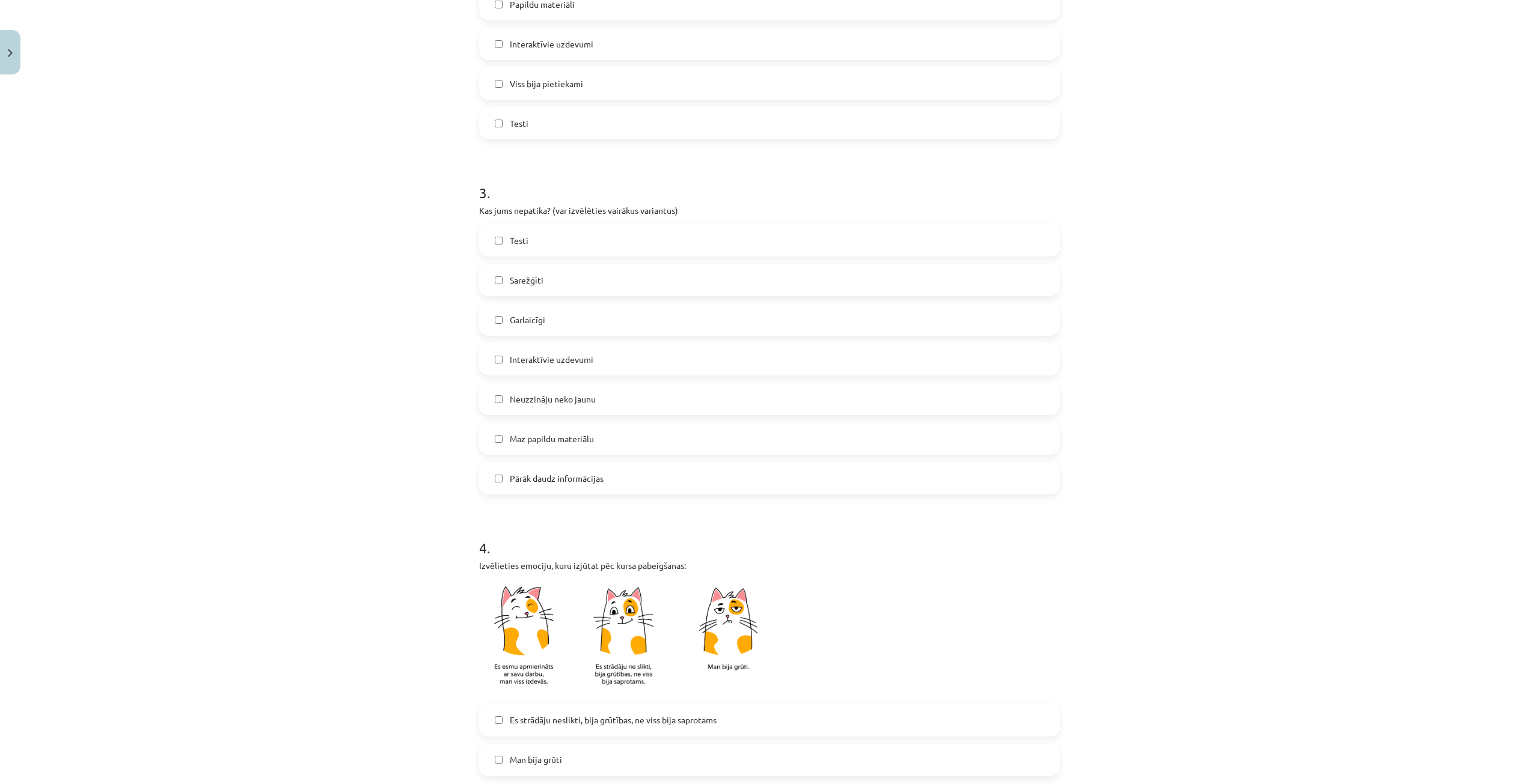
scroll to position [541, 0]
drag, startPoint x: 603, startPoint y: 478, endPoint x: 597, endPoint y: 486, distance: 10.0
click at [603, 480] on label "Pārāk daudz informācijas" at bounding box center [770, 477] width 578 height 30
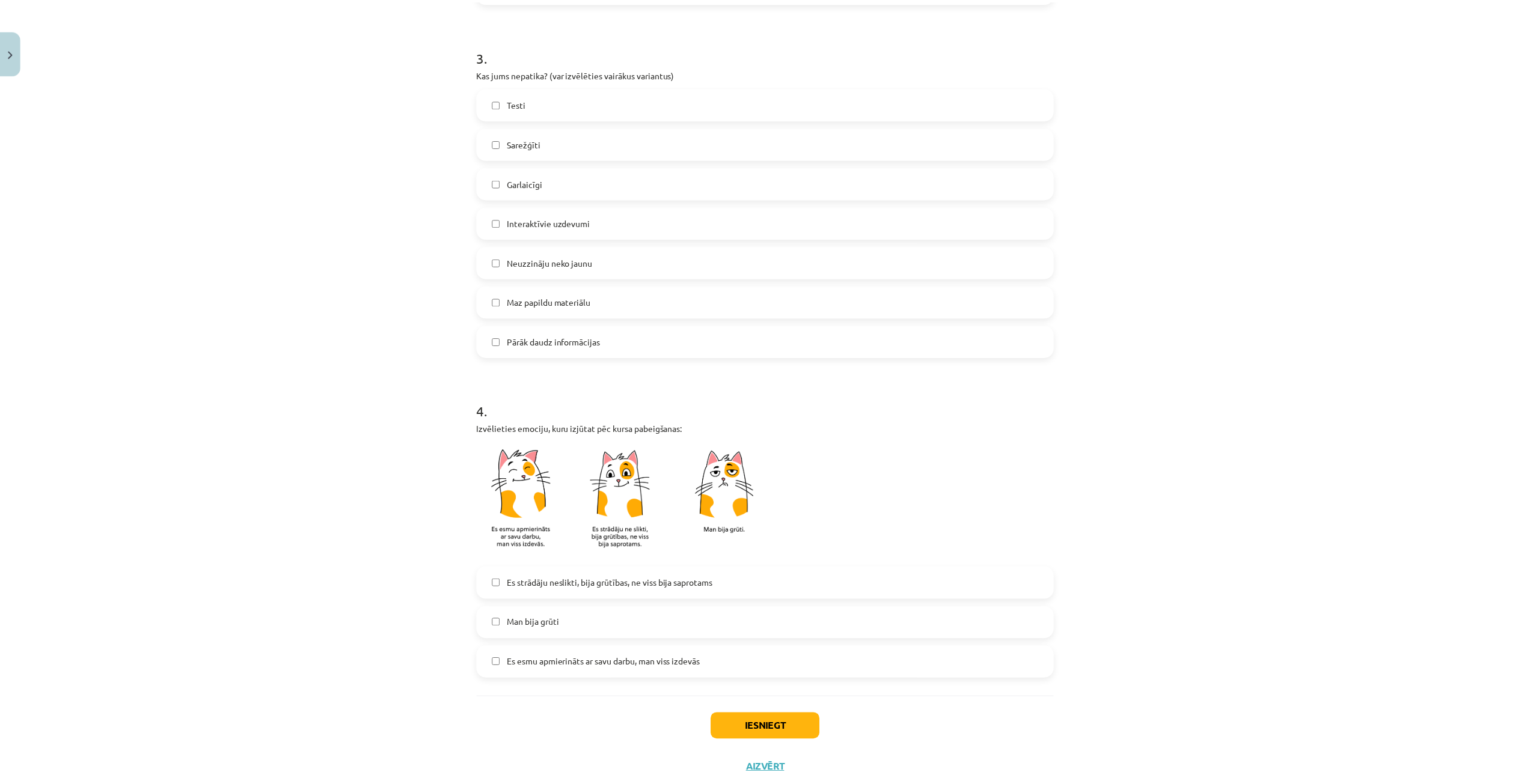
scroll to position [712, 0]
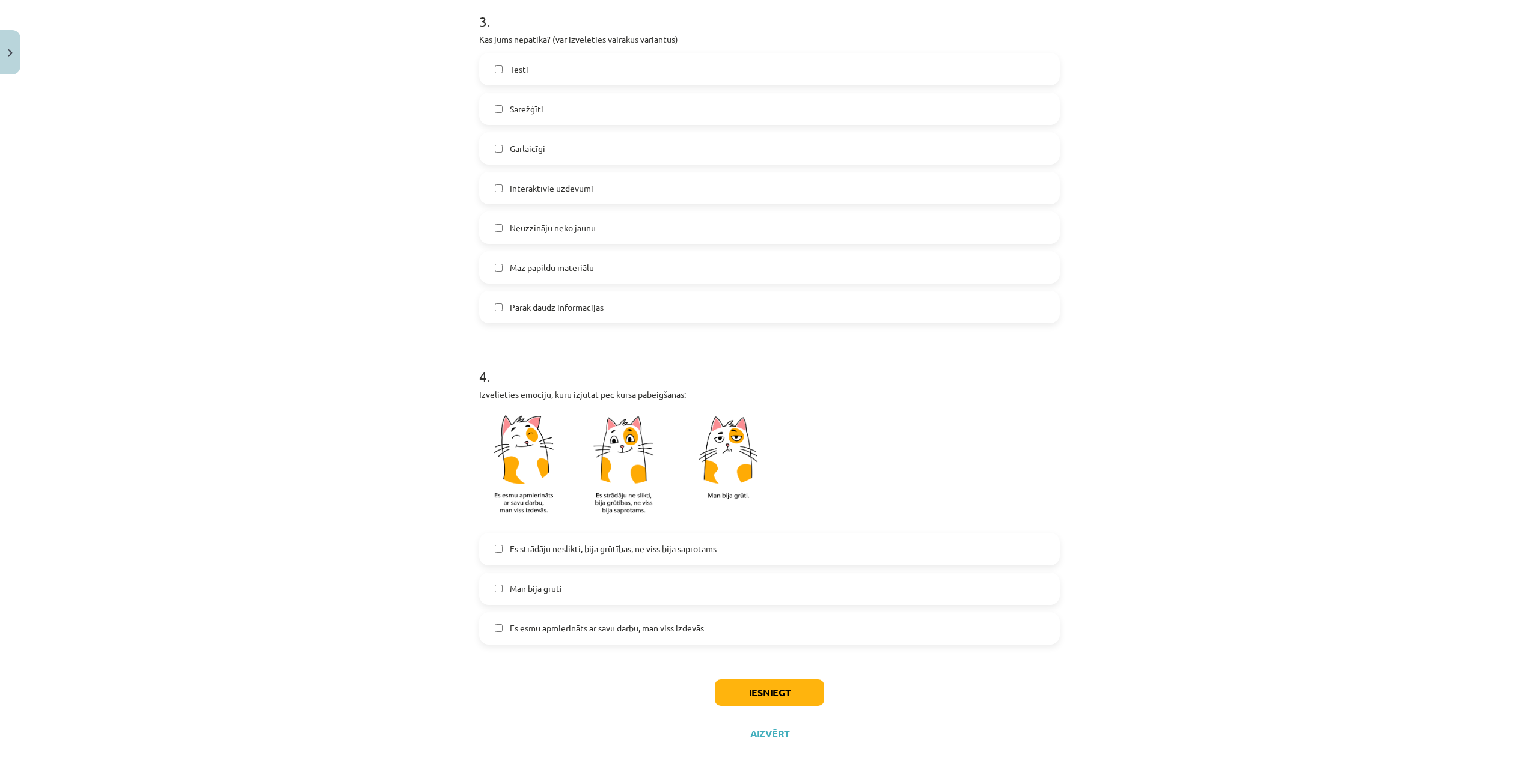
click at [638, 629] on span "Es esmu apmierināts ar savu darbu, man viss izdevās" at bounding box center [607, 628] width 194 height 13
click at [745, 697] on button "Iesniegt" at bounding box center [769, 693] width 109 height 27
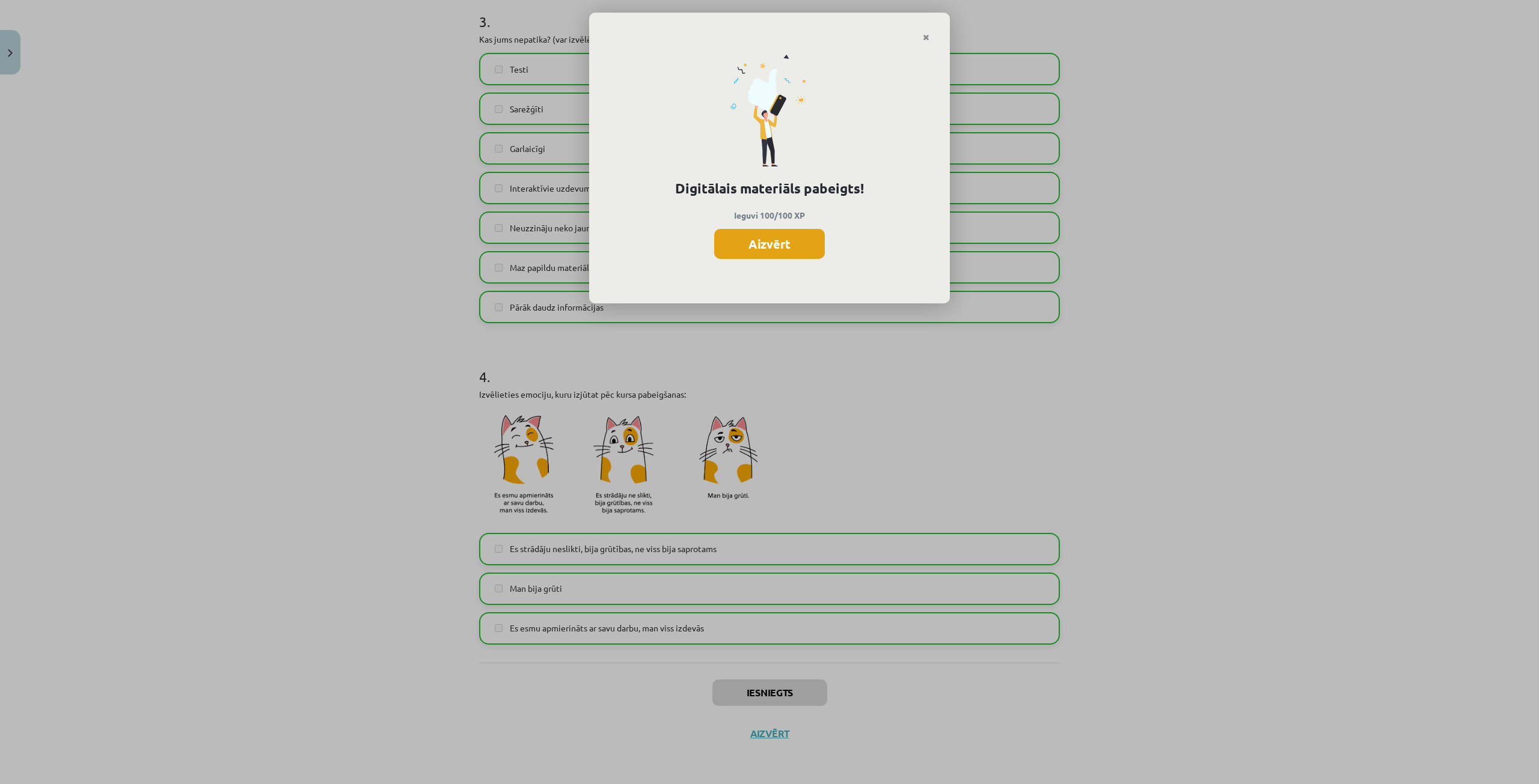
click at [748, 240] on button "Aizvērt" at bounding box center [769, 243] width 111 height 30
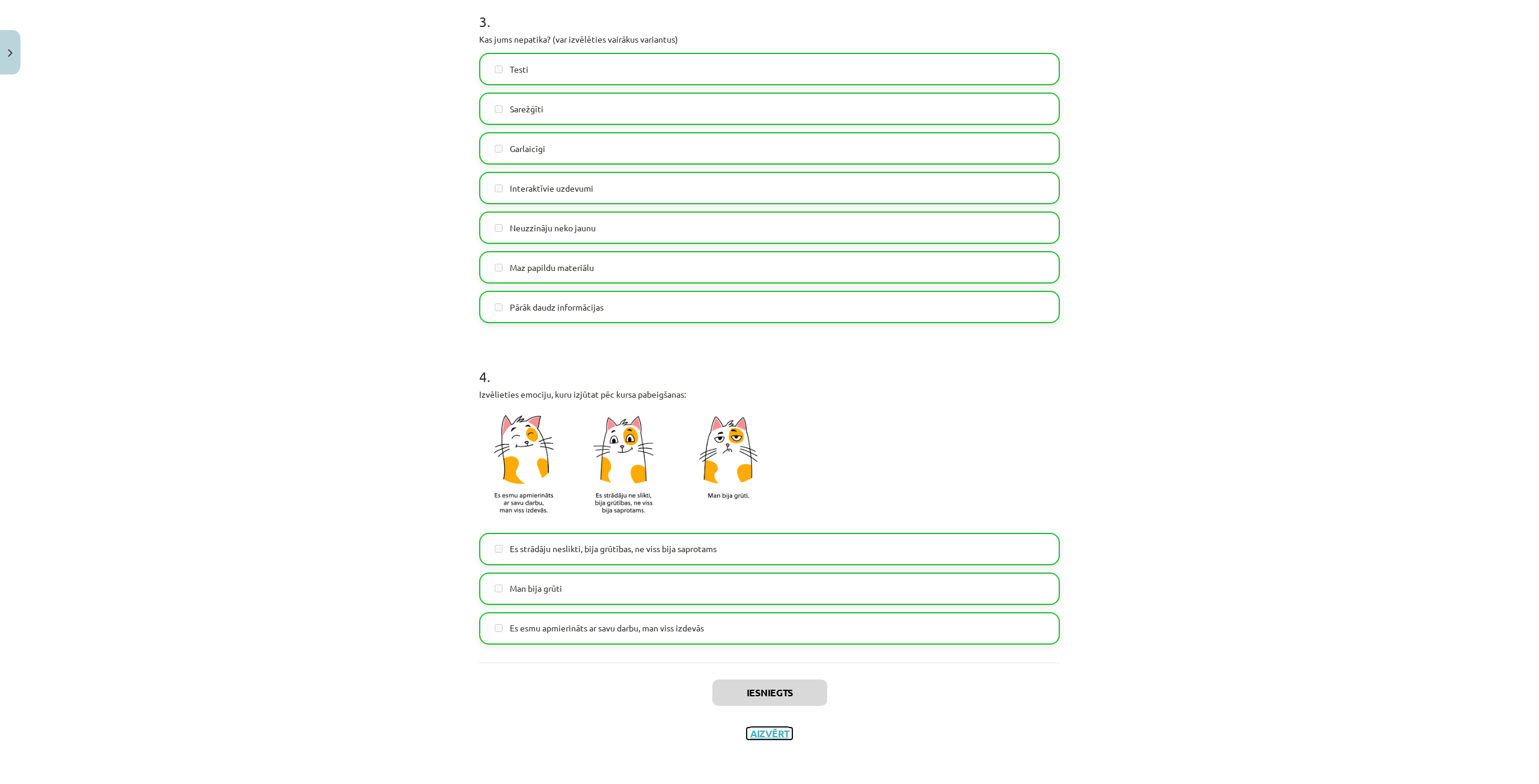
click at [765, 739] on button "Aizvērt" at bounding box center [769, 734] width 46 height 12
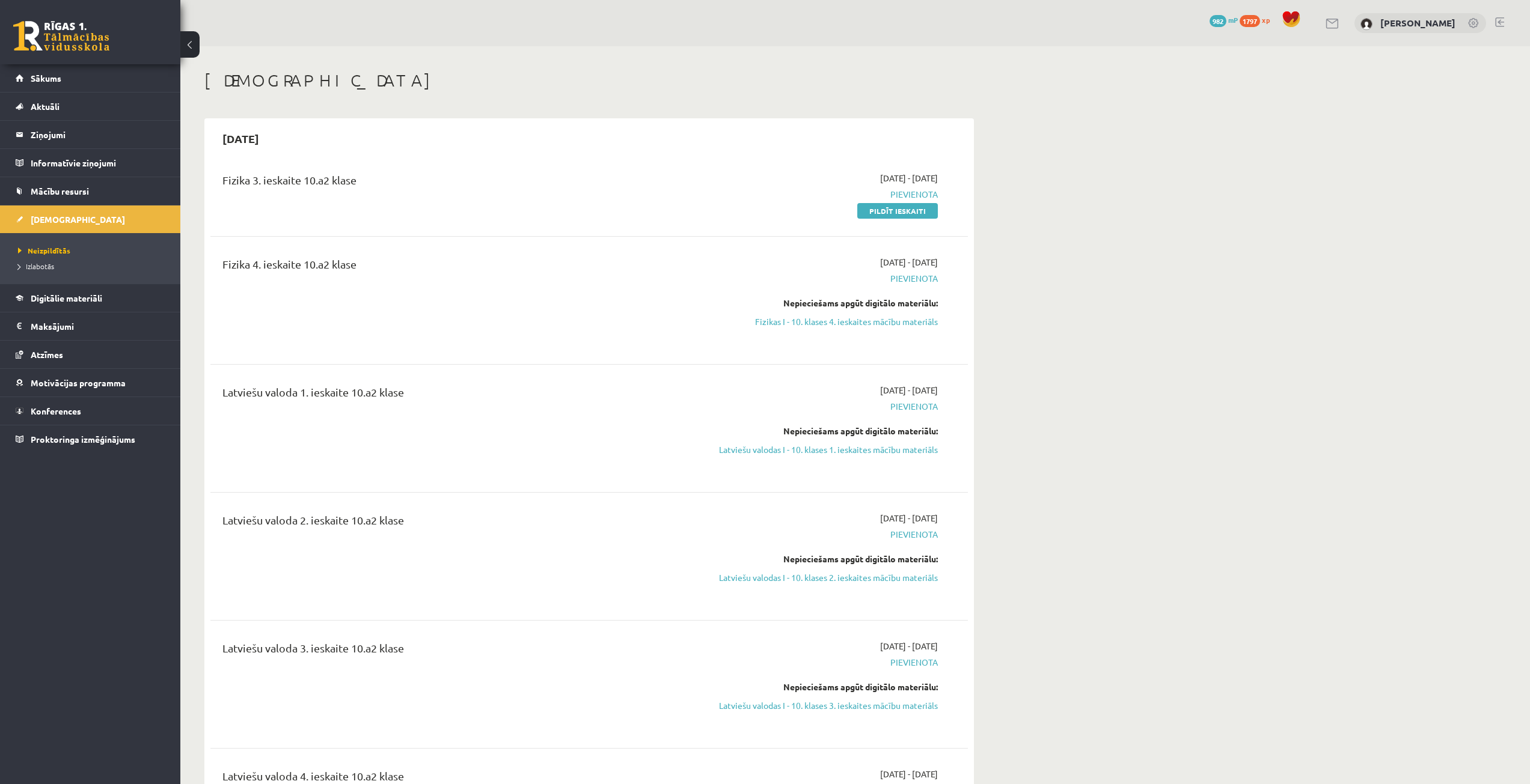
drag, startPoint x: 909, startPoint y: 206, endPoint x: 818, endPoint y: 68, distance: 165.3
click at [909, 206] on link "Pildīt ieskaiti" at bounding box center [898, 211] width 81 height 16
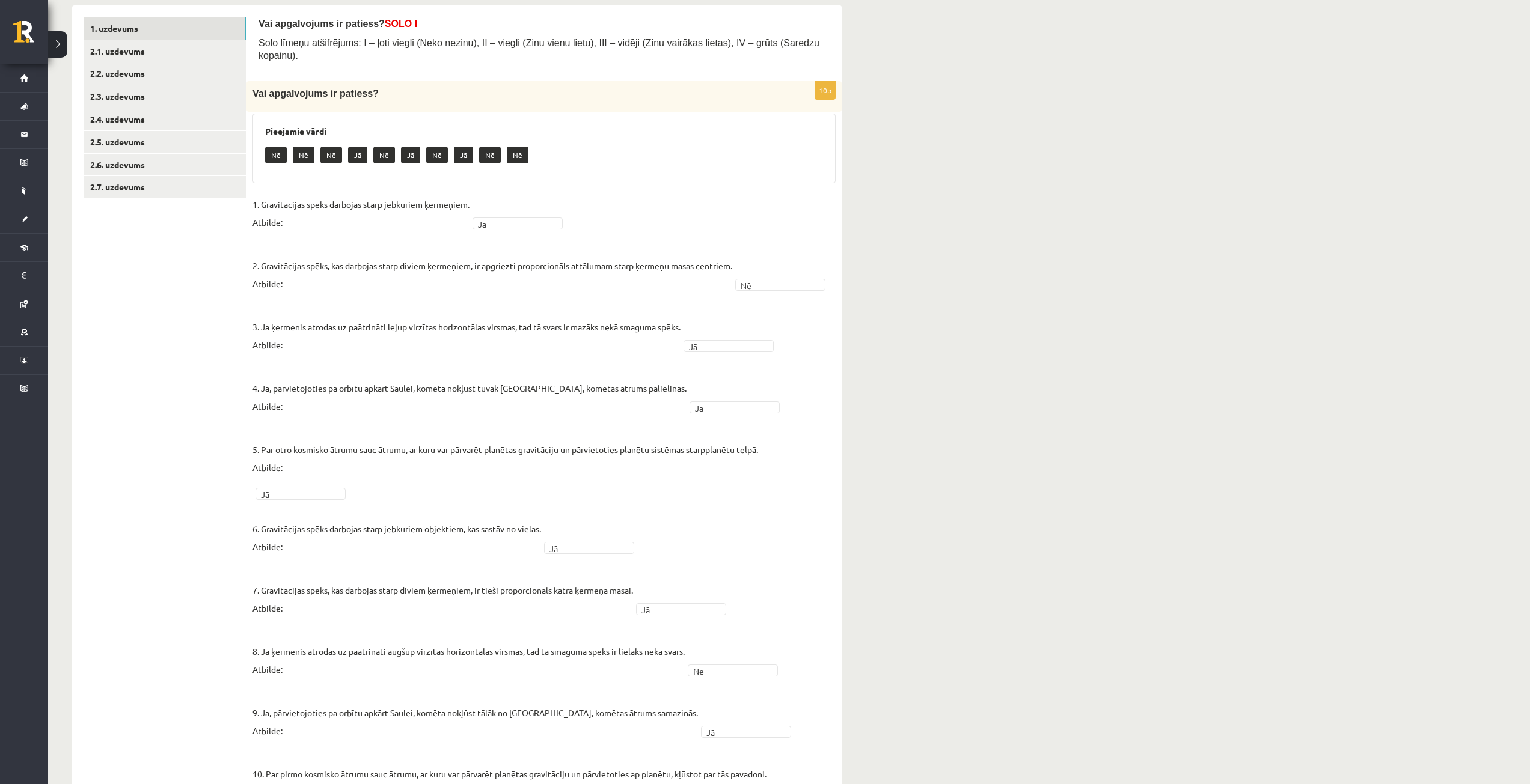
scroll to position [90, 0]
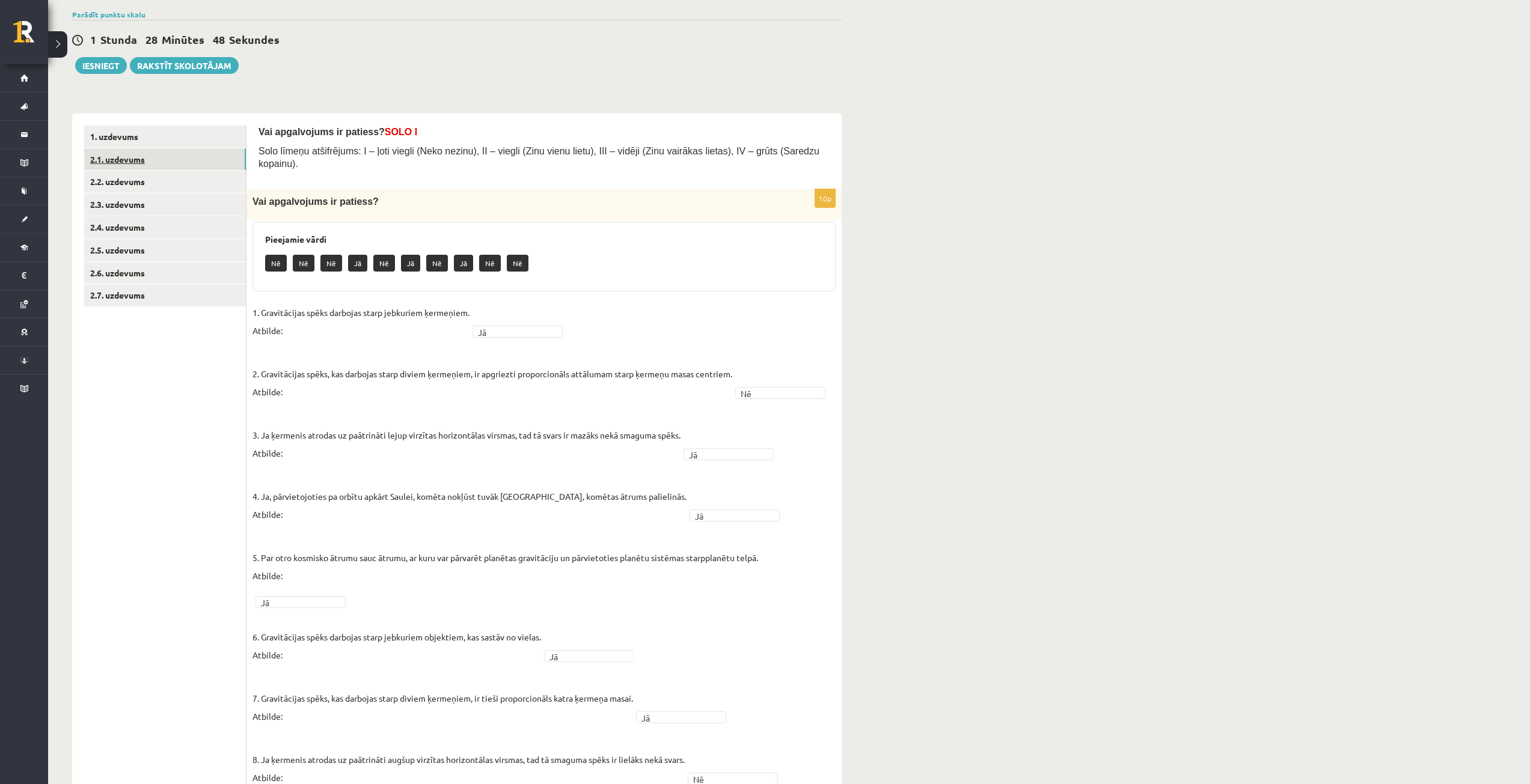
click at [144, 164] on link "2.1. uzdevums" at bounding box center [165, 160] width 162 height 23
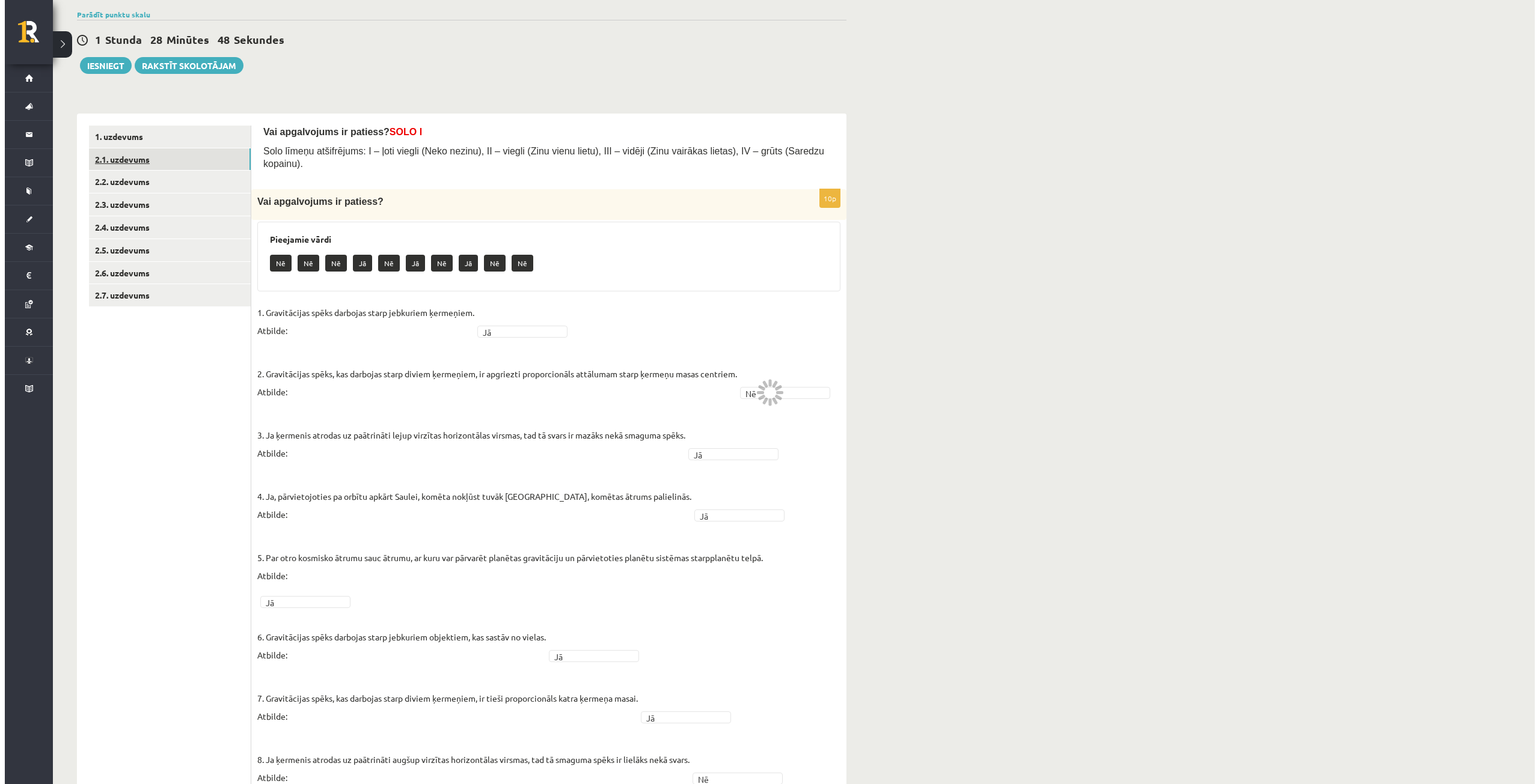
scroll to position [0, 0]
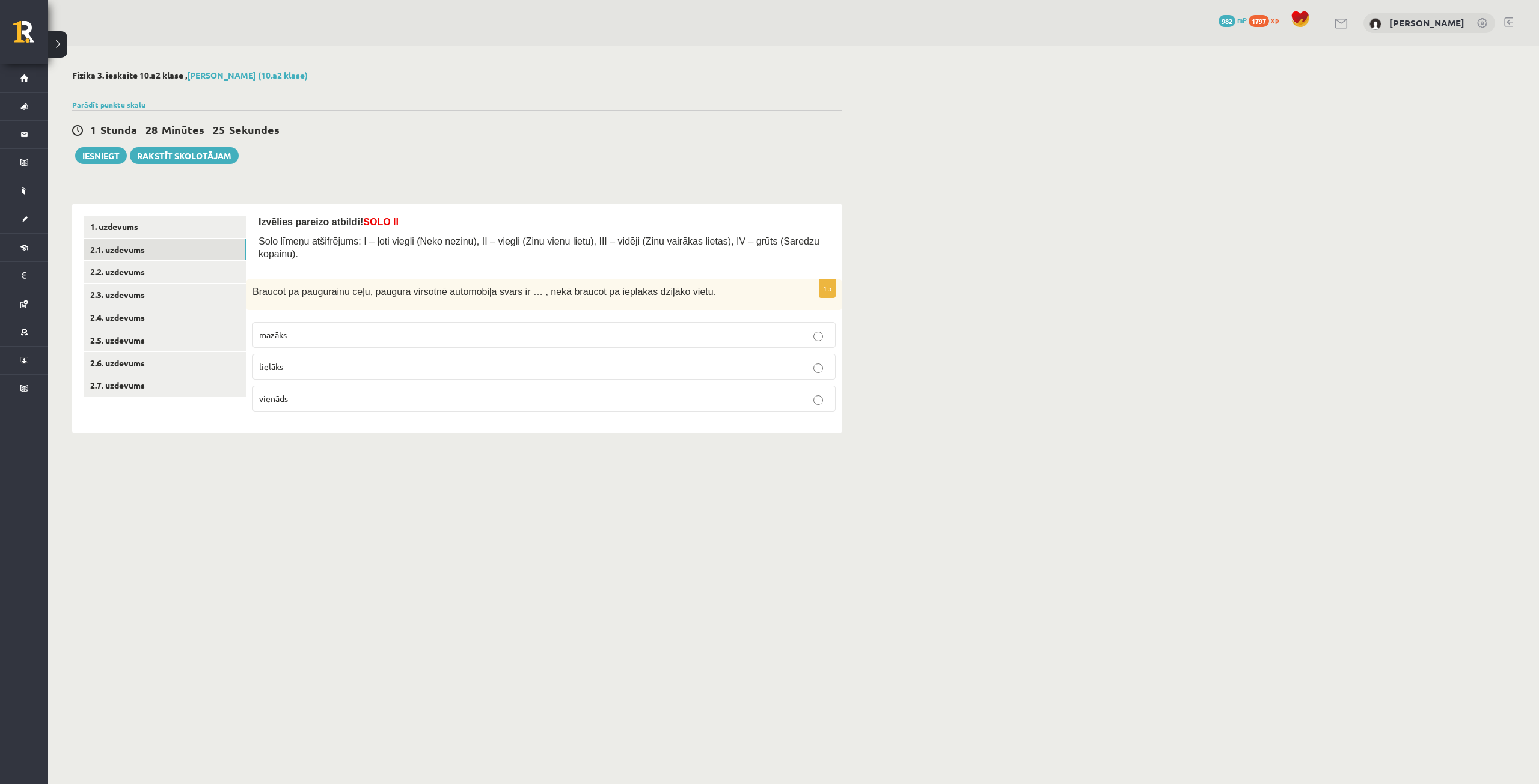
click at [458, 329] on p "mazāks" at bounding box center [544, 335] width 570 height 13
click at [168, 278] on link "2.2. uzdevums" at bounding box center [165, 272] width 162 height 23
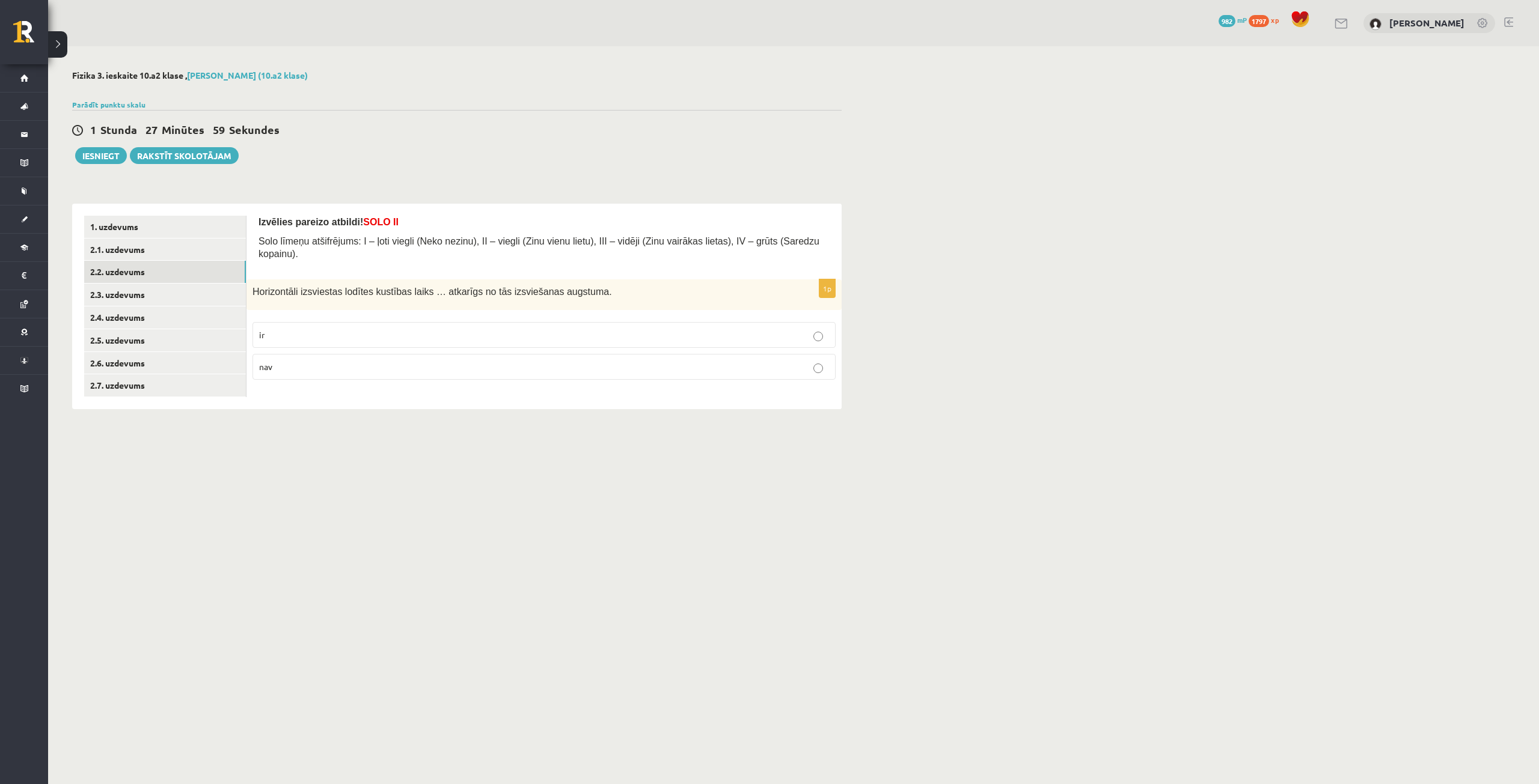
click at [418, 331] on label "ir" at bounding box center [544, 335] width 584 height 26
click at [153, 283] on link "2.2. uzdevums" at bounding box center [165, 272] width 162 height 23
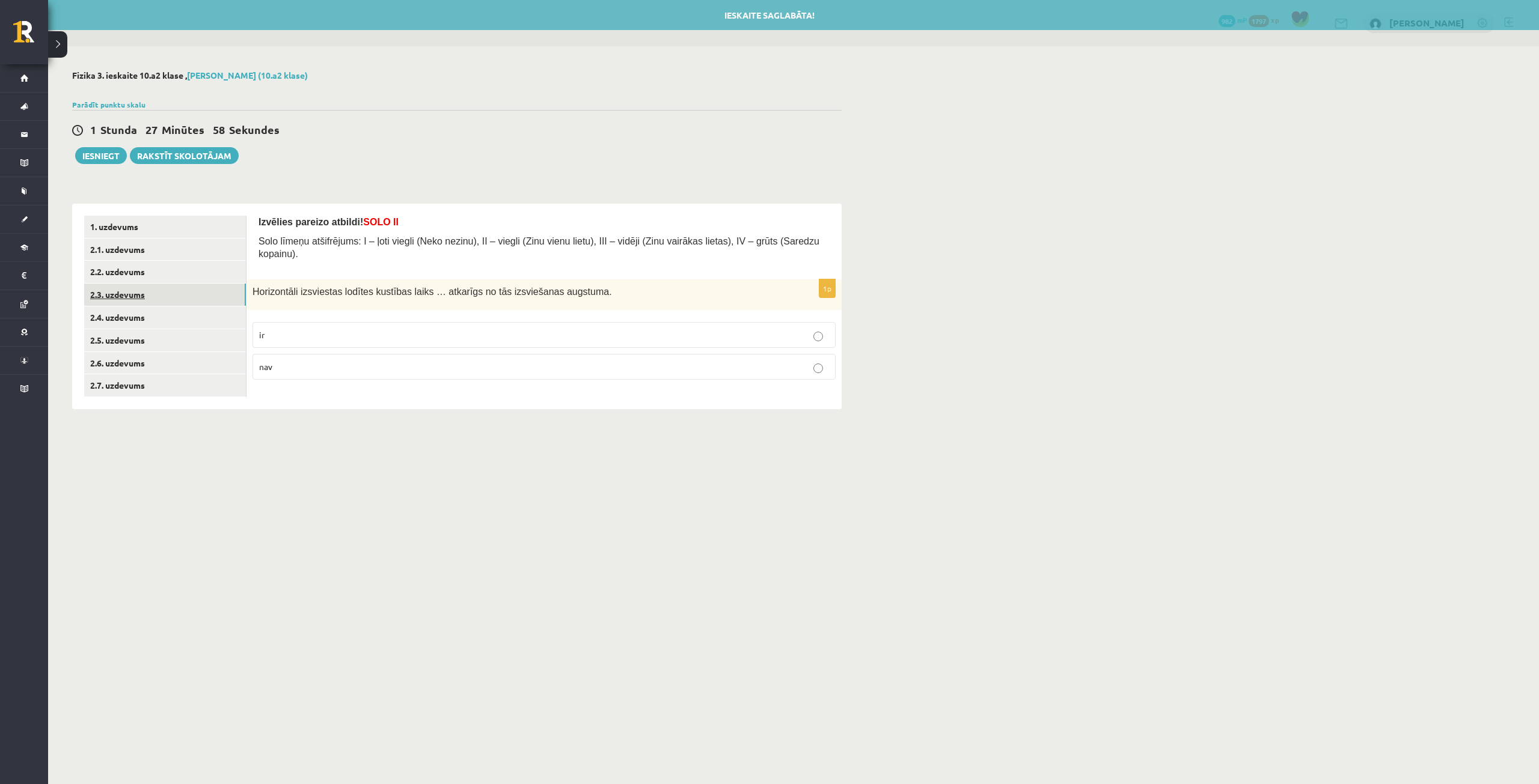
click at [152, 294] on link "2.3. uzdevums" at bounding box center [165, 295] width 162 height 23
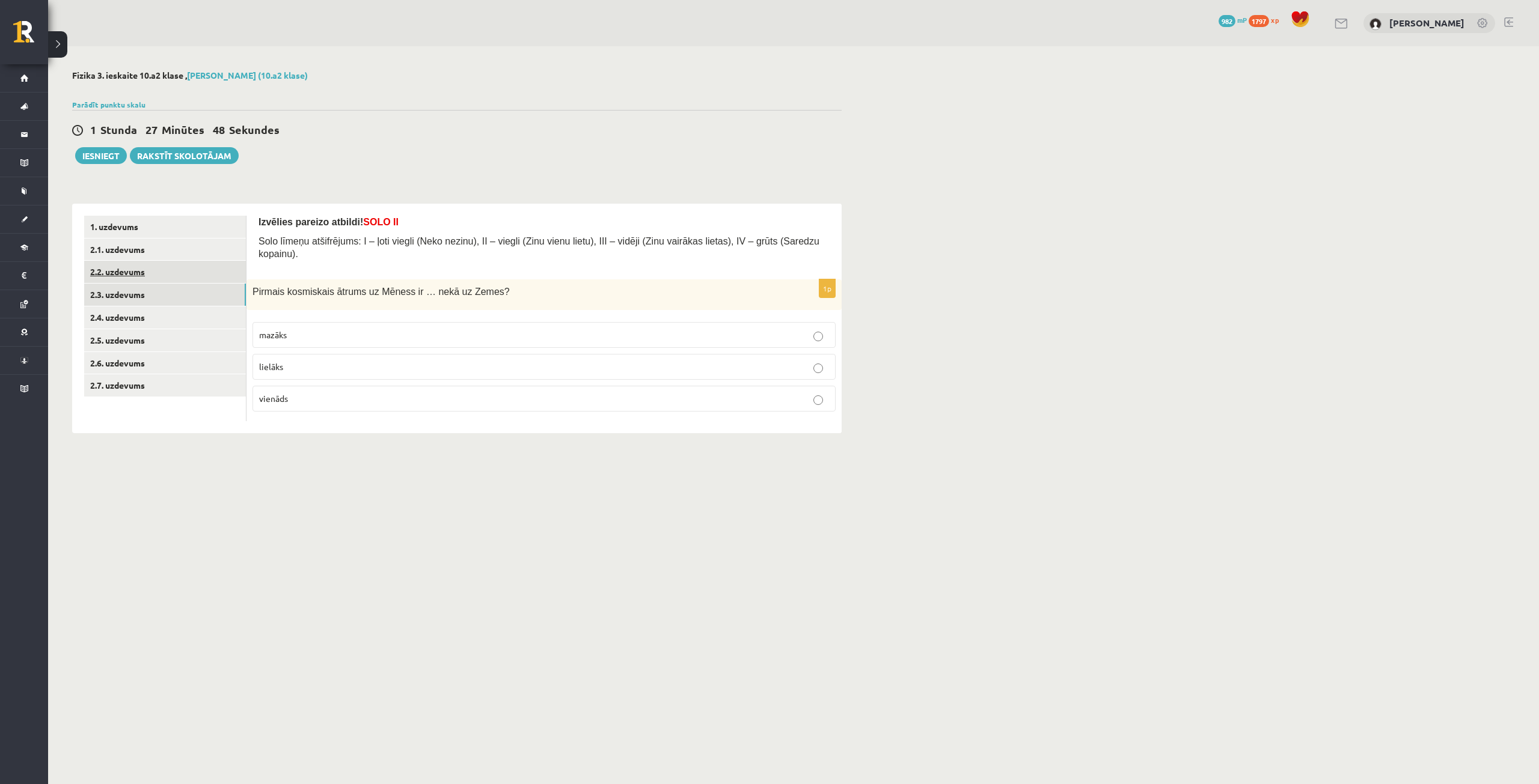
click at [175, 275] on link "2.2. uzdevums" at bounding box center [165, 272] width 162 height 23
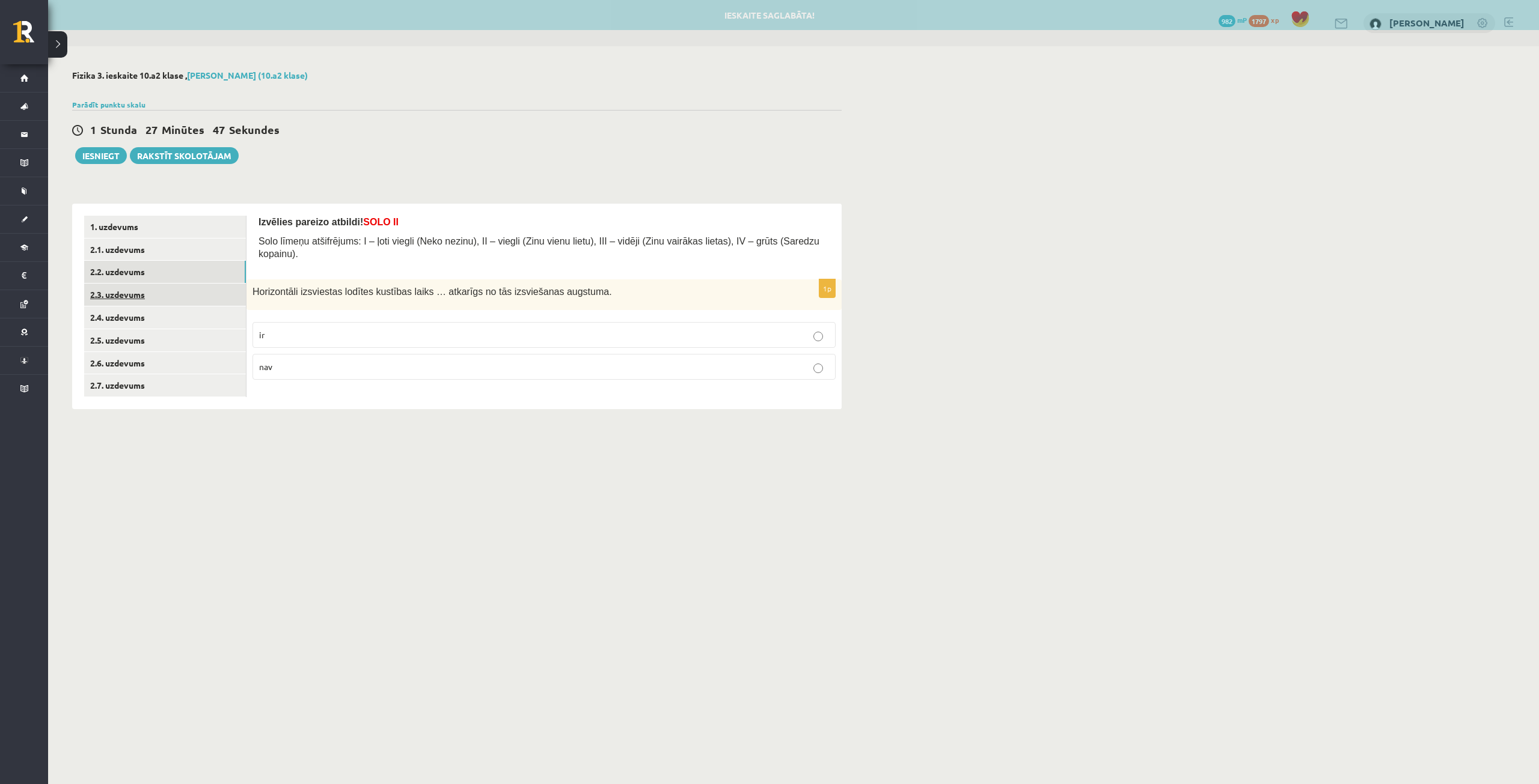
click at [174, 300] on link "2.3. uzdevums" at bounding box center [165, 295] width 162 height 23
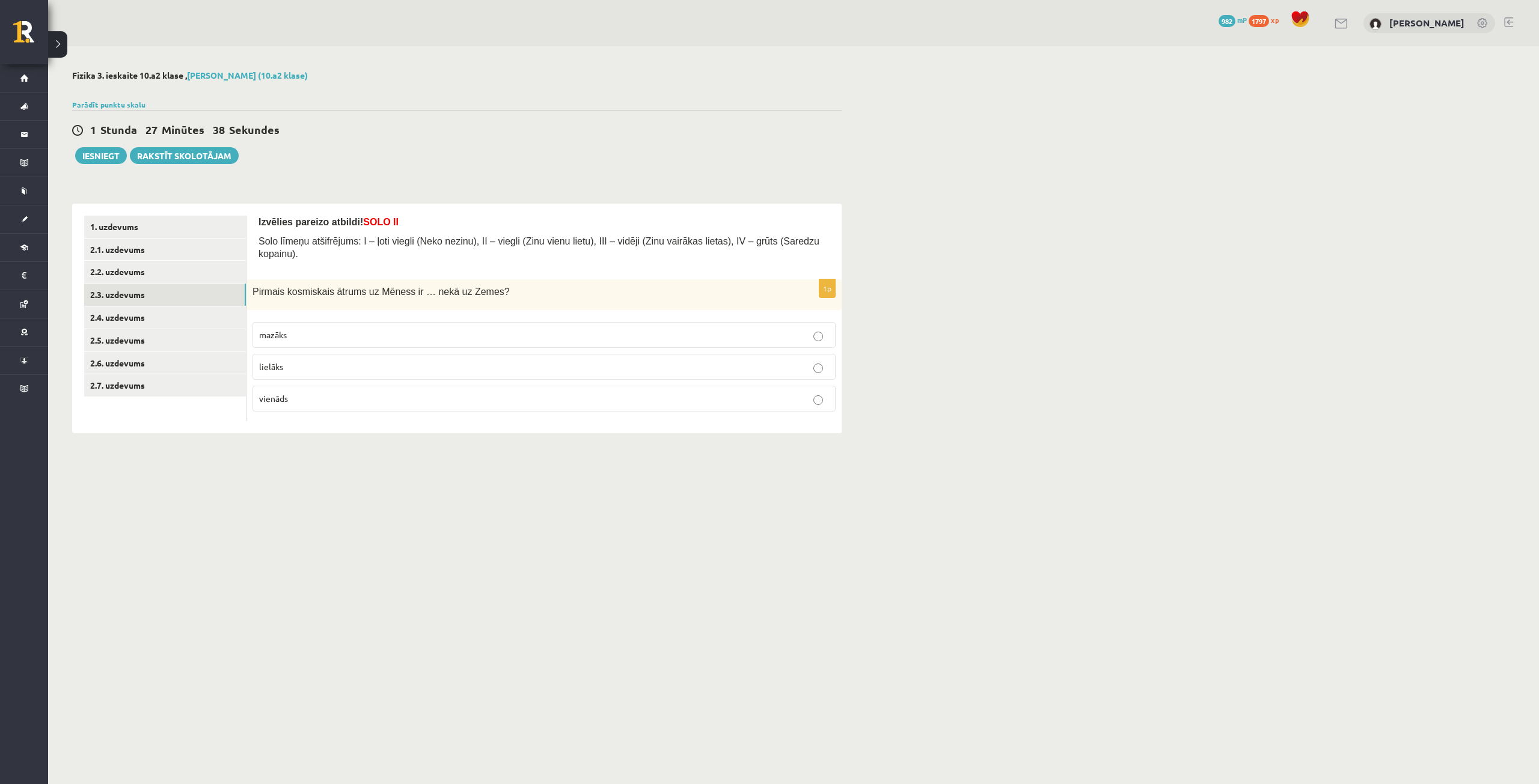
click at [329, 329] on p "mazāks" at bounding box center [544, 335] width 570 height 13
click at [209, 325] on link "2.4. uzdevums" at bounding box center [165, 317] width 162 height 23
click at [414, 329] on p "mazāks" at bounding box center [544, 335] width 570 height 13
click at [110, 333] on link "2.5. uzdevums" at bounding box center [165, 341] width 162 height 23
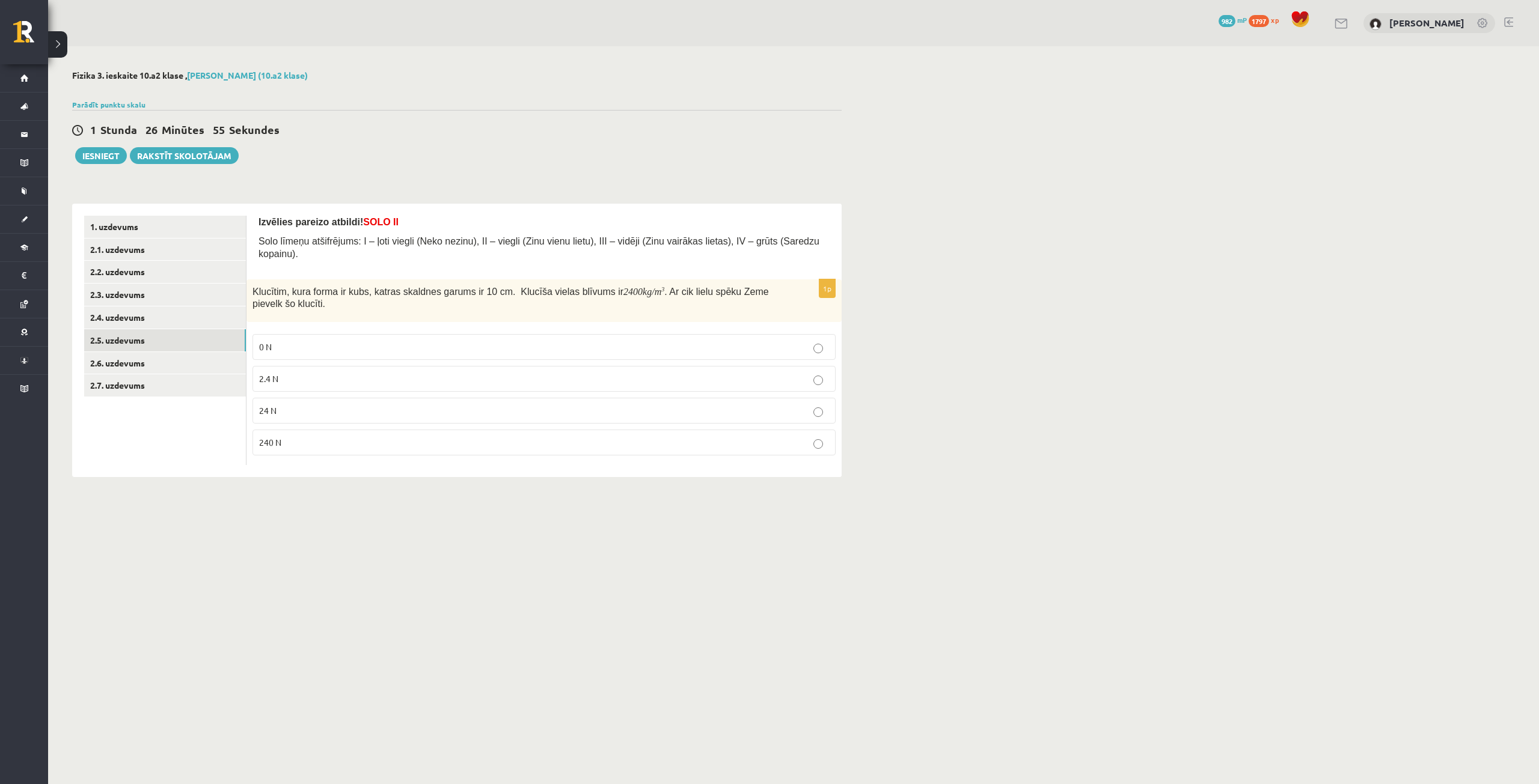
click at [300, 404] on p "24 N" at bounding box center [544, 410] width 570 height 13
click at [190, 355] on link "2.6. uzdevums" at bounding box center [165, 363] width 162 height 23
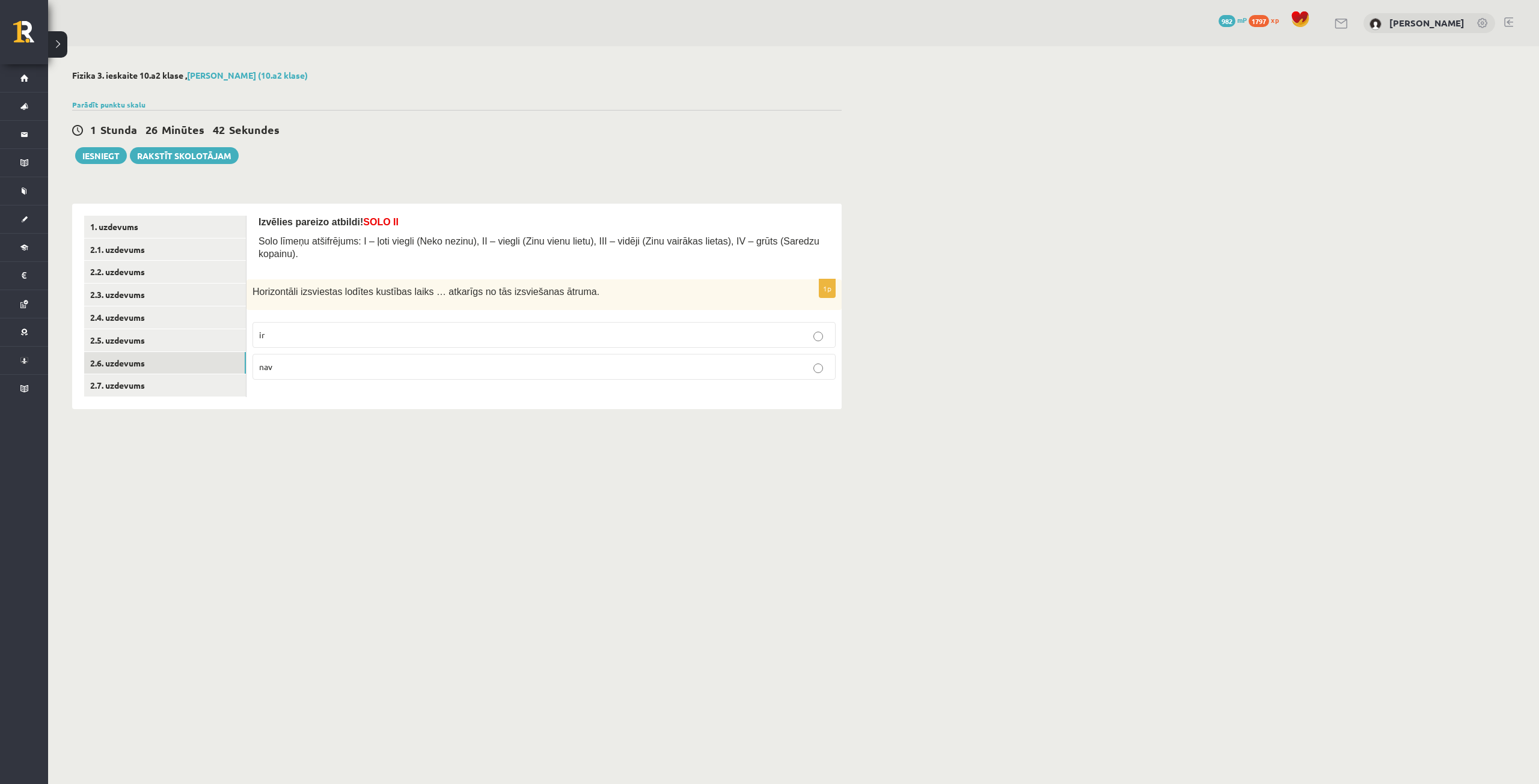
click at [320, 354] on label "nav" at bounding box center [544, 366] width 584 height 26
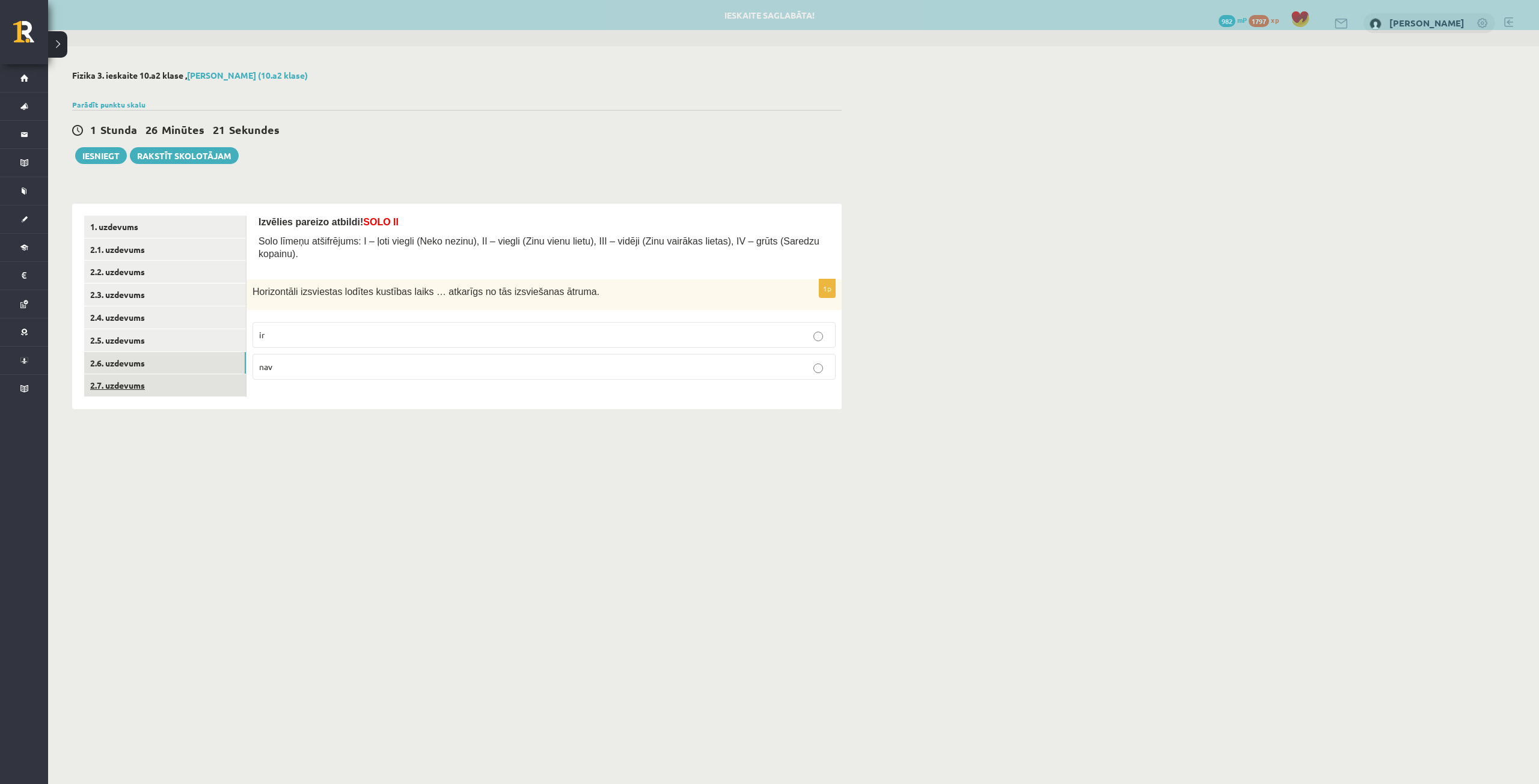
click at [202, 388] on link "2.7. uzdevums" at bounding box center [165, 386] width 162 height 23
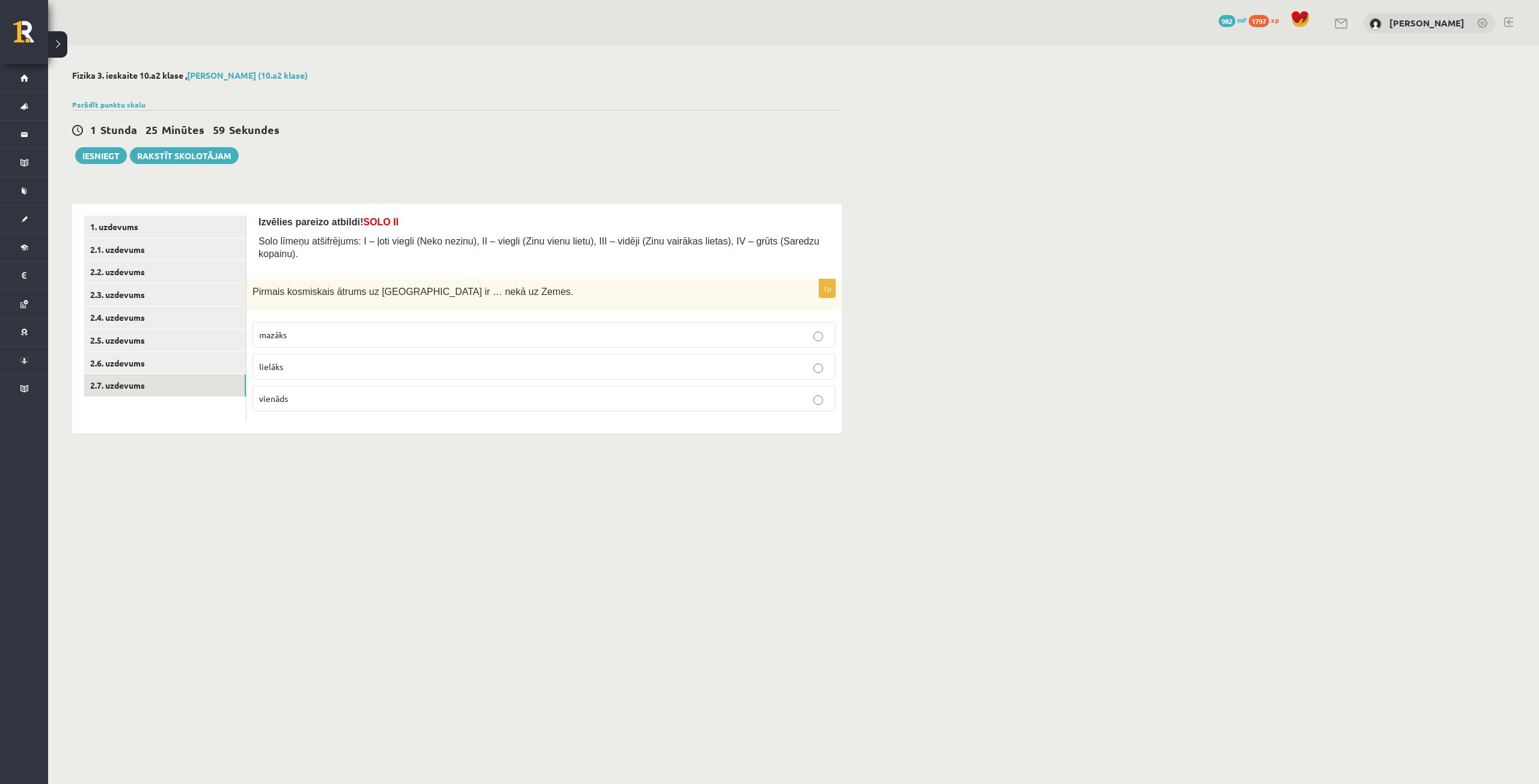
click at [394, 329] on p "mazāks" at bounding box center [544, 335] width 570 height 13
click at [111, 152] on button "Iesniegt" at bounding box center [101, 155] width 52 height 17
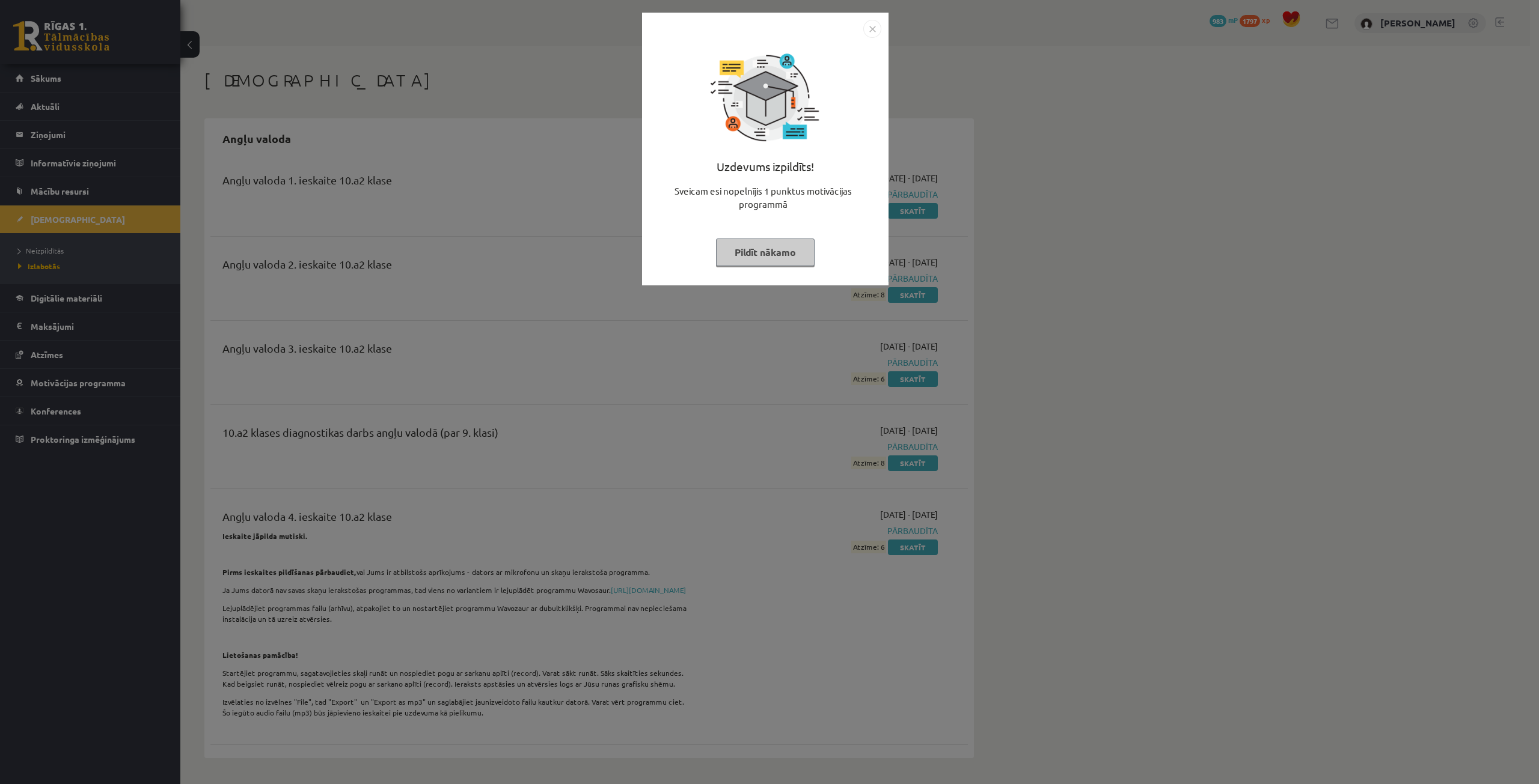
click at [784, 252] on button "Pildīt nākamo" at bounding box center [765, 252] width 99 height 28
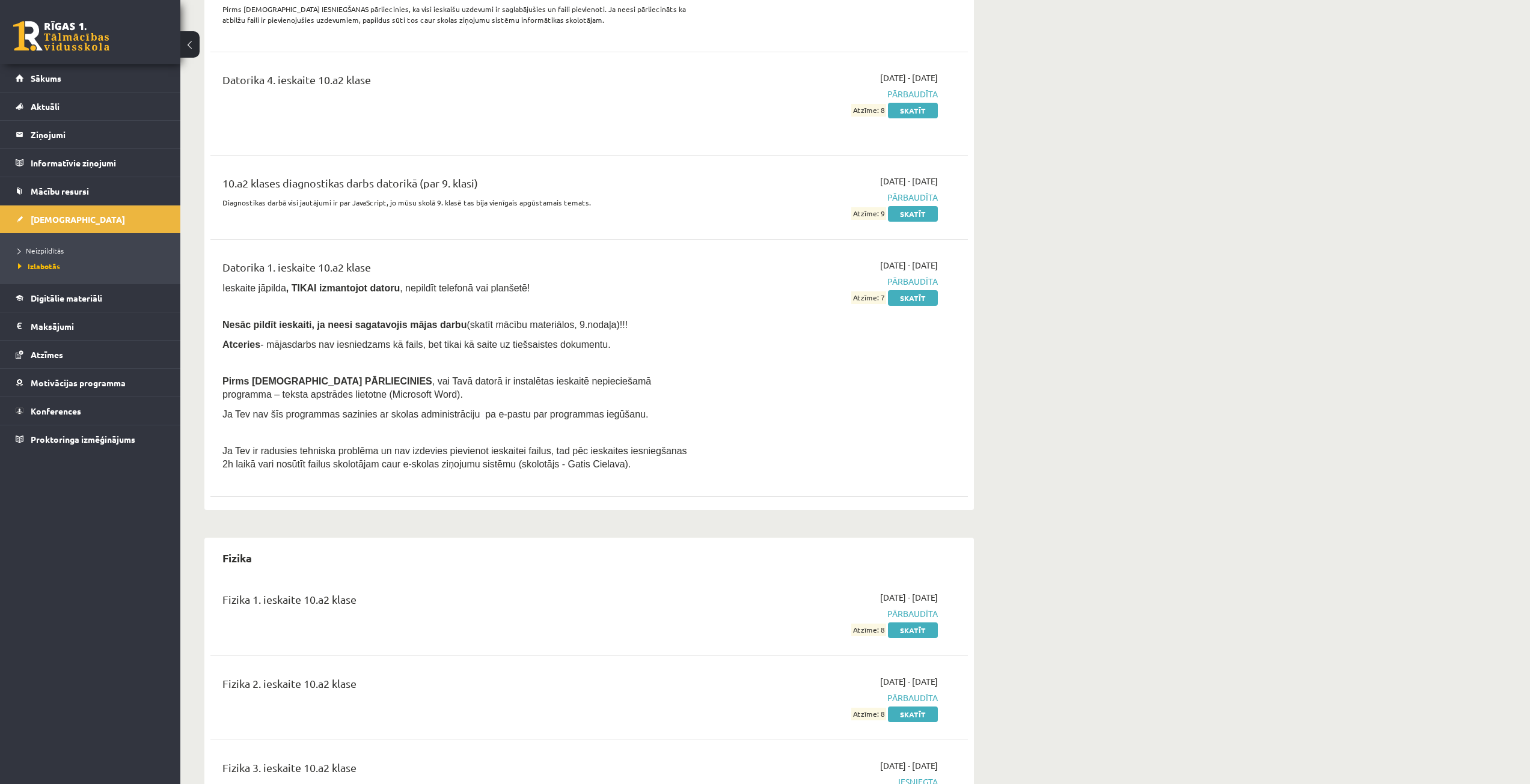
scroll to position [1442, 0]
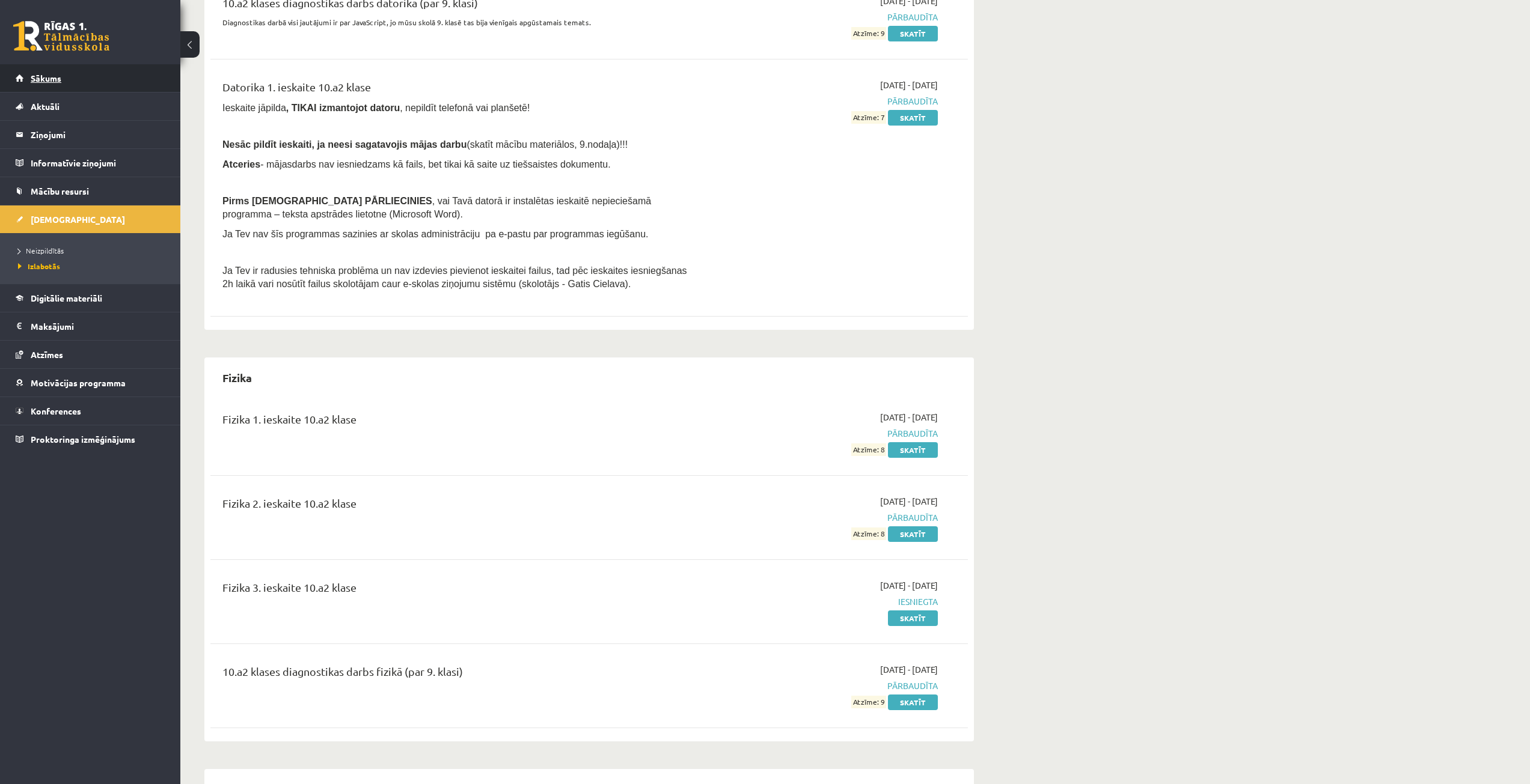
click at [74, 72] on link "Sākums" at bounding box center [91, 78] width 150 height 28
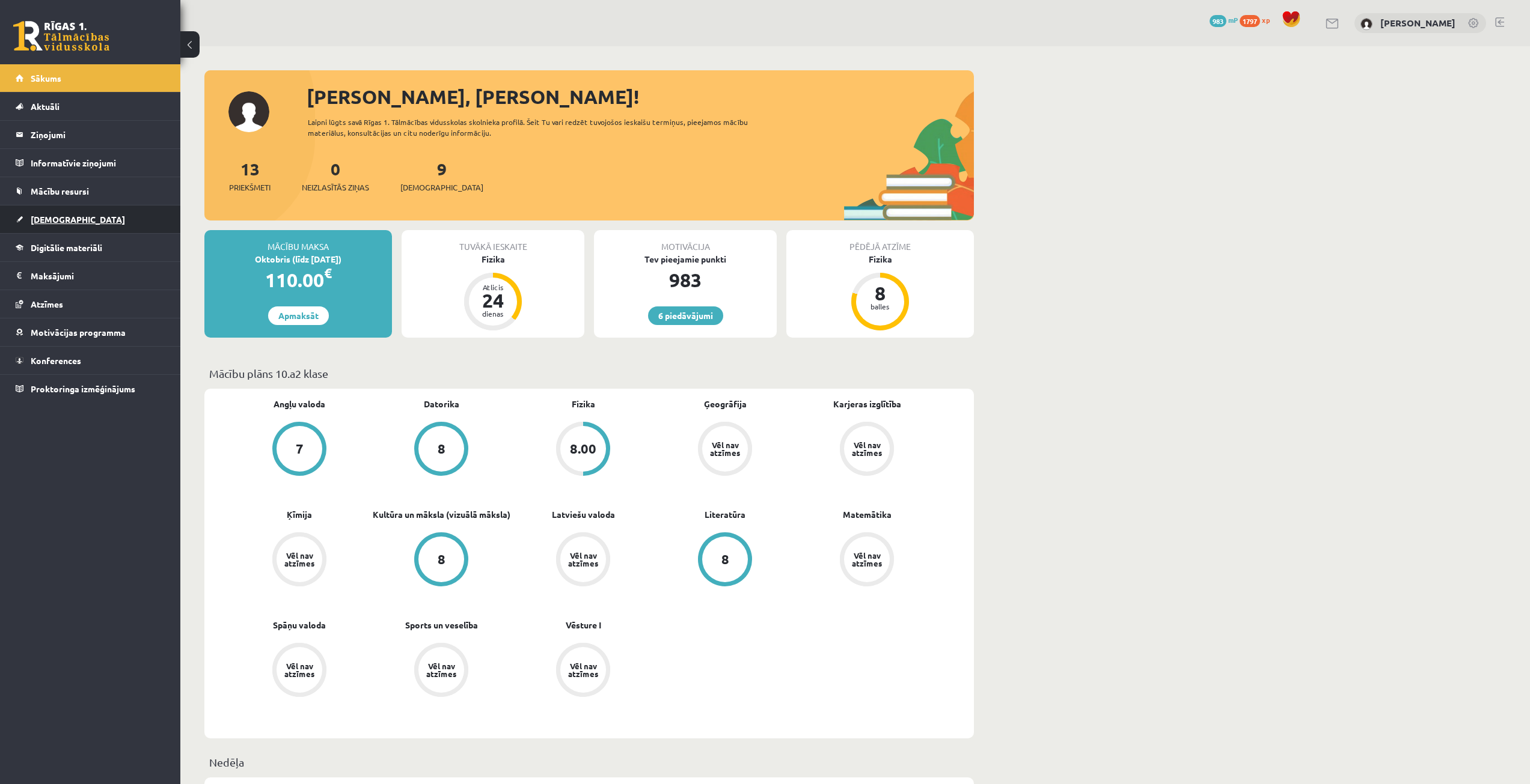
click at [50, 219] on span "[DEMOGRAPHIC_DATA]" at bounding box center [78, 219] width 94 height 11
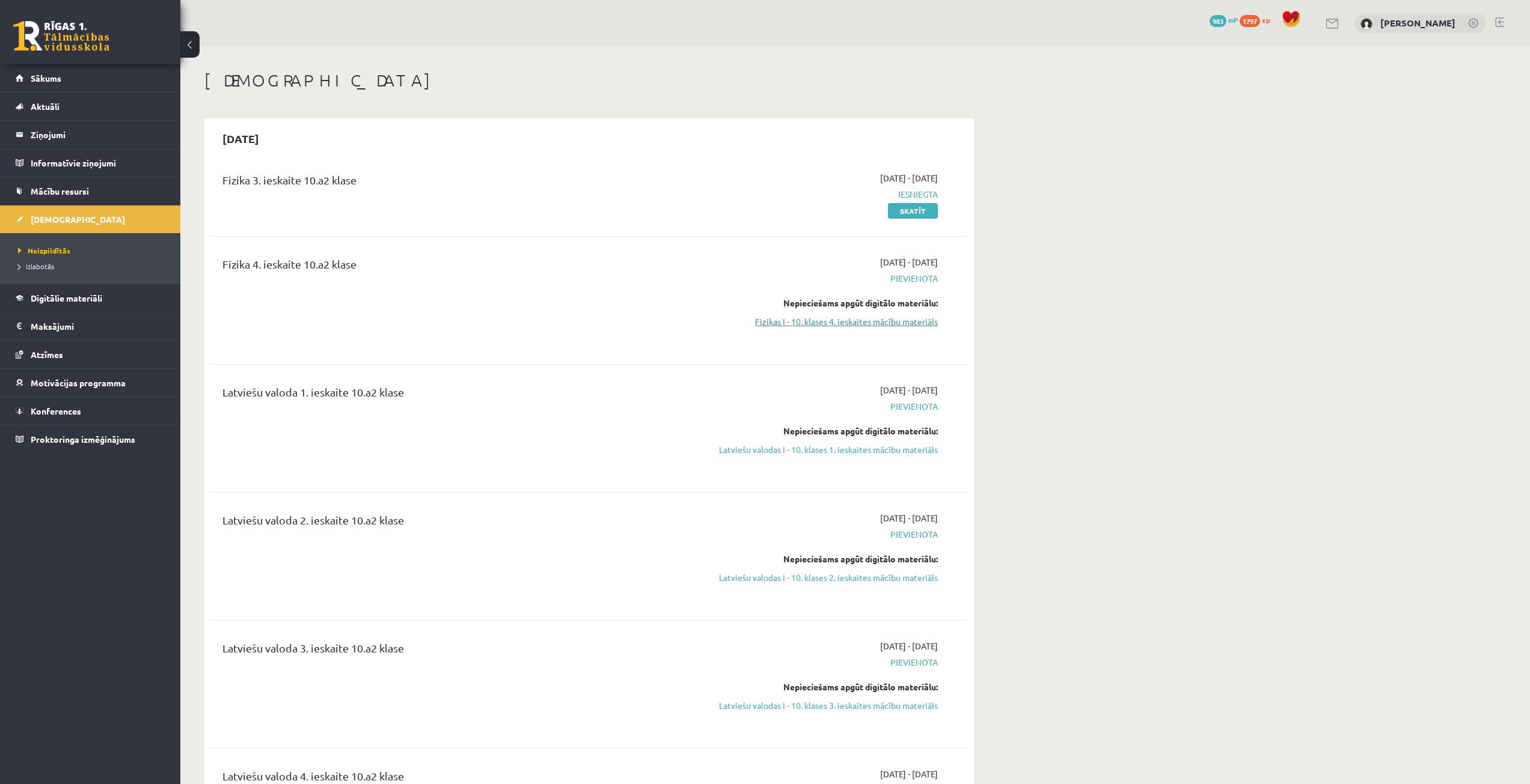
click at [826, 319] on link "Fizikas I - 10. klases 4. ieskaites mācību materiāls" at bounding box center [825, 321] width 227 height 13
click at [813, 325] on link "Fizikas I - 10. klases 4. ieskaites mācību materiāls" at bounding box center [825, 321] width 227 height 13
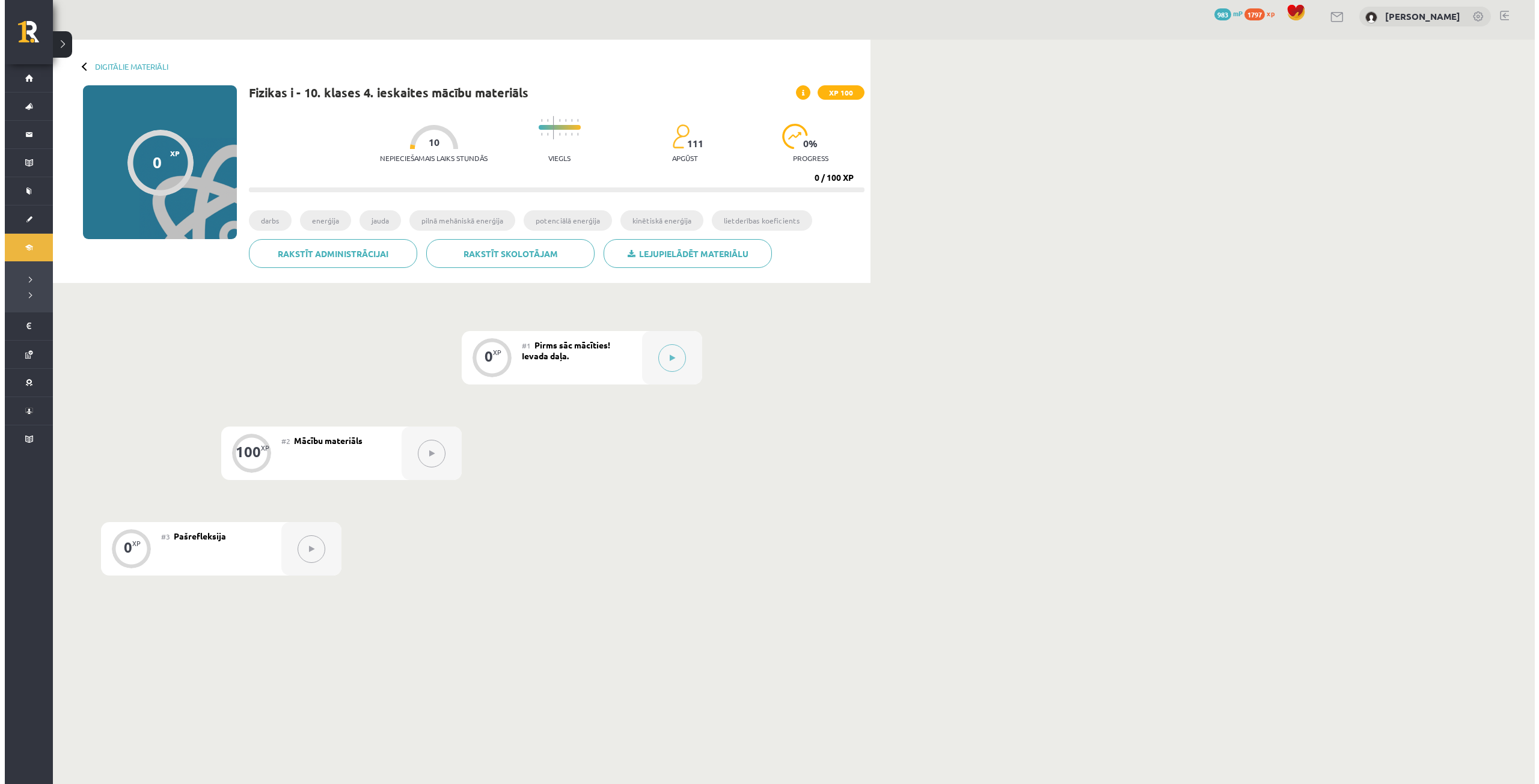
scroll to position [9, 0]
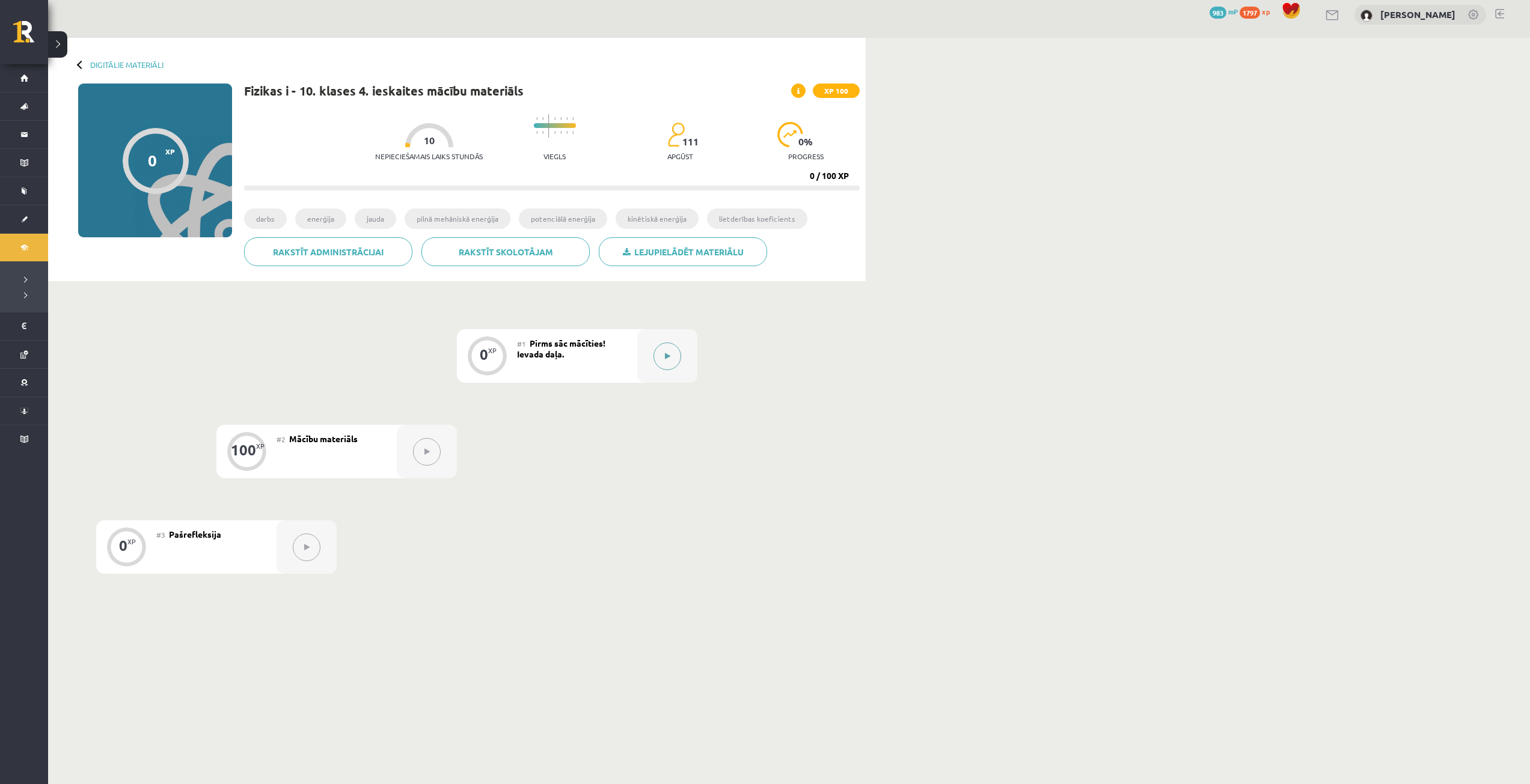
click at [664, 353] on button at bounding box center [668, 357] width 28 height 28
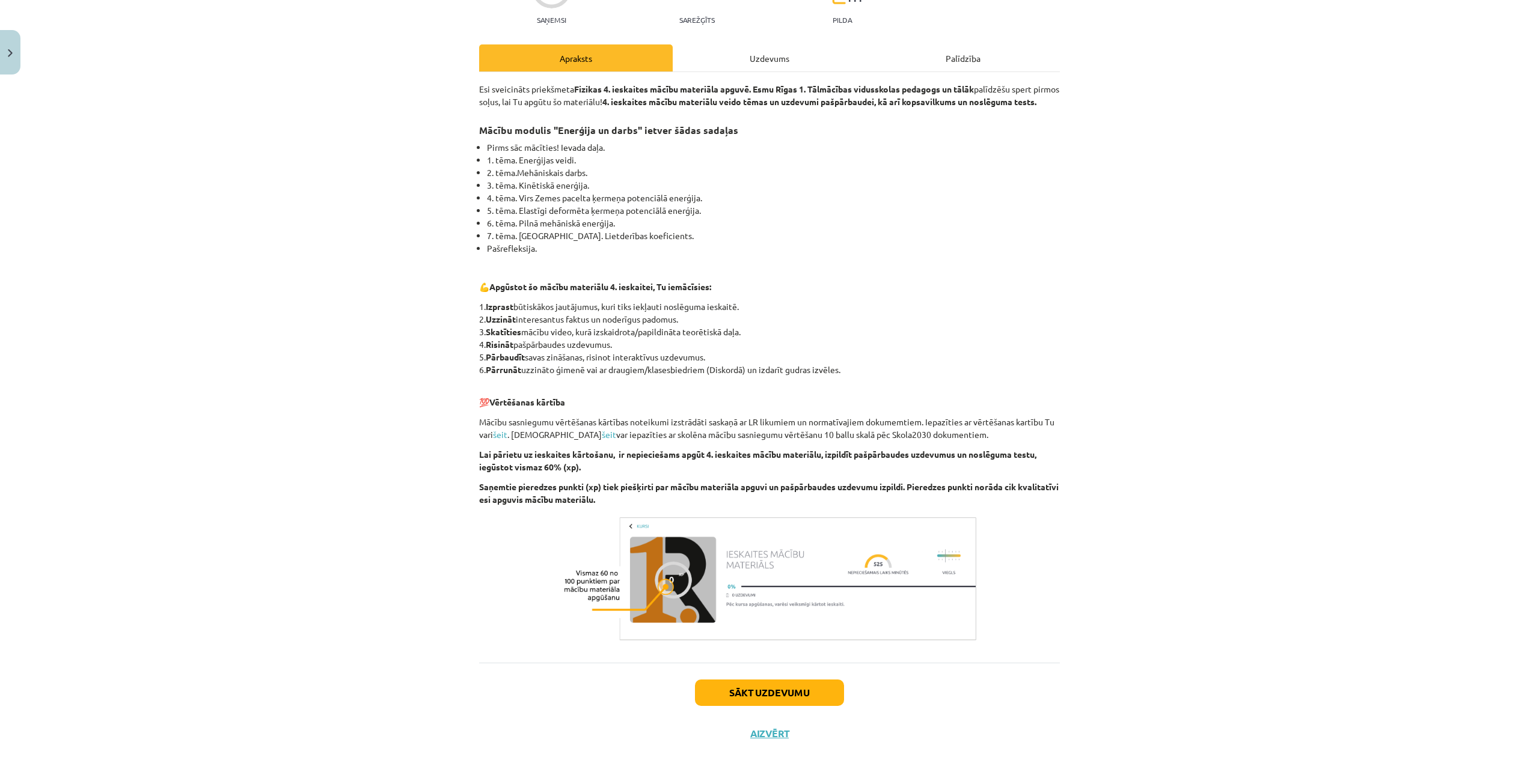
scroll to position [144, 0]
drag, startPoint x: 706, startPoint y: 697, endPoint x: 707, endPoint y: 691, distance: 6.1
click at [707, 691] on button "Sākt uzdevumu" at bounding box center [769, 693] width 149 height 27
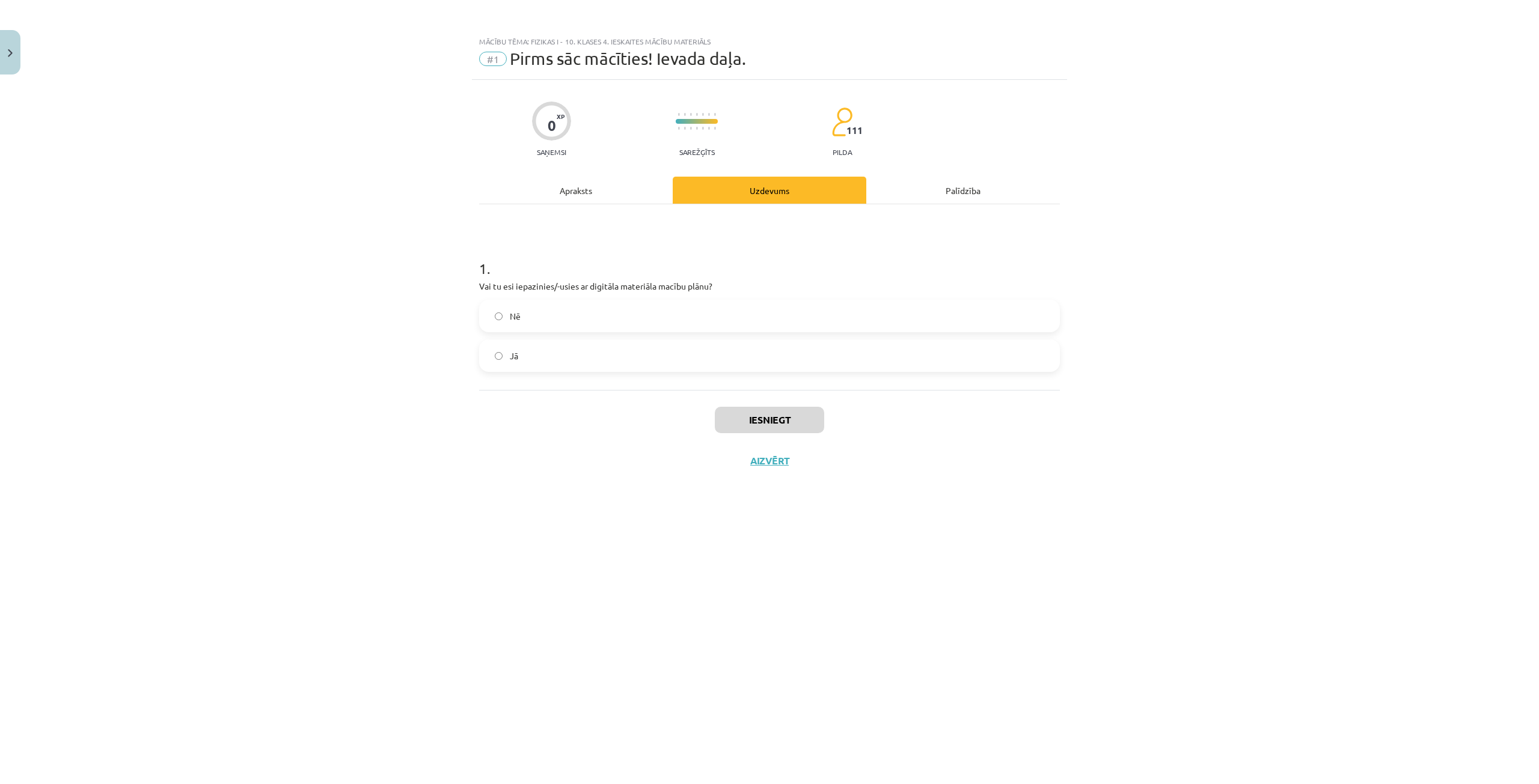
click at [577, 361] on label "Jā" at bounding box center [770, 355] width 578 height 30
click at [739, 422] on button "Iesniegt" at bounding box center [769, 420] width 109 height 27
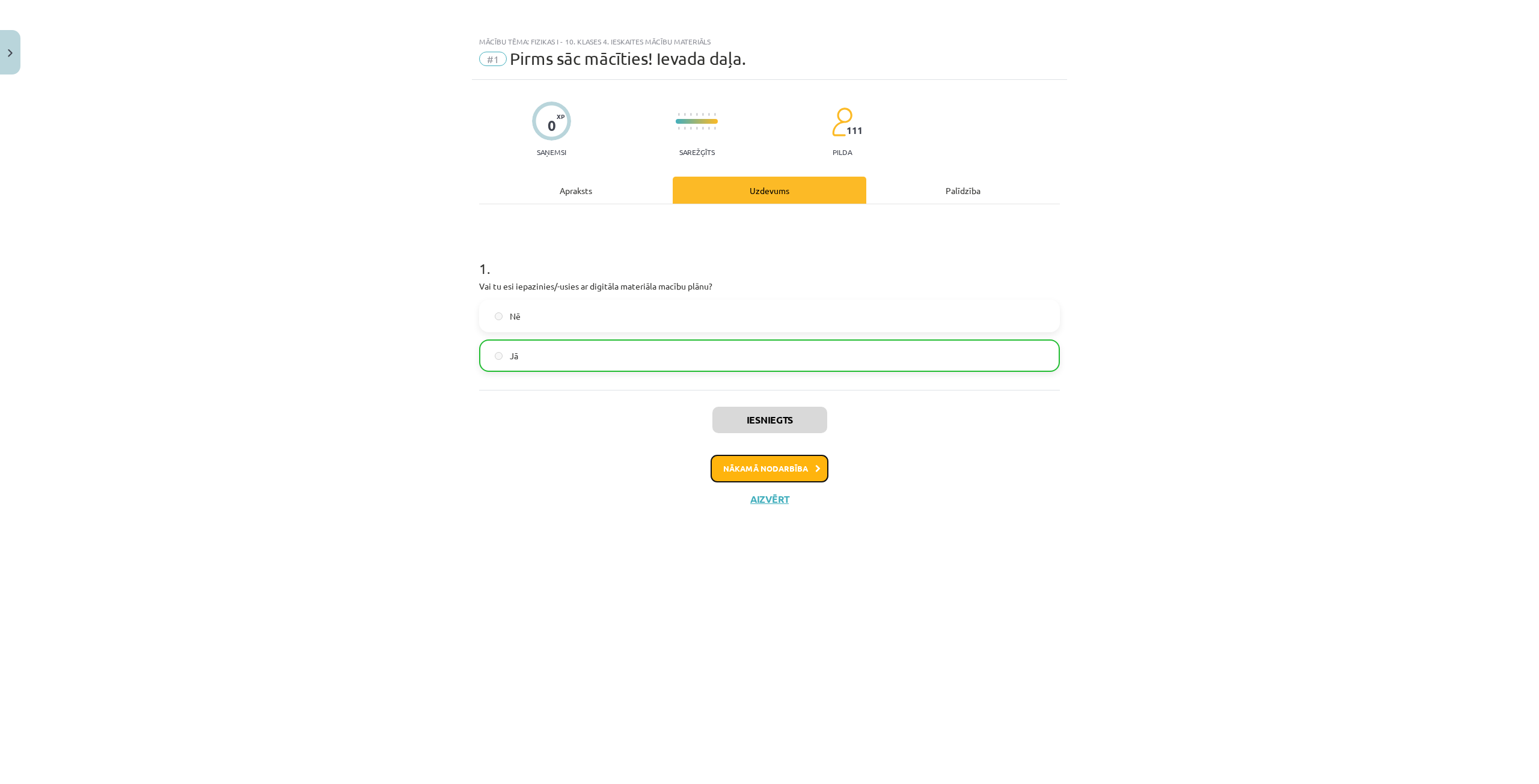
click at [750, 469] on button "Nākamā nodarbība" at bounding box center [770, 469] width 118 height 28
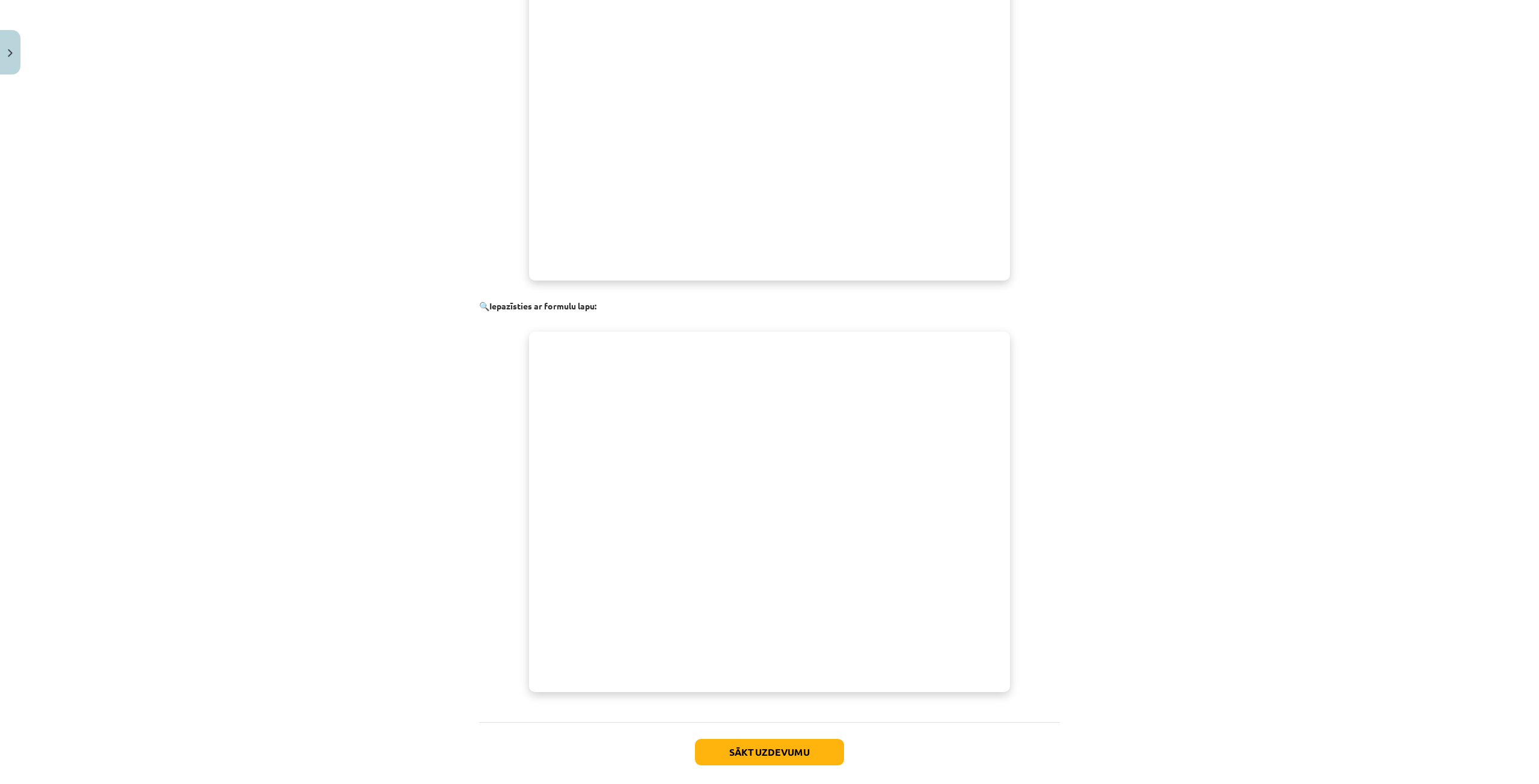
scroll to position [386, 0]
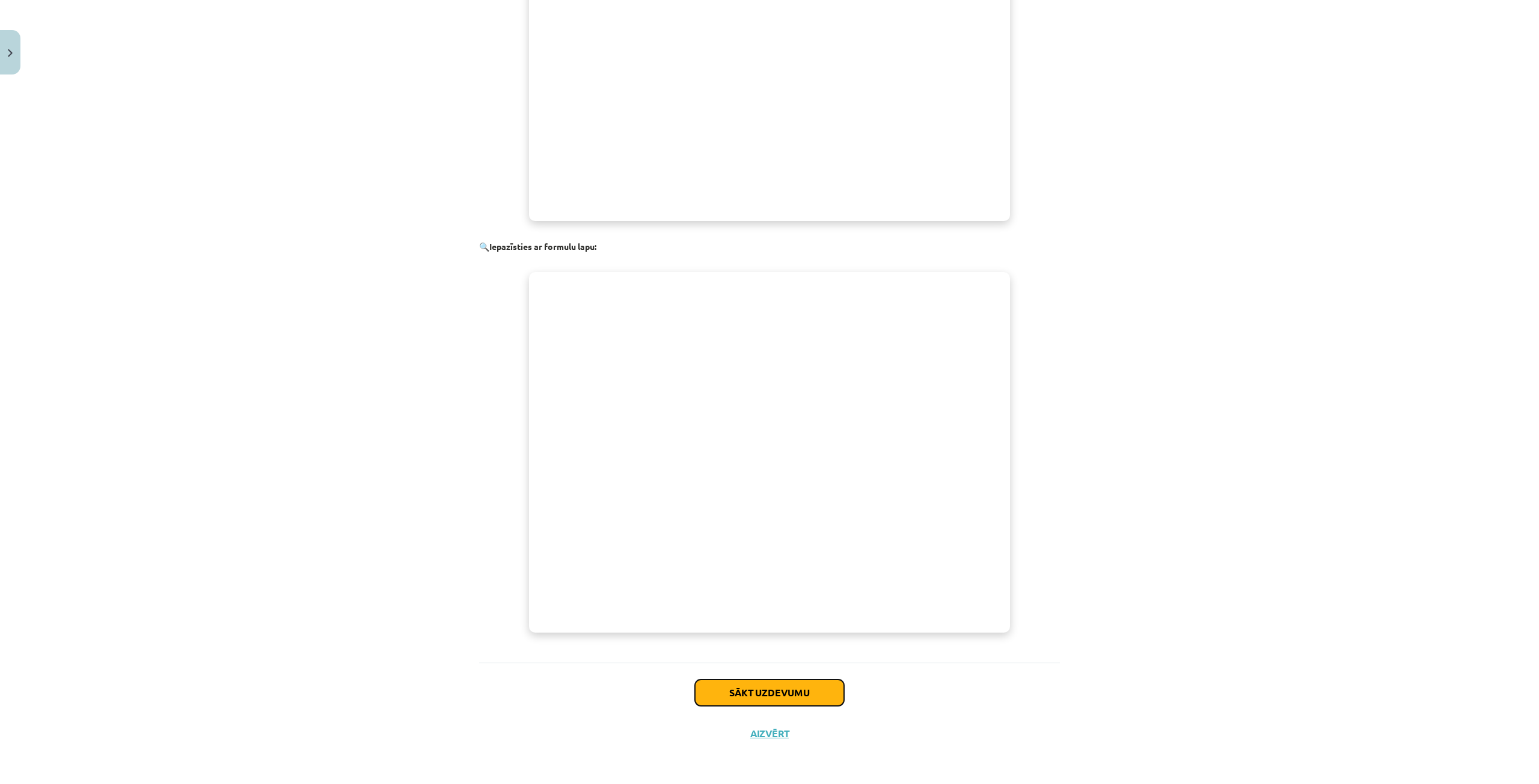
click at [790, 695] on button "Sākt uzdevumu" at bounding box center [769, 693] width 149 height 27
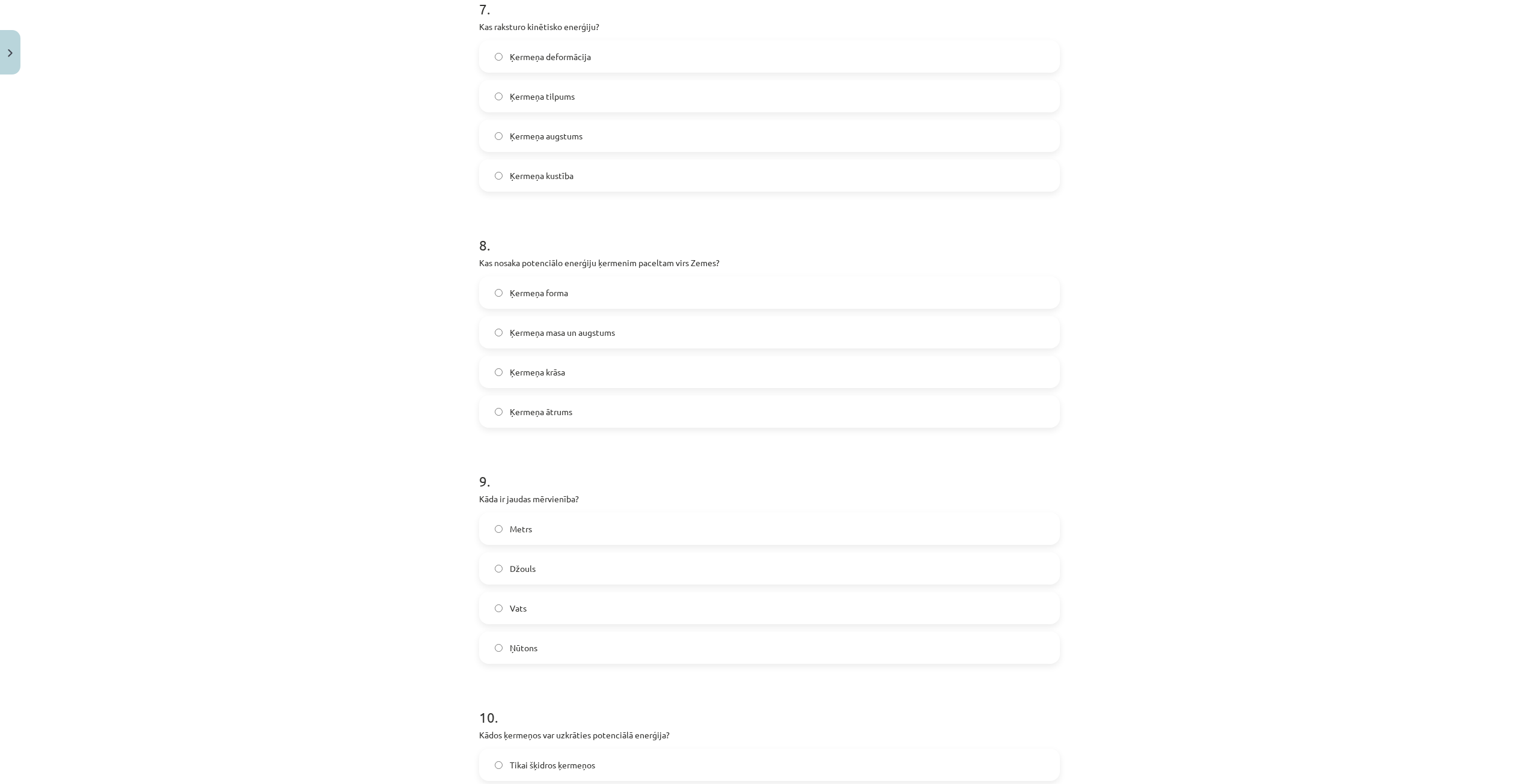
scroll to position [1932, 0]
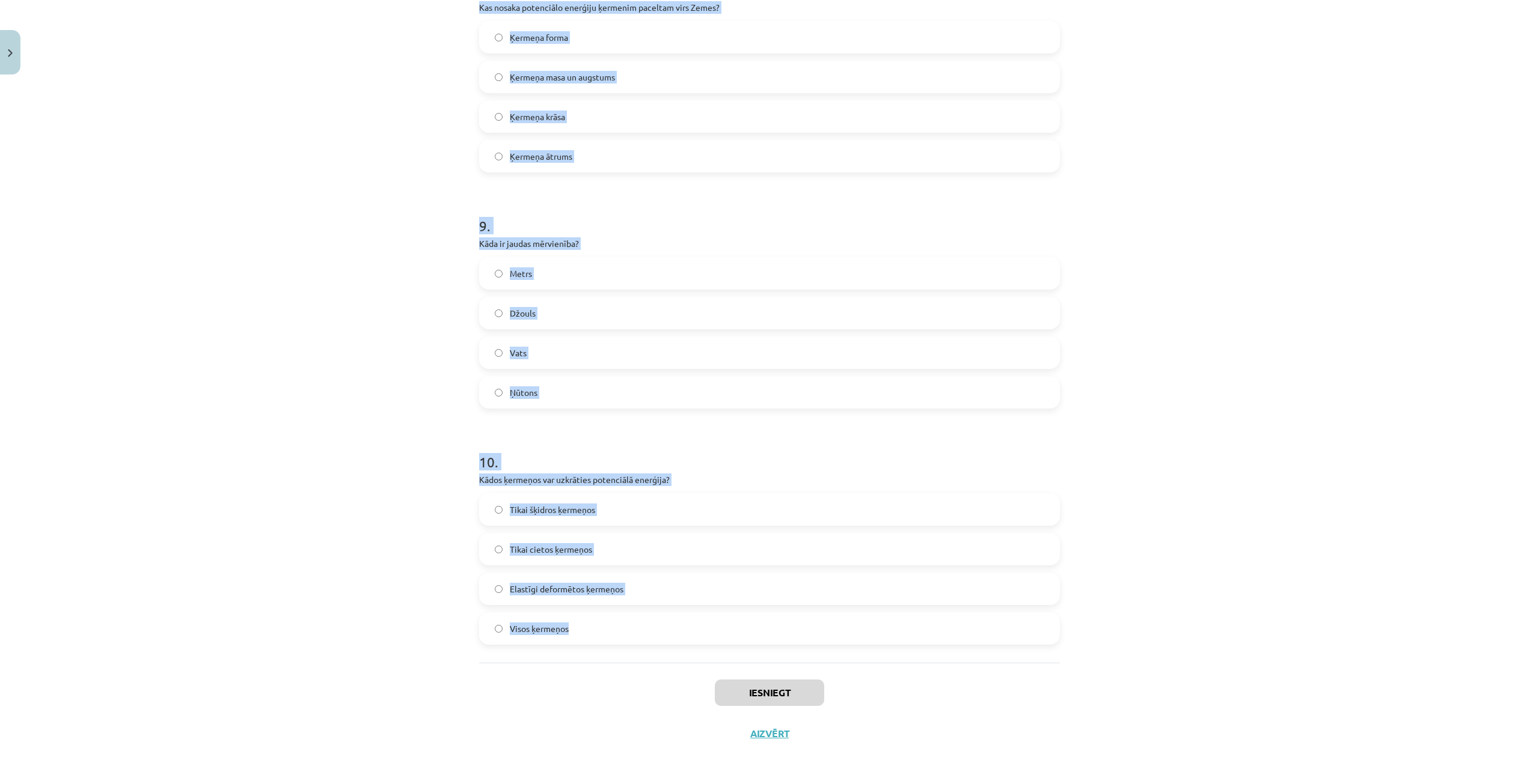
drag, startPoint x: 450, startPoint y: 232, endPoint x: 575, endPoint y: 649, distance: 435.3
click at [575, 649] on div "Mācību tēma: Fizikas i - 10. klases 4. ieskaites mācību materiāls #2 Mācību mat…" at bounding box center [769, 392] width 1539 height 784
copy form "6 . Lo ipsumdol sitametcons adipiscinge? Sed doeiu tempo incididu Utl etdol mag…"
drag, startPoint x: 675, startPoint y: 488, endPoint x: 680, endPoint y: 455, distance: 33.4
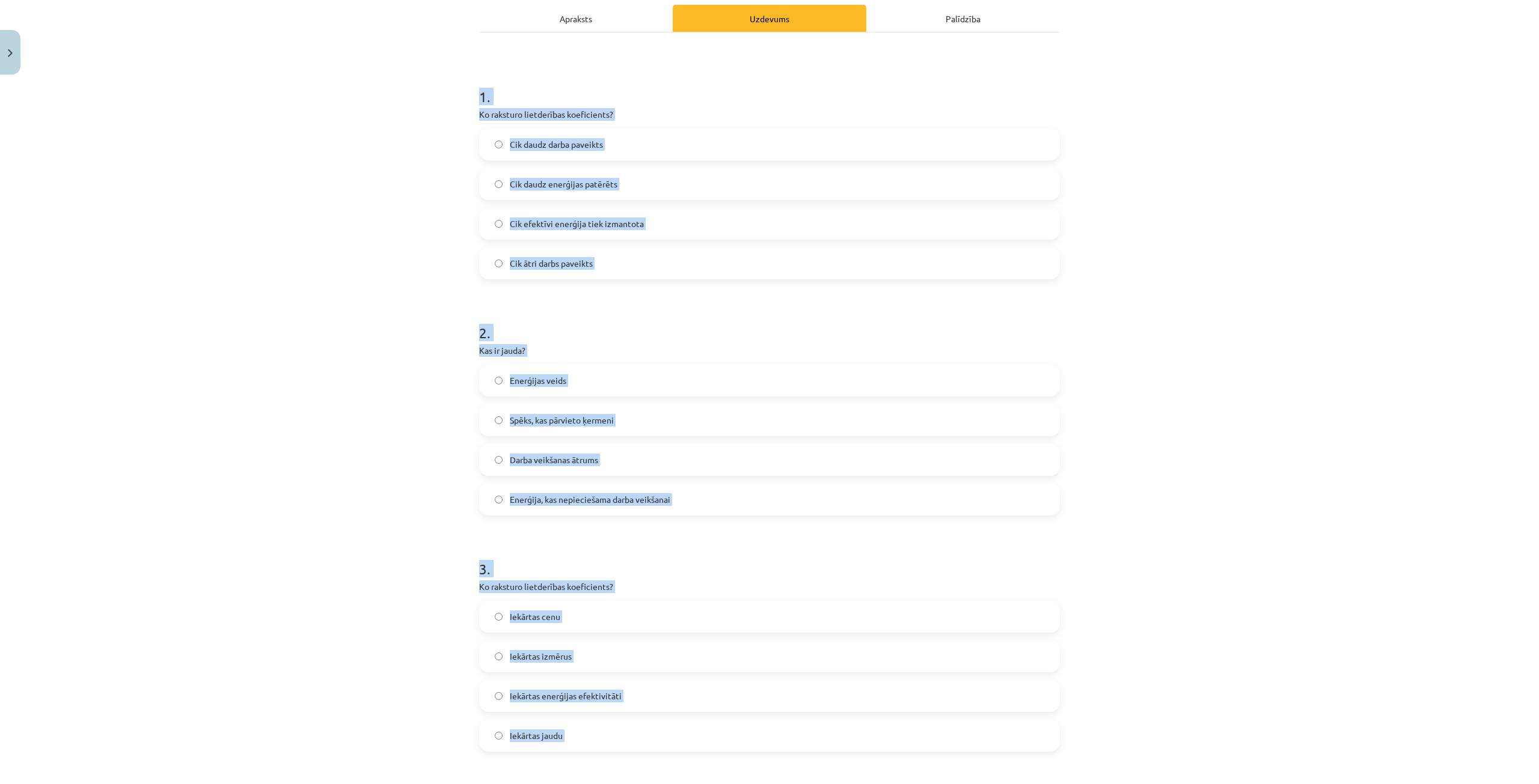
scroll to position [0, 0]
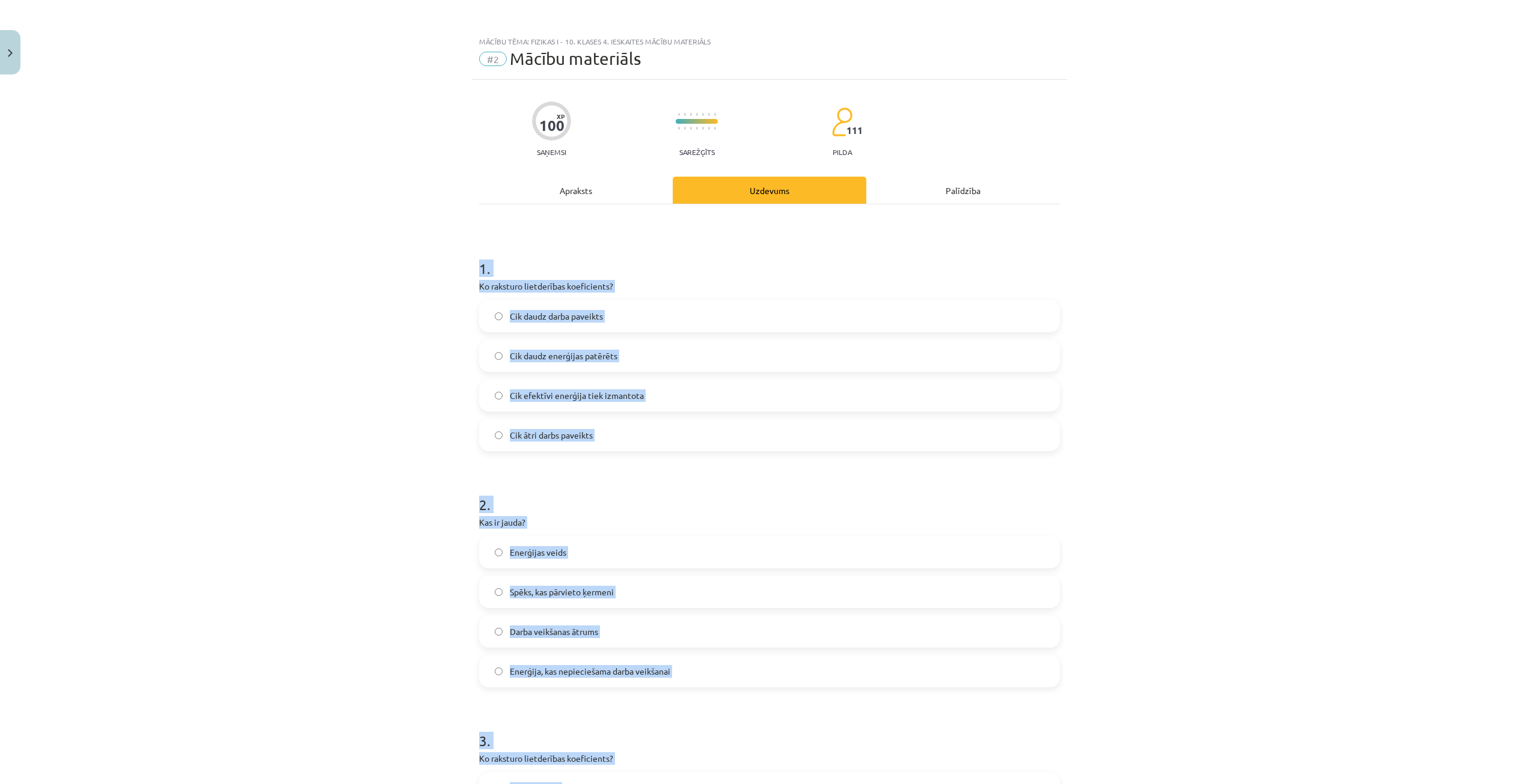
click at [654, 269] on h1 "1 ." at bounding box center [770, 258] width 581 height 37
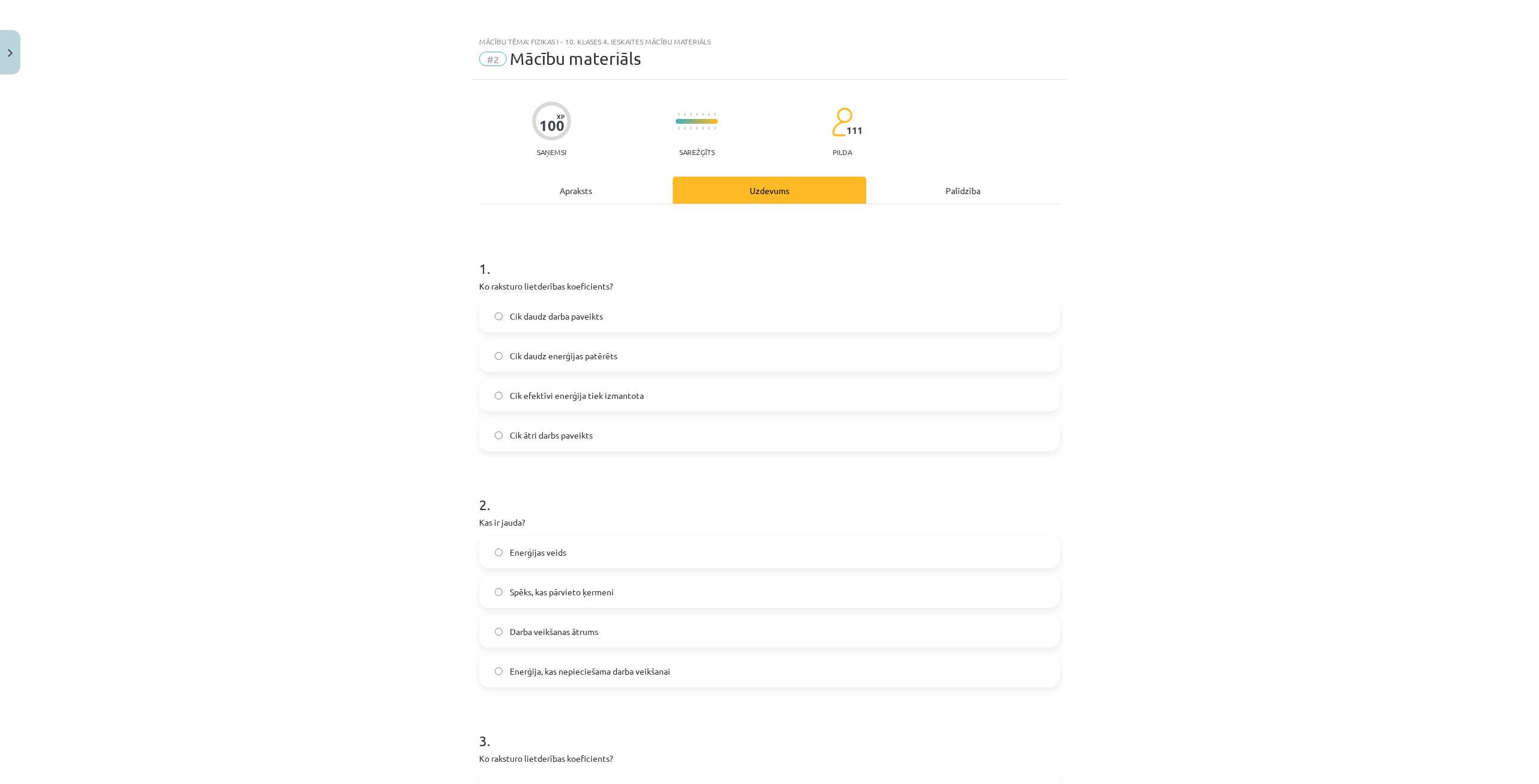
click at [632, 399] on span "Cik efektīvi enerģija tiek izmantota" at bounding box center [577, 396] width 134 height 13
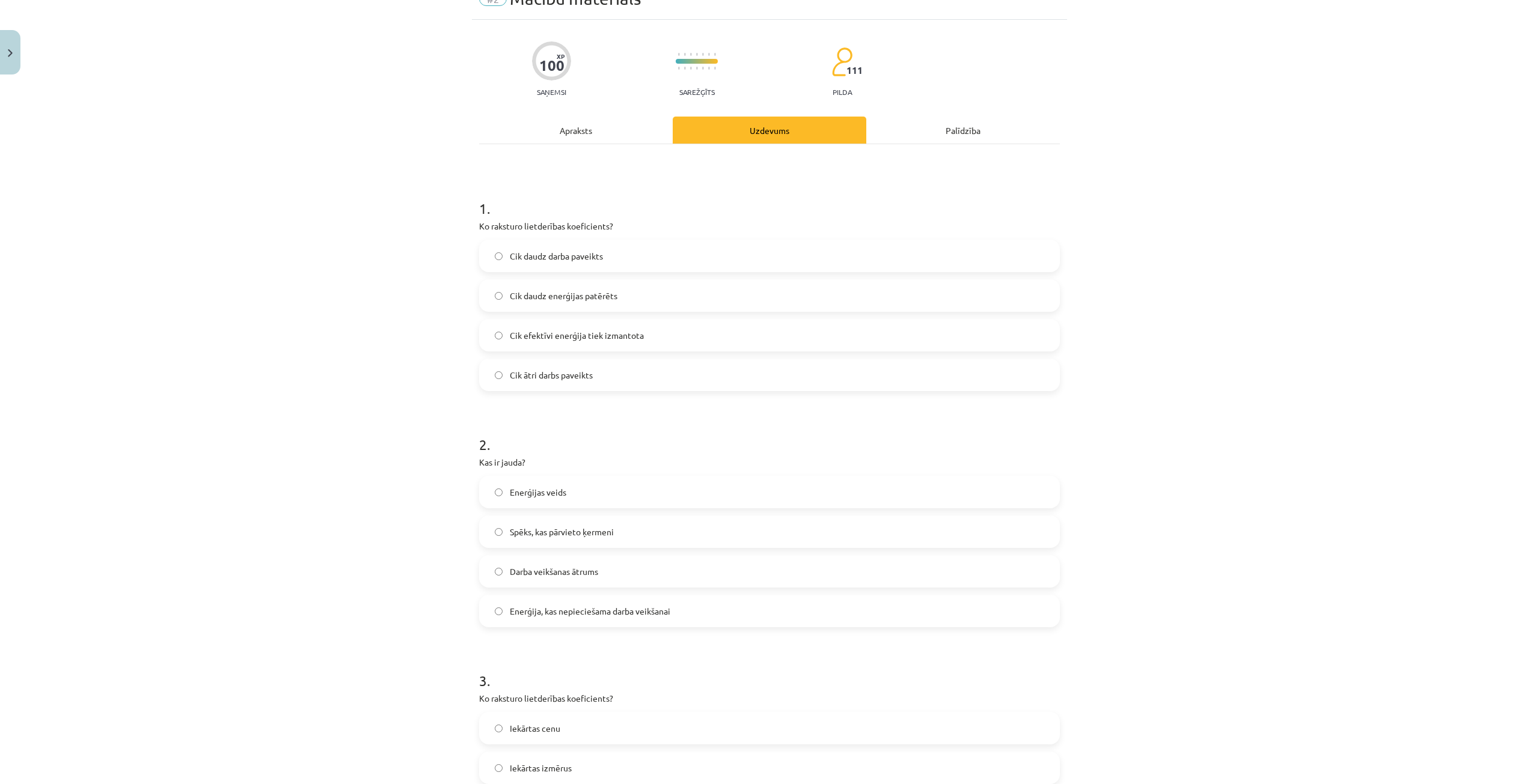
click at [591, 569] on span "Darba veikšanas ātrums" at bounding box center [554, 571] width 88 height 13
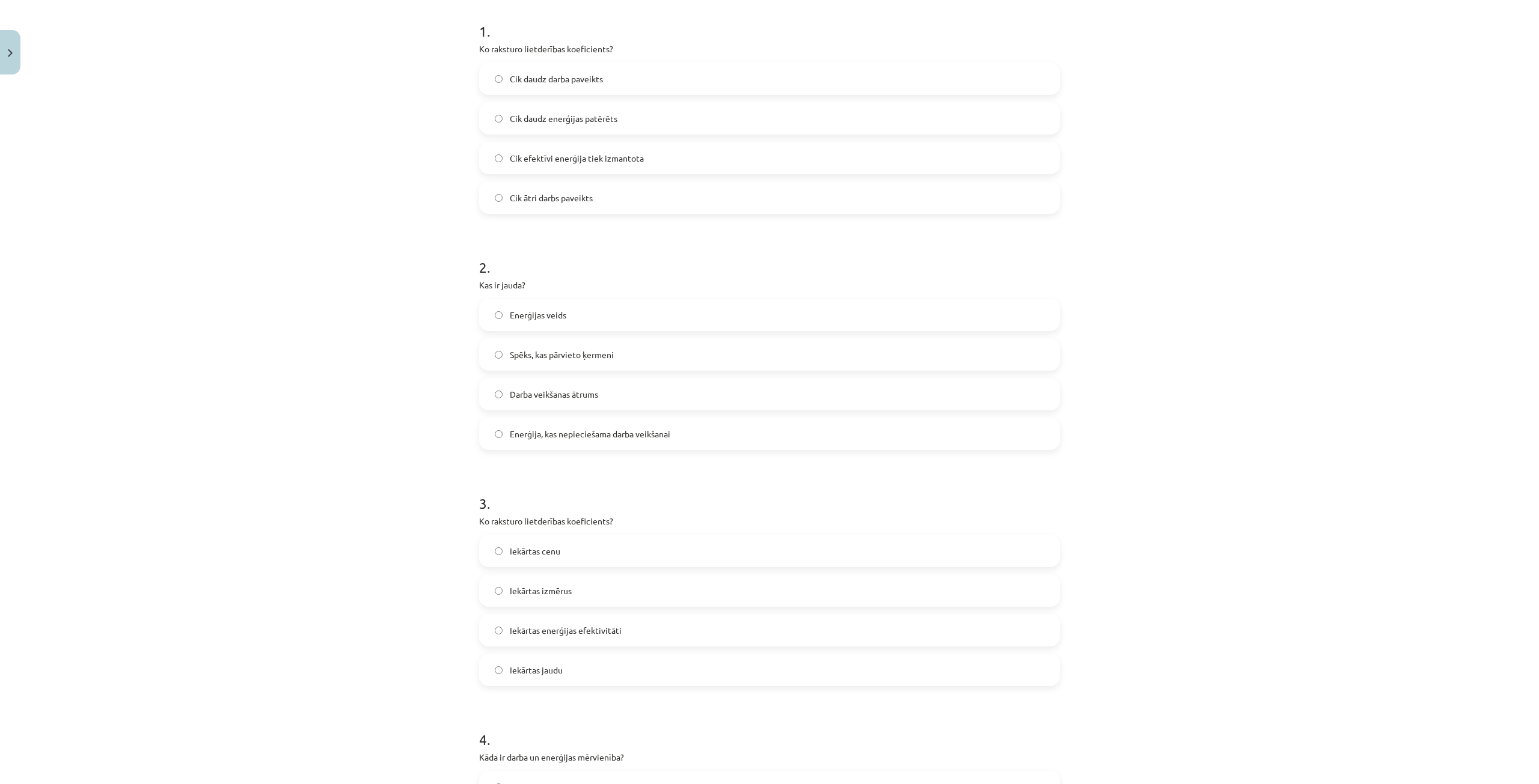
scroll to position [241, 0]
click at [648, 624] on label "Iekārtas enerģijas efektivitāti" at bounding box center [770, 627] width 578 height 30
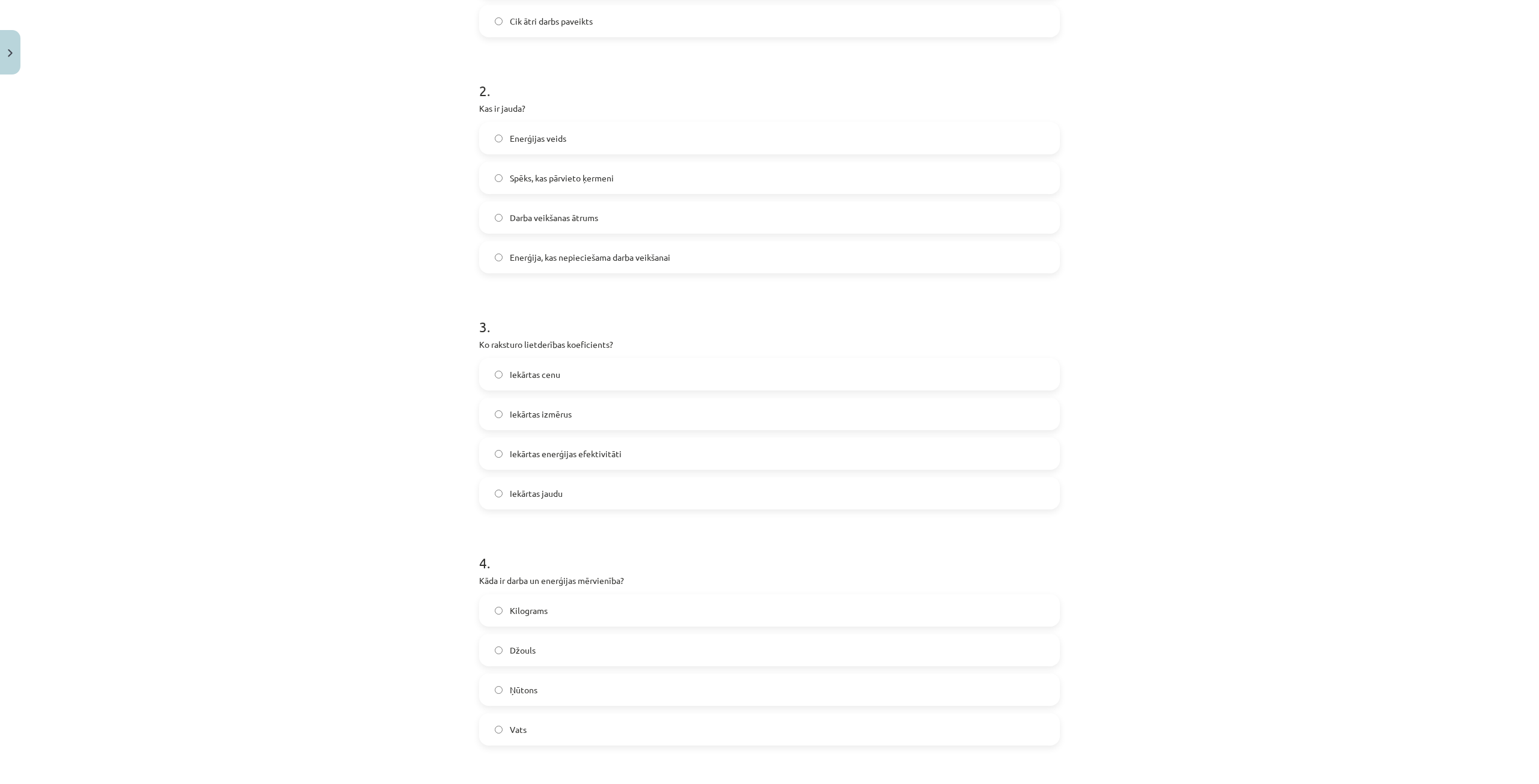
scroll to position [480, 0]
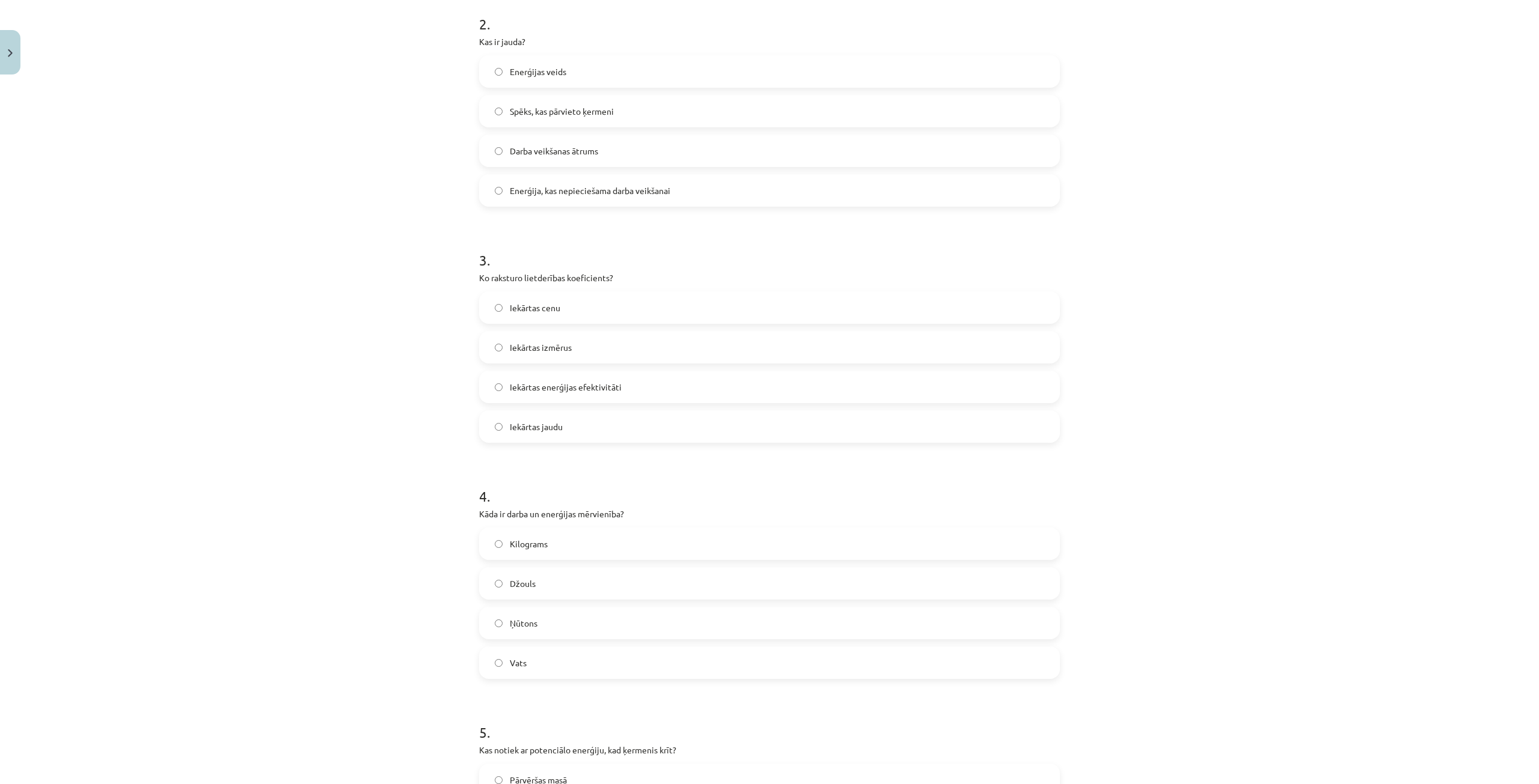
click at [593, 573] on label "Džouls" at bounding box center [770, 583] width 578 height 30
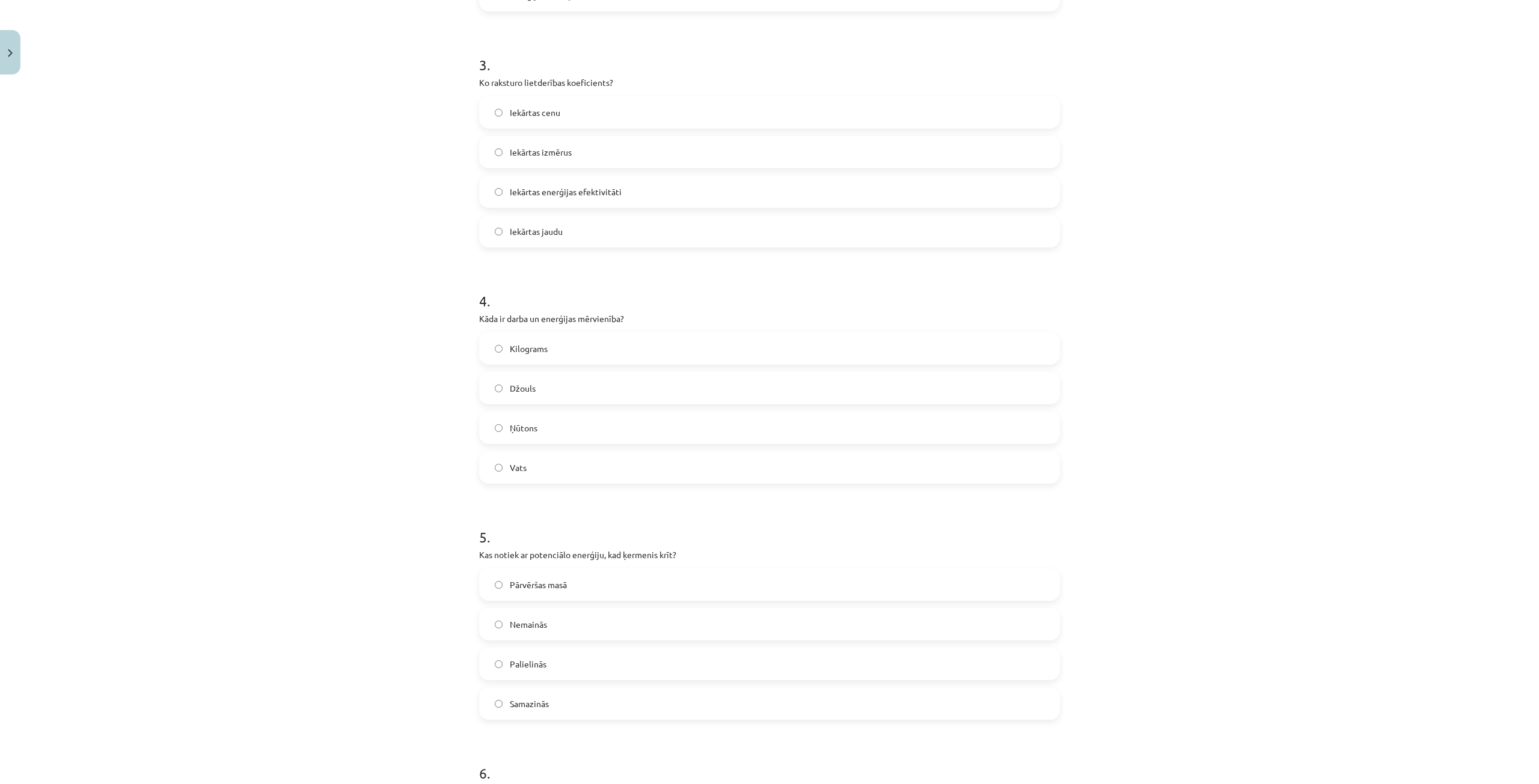
scroll to position [721, 0]
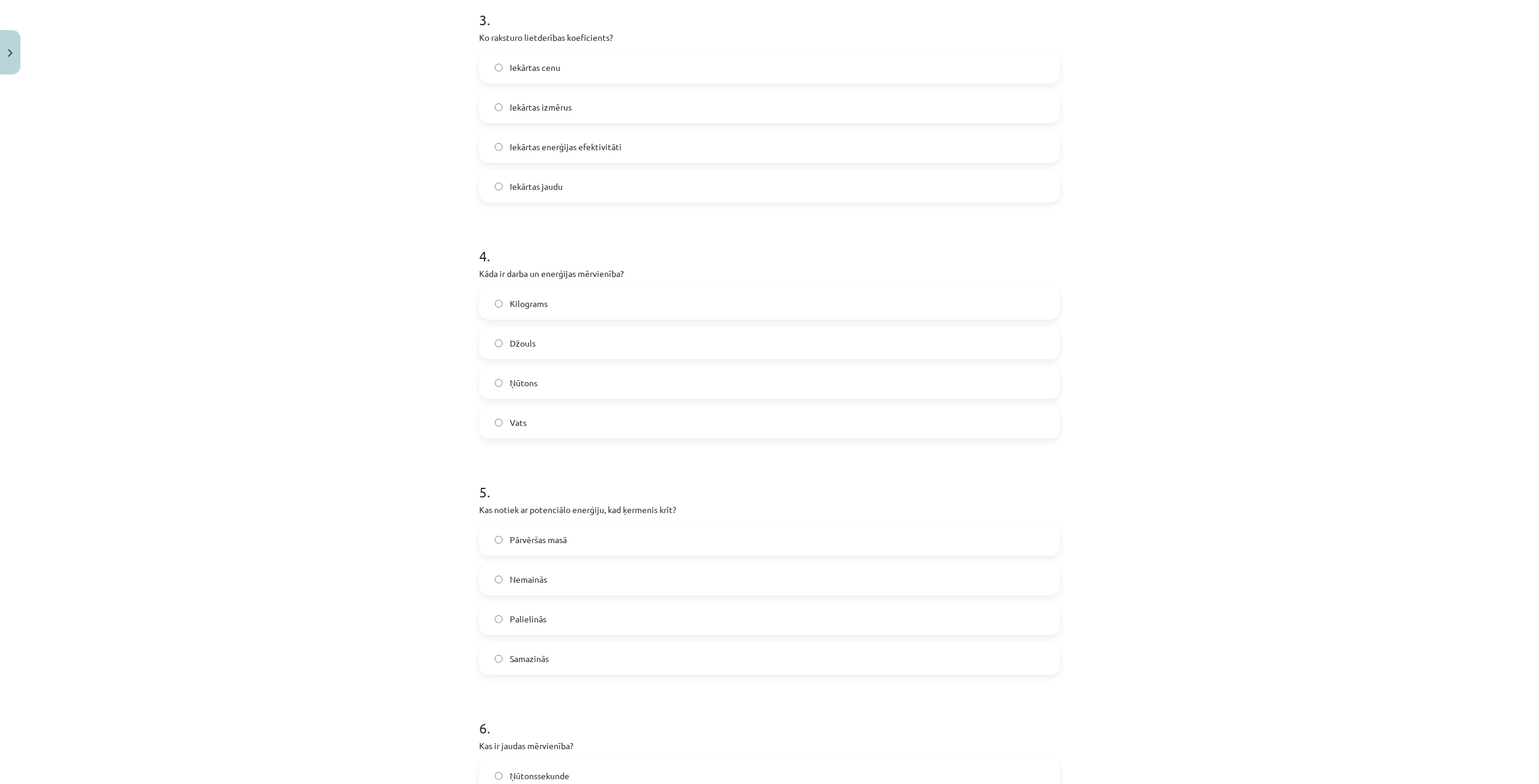
click at [585, 656] on label "Samazinās" at bounding box center [770, 658] width 578 height 30
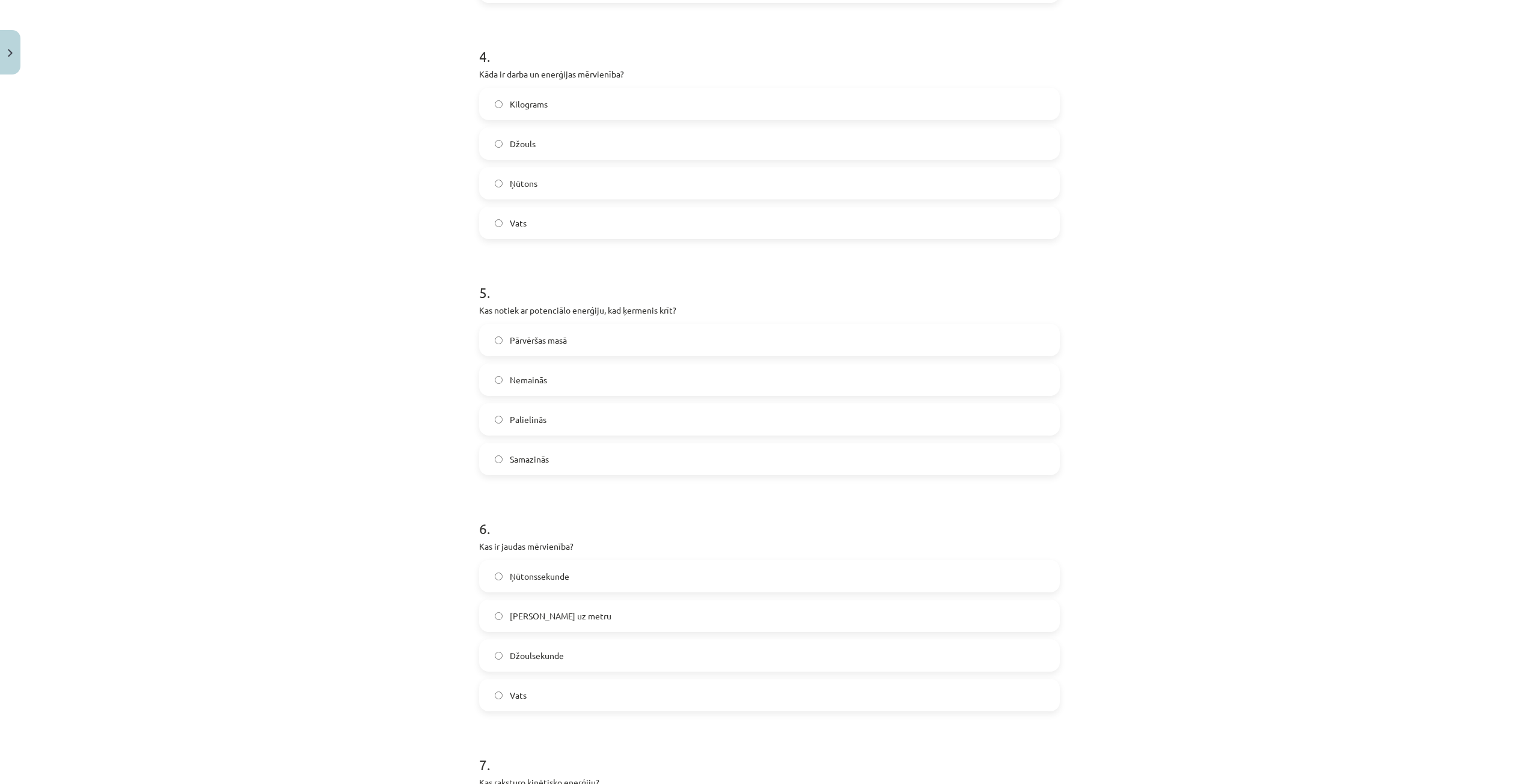
scroll to position [962, 0]
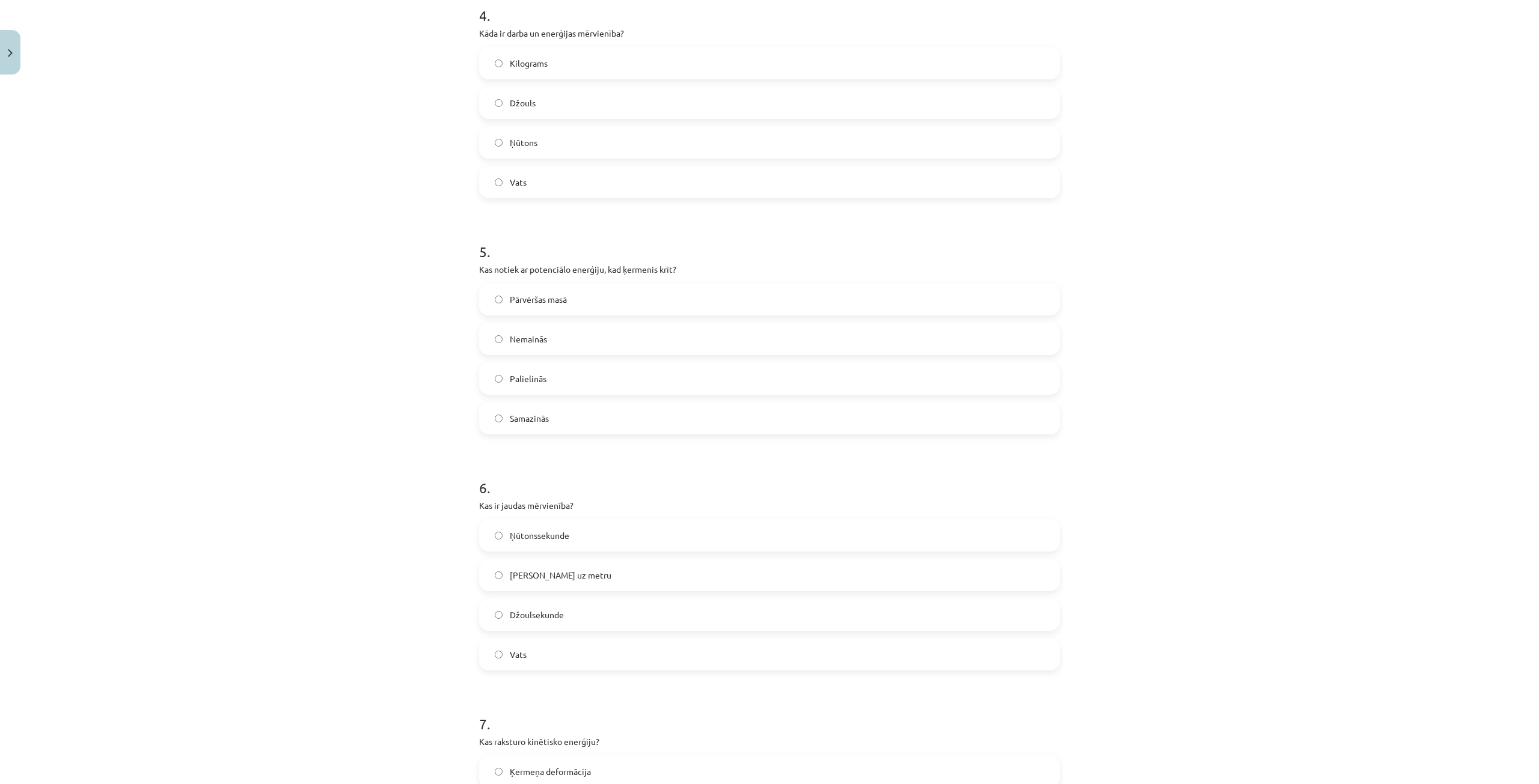
click at [559, 654] on label "Vats" at bounding box center [770, 654] width 578 height 30
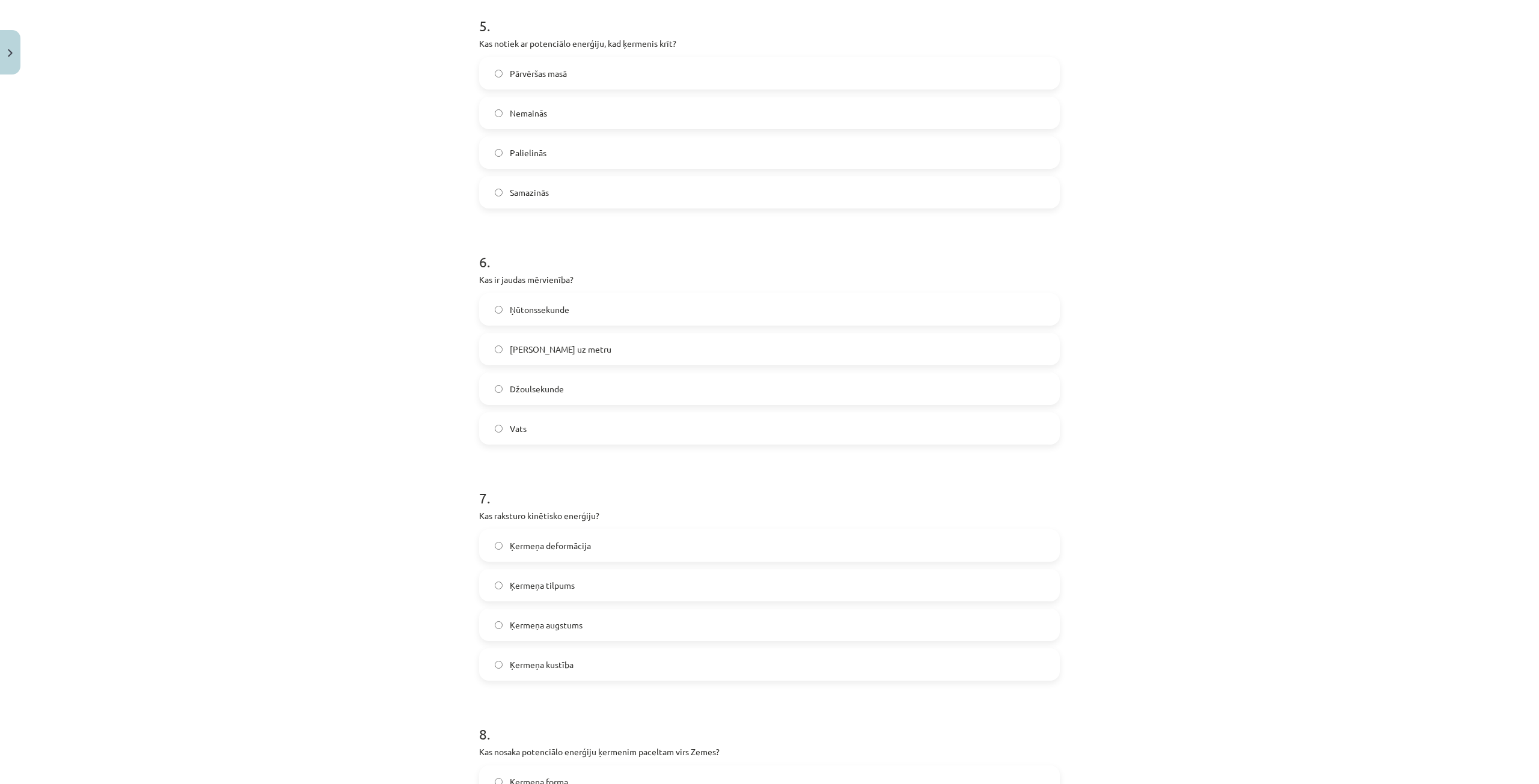
scroll to position [1202, 0]
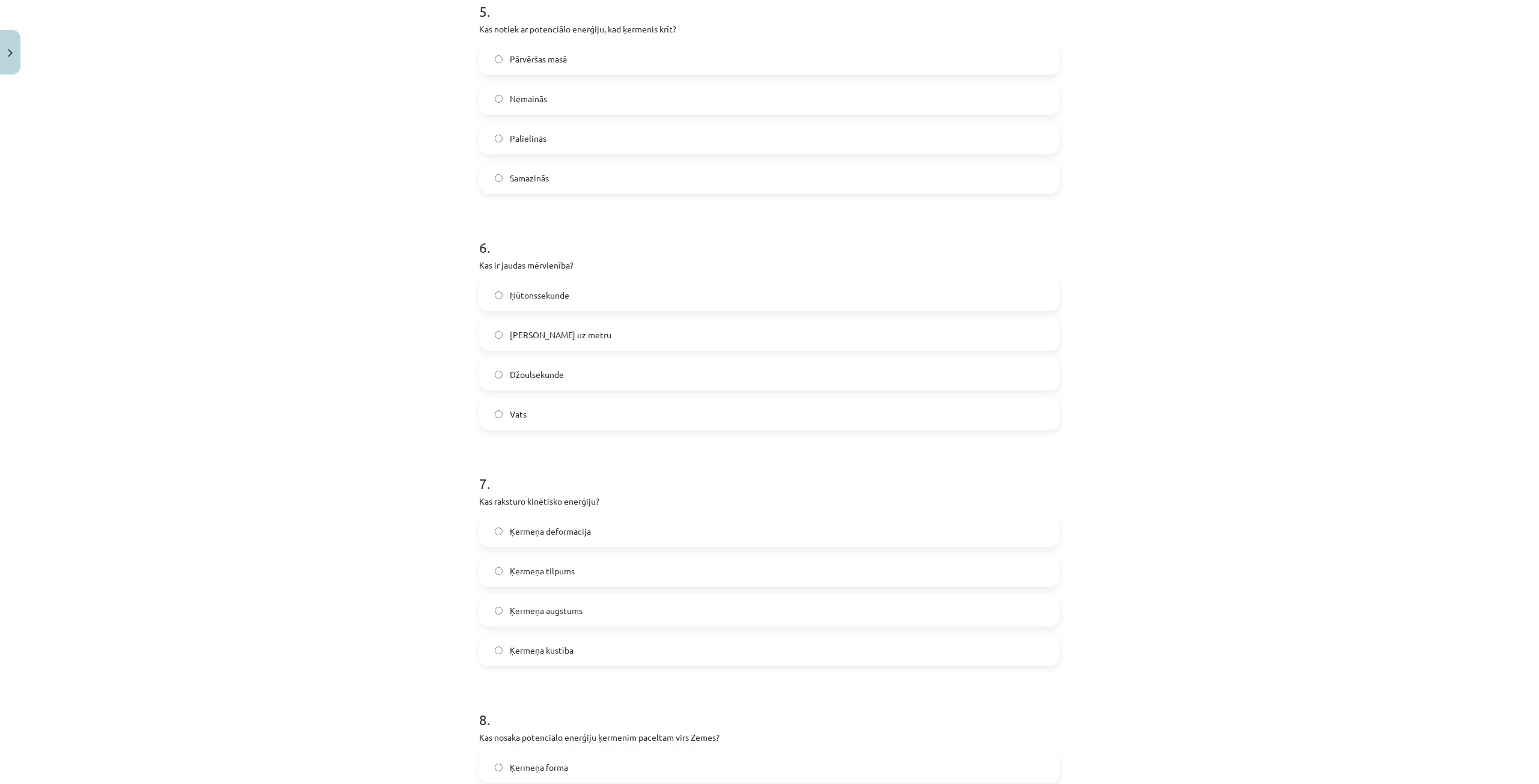
click at [605, 647] on label "Ķermeņa kustība" at bounding box center [770, 649] width 578 height 30
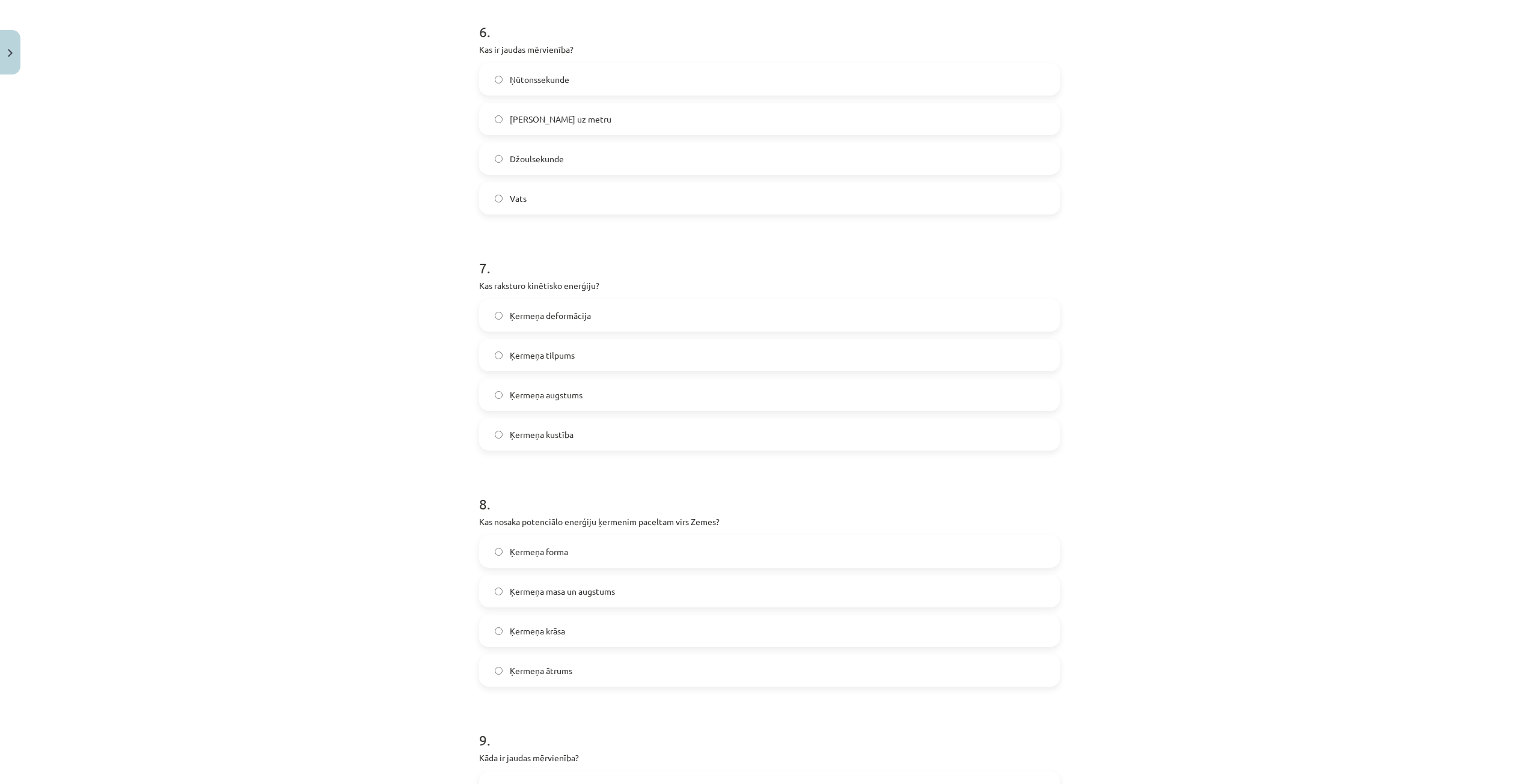
scroll to position [1442, 0]
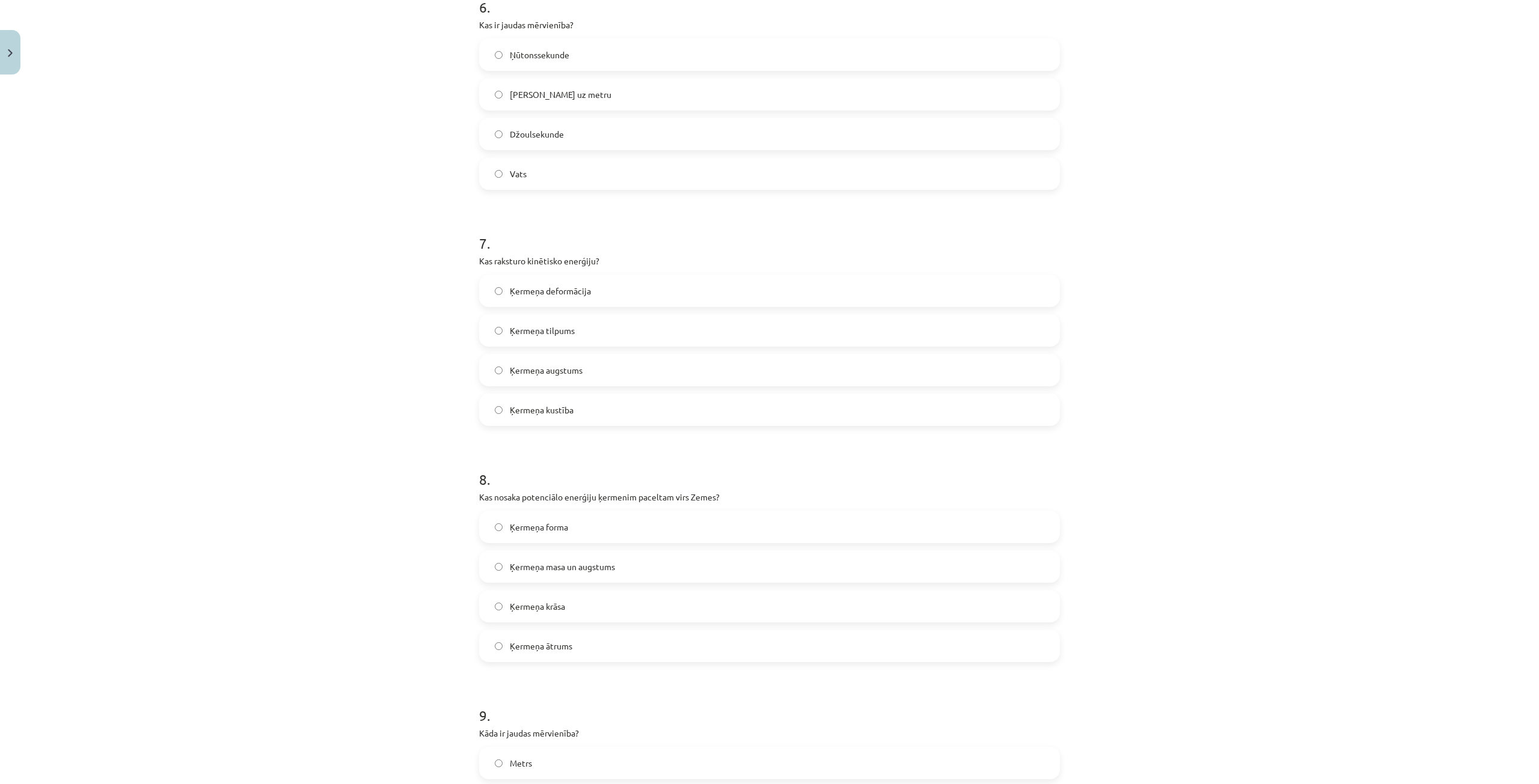
click at [593, 565] on span "Ķermeņa masa un augstums" at bounding box center [562, 567] width 105 height 13
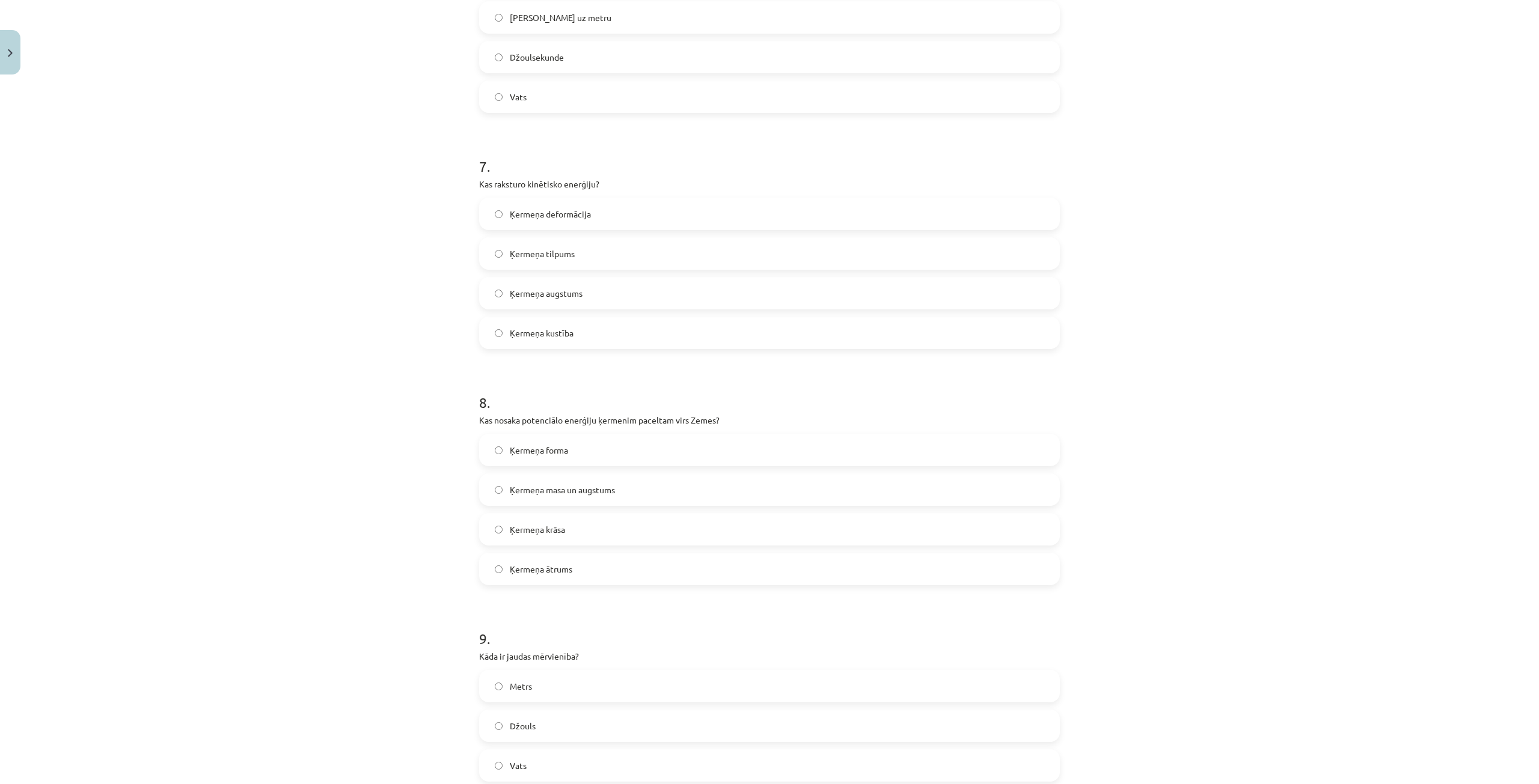
scroll to position [1683, 0]
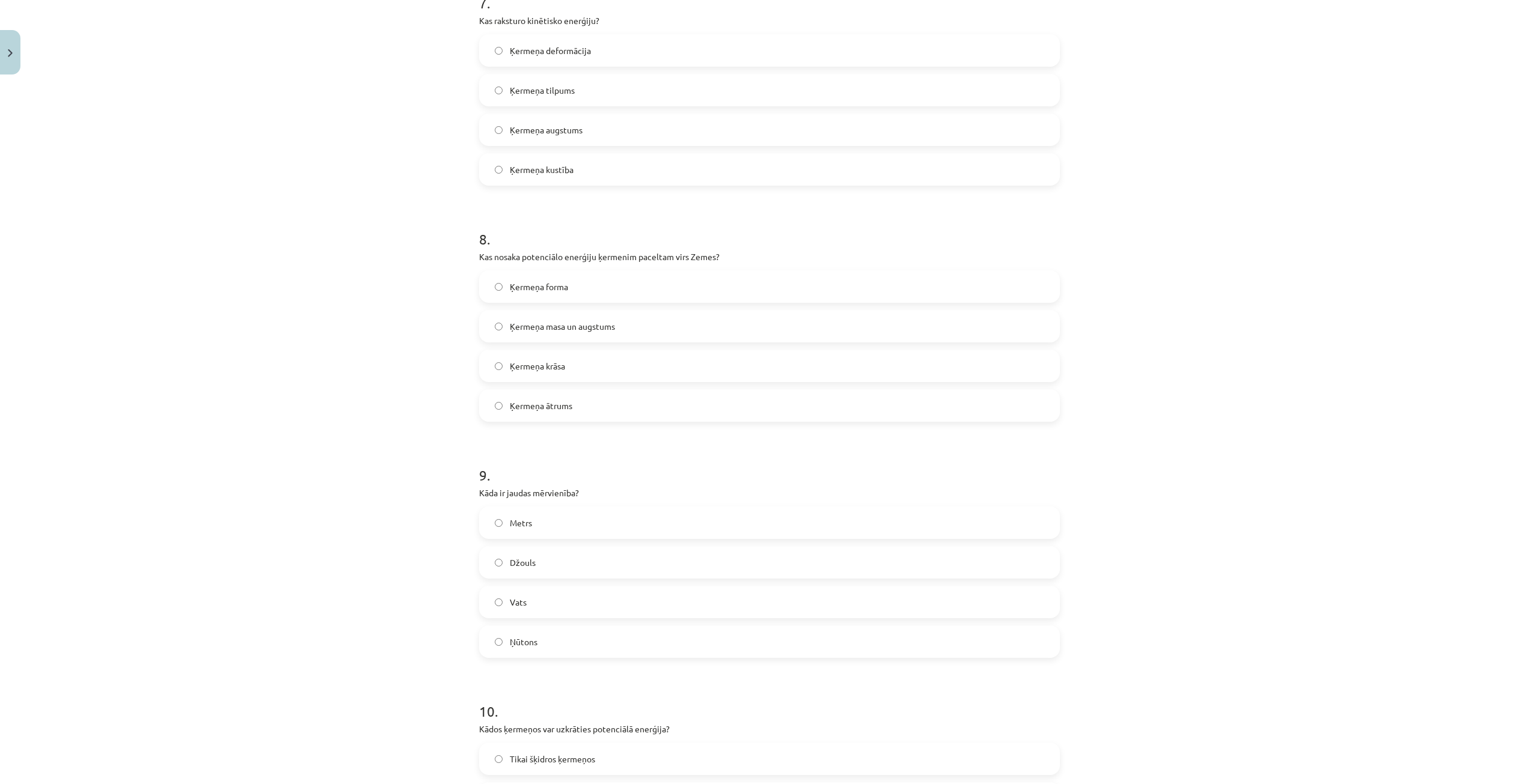
click at [569, 592] on label "Vats" at bounding box center [770, 602] width 578 height 30
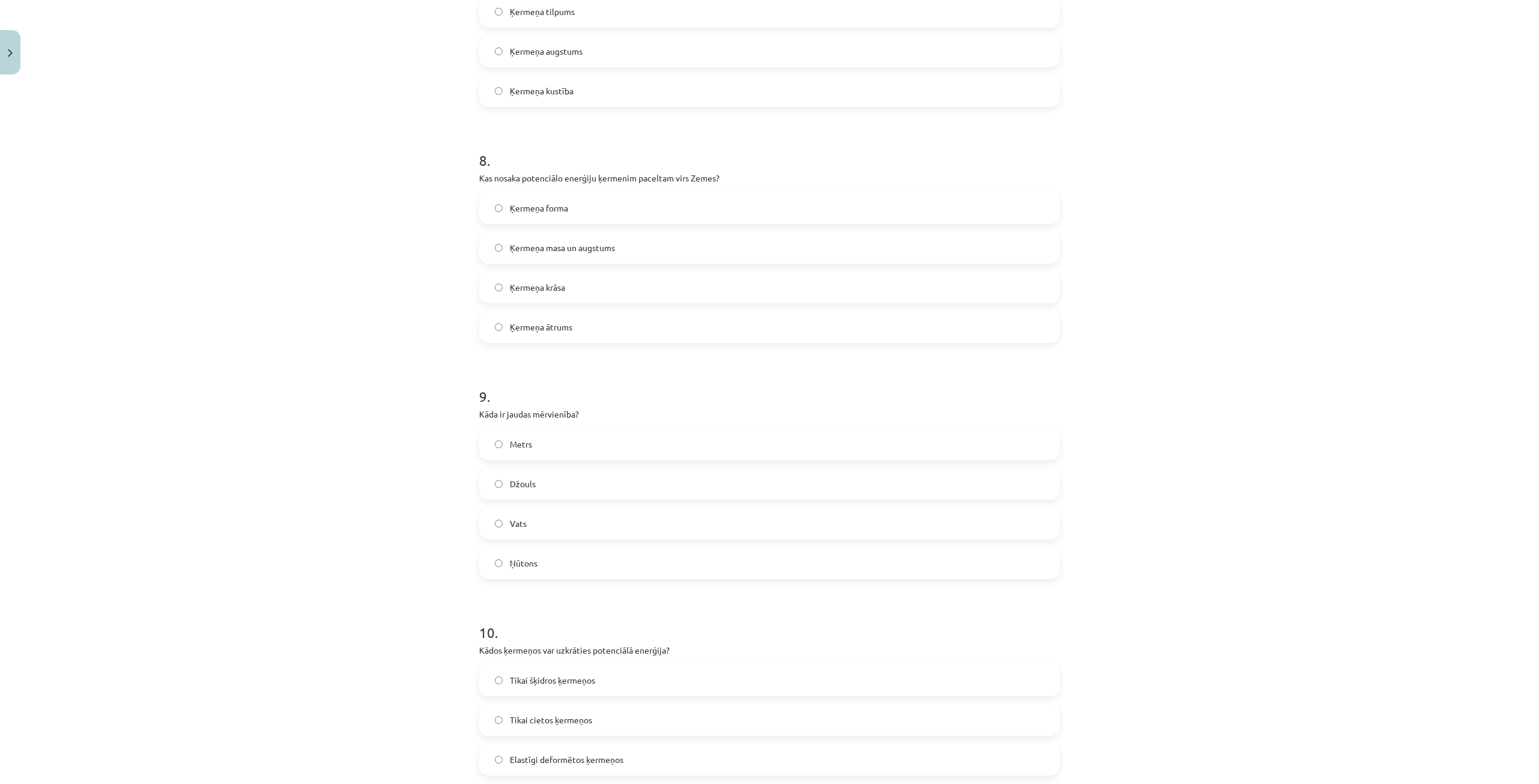
scroll to position [1923, 0]
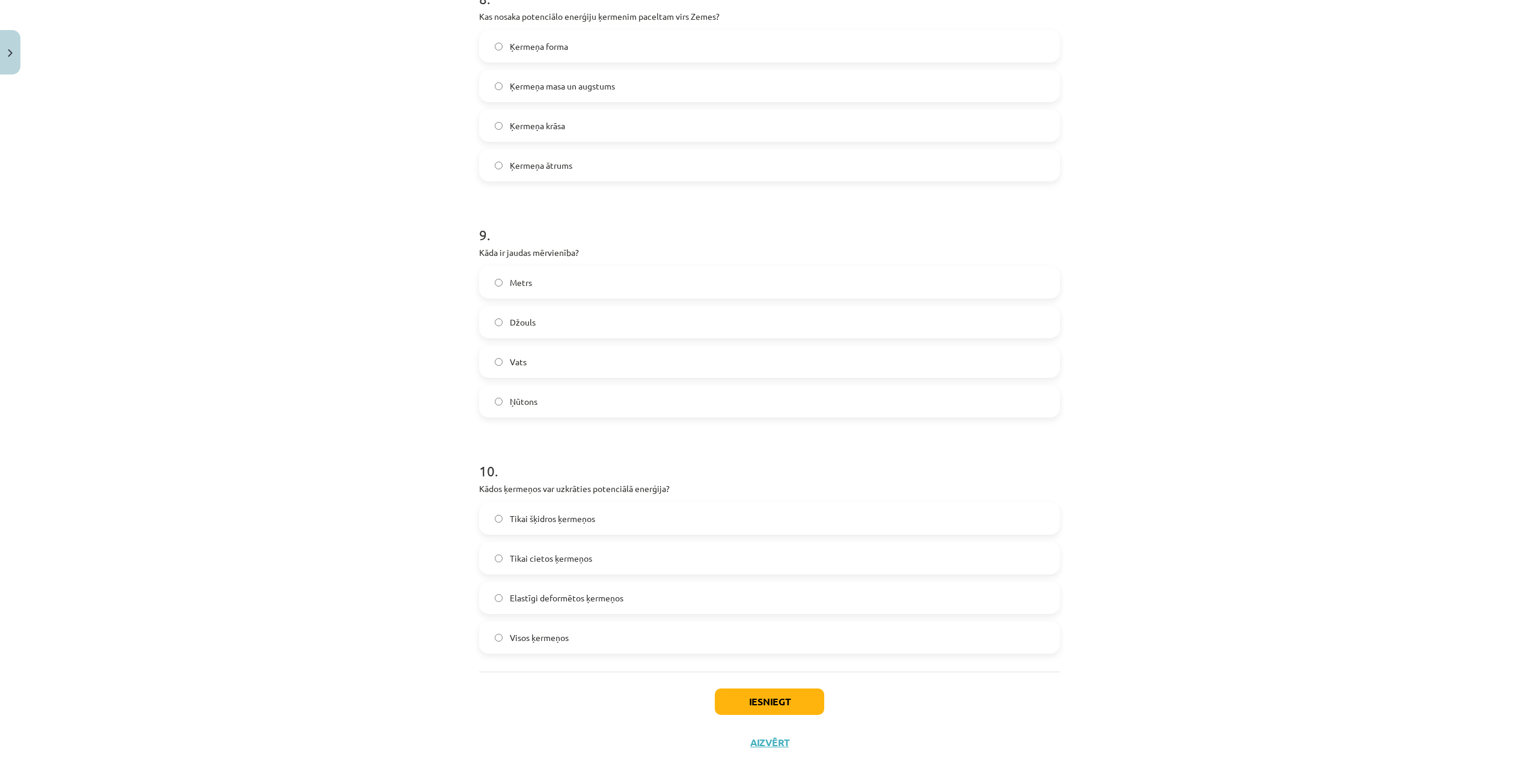
click at [609, 590] on label "Elastīgi deformētos ķermeņos" at bounding box center [770, 598] width 578 height 30
click at [731, 701] on button "Iesniegt" at bounding box center [769, 702] width 109 height 27
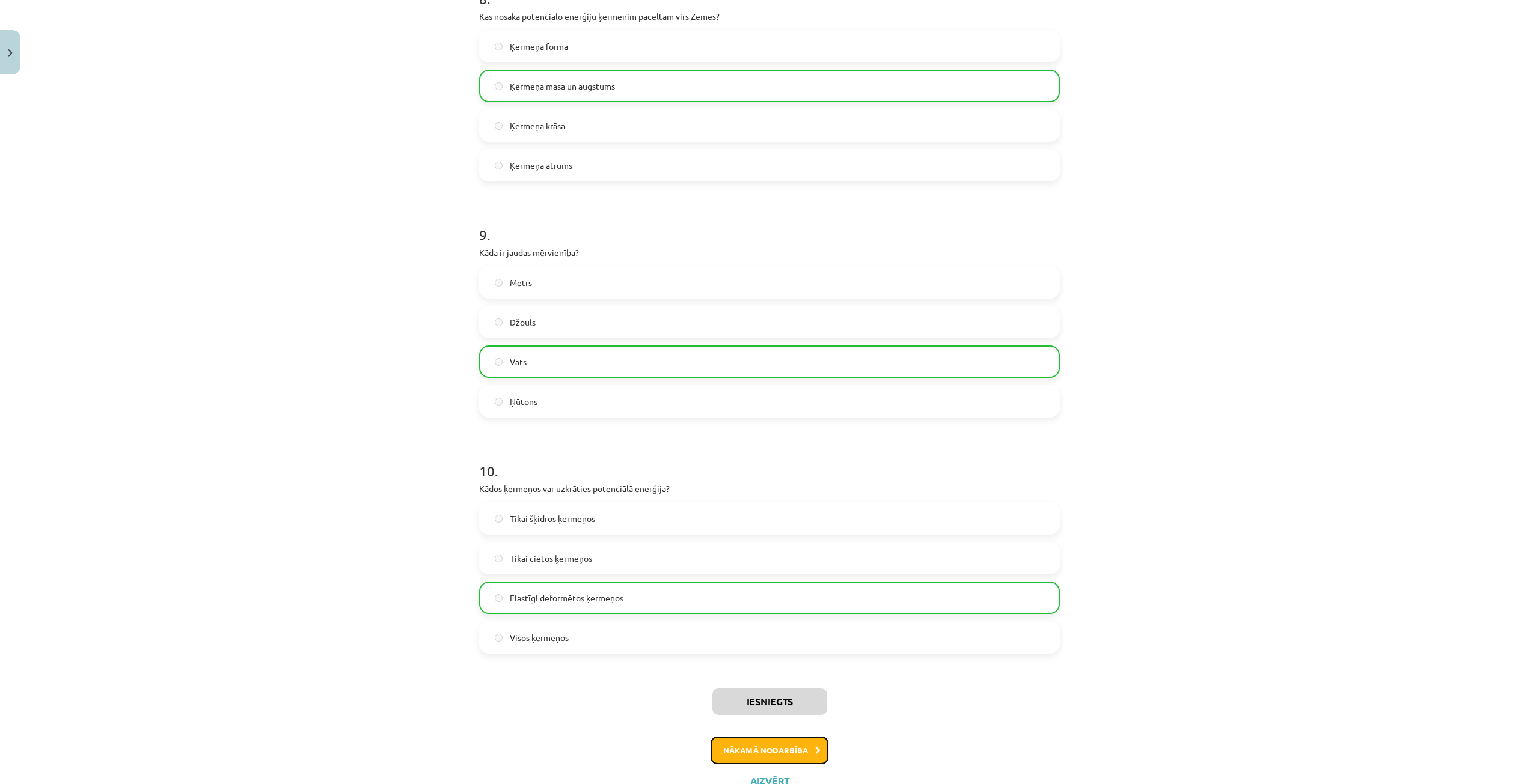
click at [757, 752] on button "Nākamā nodarbība" at bounding box center [770, 751] width 118 height 28
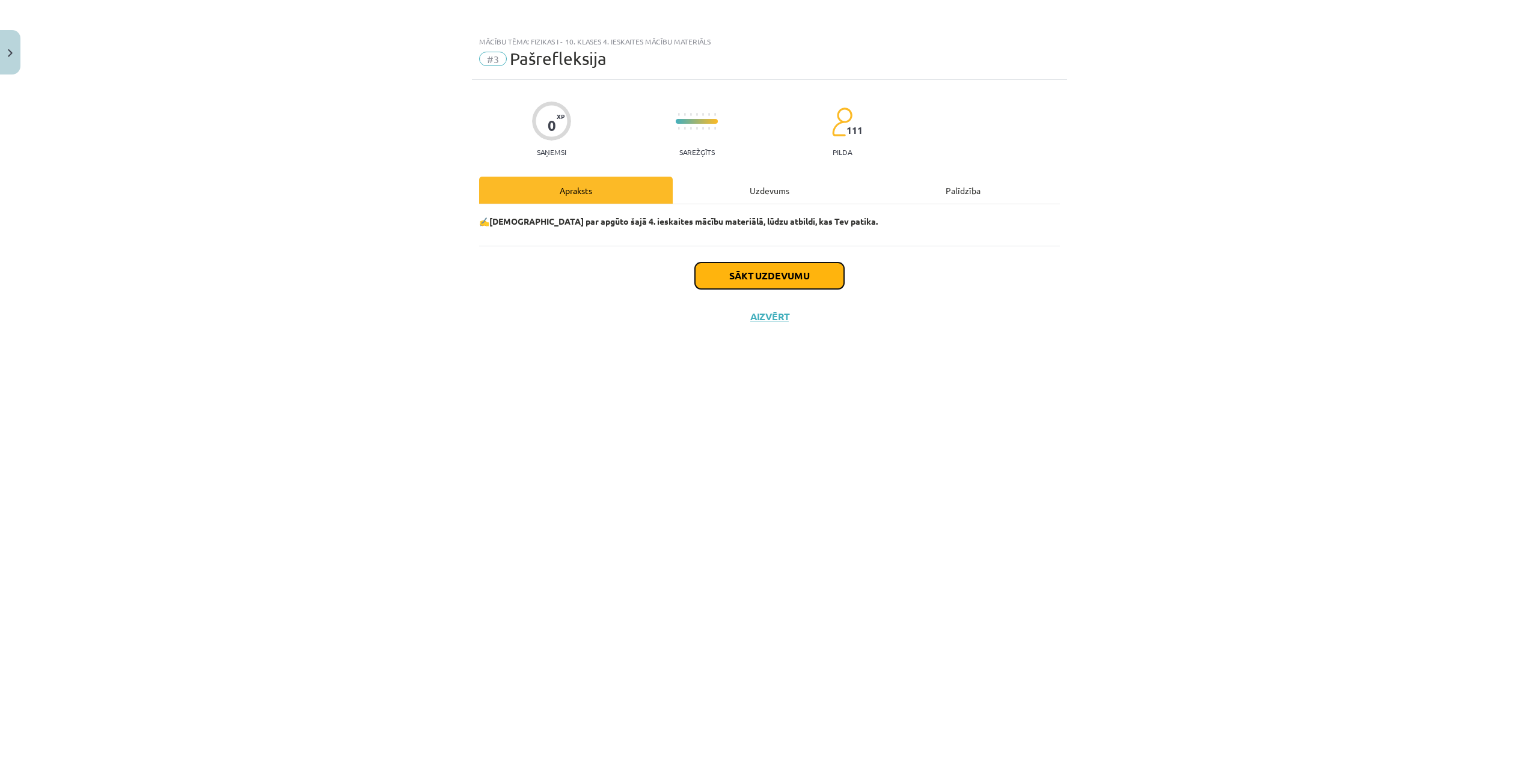
click at [756, 280] on button "Sākt uzdevumu" at bounding box center [769, 276] width 149 height 27
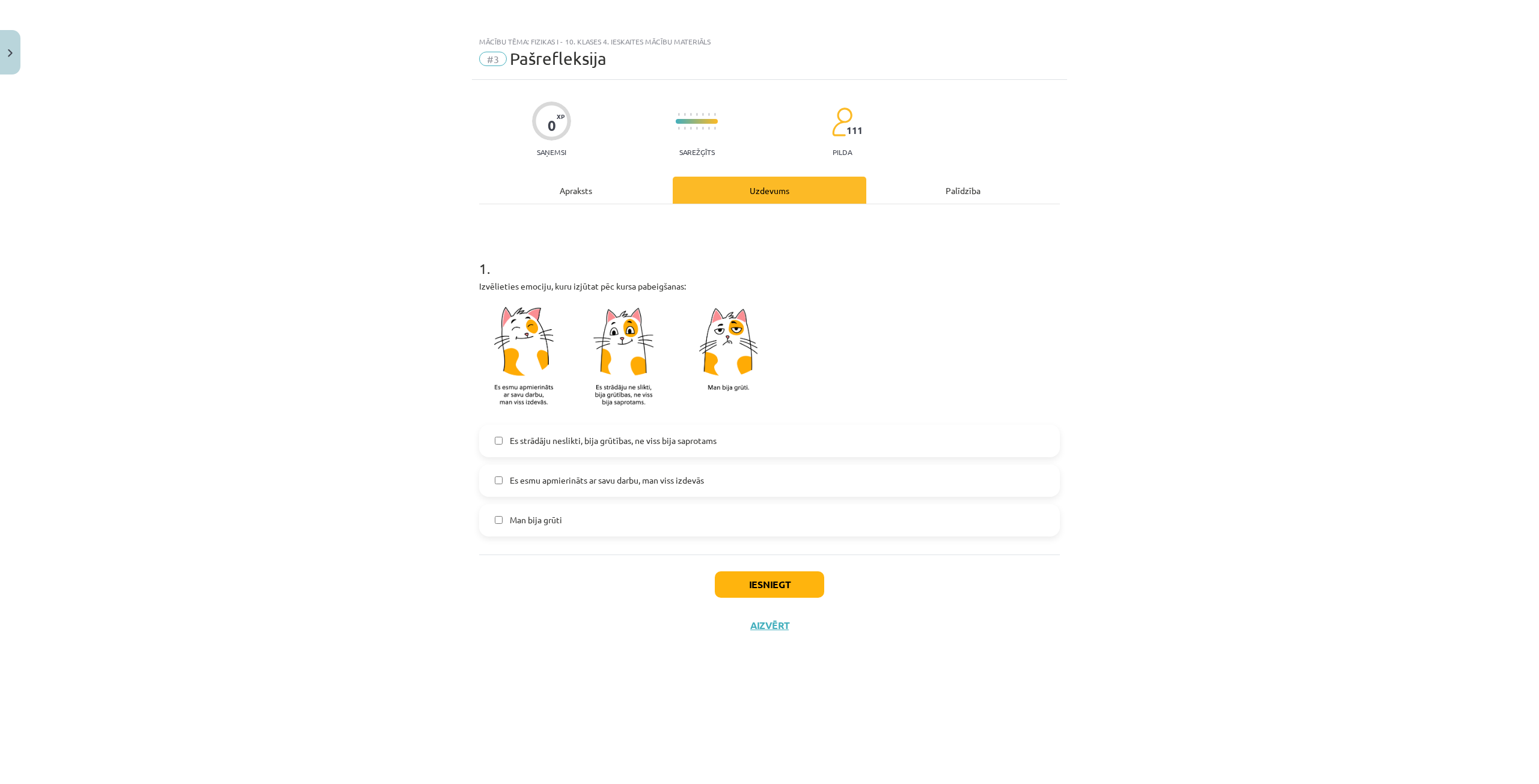
click at [717, 478] on label "Es esmu apmierināts ar savu darbu, man viss izdevās" at bounding box center [770, 480] width 578 height 30
click at [759, 588] on button "Iesniegt" at bounding box center [769, 585] width 109 height 27
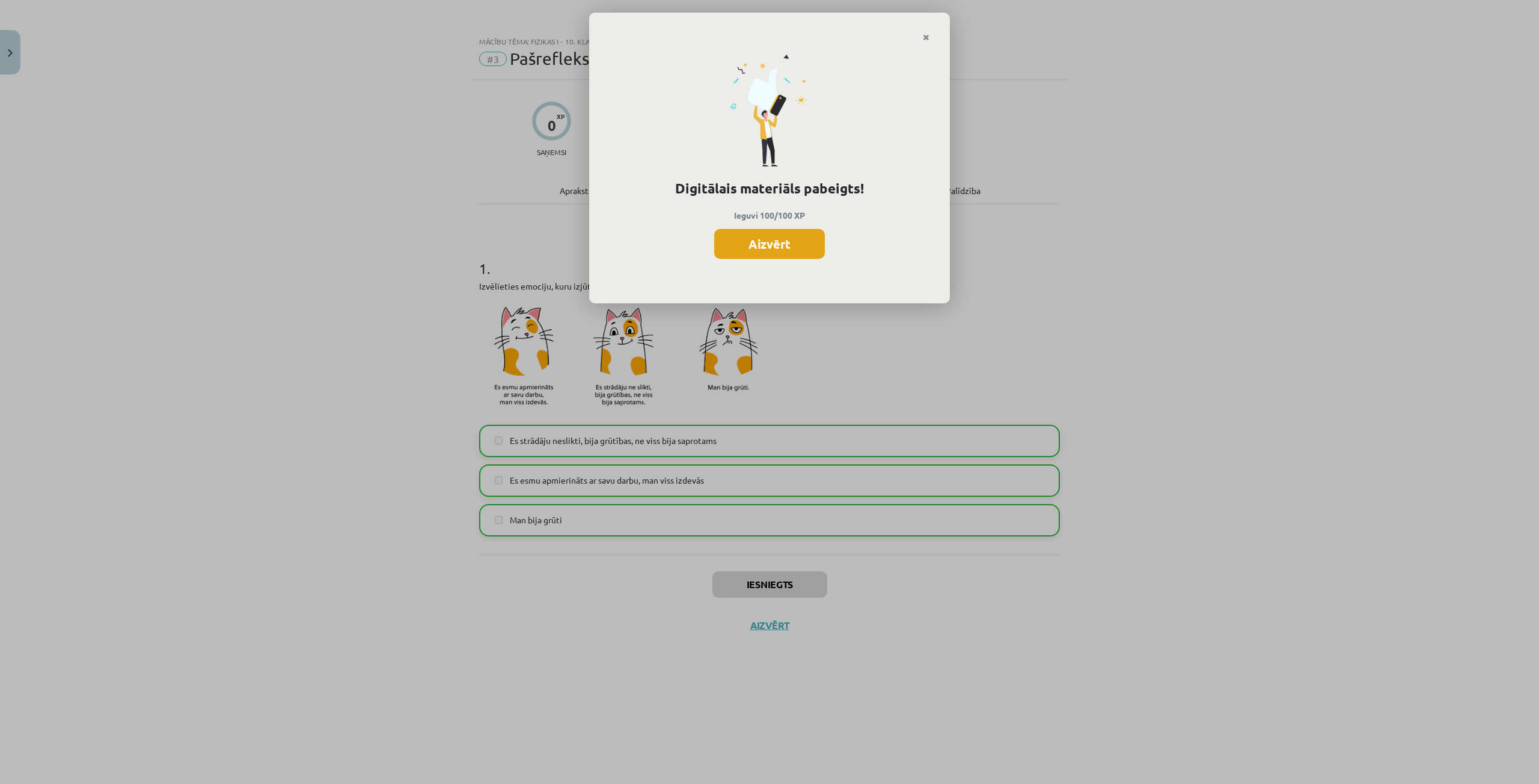
click at [747, 246] on button "Aizvērt" at bounding box center [769, 243] width 111 height 30
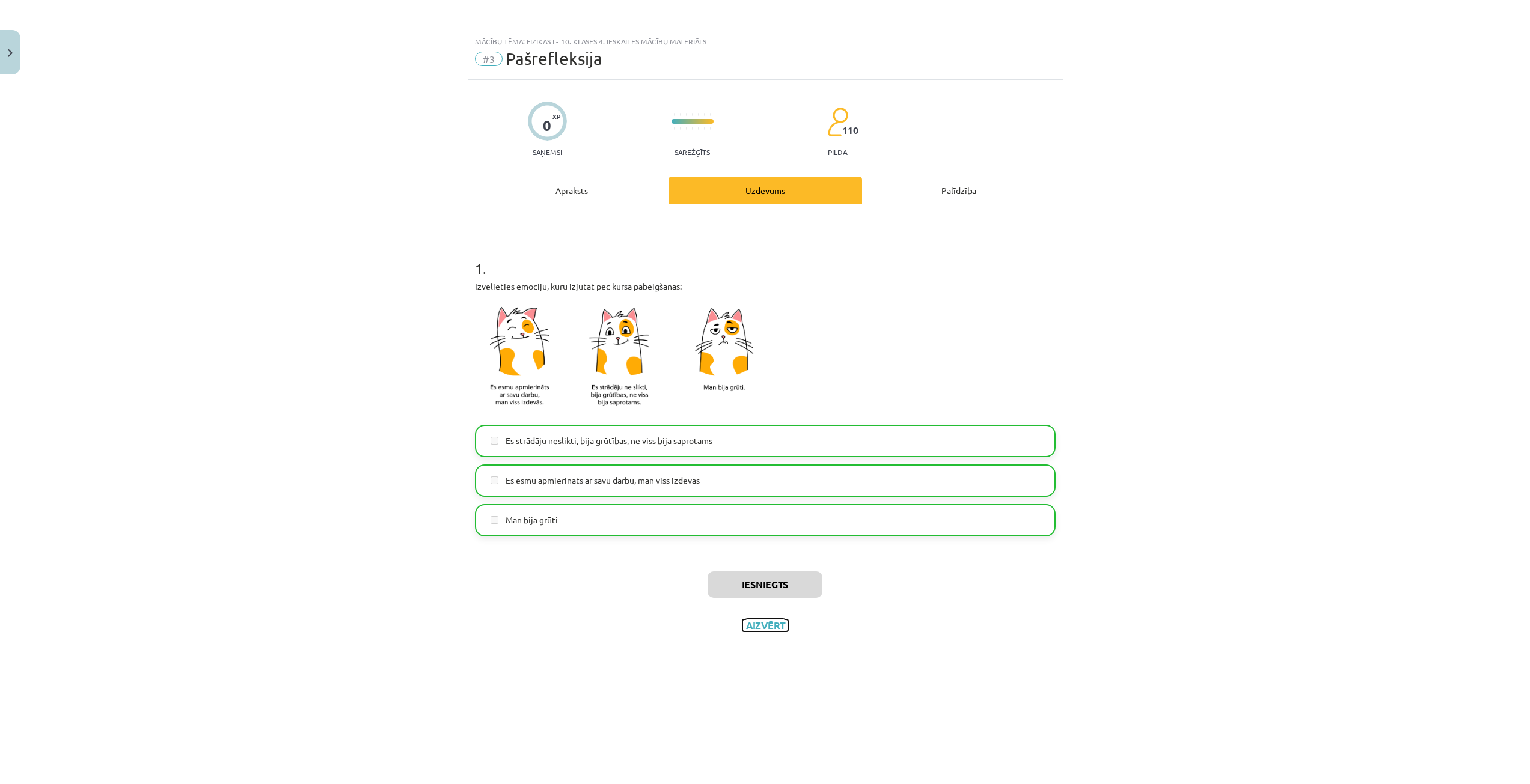
click at [759, 621] on button "Aizvērt" at bounding box center [765, 626] width 46 height 12
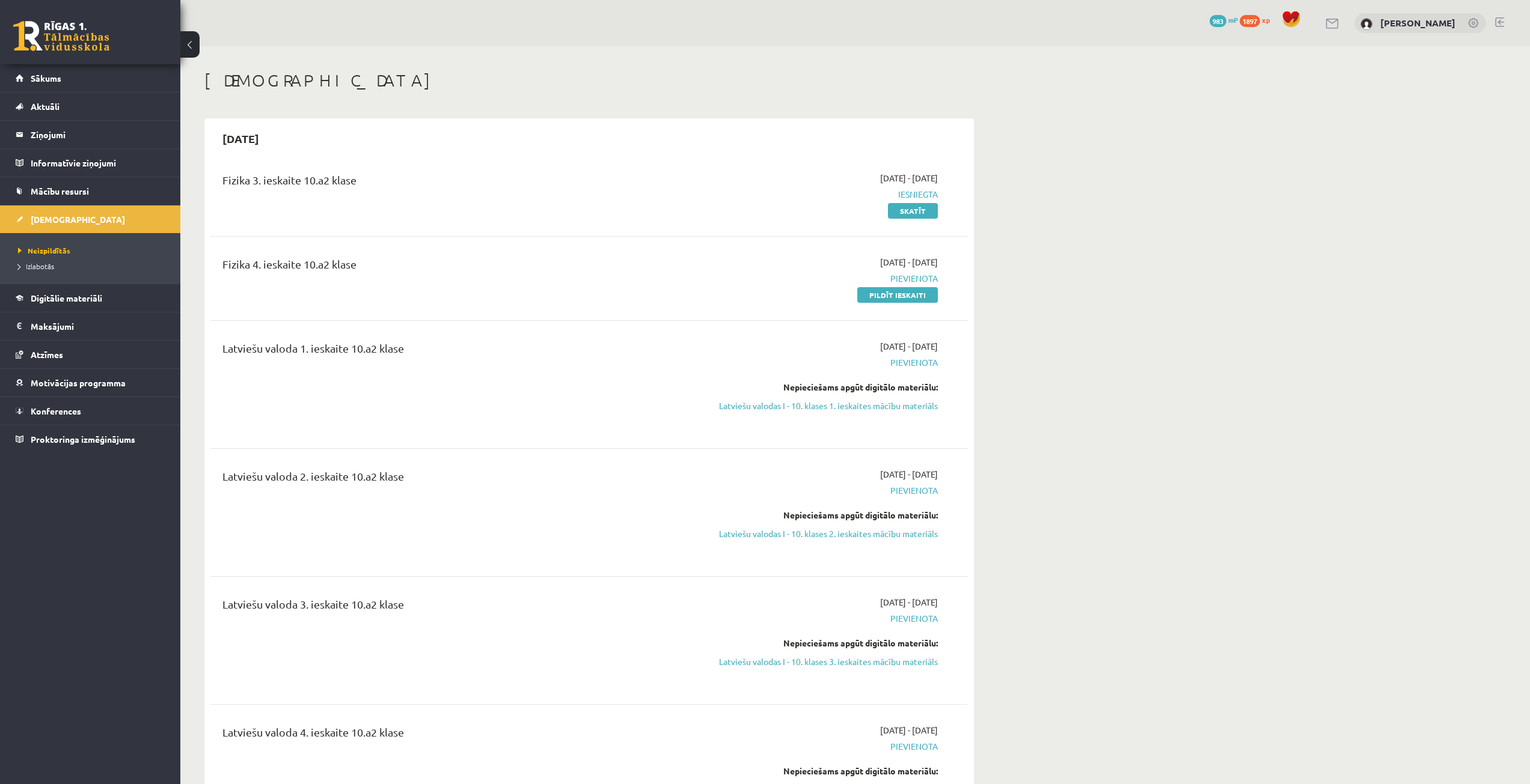
drag, startPoint x: 889, startPoint y: 294, endPoint x: 816, endPoint y: 60, distance: 245.1
click at [889, 294] on link "Pildīt ieskaiti" at bounding box center [898, 295] width 81 height 16
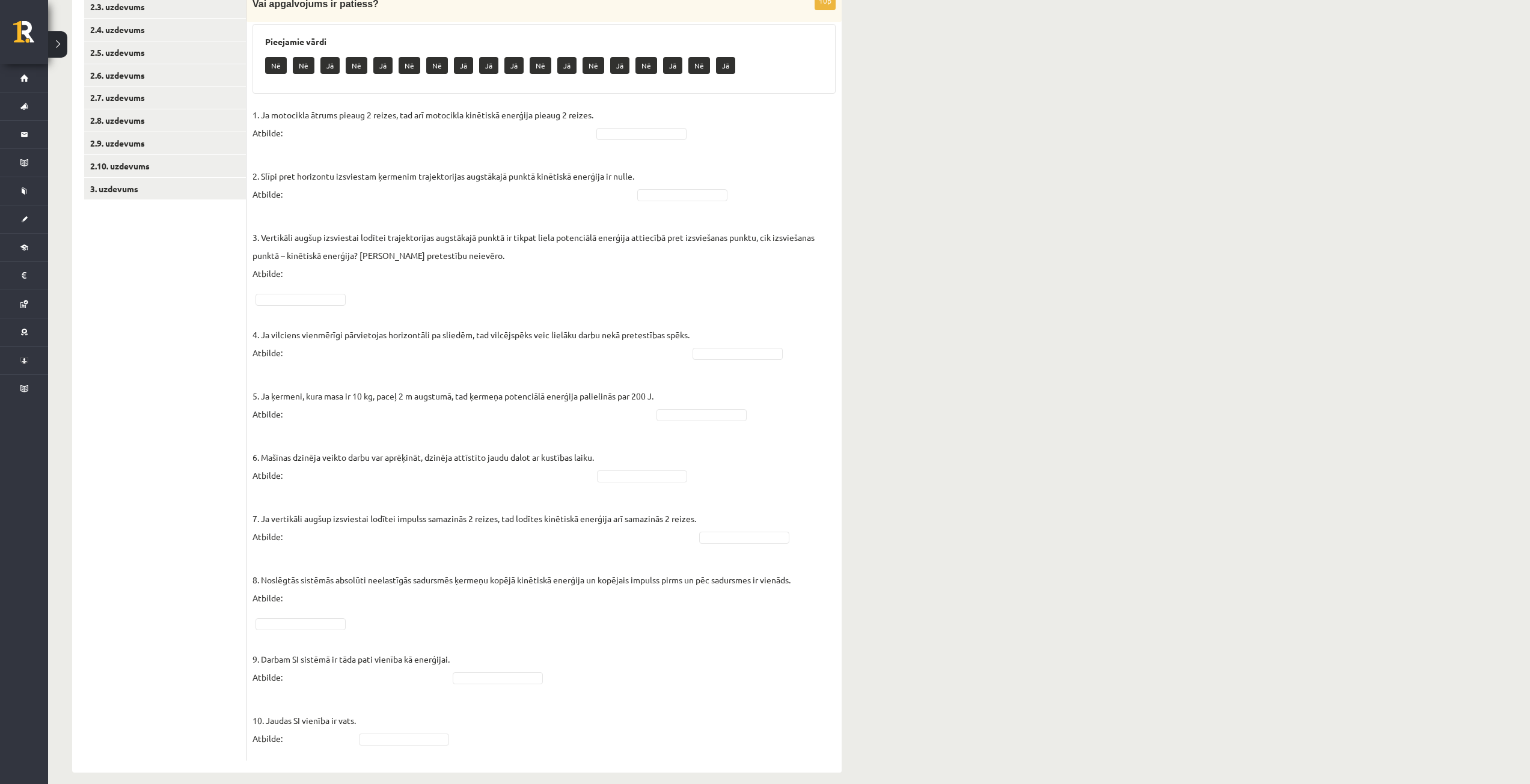
scroll to position [288, 0]
drag, startPoint x: 685, startPoint y: 467, endPoint x: 677, endPoint y: 463, distance: 8.9
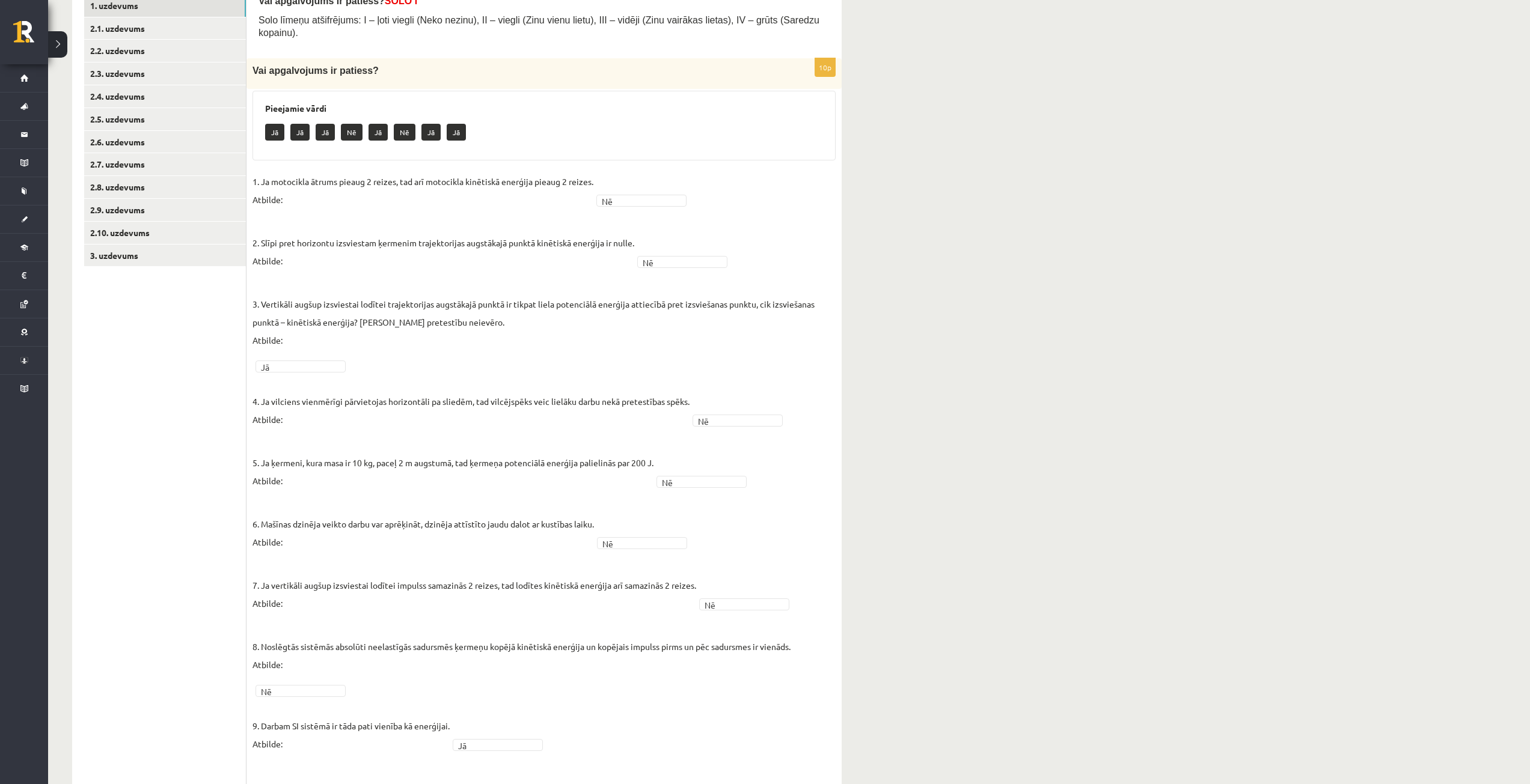
scroll to position [108, 0]
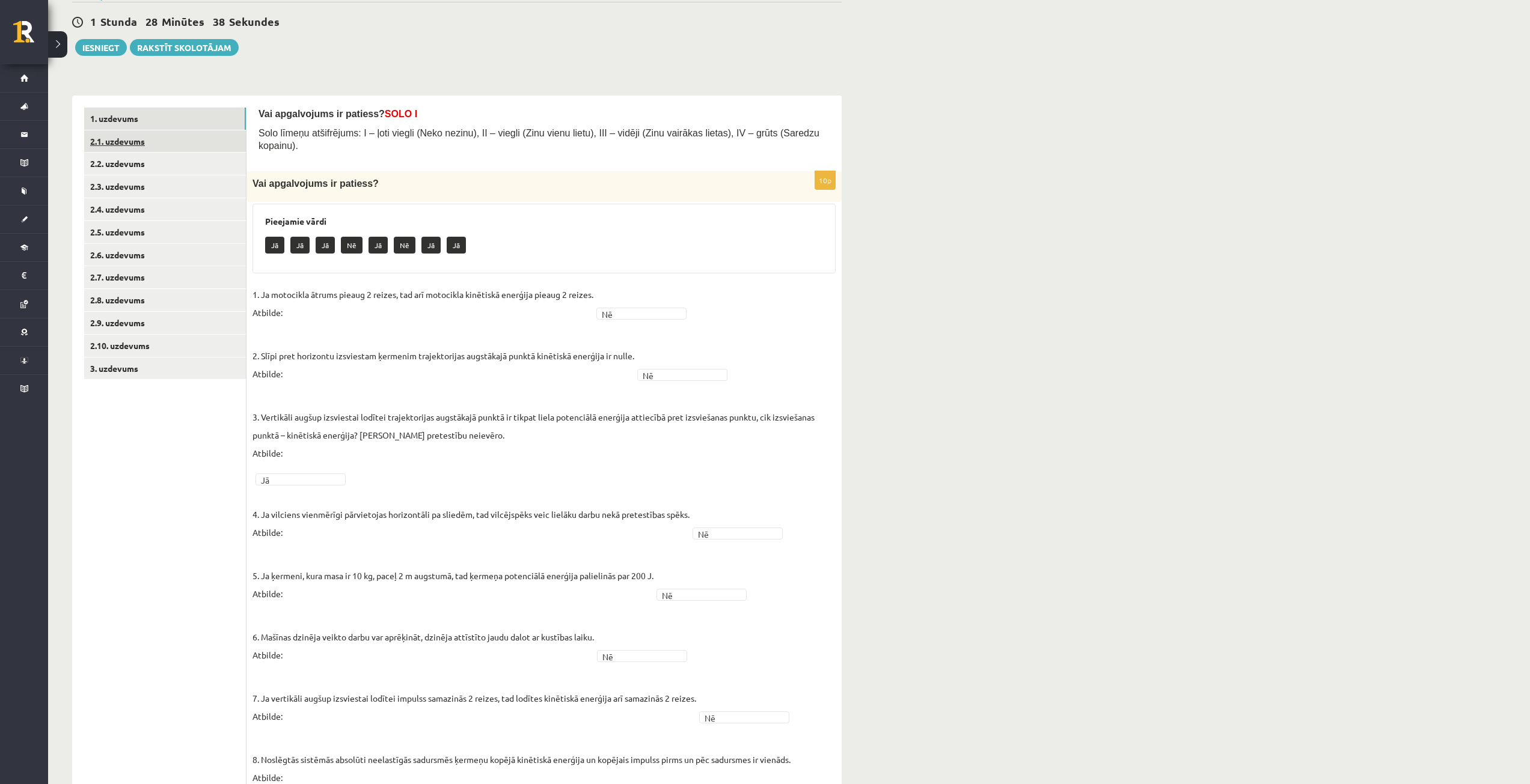
click at [114, 141] on link "2.1. uzdevums" at bounding box center [165, 142] width 162 height 23
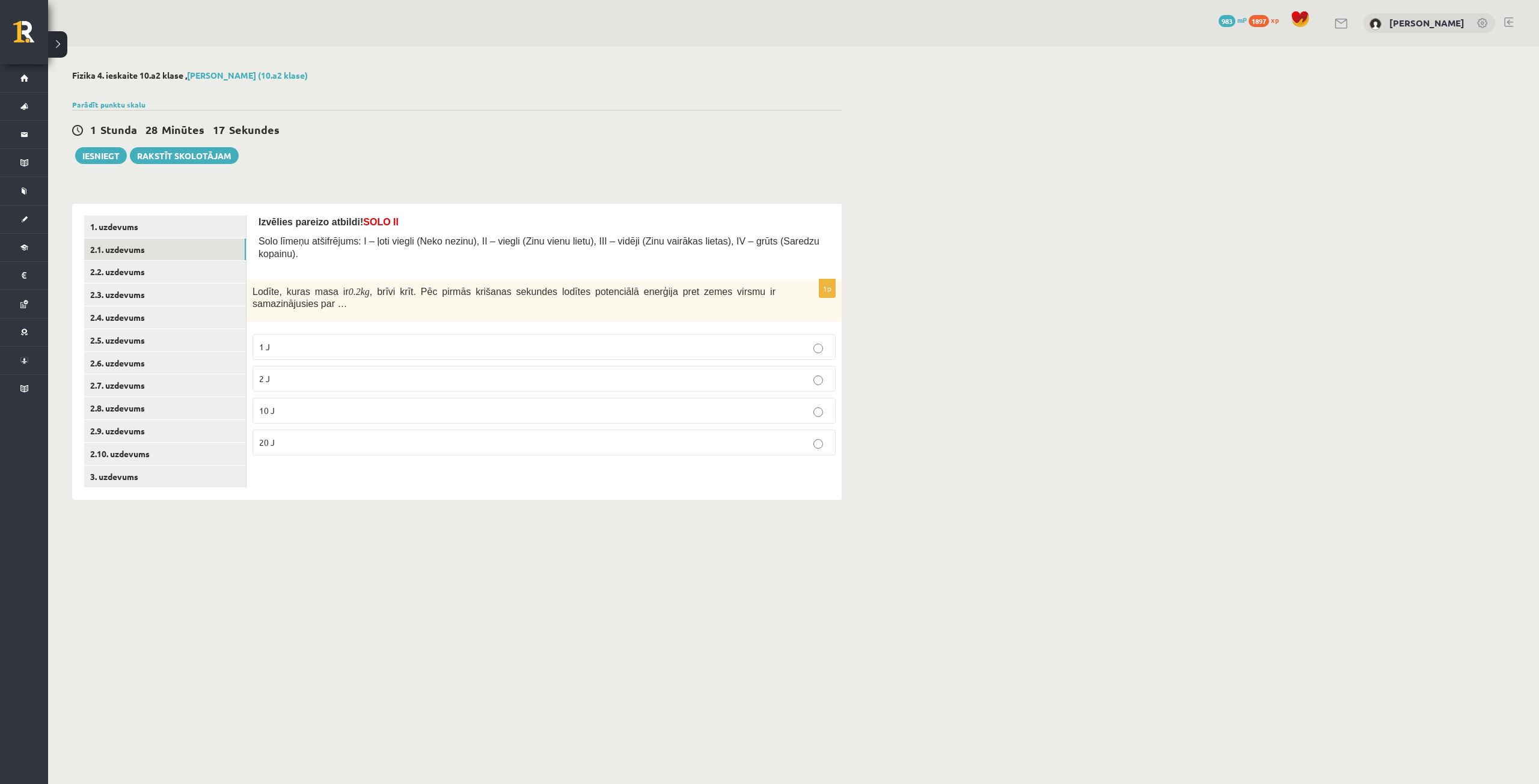
click at [359, 404] on p "10 J" at bounding box center [544, 410] width 570 height 13
click at [149, 268] on link "2.2. uzdevums" at bounding box center [165, 272] width 162 height 23
click at [349, 393] on p "3 J" at bounding box center [544, 398] width 570 height 13
click at [158, 290] on link "2.3. uzdevums" at bounding box center [165, 295] width 162 height 23
click at [410, 372] on p "B. Normālais balsta reakcijas spēks" at bounding box center [544, 378] width 570 height 13
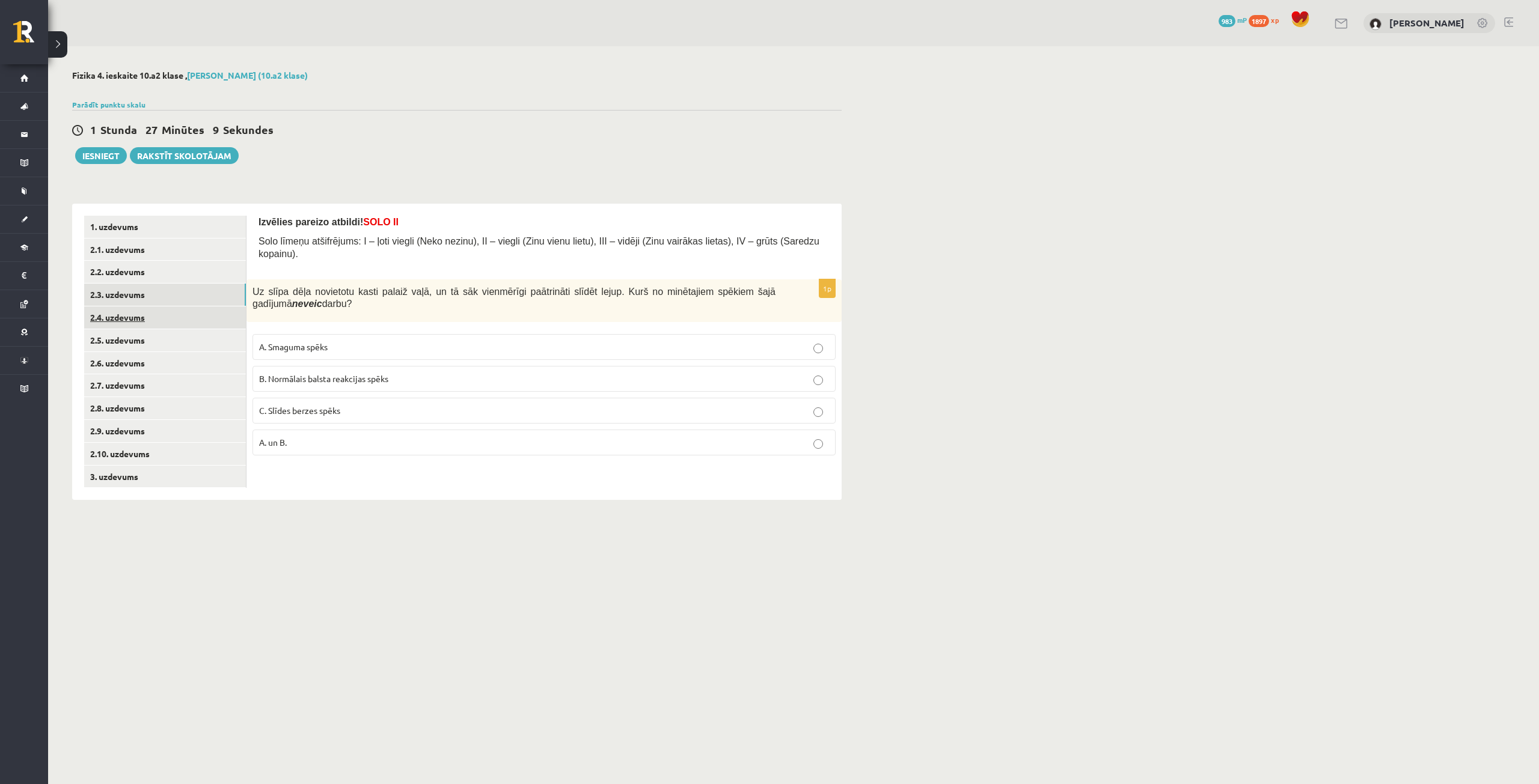
click at [159, 315] on link "2.4. uzdevums" at bounding box center [165, 317] width 162 height 23
click at [316, 372] on p "9 J" at bounding box center [544, 378] width 570 height 13
click at [201, 332] on link "2.5. uzdevums" at bounding box center [165, 341] width 162 height 23
click at [323, 341] on p "0.5 kJ" at bounding box center [544, 347] width 570 height 13
click at [185, 363] on link "2.6. uzdevums" at bounding box center [165, 363] width 162 height 23
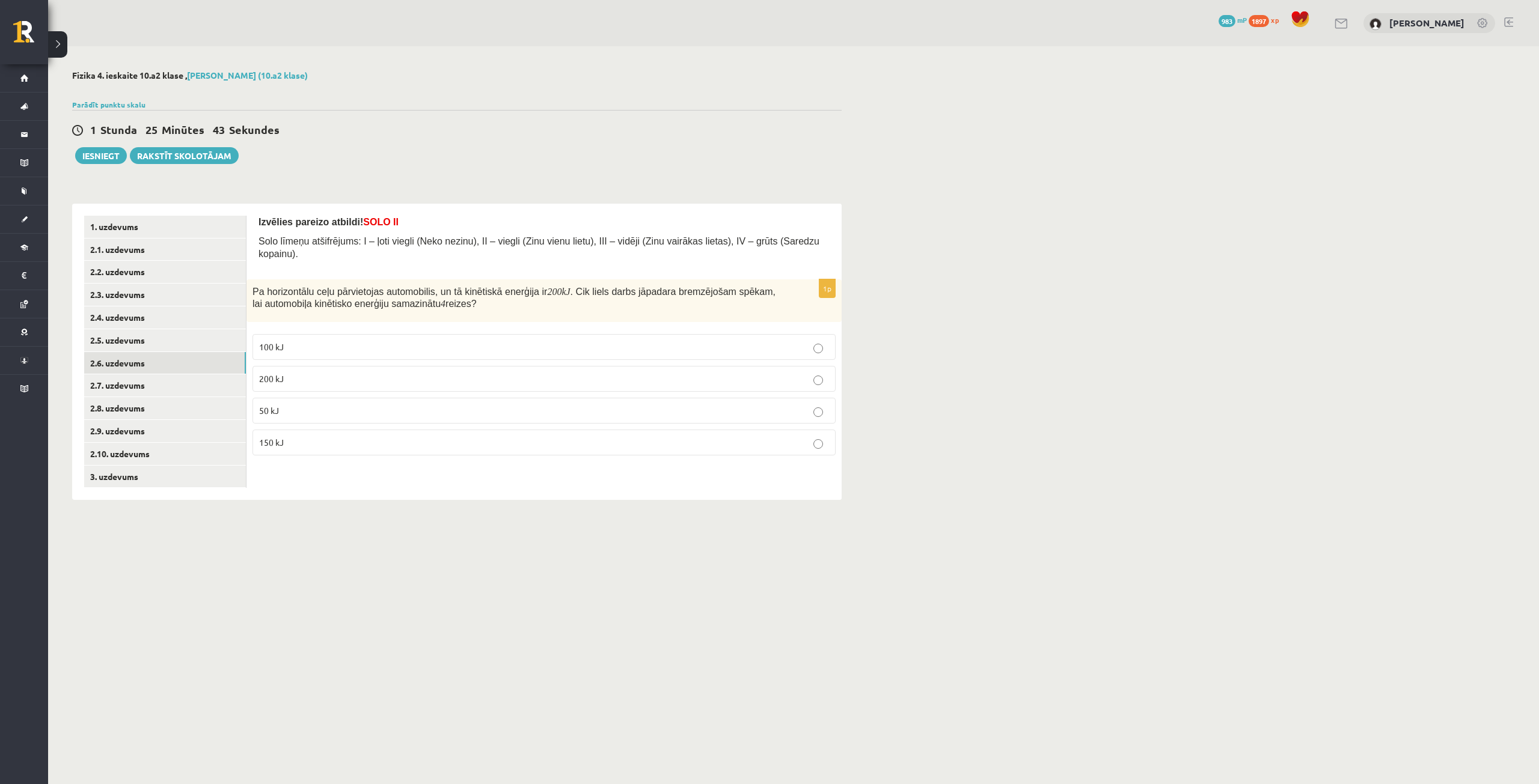
click at [371, 436] on p "150 kJ" at bounding box center [544, 442] width 570 height 13
click at [199, 392] on link "2.7. uzdevums" at bounding box center [165, 386] width 162 height 23
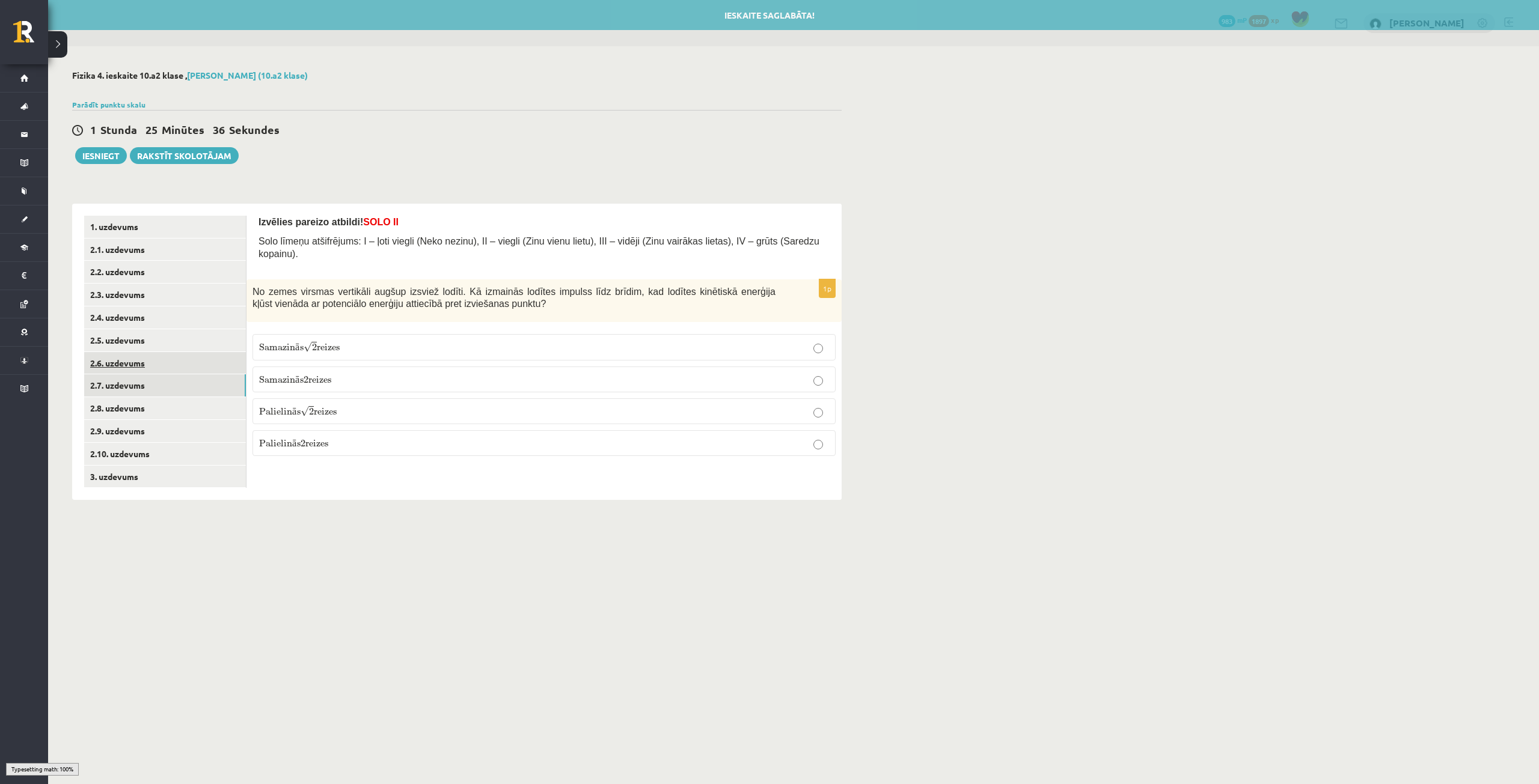
click at [188, 355] on link "2.6. uzdevums" at bounding box center [165, 363] width 162 height 23
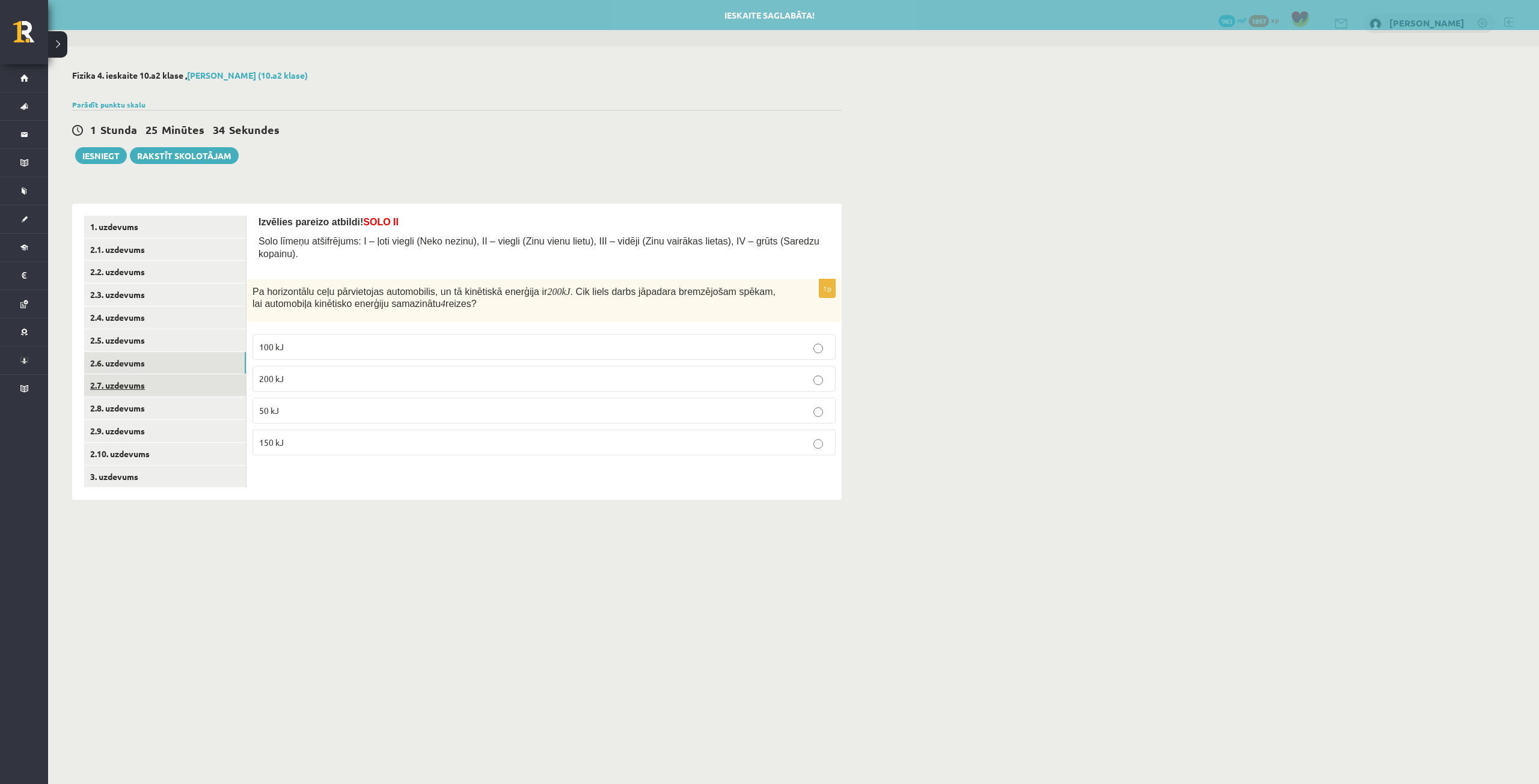
click at [181, 378] on link "2.7. uzdevums" at bounding box center [165, 386] width 162 height 23
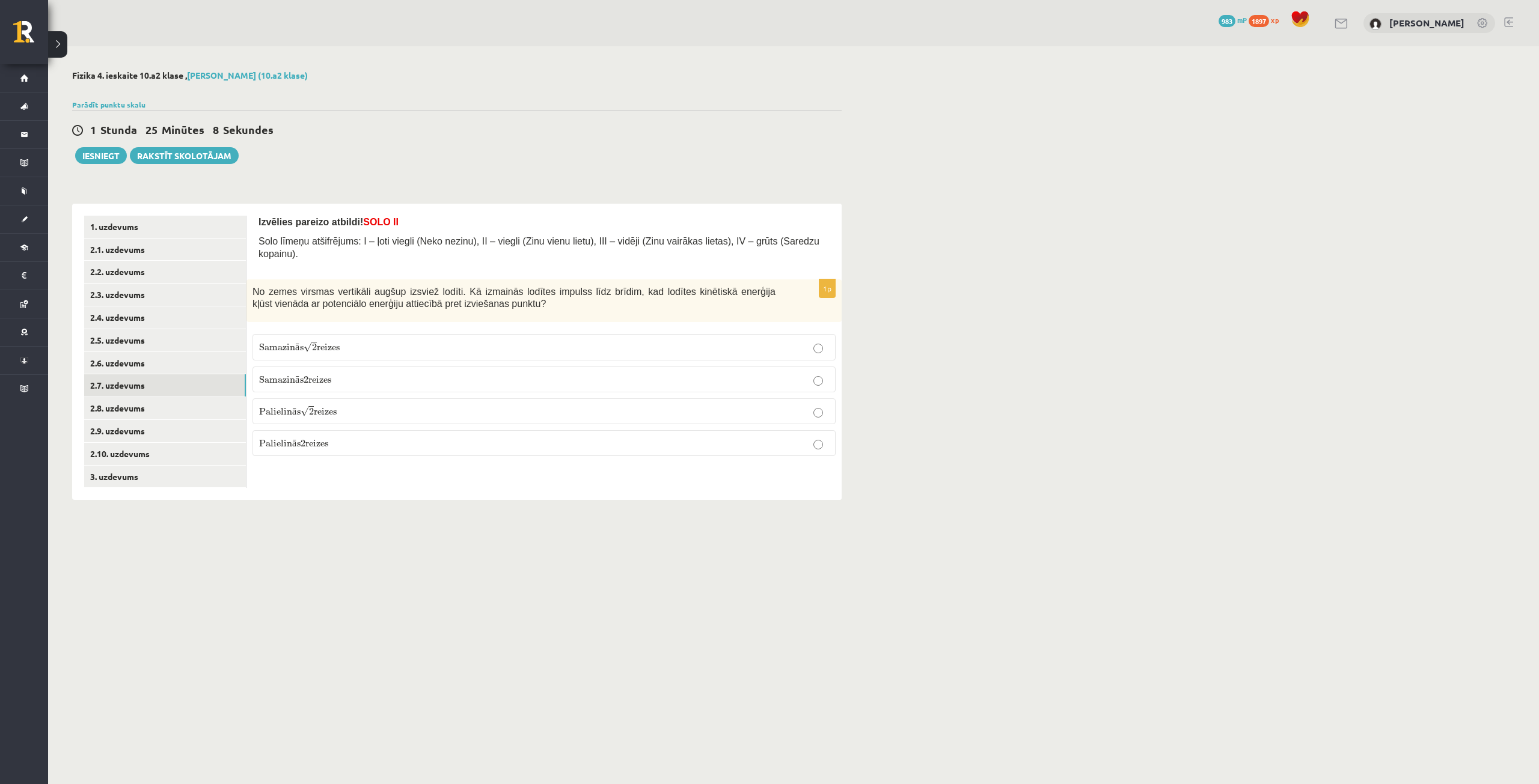
click at [367, 373] on p "Samazin ā s 2 reizes Samazinās 2 reizes" at bounding box center [544, 379] width 570 height 13
click at [400, 341] on p "Samazin ā s √ 2 reizes Samazinās 2 reizes" at bounding box center [544, 347] width 570 height 13
click at [158, 405] on link "2.8. uzdevums" at bounding box center [165, 408] width 162 height 23
click at [302, 404] on p "mv²" at bounding box center [544, 410] width 570 height 13
click at [119, 431] on link "2.9. uzdevums" at bounding box center [165, 431] width 162 height 23
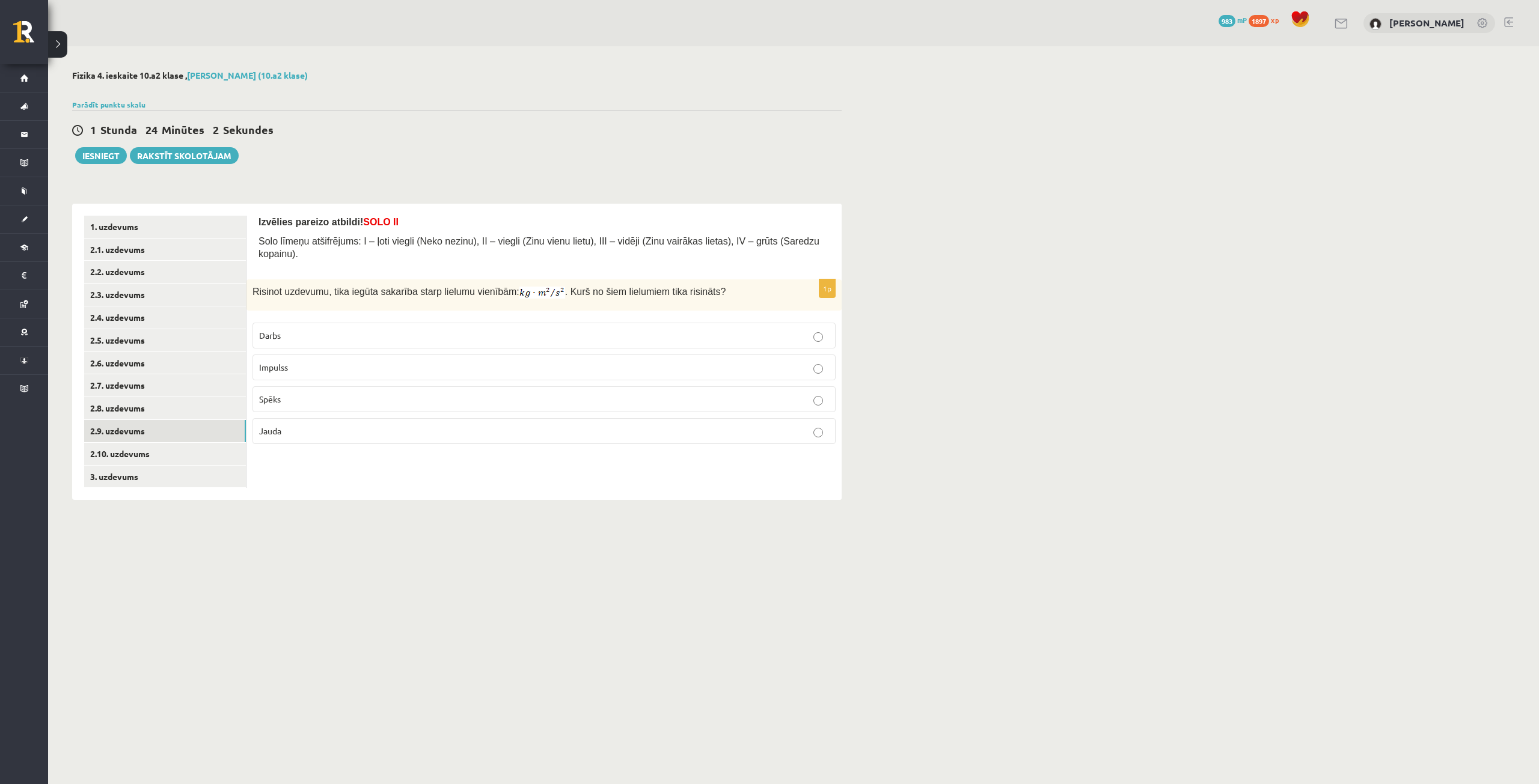
click at [302, 329] on p "Darbs" at bounding box center [544, 335] width 570 height 13
click at [158, 451] on link "2.10. uzdevums" at bounding box center [165, 454] width 162 height 23
click at [352, 425] on p "Impulss" at bounding box center [544, 430] width 570 height 13
click at [106, 476] on link "3. uzdevums" at bounding box center [165, 477] width 162 height 23
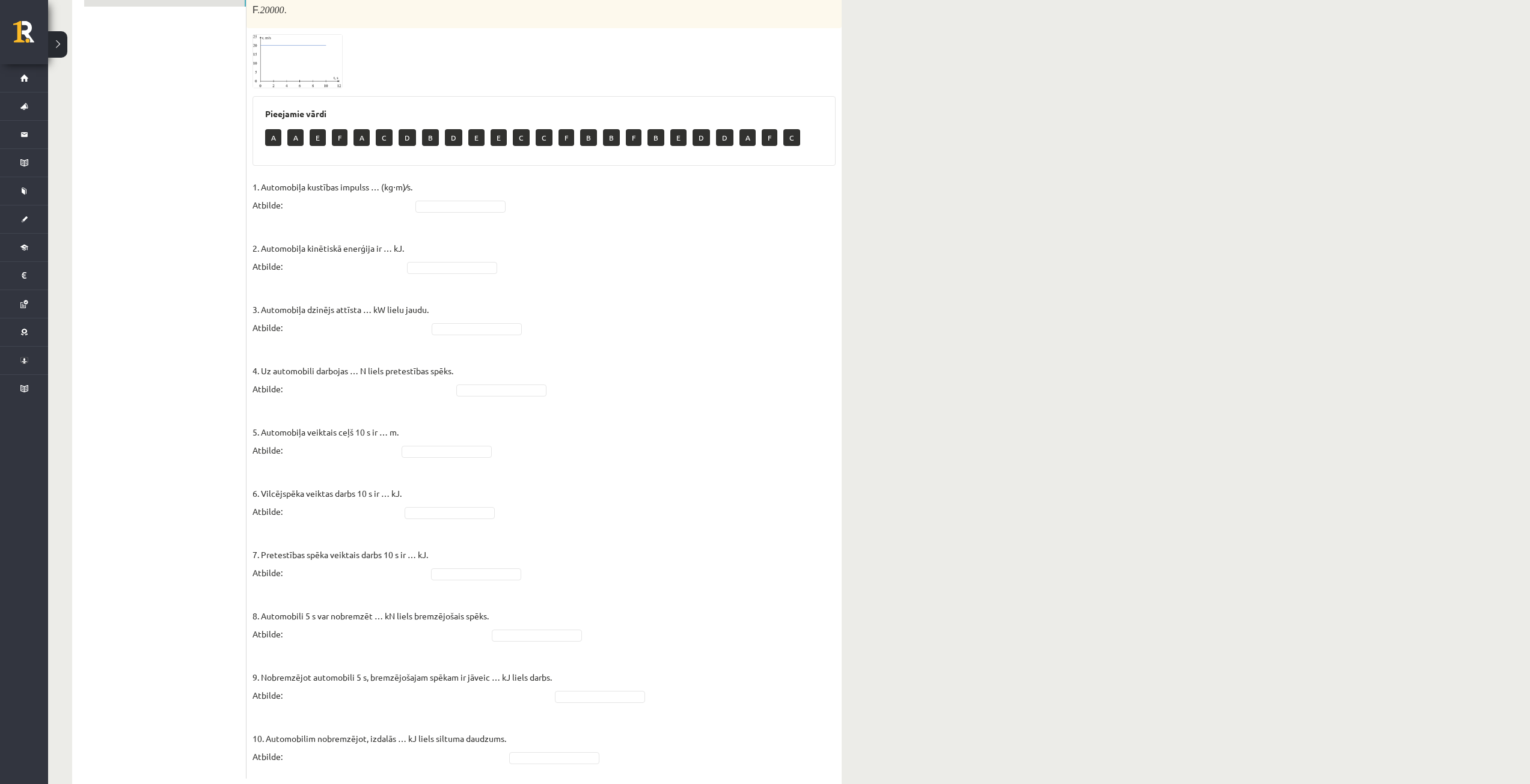
scroll to position [500, 0]
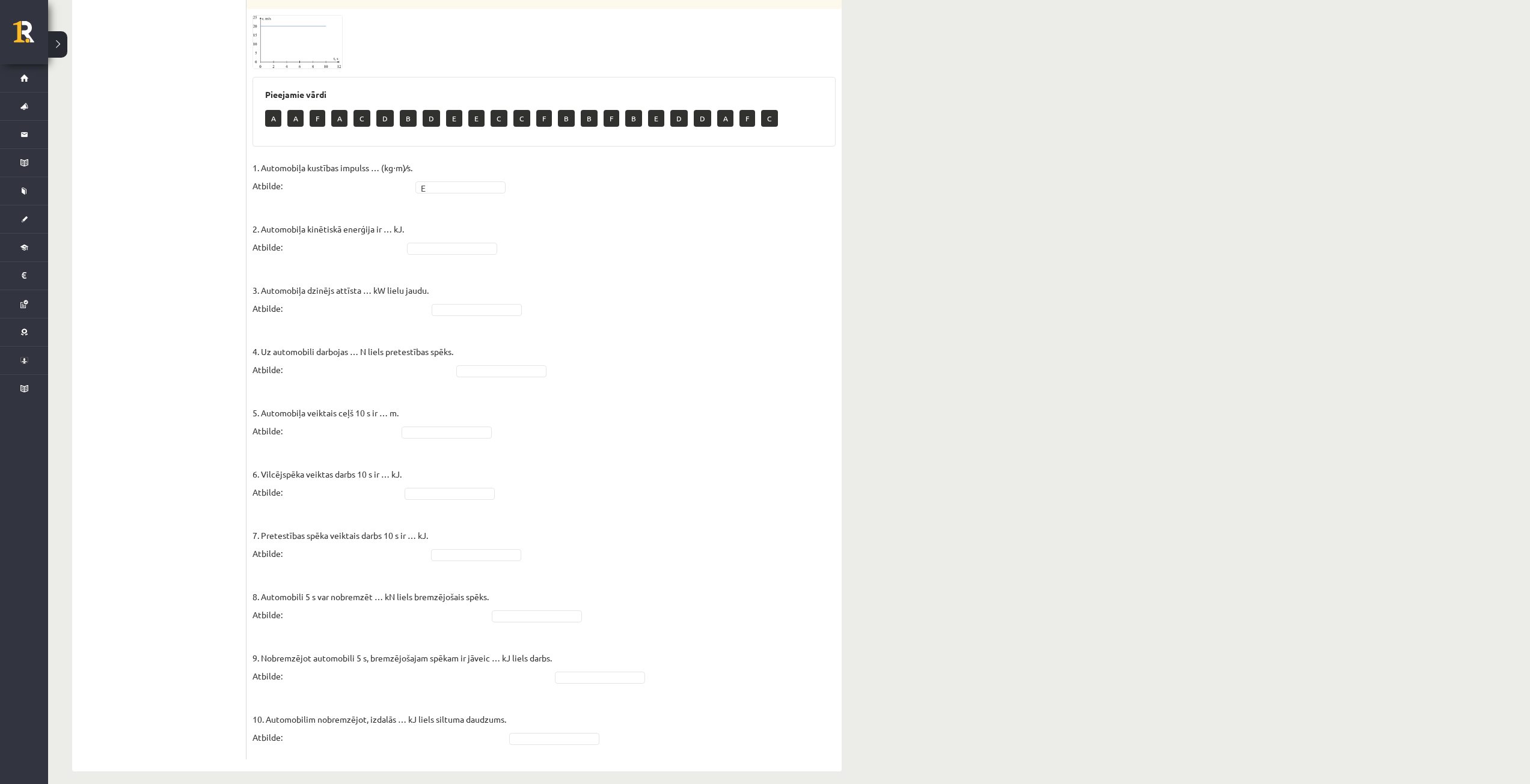
click at [455, 229] on fieldset "1. Automobiļa kustības impulss … (kg⋅m)⁄s. Atbilde: E * 2. Automobiļa kinētiskā…" at bounding box center [544, 456] width 583 height 595
drag, startPoint x: 428, startPoint y: 500, endPoint x: 436, endPoint y: 500, distance: 8.0
drag, startPoint x: 532, startPoint y: 699, endPoint x: 552, endPoint y: 678, distance: 29.0
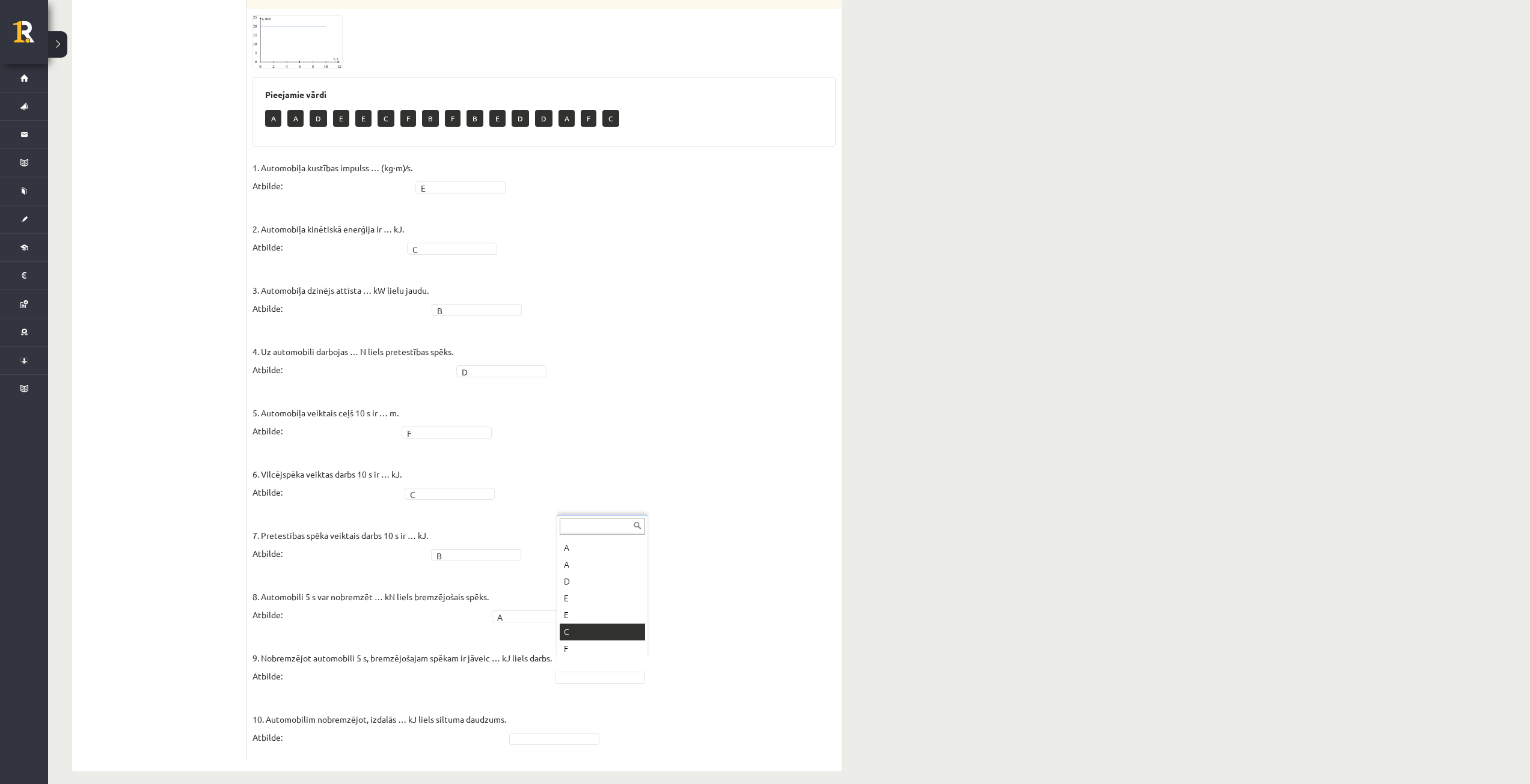
drag, startPoint x: 579, startPoint y: 627, endPoint x: 579, endPoint y: 647, distance: 20.0
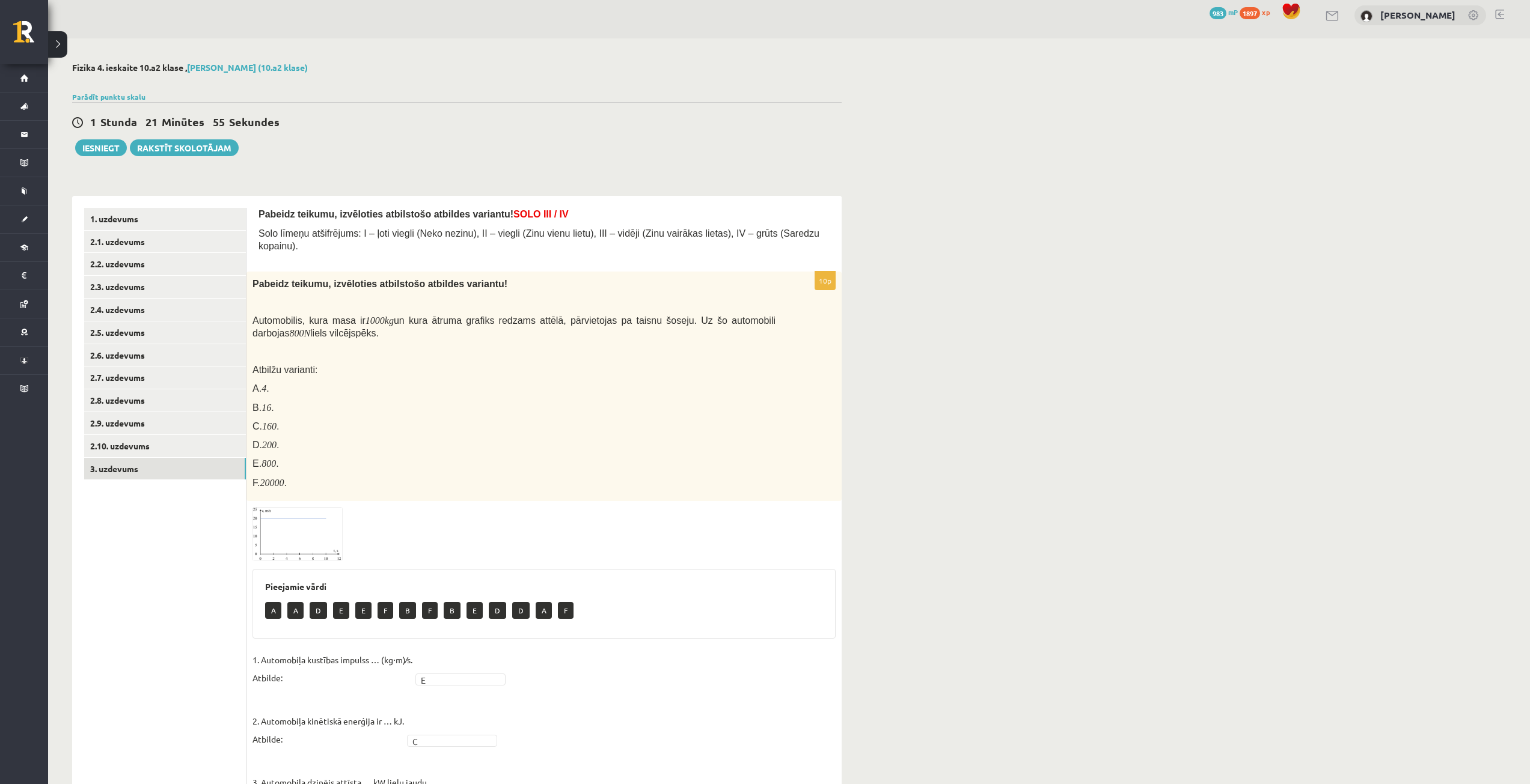
scroll to position [0, 0]
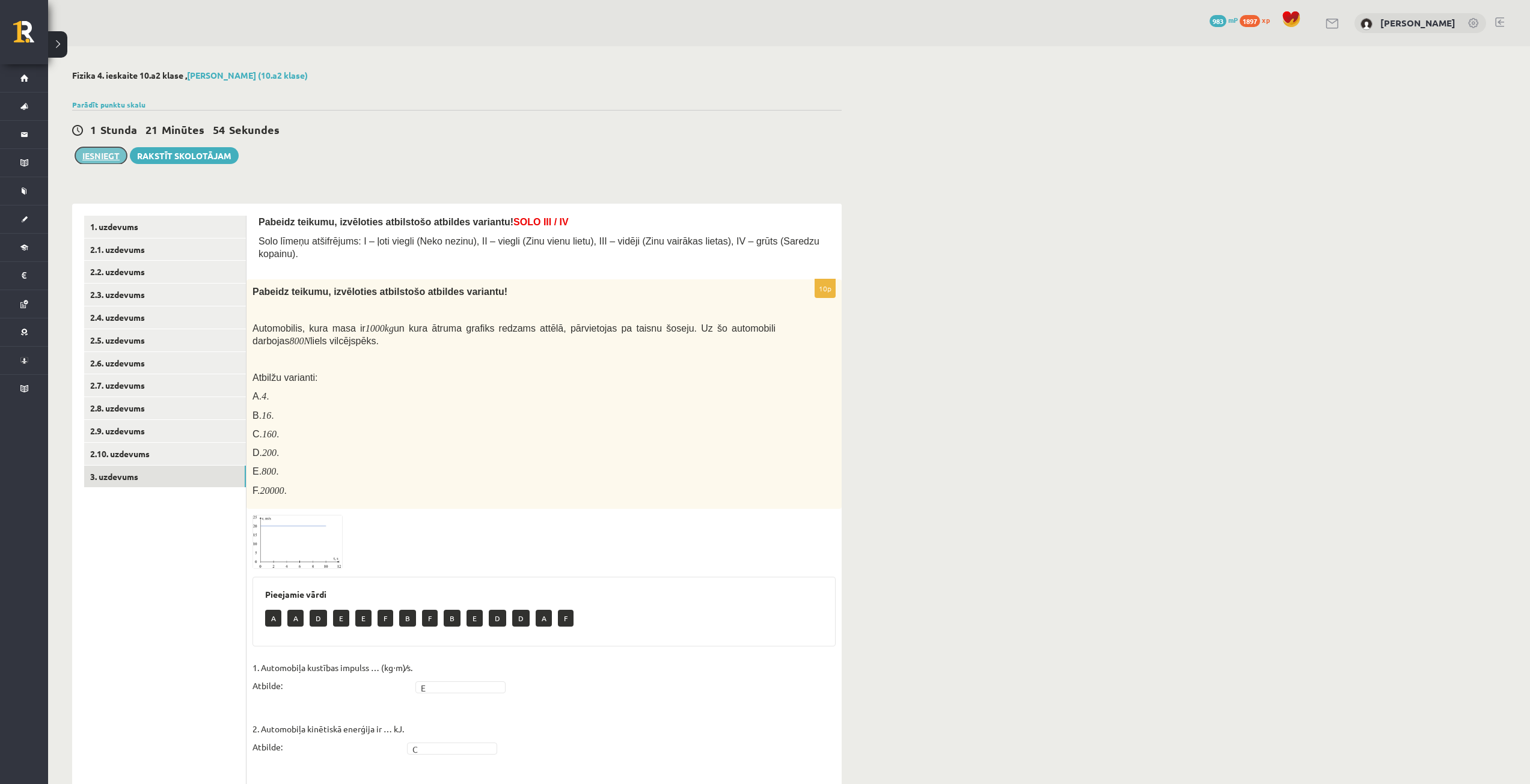
click at [88, 155] on button "Iesniegt" at bounding box center [101, 155] width 52 height 17
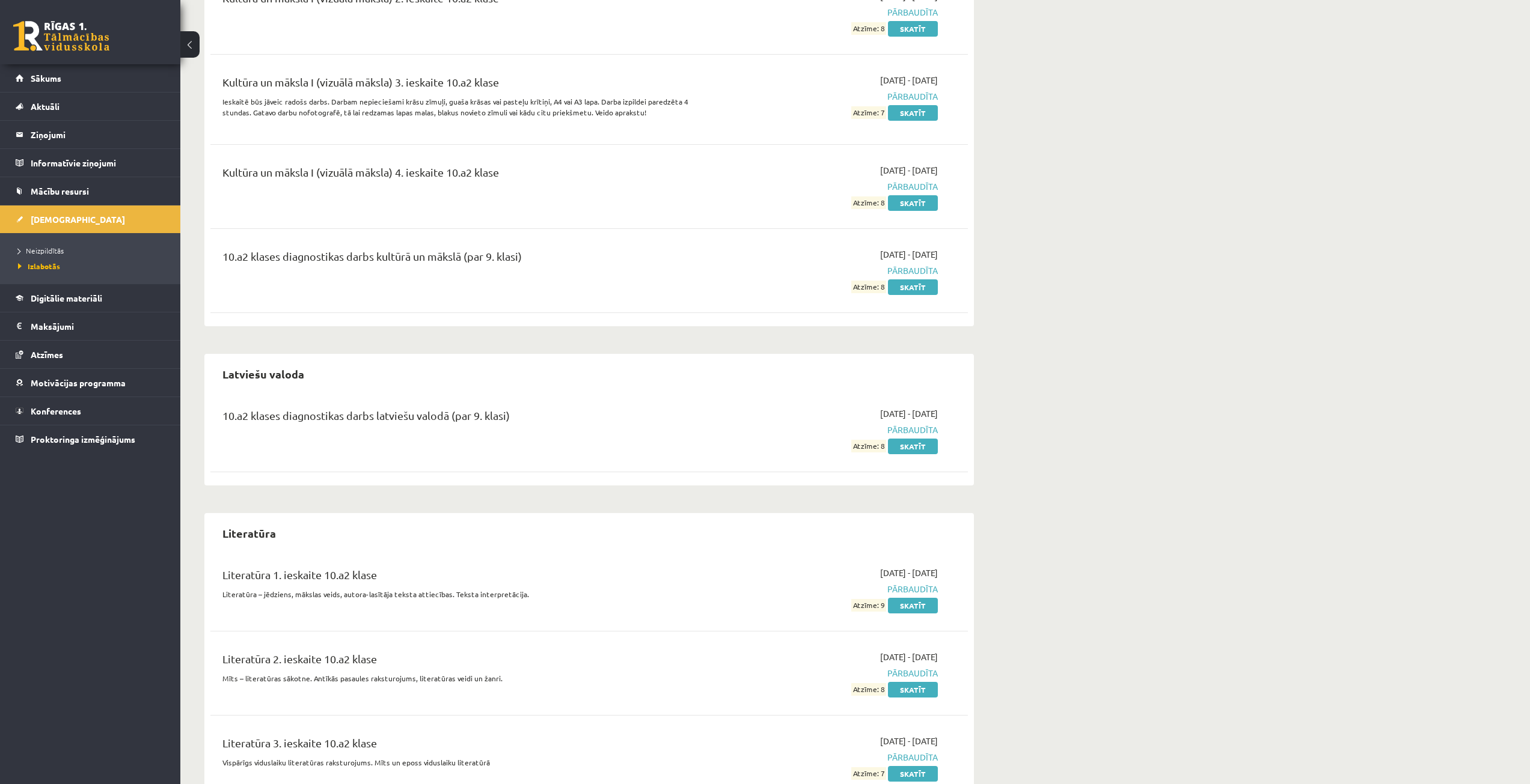
scroll to position [2489, 0]
